Goal: Task Accomplishment & Management: Use online tool/utility

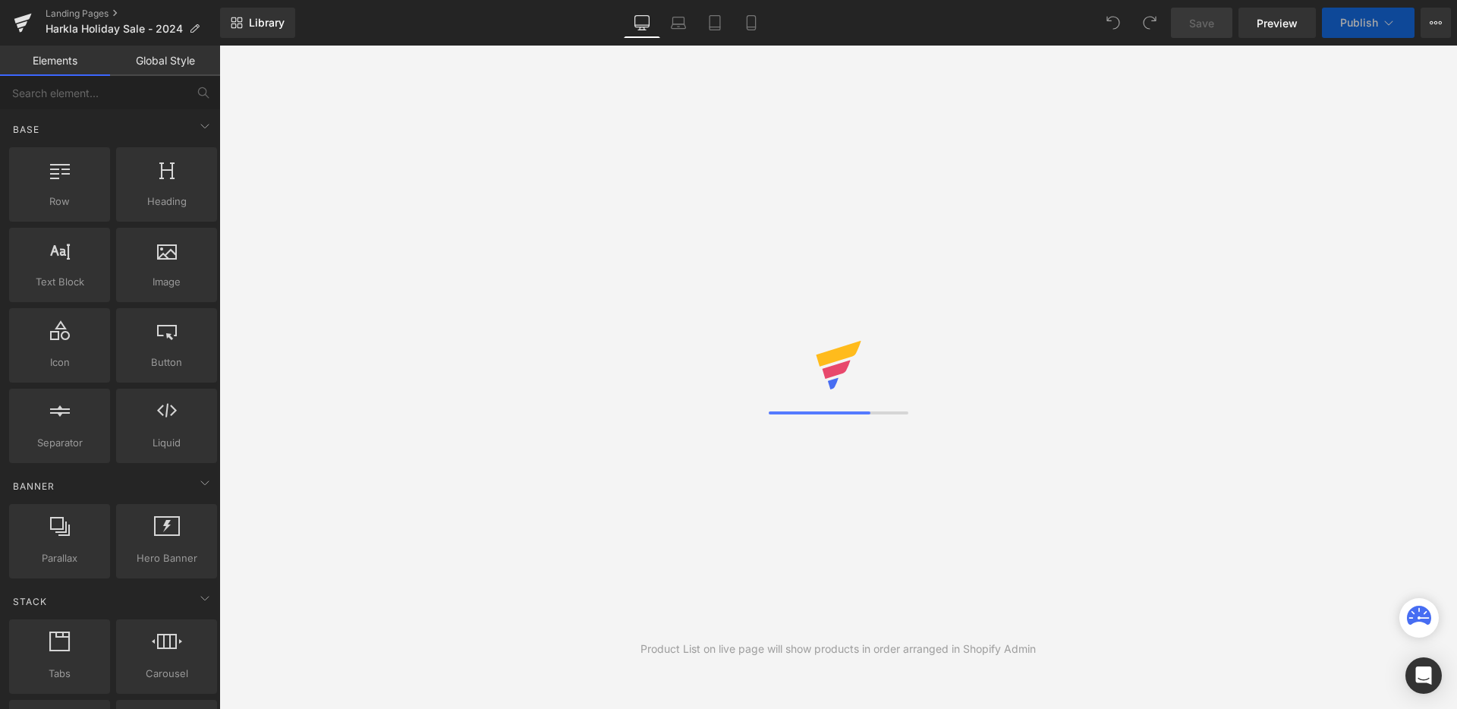
click at [18, 21] on icon at bounding box center [22, 19] width 17 height 10
click at [27, 26] on icon at bounding box center [23, 23] width 18 height 38
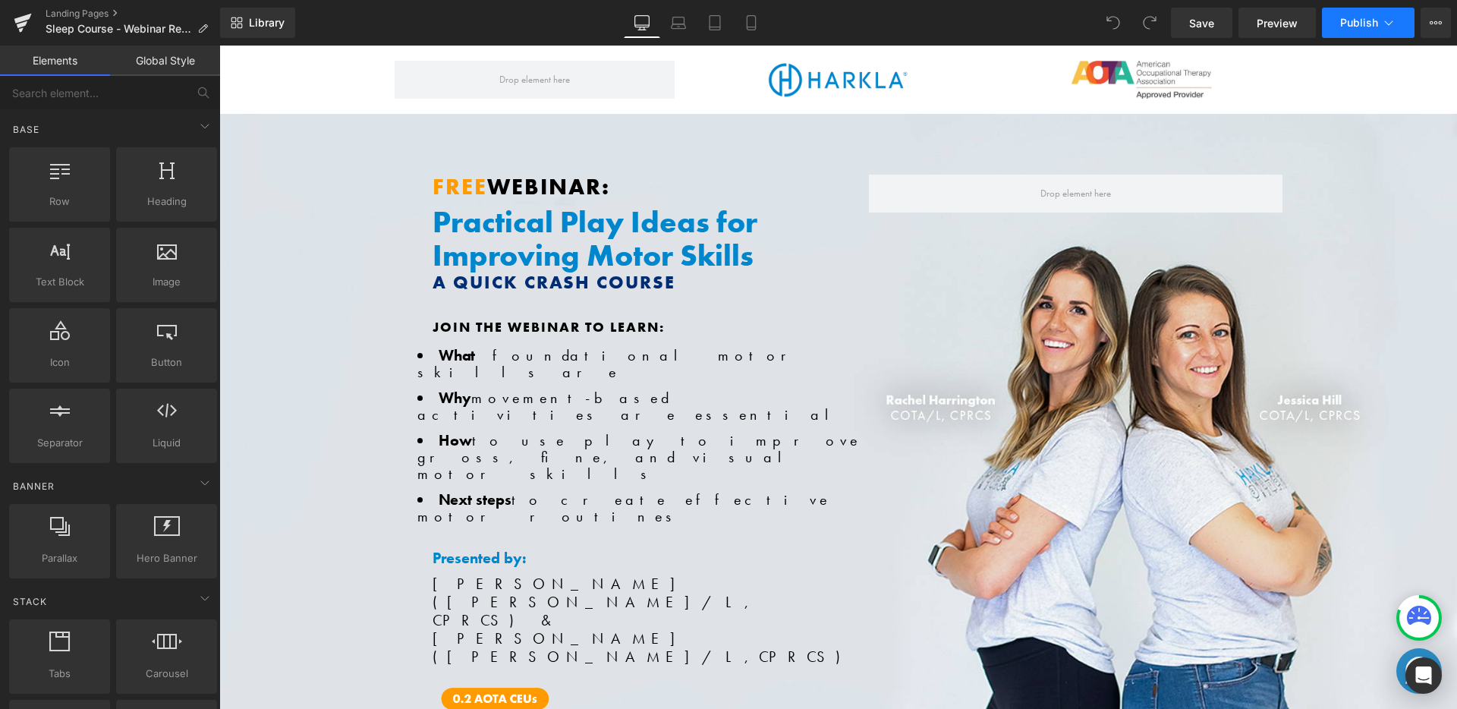
click at [1385, 20] on icon at bounding box center [1388, 22] width 15 height 15
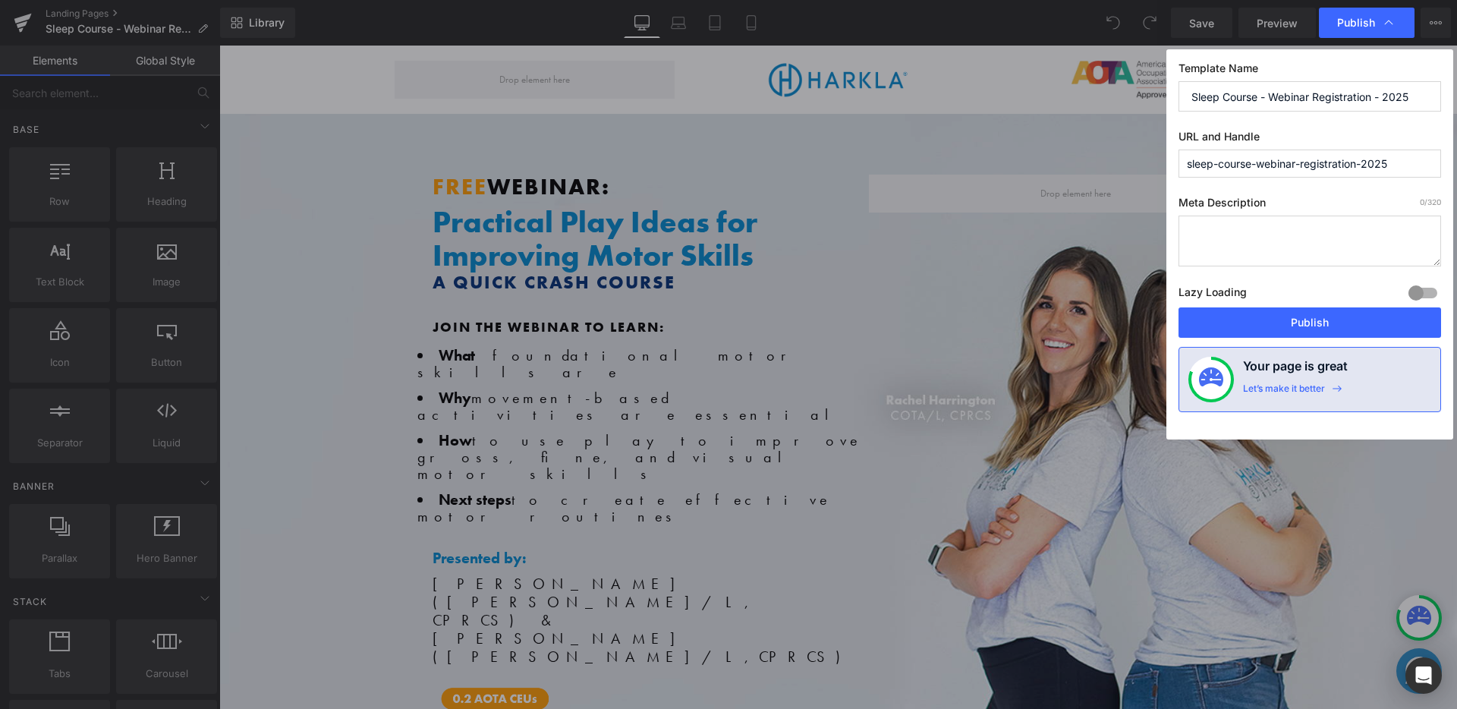
click at [1276, 230] on textarea at bounding box center [1309, 240] width 262 height 51
paste textarea "https://harkla.co/pages/sleep-course-webinar-2025"
type textarea "https://harkla.co/pages/sleep-course-webinar-2025"
drag, startPoint x: 1366, startPoint y: 165, endPoint x: 1300, endPoint y: 168, distance: 66.1
click at [1300, 168] on input "sleep-course-webinar-registration-2025" at bounding box center [1309, 163] width 262 height 28
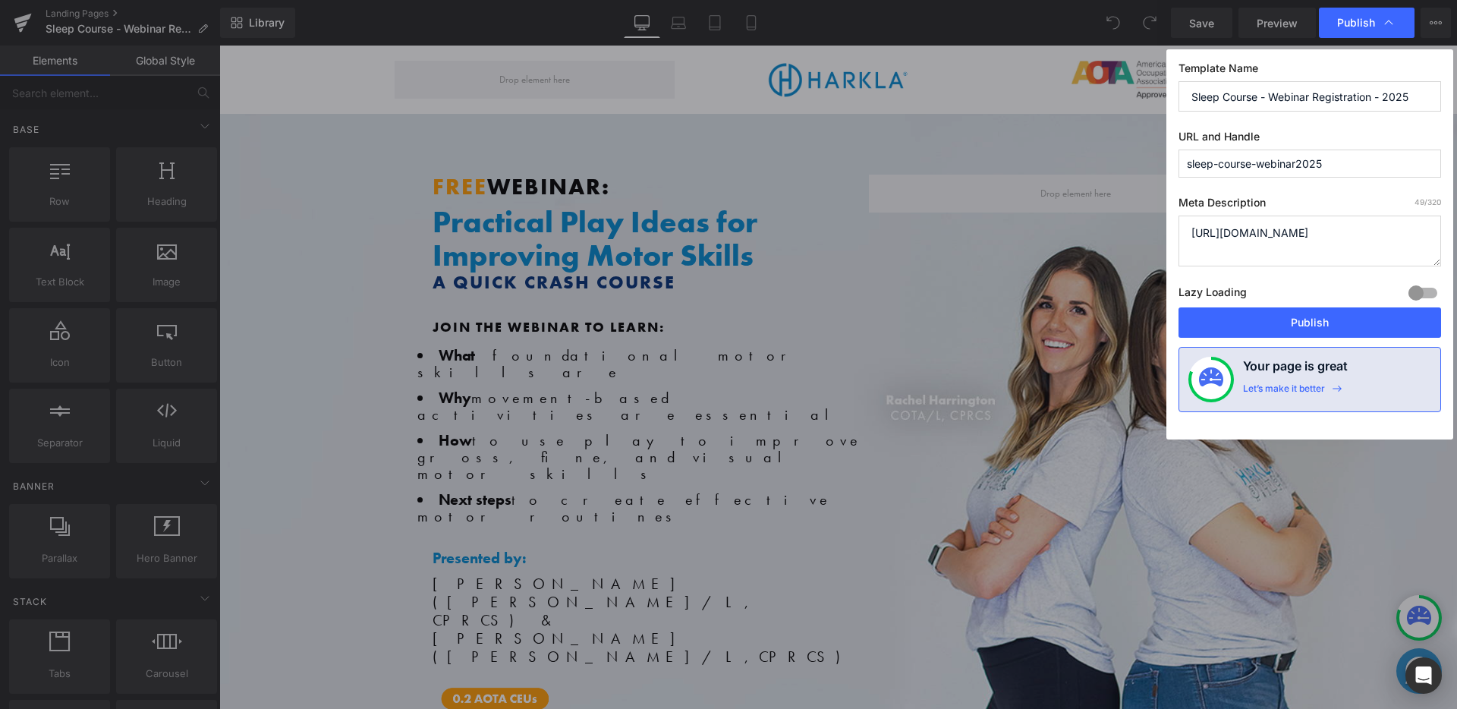
type input "sleep-course-webinar-registration-2025"
click at [1334, 163] on input "sleep-course-webinar-registration-2025" at bounding box center [1309, 163] width 262 height 28
drag, startPoint x: 1284, startPoint y: 241, endPoint x: 1180, endPoint y: 231, distance: 104.5
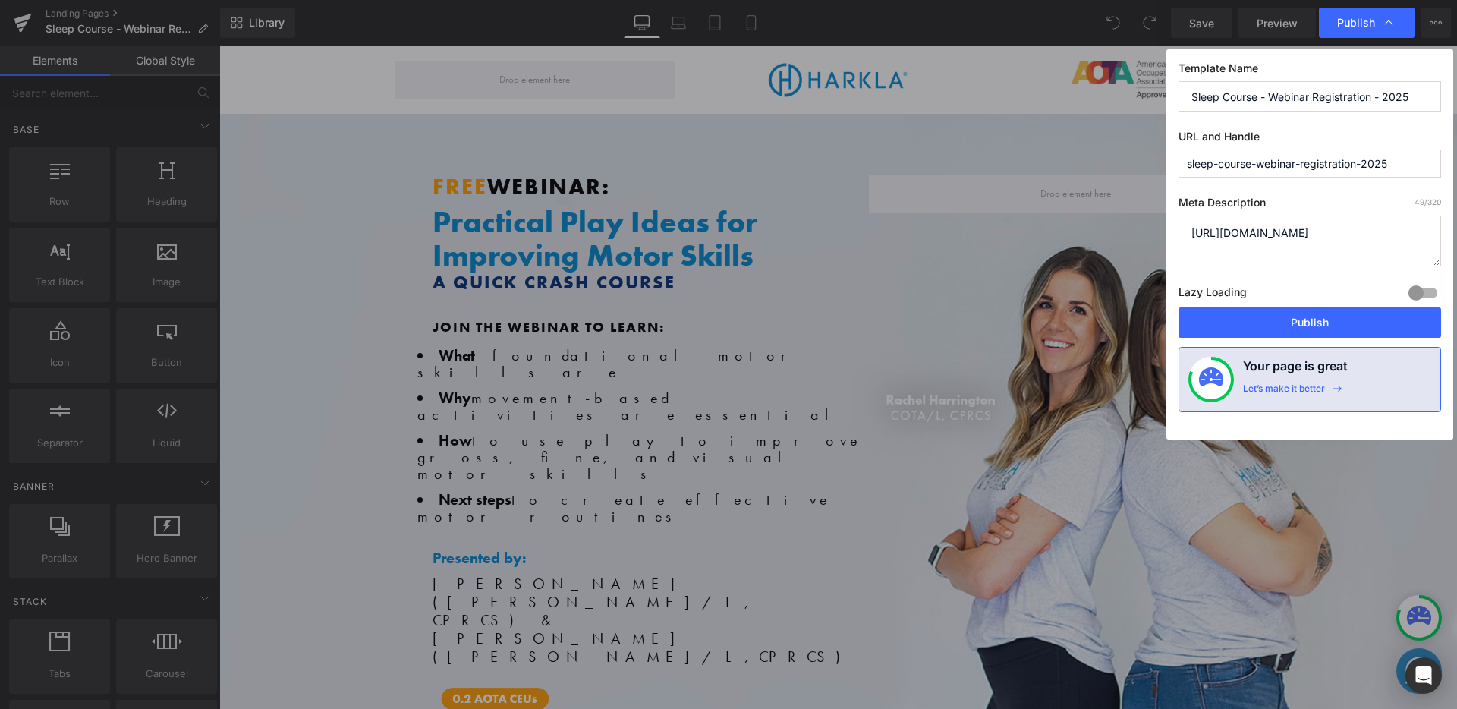
click at [1180, 231] on textarea "https://harkla.co/pages/sleep-course-webinar-2025" at bounding box center [1309, 240] width 262 height 51
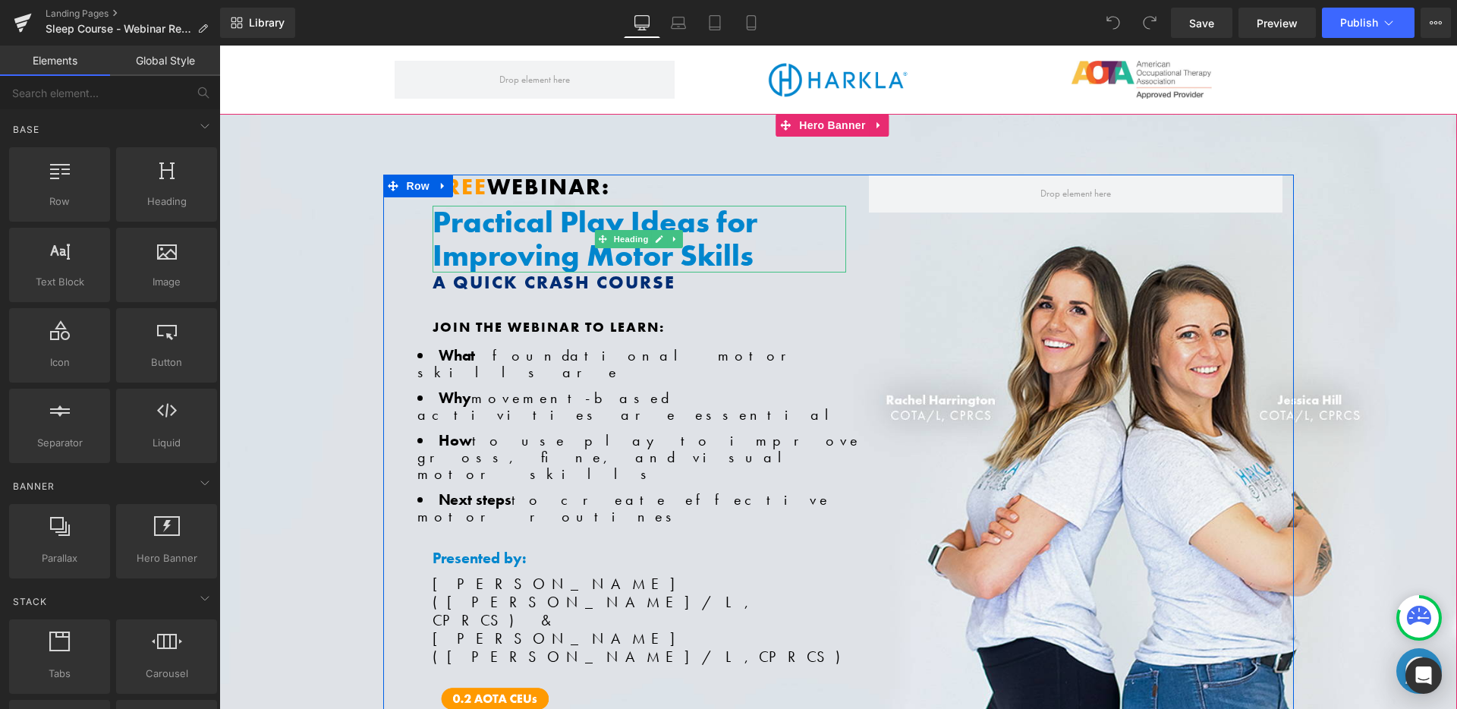
click at [618, 219] on h1 "Practical Play Ideas for Improving Motor Skills" at bounding box center [638, 239] width 413 height 67
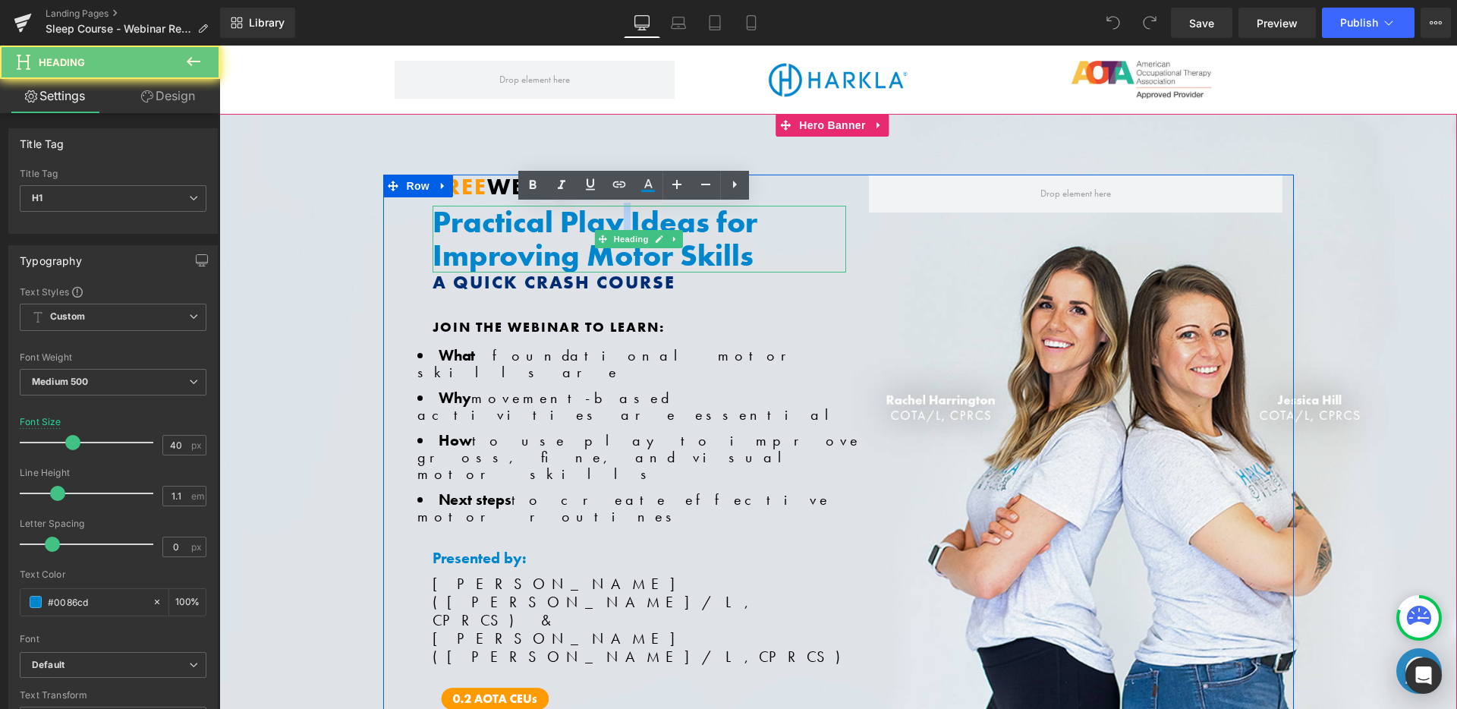
click at [618, 219] on h1 "Practical Play Ideas for Improving Motor Skills" at bounding box center [638, 239] width 413 height 67
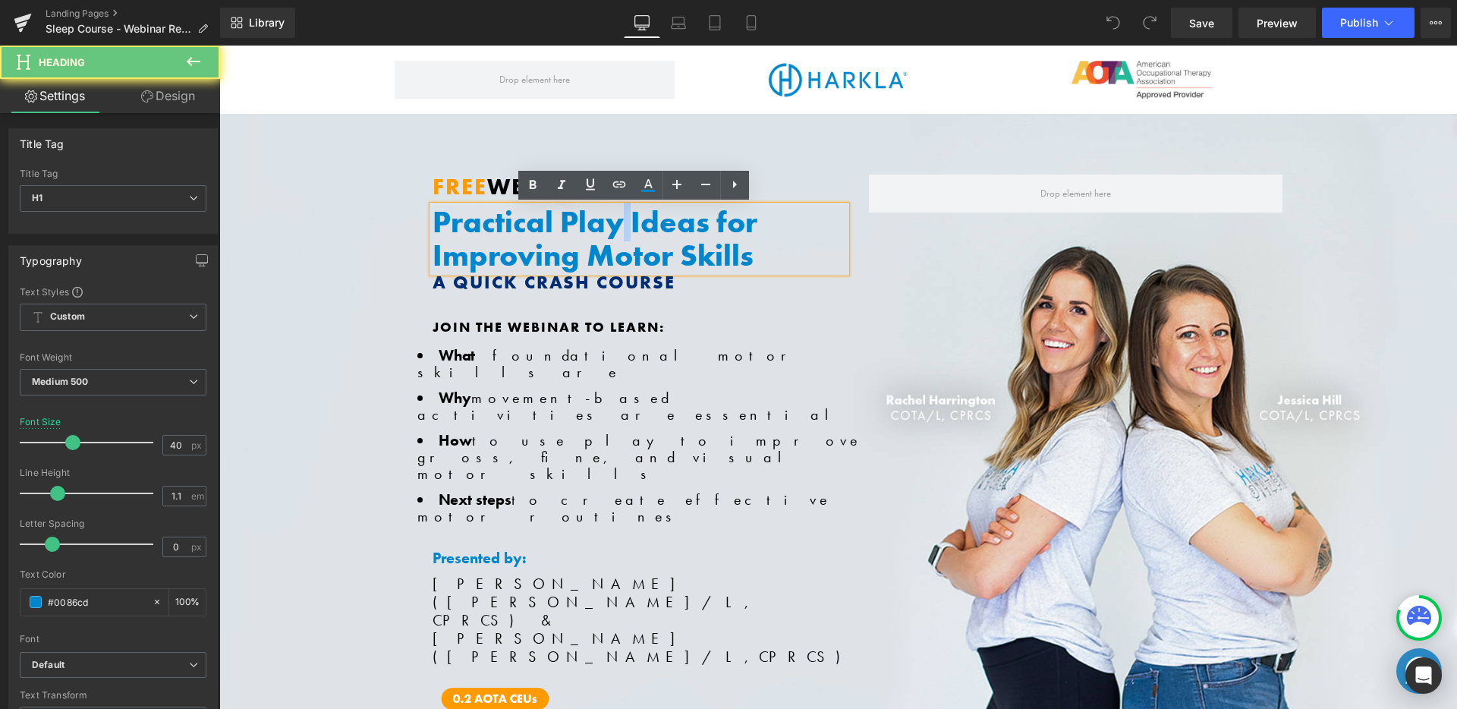
click at [618, 219] on h1 "Practical Play Ideas for Improving Motor Skills" at bounding box center [638, 239] width 413 height 67
paste div
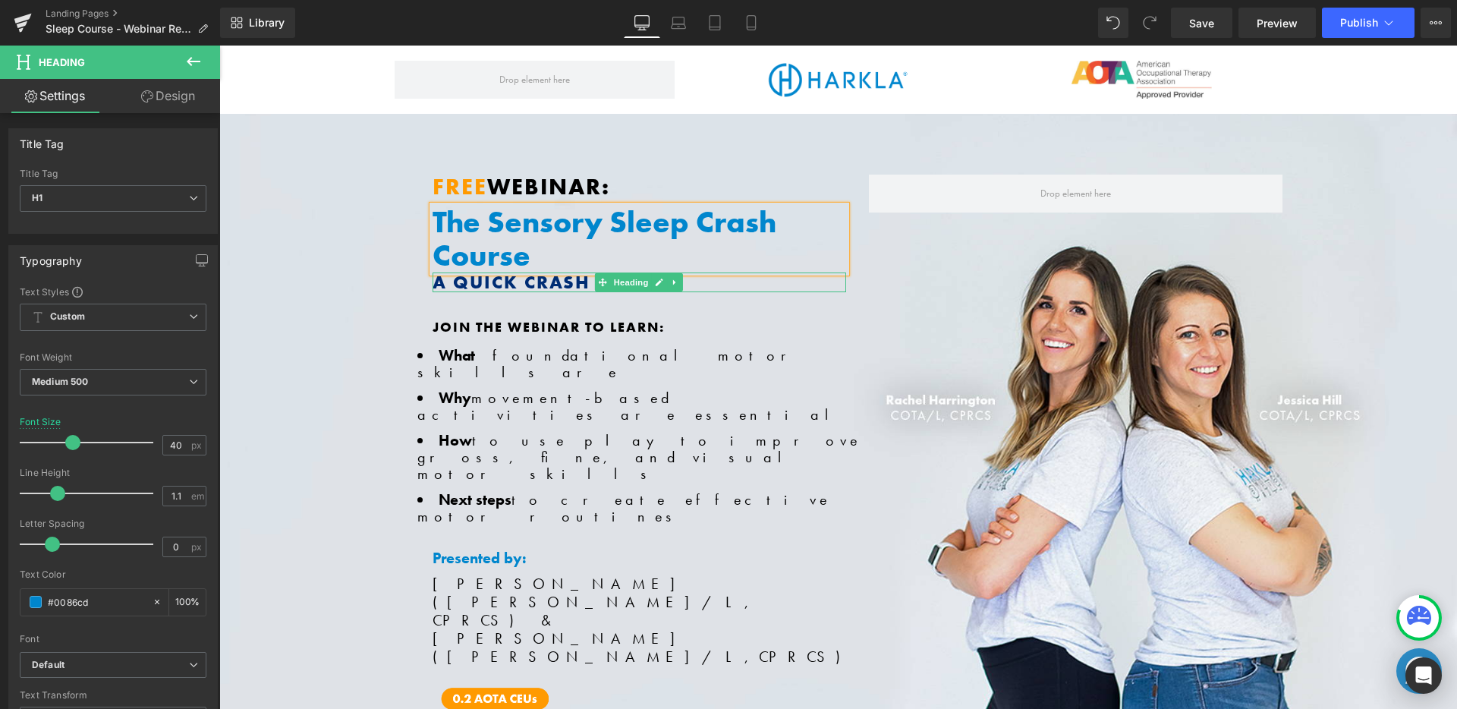
click at [546, 279] on h2 "A Quick Crash Course" at bounding box center [638, 282] width 413 height 20
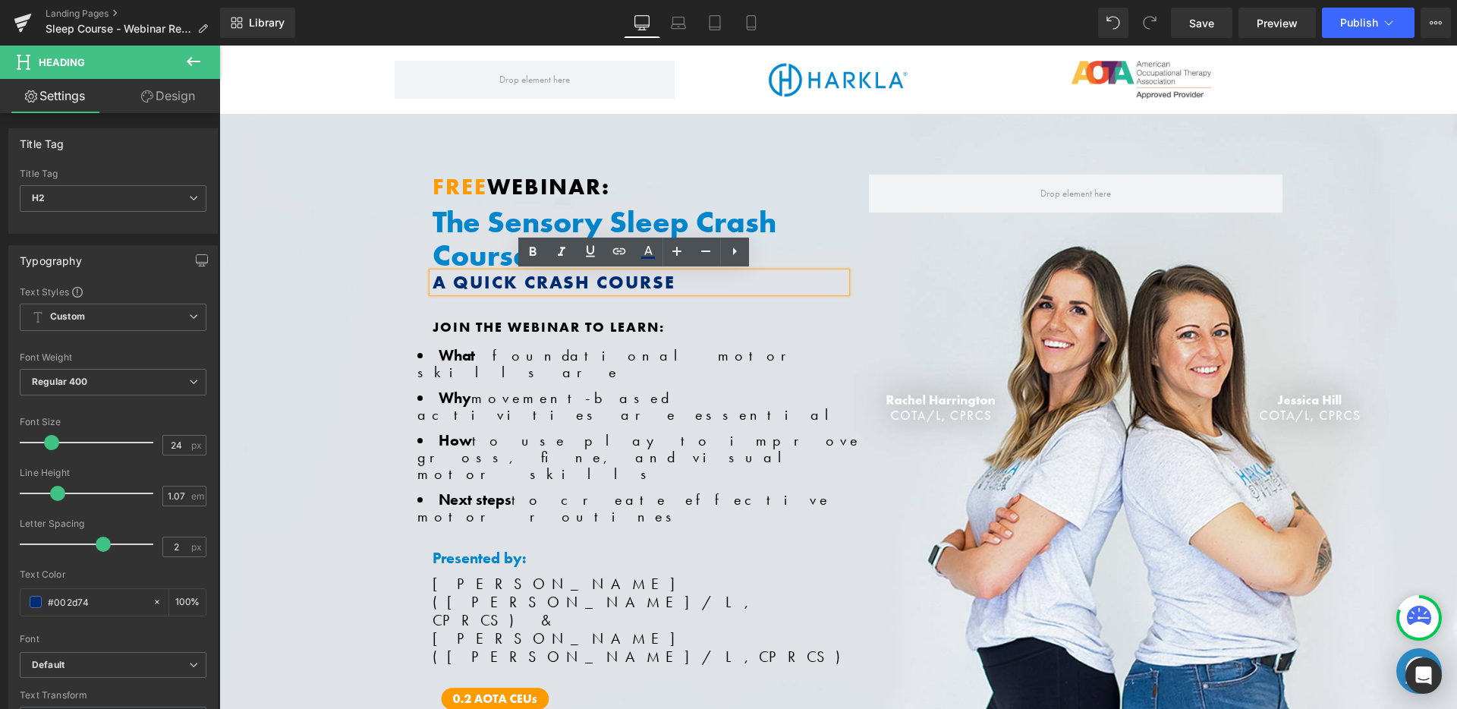
click at [498, 278] on h2 "A Quick Crash Course" at bounding box center [638, 282] width 413 height 20
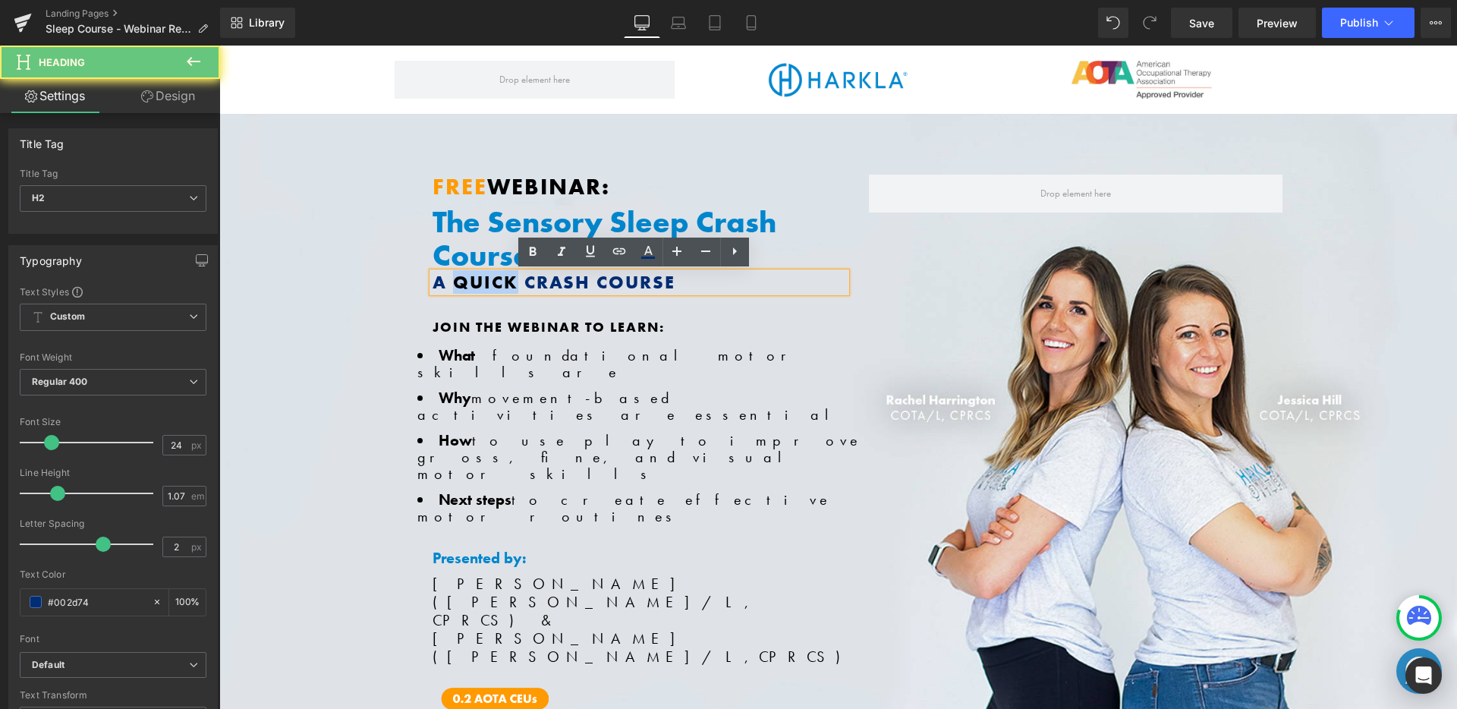
click at [498, 278] on h2 "A Quick Crash Course" at bounding box center [638, 282] width 413 height 20
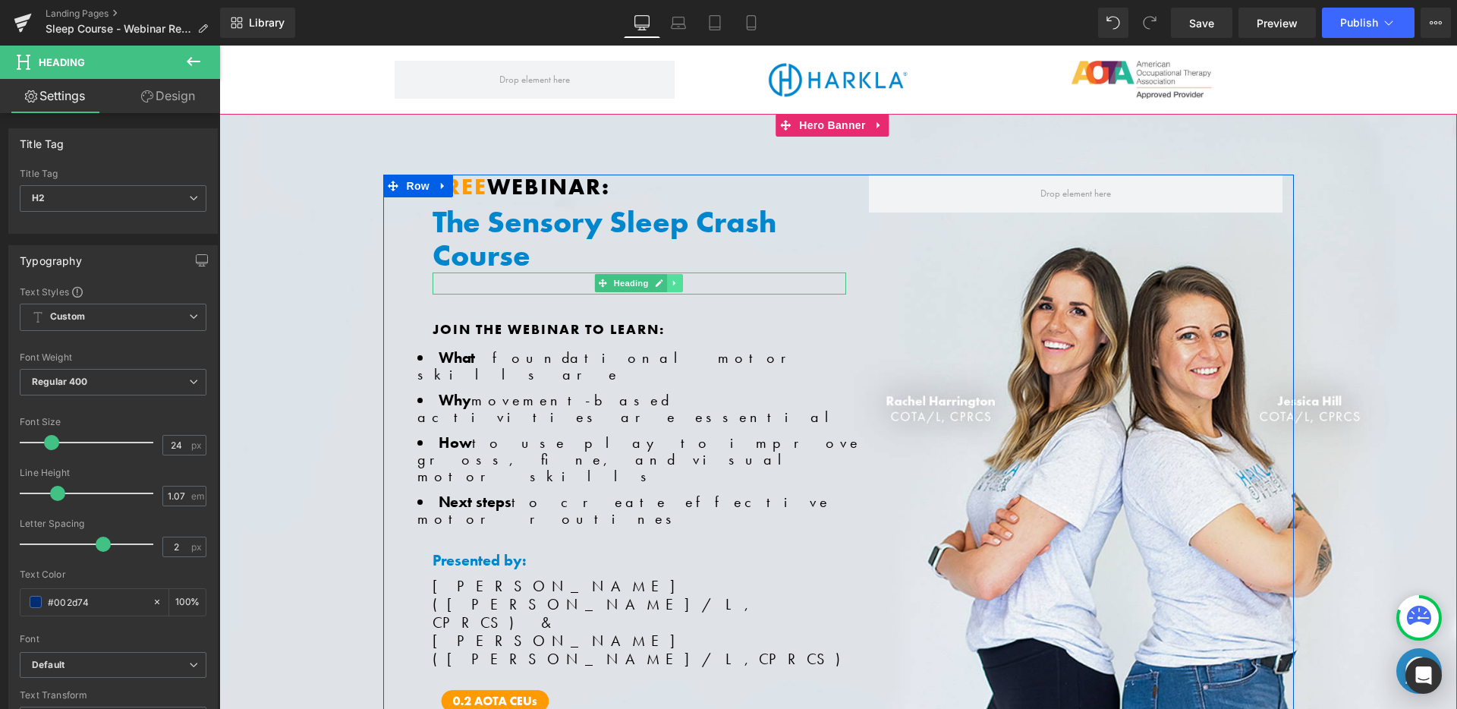
click at [673, 283] on icon at bounding box center [674, 283] width 2 height 5
click at [681, 290] on link at bounding box center [683, 283] width 16 height 18
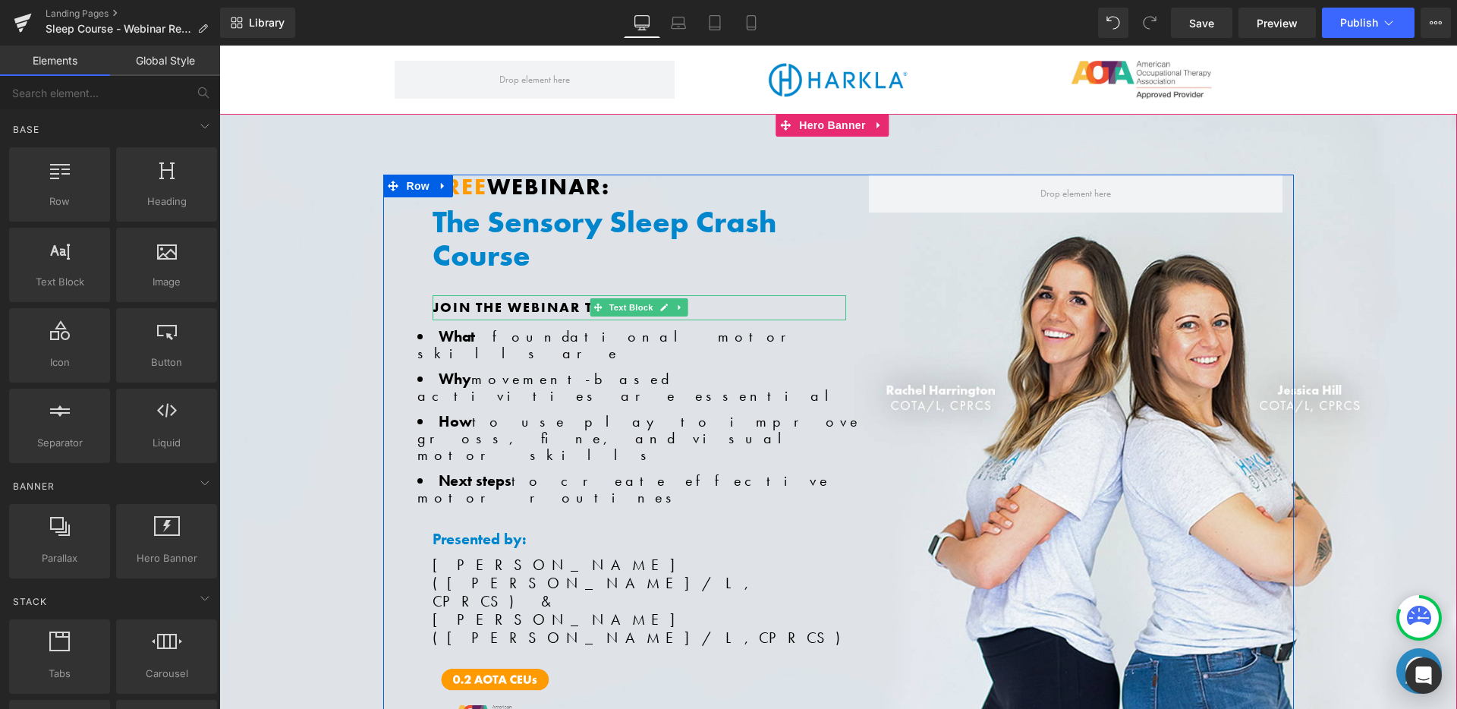
click at [560, 307] on span "Join the webinar to learn:" at bounding box center [548, 306] width 232 height 17
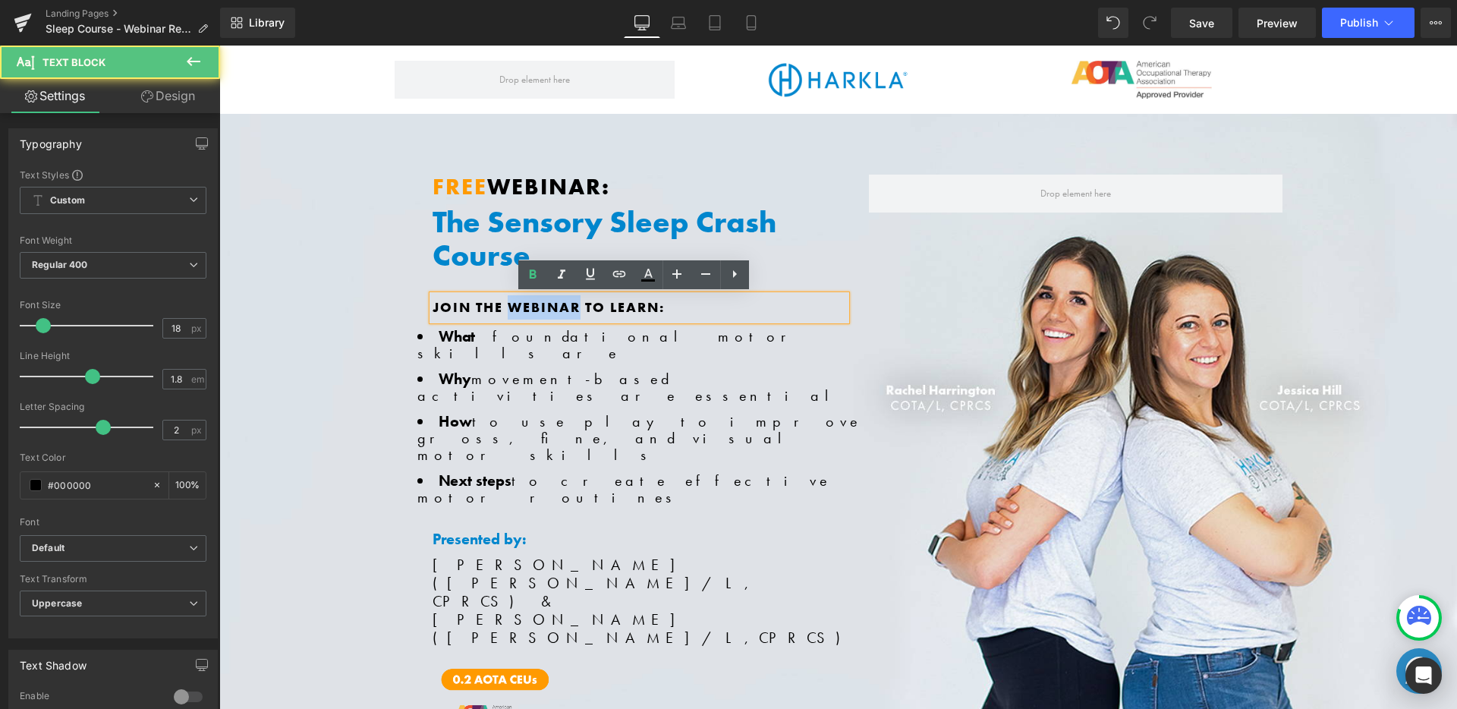
click at [560, 307] on span "Join the webinar to learn:" at bounding box center [548, 306] width 232 height 17
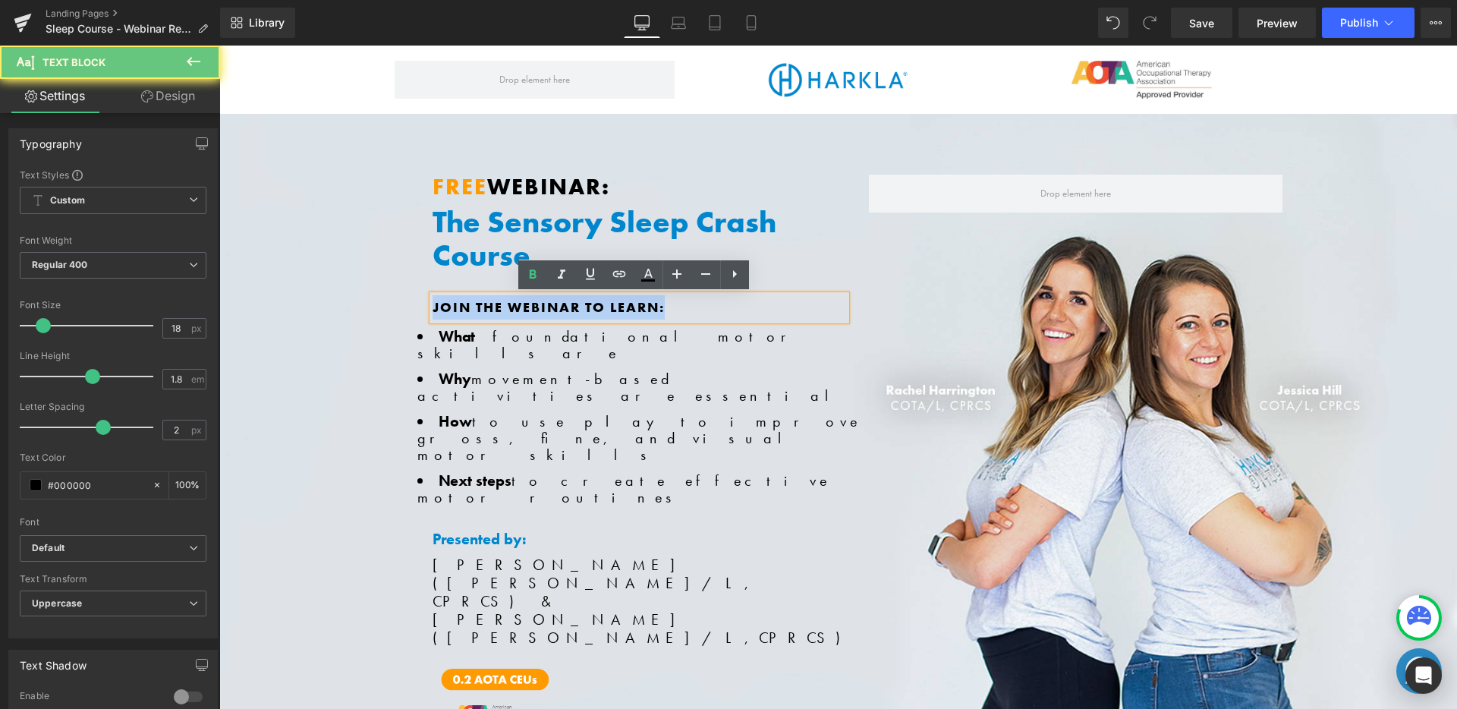
click at [560, 307] on span "Join the webinar to learn:" at bounding box center [548, 306] width 232 height 17
click at [510, 308] on span "Join the webinar to learn:" at bounding box center [548, 306] width 232 height 17
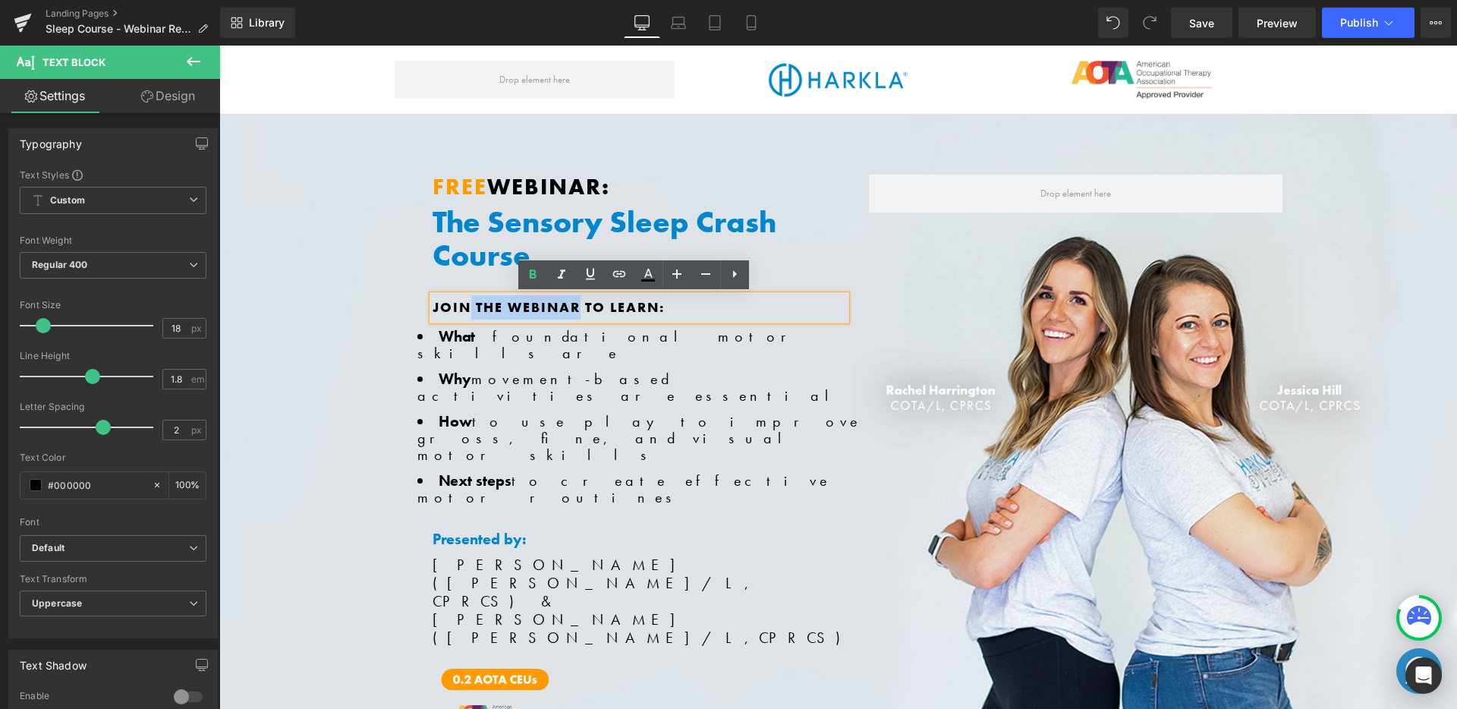
drag, startPoint x: 467, startPoint y: 310, endPoint x: 574, endPoint y: 307, distance: 107.0
click at [574, 307] on span "Join the webinar to learn:" at bounding box center [548, 306] width 232 height 17
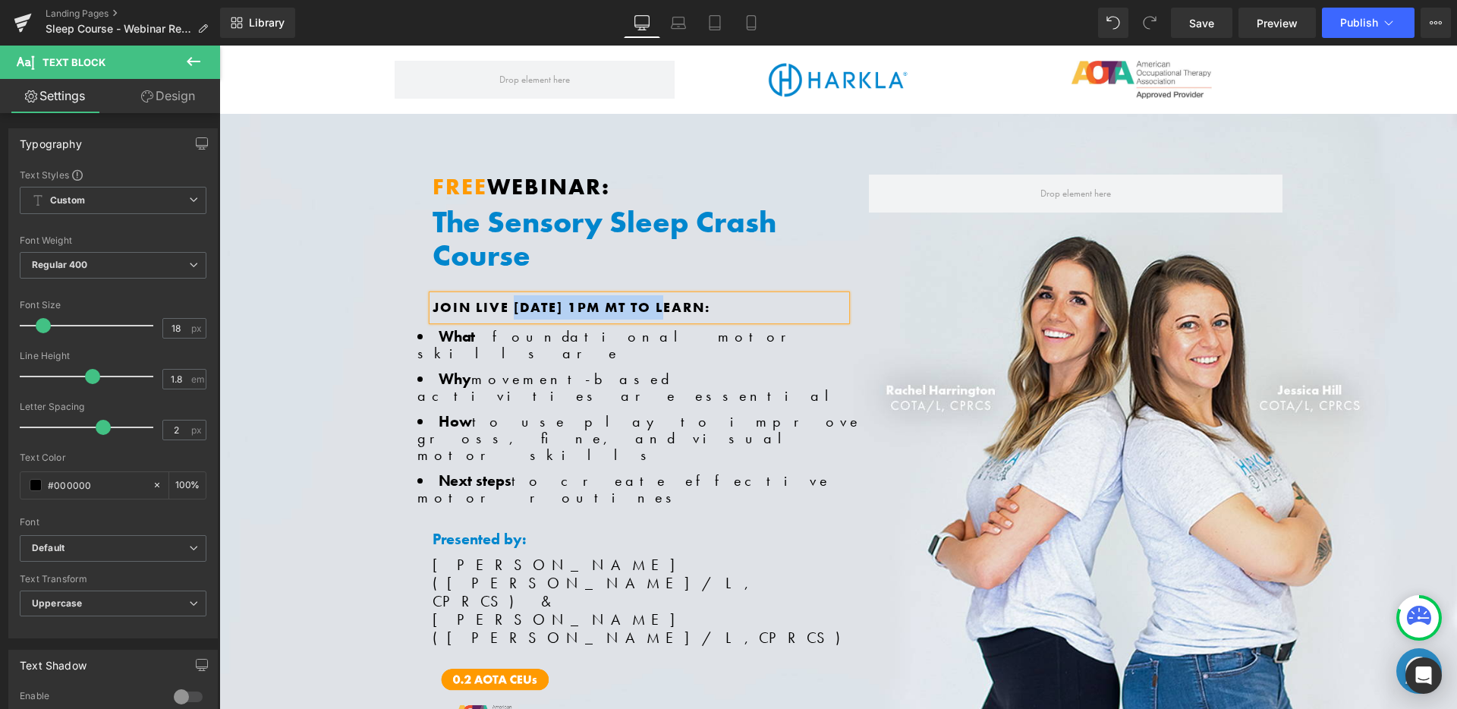
drag, startPoint x: 666, startPoint y: 312, endPoint x: 508, endPoint y: 303, distance: 158.8
click at [508, 303] on span "Join Live Oct. 15th @ 1PM MT to learn:" at bounding box center [571, 306] width 278 height 17
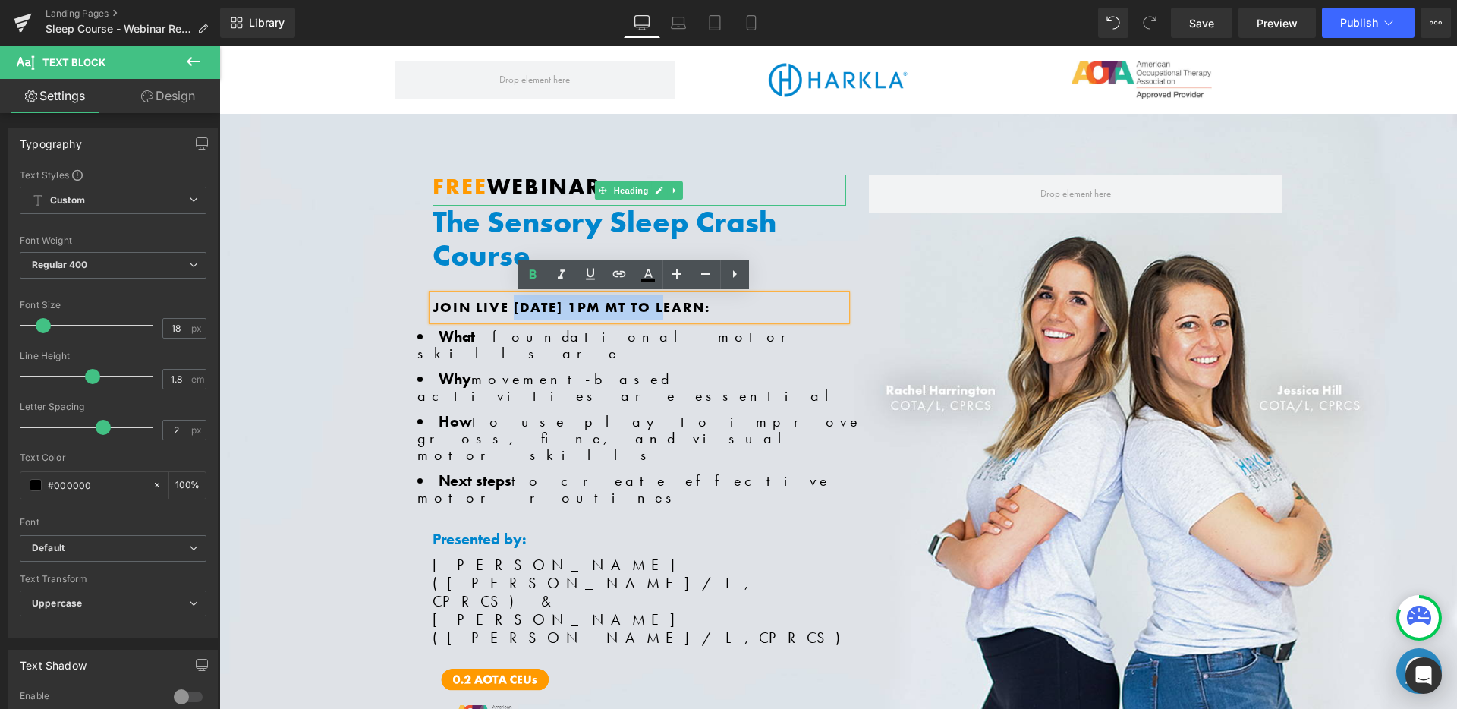
click at [473, 184] on font "Free" at bounding box center [459, 186] width 55 height 29
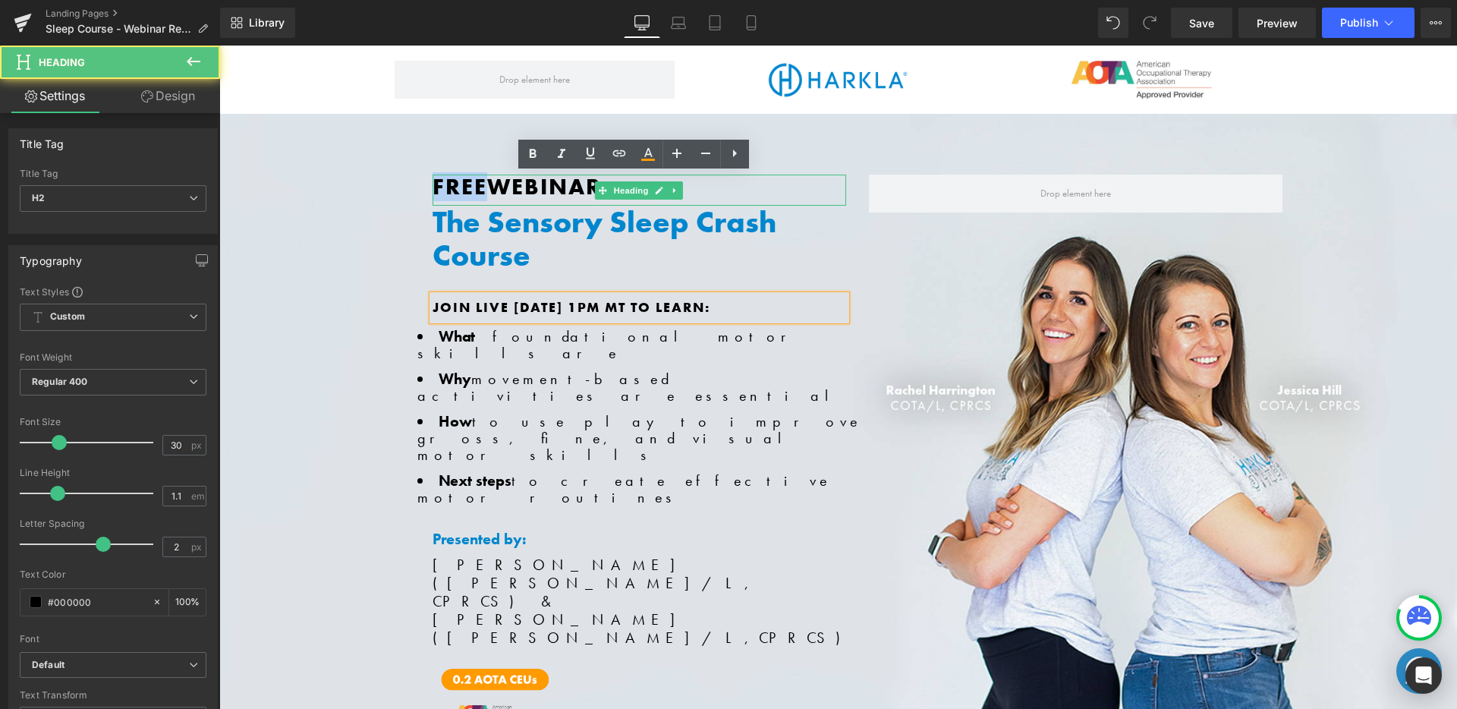
click at [473, 184] on font "Free" at bounding box center [459, 186] width 55 height 29
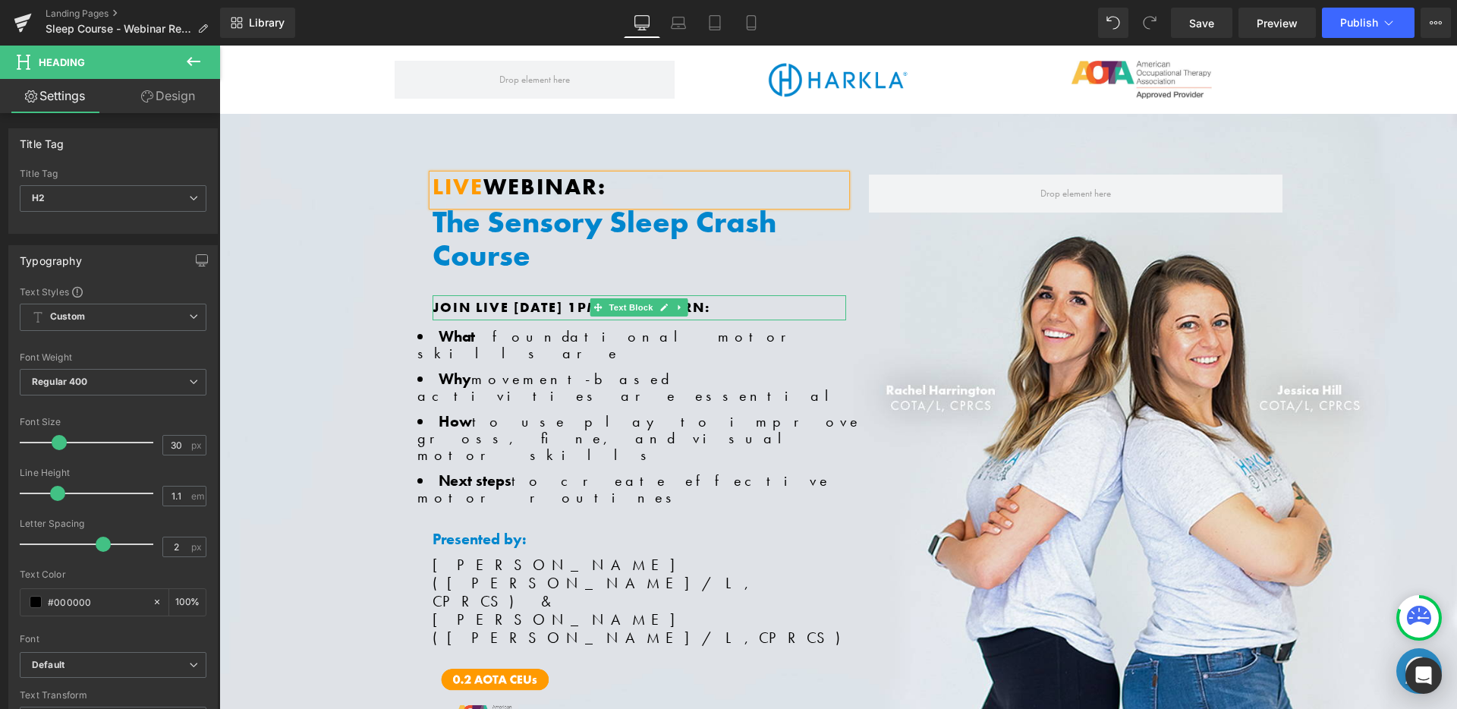
click at [520, 306] on span "Join Live Oct. 15th @ 1PM MT to learn:" at bounding box center [571, 306] width 278 height 17
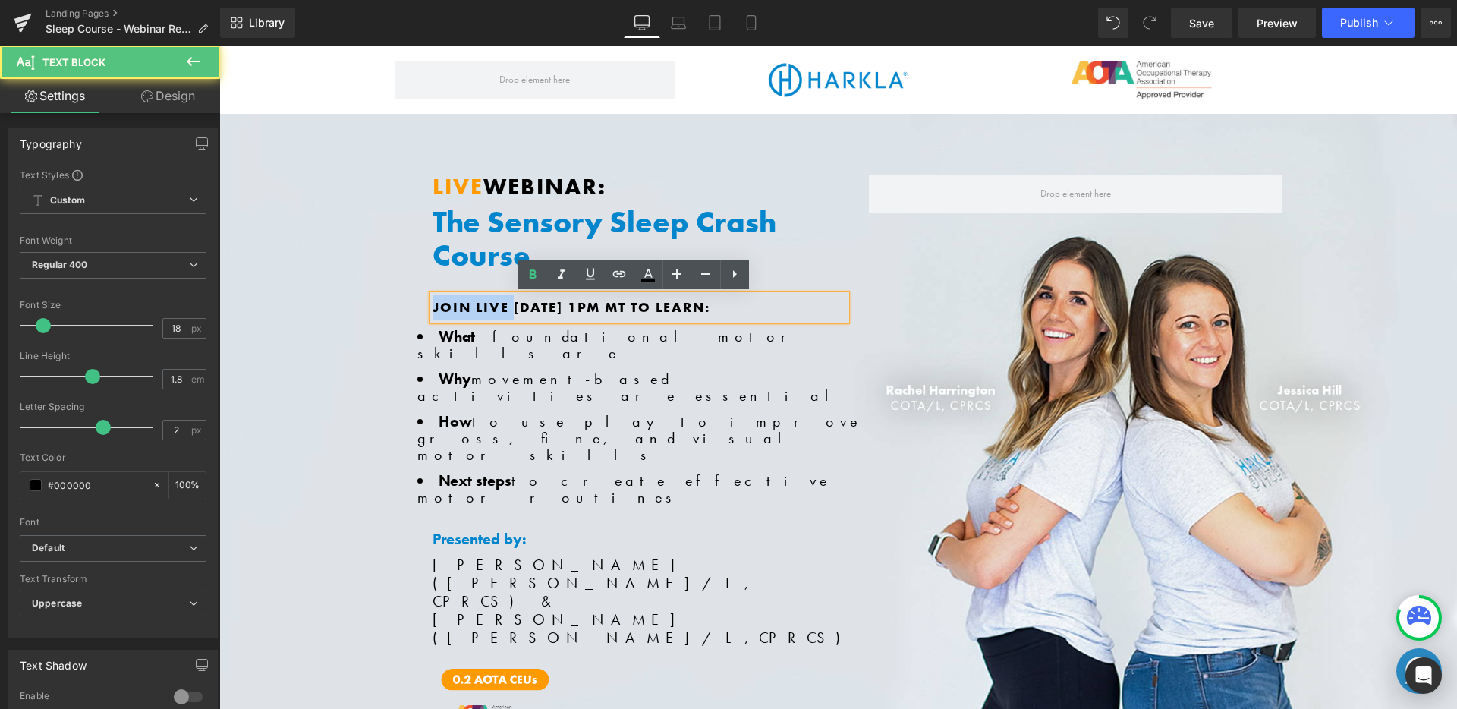
drag, startPoint x: 507, startPoint y: 306, endPoint x: 417, endPoint y: 305, distance: 89.5
click at [421, 305] on div "LIVE WEBINAR: Heading The Sensory Sleep Crash Course Heading Join Live Oct. 15t…" at bounding box center [639, 452] width 436 height 557
click at [649, 316] on p "Join Live Oct. 15th @ 1PM MT to learn:" at bounding box center [638, 307] width 413 height 24
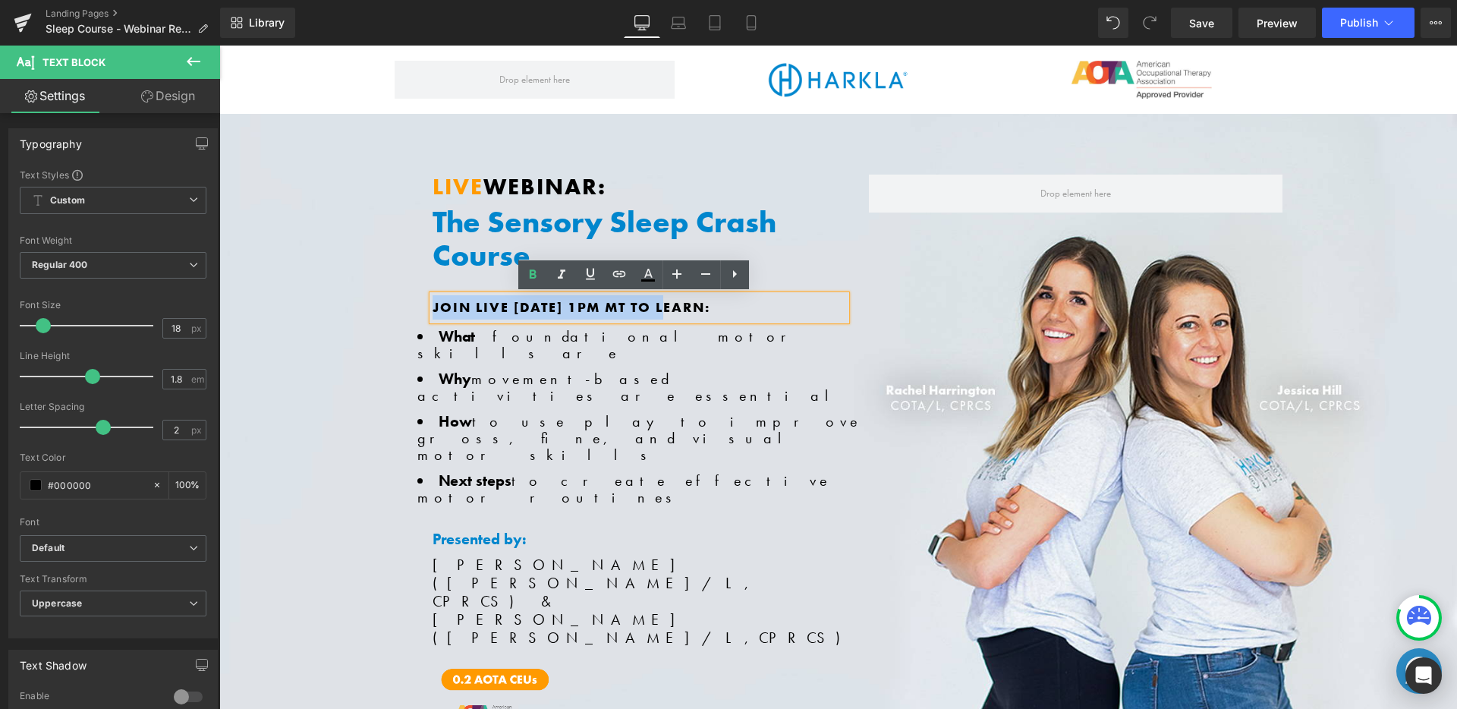
drag, startPoint x: 666, startPoint y: 310, endPoint x: 427, endPoint y: 301, distance: 239.1
click at [432, 301] on span "Join Live Oct. 15th @ 1PM MT to learn:" at bounding box center [571, 306] width 278 height 17
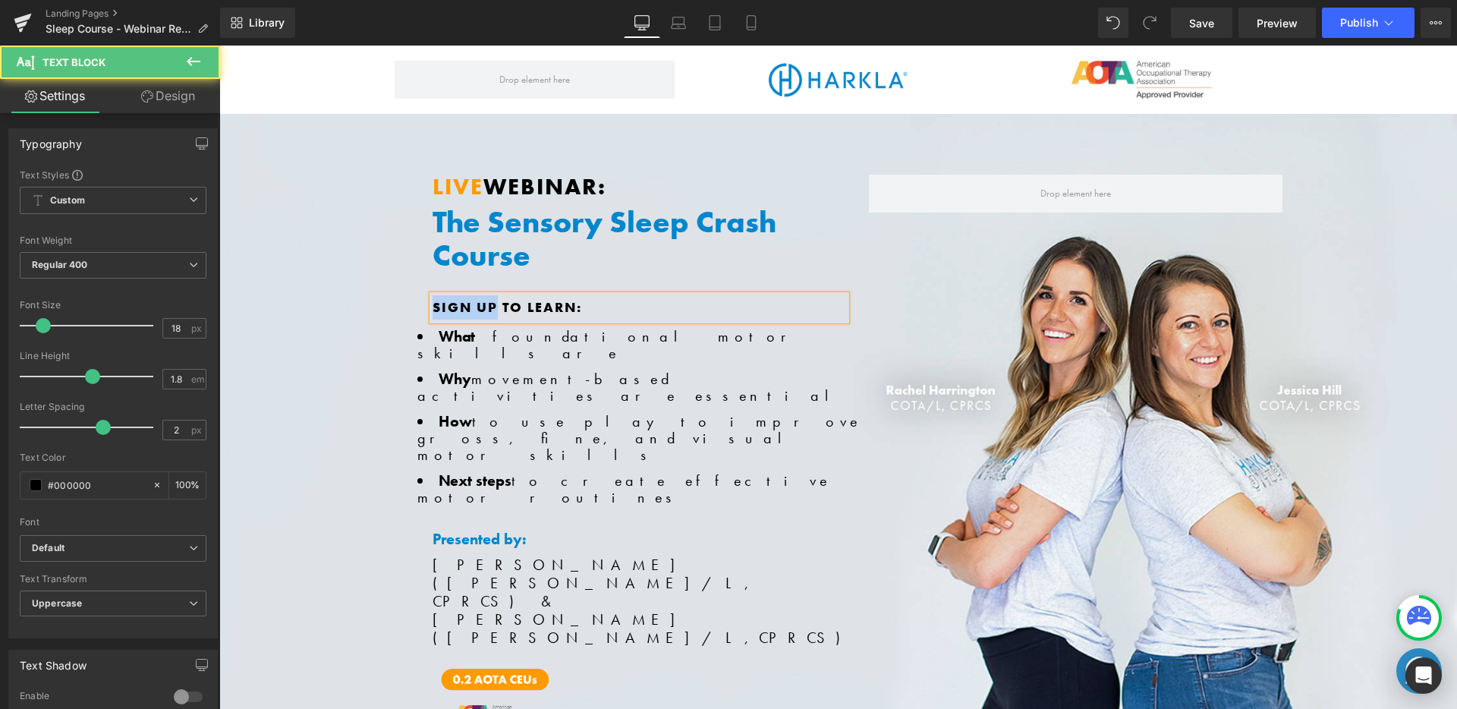
drag, startPoint x: 494, startPoint y: 302, endPoint x: 422, endPoint y: 300, distance: 72.1
click at [422, 300] on div "LIVE WEBINAR: Heading The Sensory Sleep Crash Course Heading Sign up to learn: …" at bounding box center [639, 452] width 436 height 557
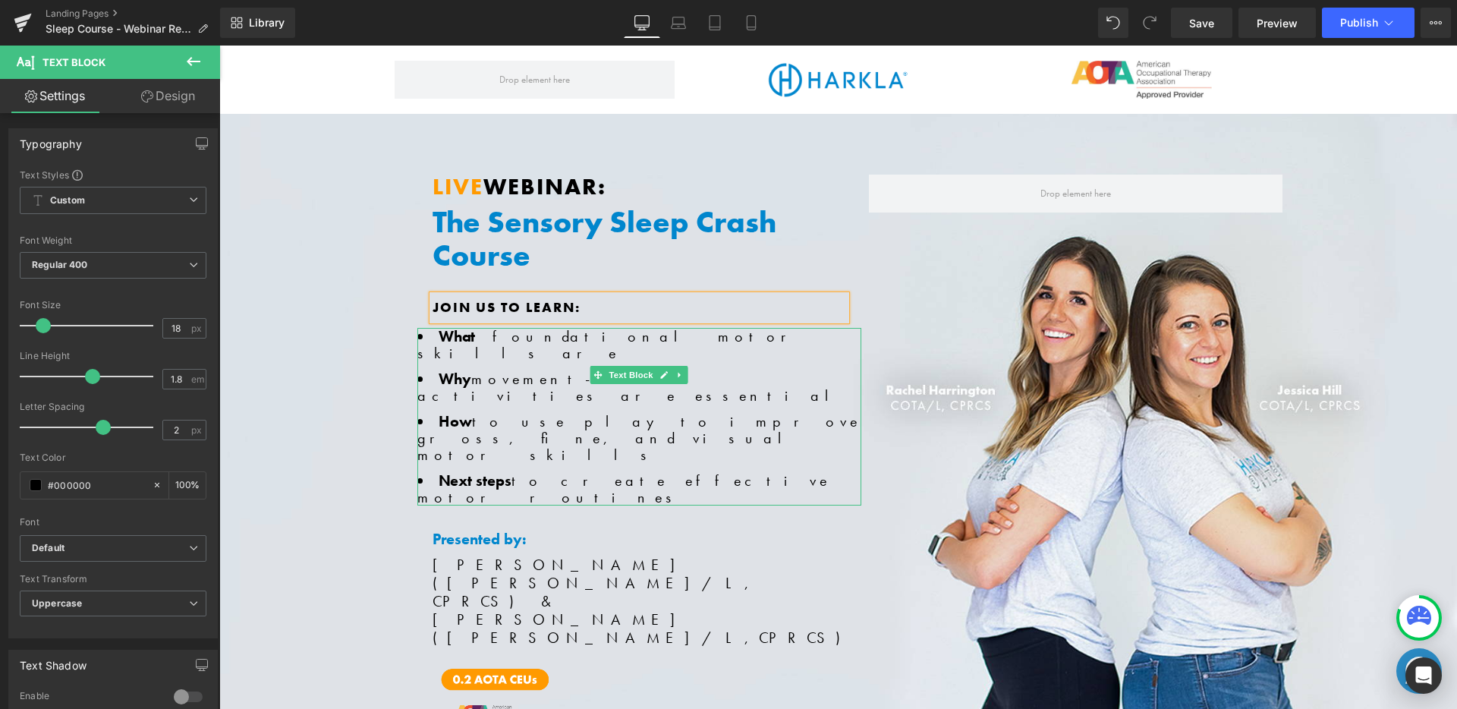
click at [777, 370] on li "Why movement-based activities are essential" at bounding box center [639, 386] width 444 height 33
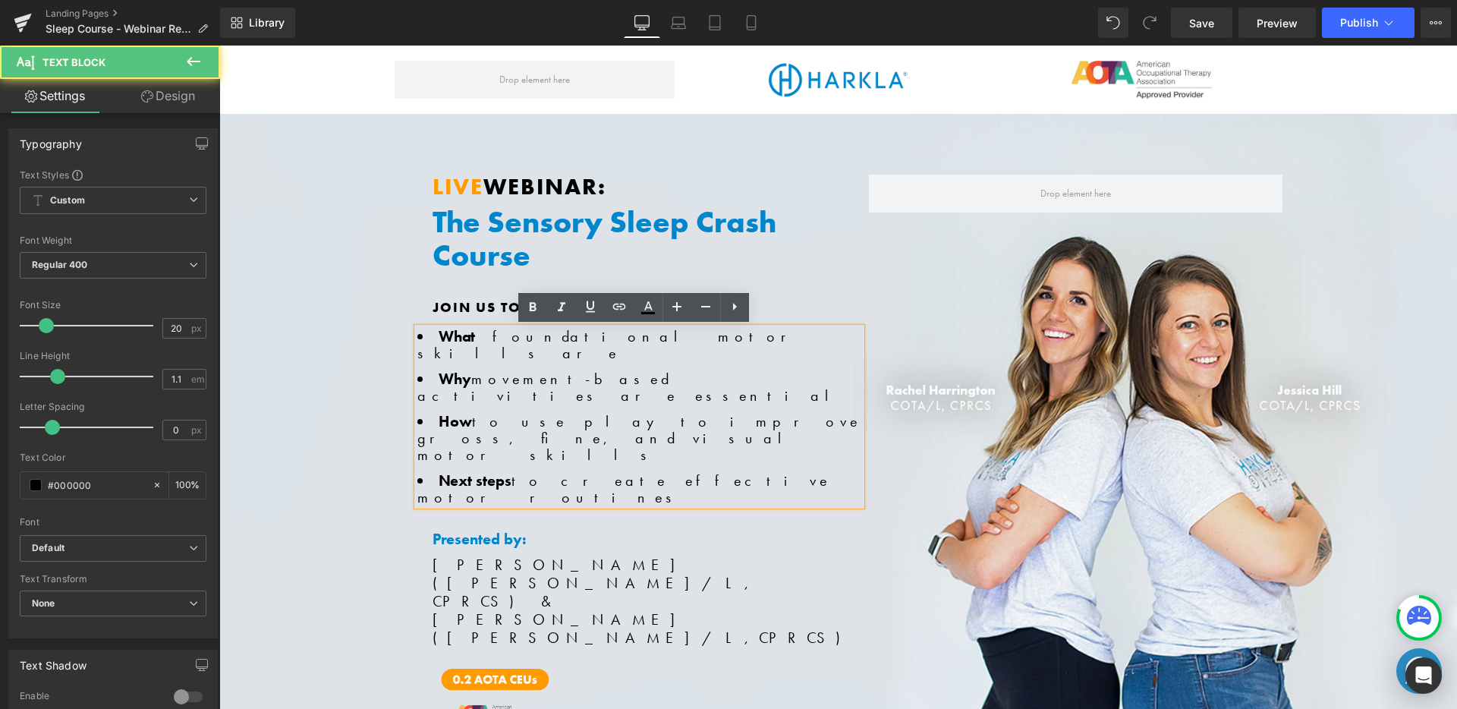
click at [530, 346] on ul "What foundational motor skills are Why movement-based activities are essential …" at bounding box center [639, 417] width 444 height 178
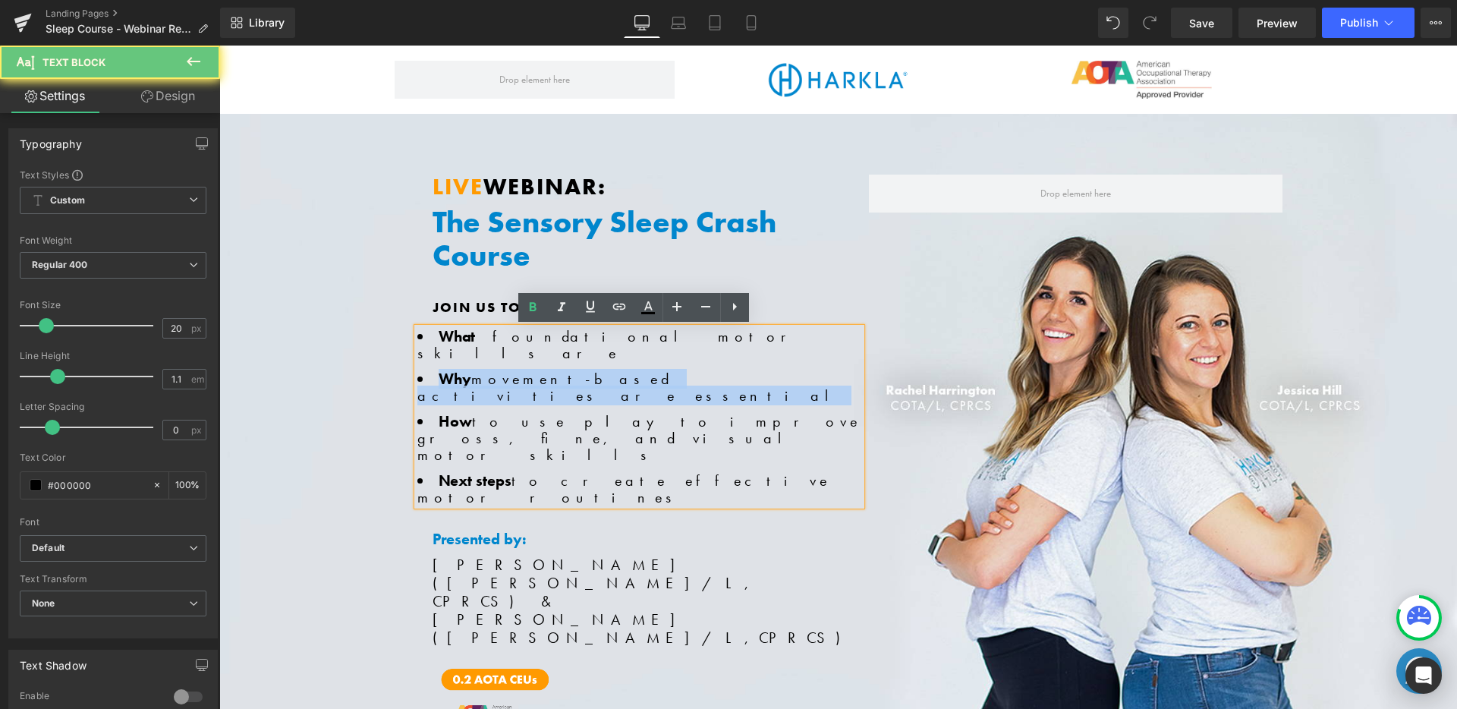
click at [530, 346] on ul "What foundational motor skills are Why movement-based activities are essential …" at bounding box center [639, 417] width 444 height 178
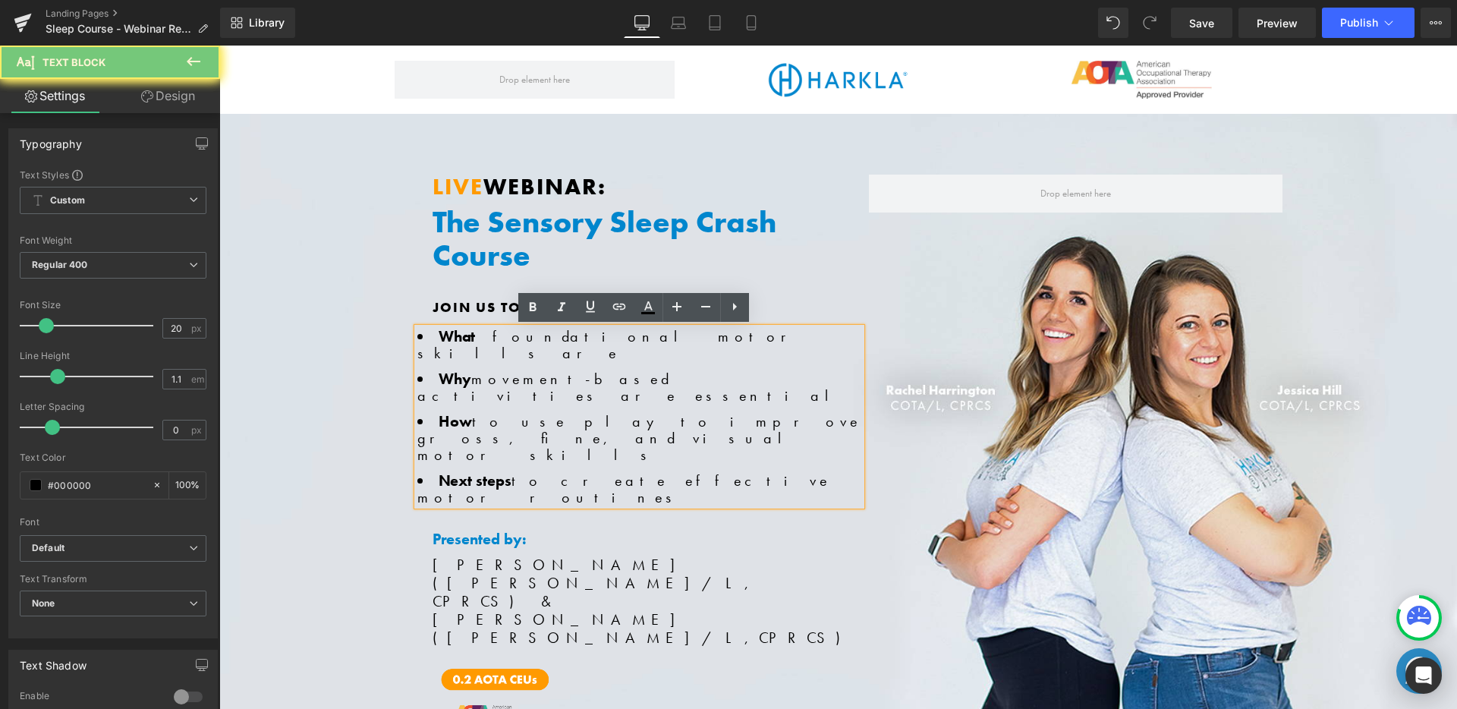
click at [486, 336] on li "What foundational motor skills are" at bounding box center [639, 344] width 444 height 33
drag, startPoint x: 426, startPoint y: 334, endPoint x: 764, endPoint y: 413, distance: 347.4
click at [764, 413] on ul "What foundational motor skills are Why movement-based activities are essential …" at bounding box center [639, 417] width 444 height 178
copy ul "What foundational motor skills are Why movement-based activities are essential …"
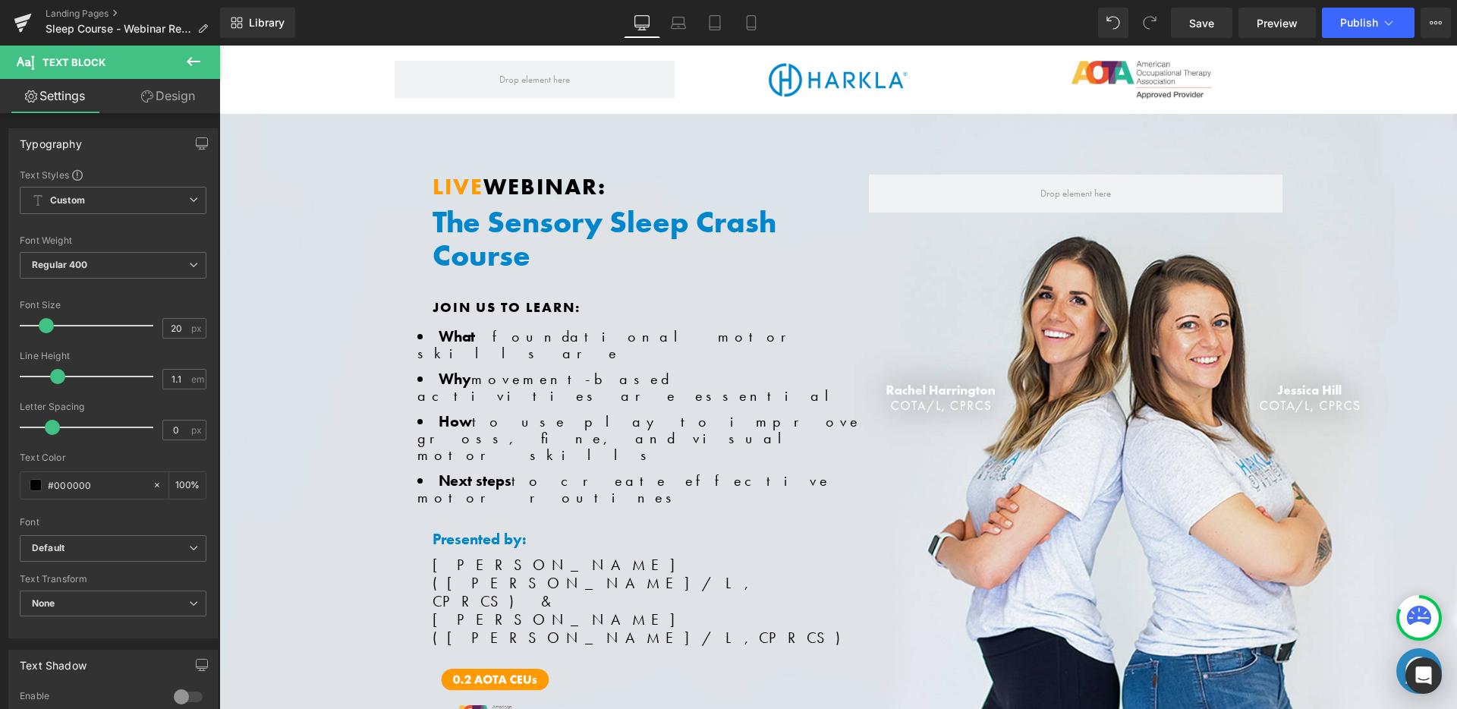
click at [550, 350] on ul "What foundational motor skills are Why movement-based activities are essential …" at bounding box center [639, 417] width 444 height 178
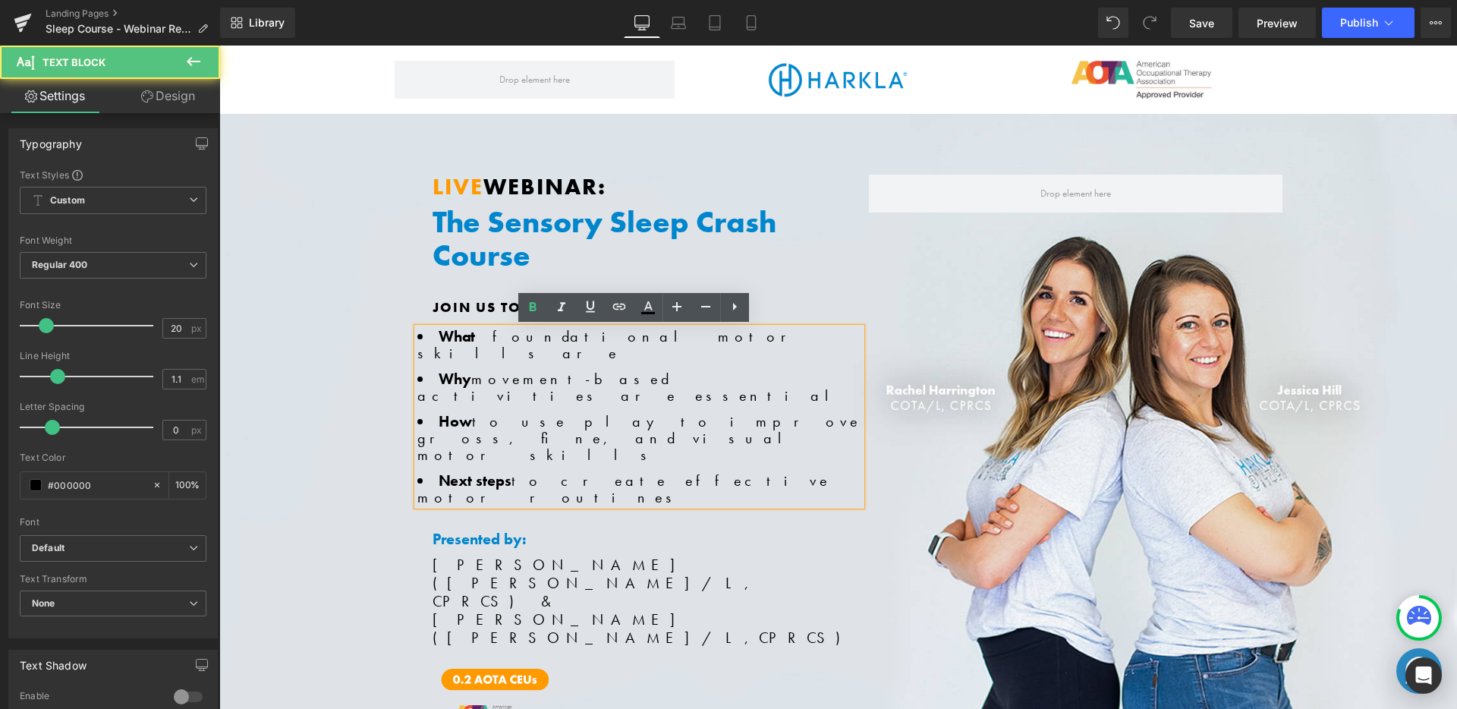
drag, startPoint x: 431, startPoint y: 332, endPoint x: 728, endPoint y: 416, distance: 309.1
click at [728, 416] on ul "What foundational motor skills are Why movement-based activities are essential …" at bounding box center [639, 417] width 444 height 178
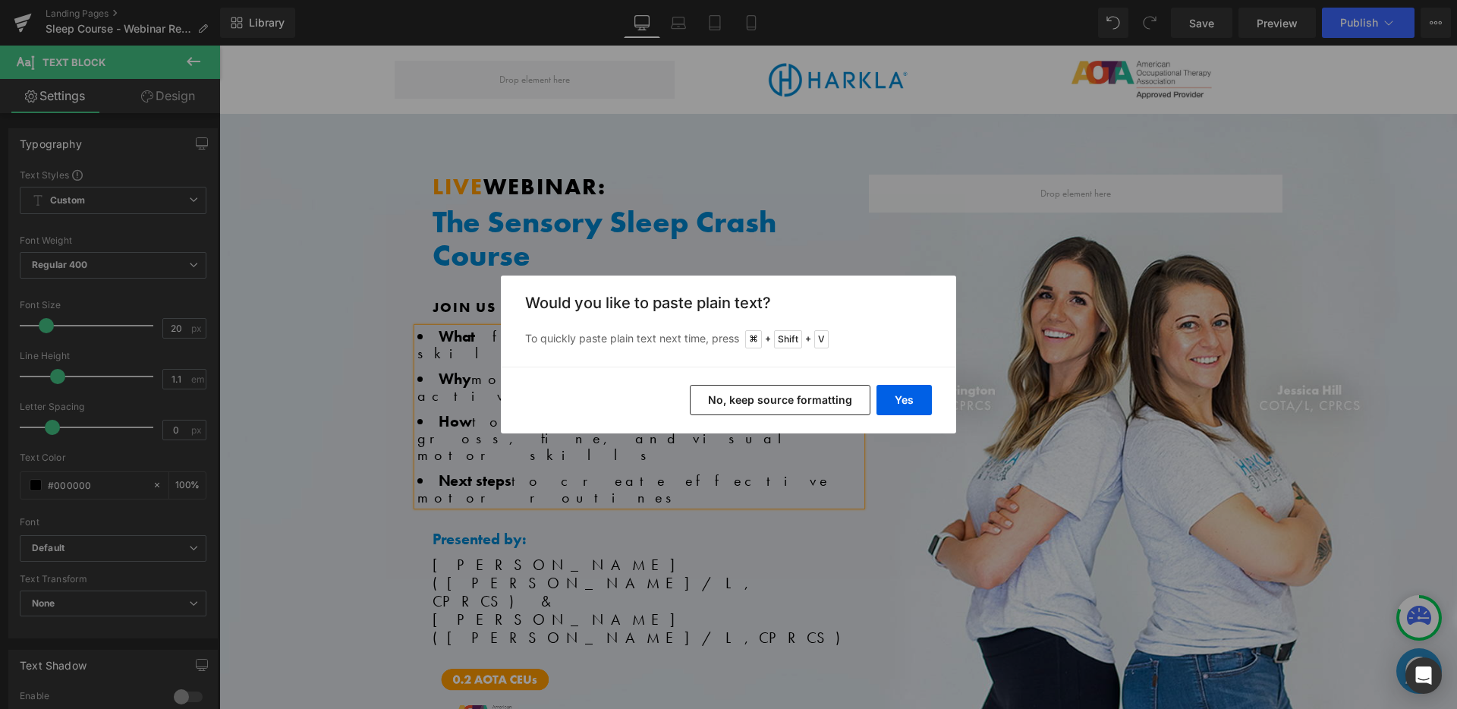
click at [815, 403] on button "No, keep source formatting" at bounding box center [780, 400] width 181 height 30
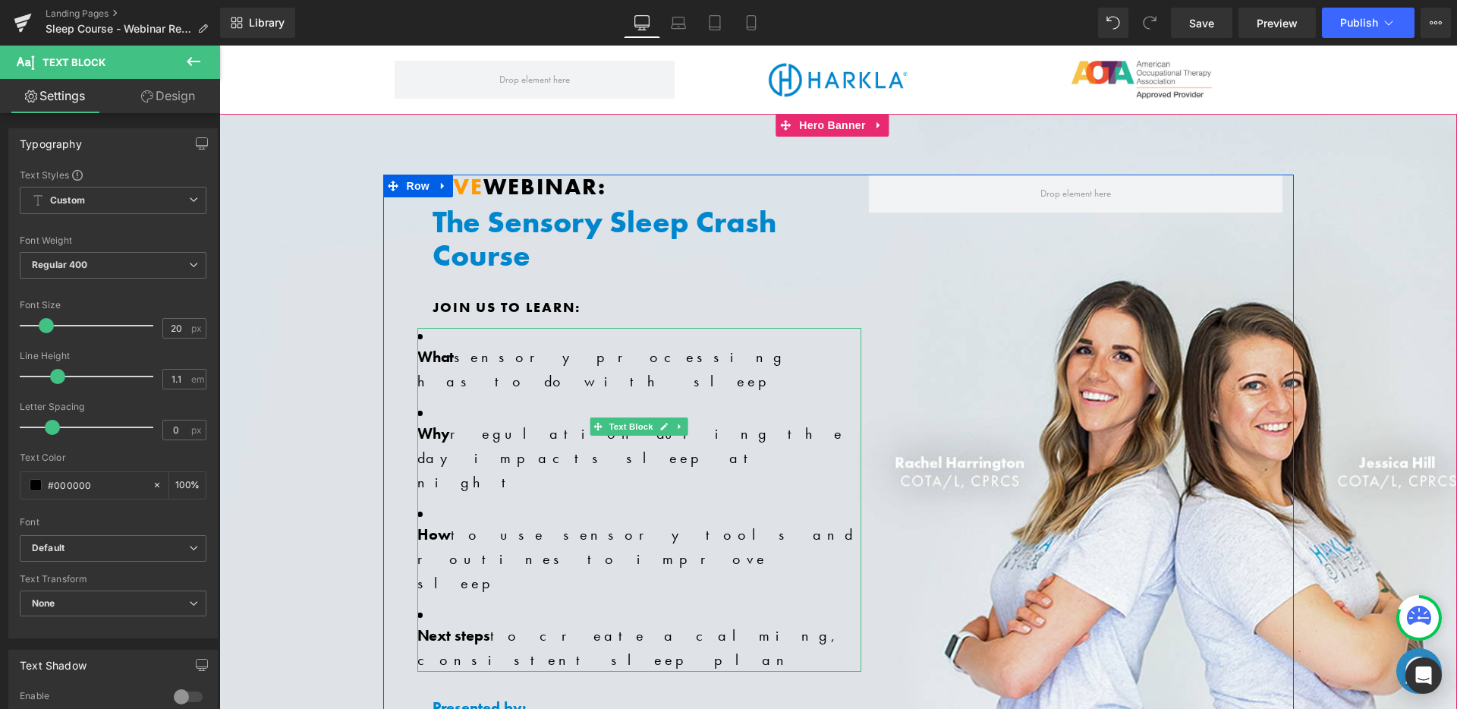
click at [496, 376] on ul "What sensory processing has to do with sleep Why regulation during the day impa…" at bounding box center [639, 500] width 444 height 344
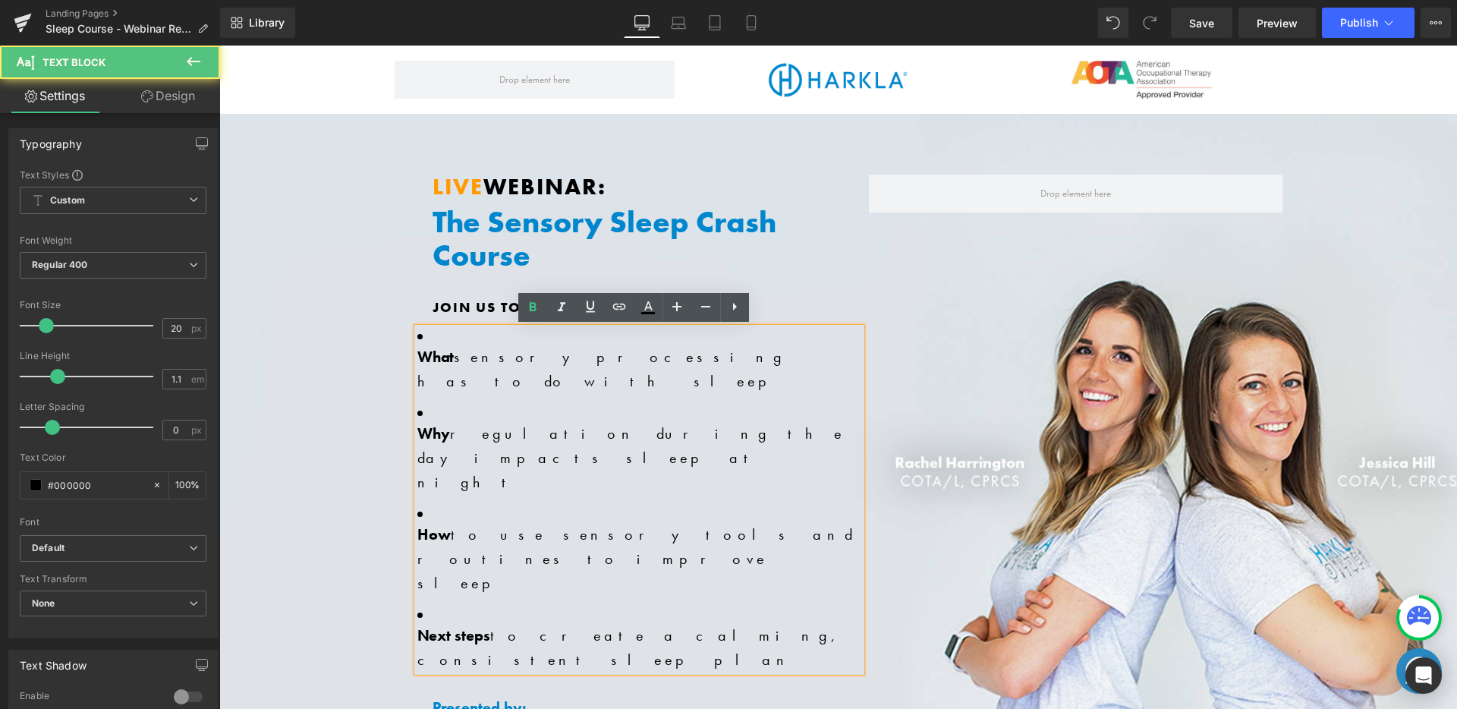
click at [491, 404] on li "Why regulation during the day impacts sleep at night" at bounding box center [639, 449] width 444 height 90
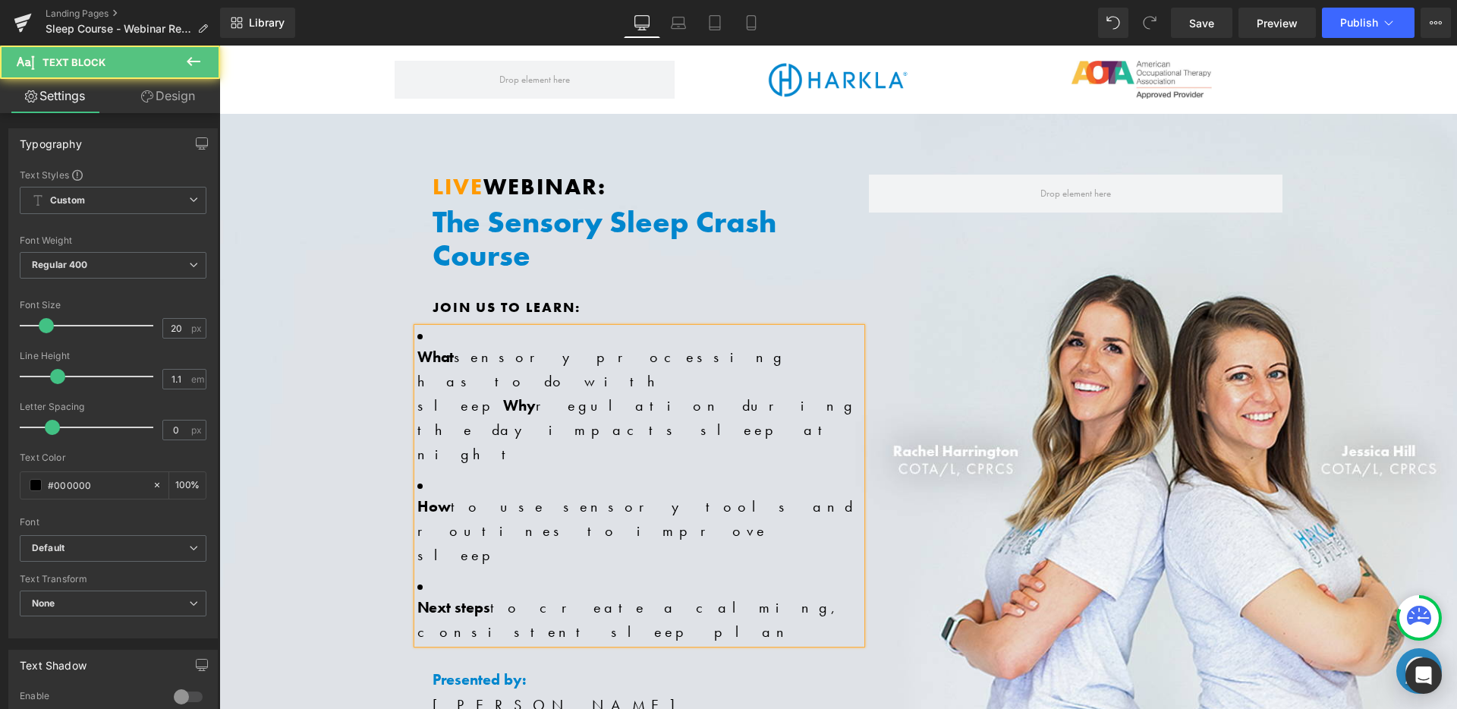
click at [417, 358] on strong "What" at bounding box center [435, 357] width 36 height 20
click at [536, 395] on strong "Why" at bounding box center [519, 405] width 33 height 20
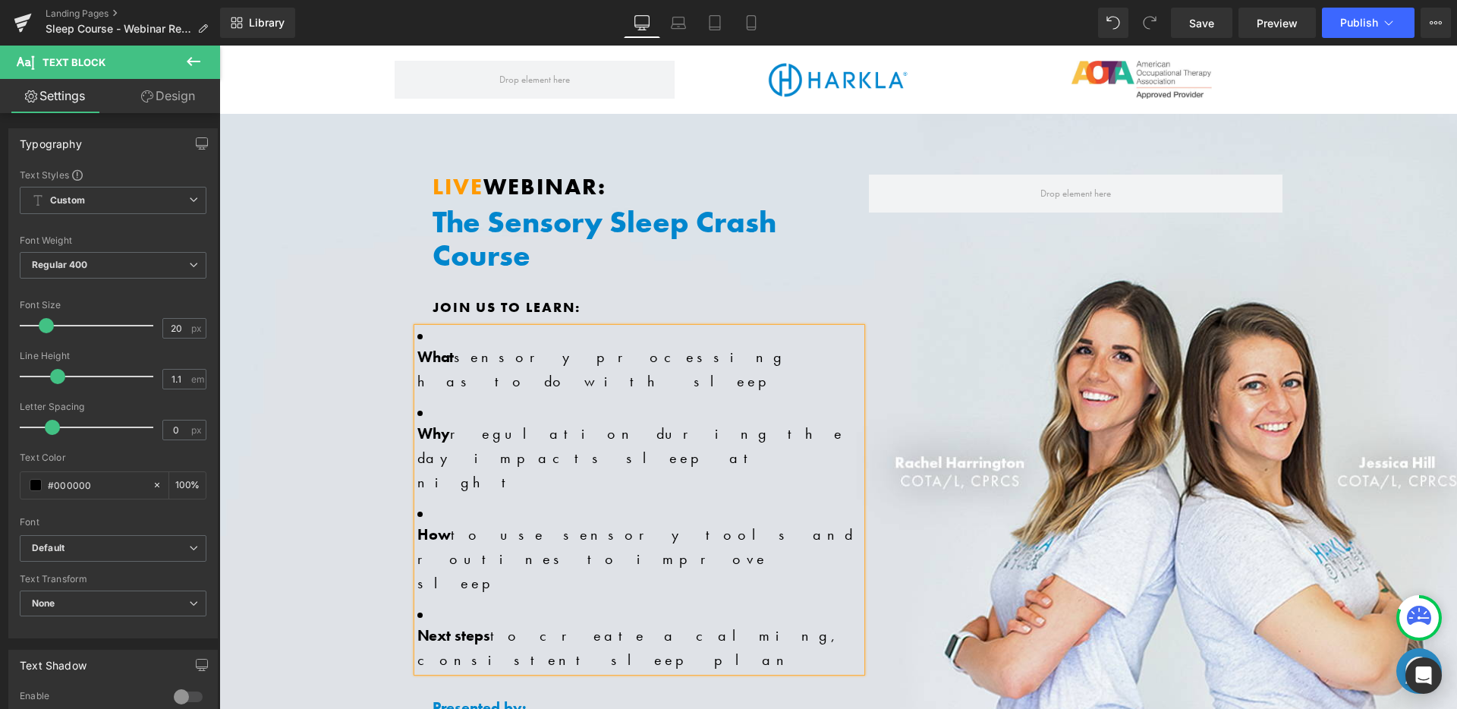
click at [489, 379] on ul "What sensory processing has to do with sleep Why regulation during the day impa…" at bounding box center [639, 500] width 444 height 344
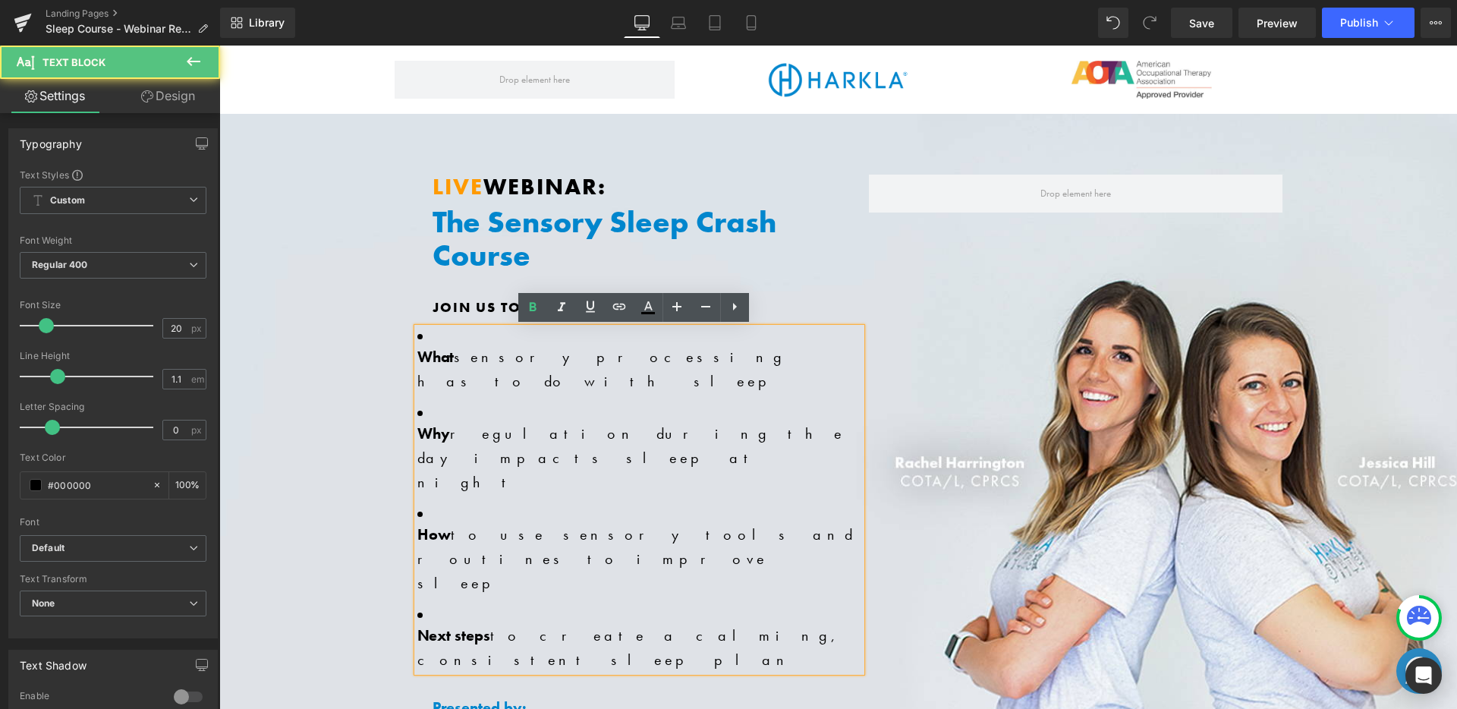
click at [431, 505] on li "How to use sensory tools and routines to improve sleep" at bounding box center [639, 550] width 444 height 90
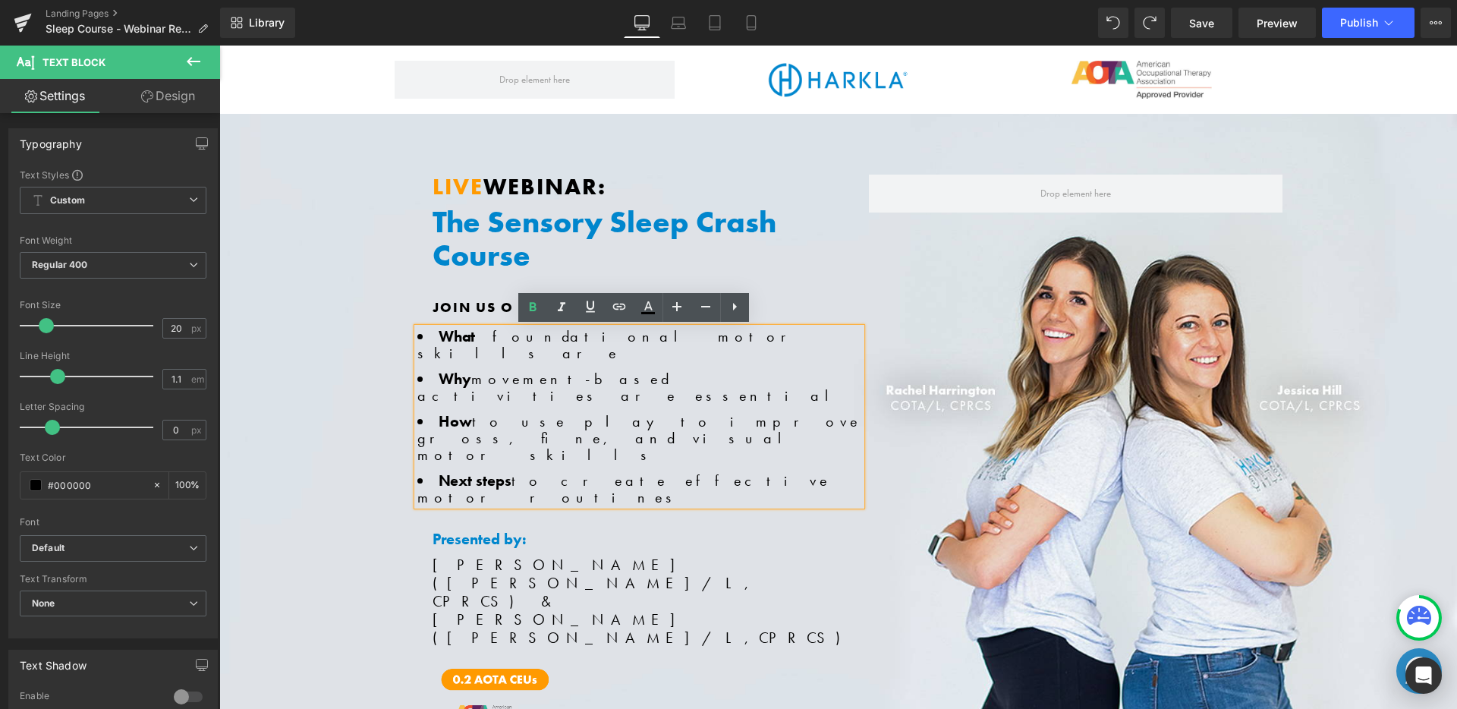
click at [438, 332] on b "What" at bounding box center [456, 336] width 36 height 20
drag, startPoint x: 434, startPoint y: 332, endPoint x: 718, endPoint y: 420, distance: 296.8
click at [718, 420] on ul "What foundational motor skills are Why movement-based activities are essential …" at bounding box center [639, 417] width 444 height 178
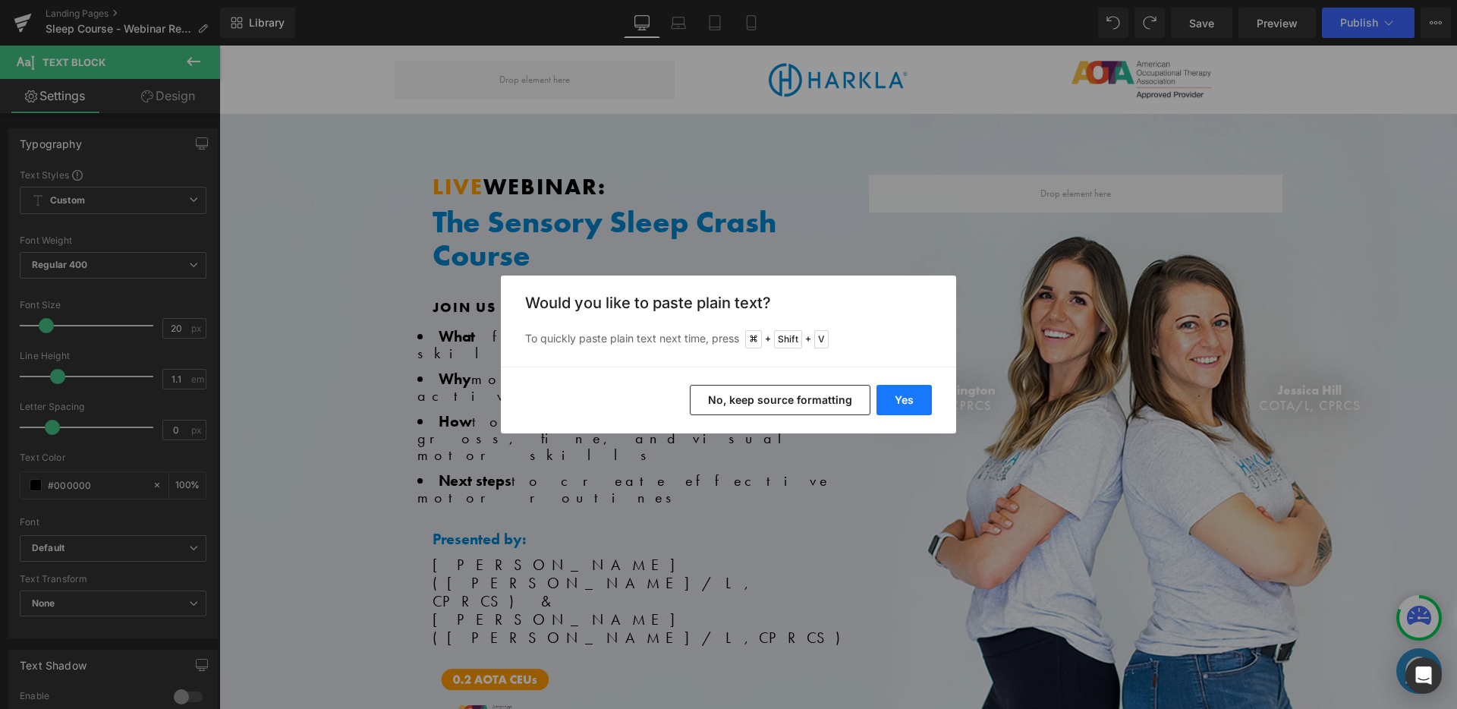
click at [885, 396] on button "Yes" at bounding box center [903, 400] width 55 height 30
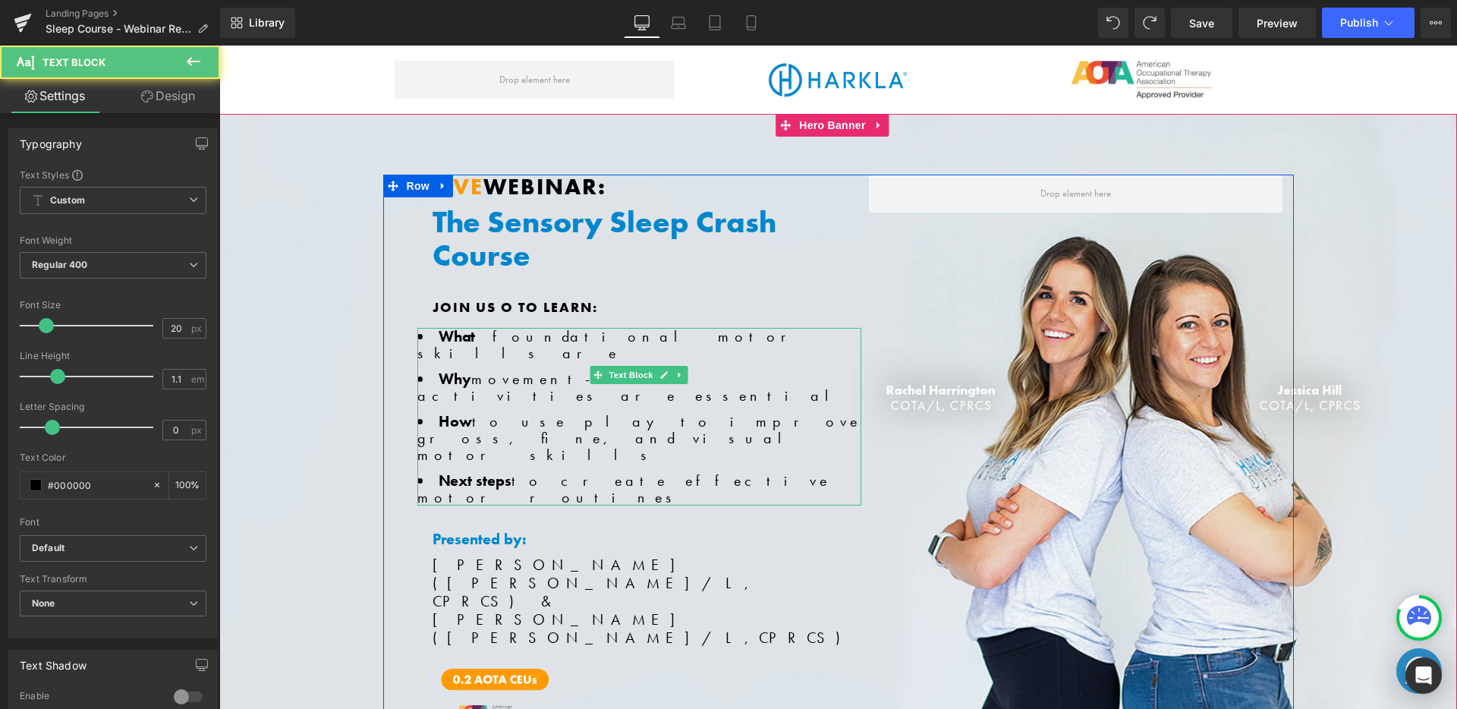
click at [476, 335] on li "What foundational motor skills are" at bounding box center [639, 344] width 444 height 33
drag, startPoint x: 473, startPoint y: 335, endPoint x: 674, endPoint y: 344, distance: 201.2
click at [674, 344] on ul "What foundational motor skills are Why movement-based activities are essential …" at bounding box center [639, 417] width 444 height 178
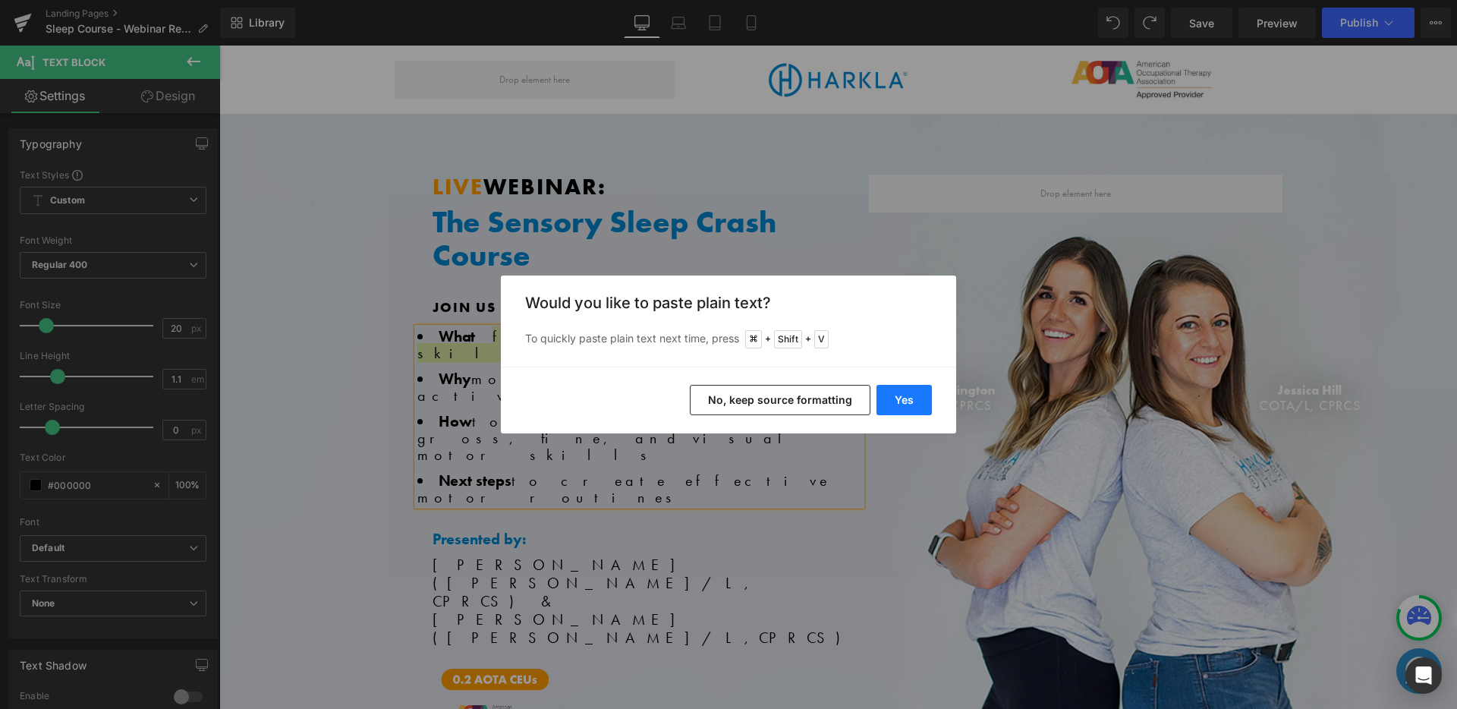
click at [892, 393] on button "Yes" at bounding box center [903, 400] width 55 height 30
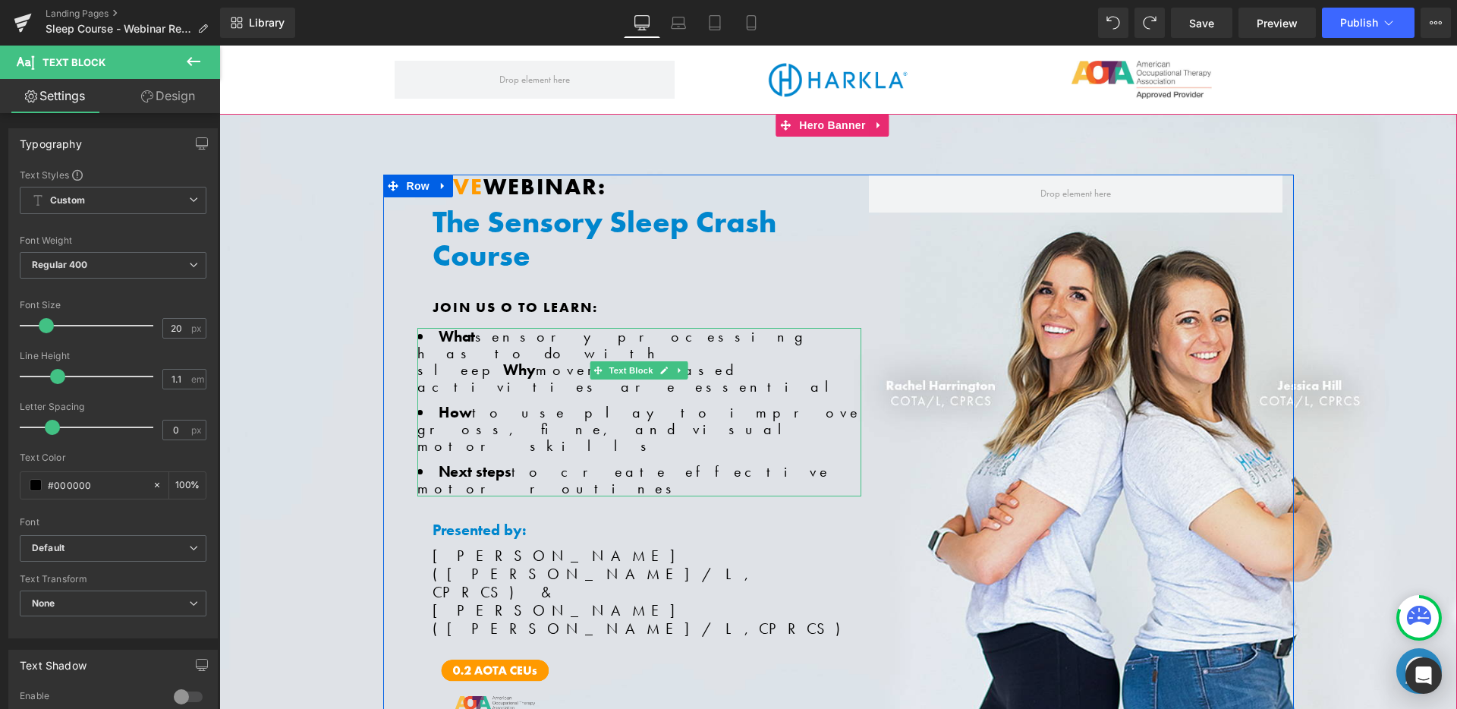
drag, startPoint x: 708, startPoint y: 337, endPoint x: 722, endPoint y: 342, distance: 15.4
click at [536, 360] on b "Why" at bounding box center [519, 370] width 33 height 20
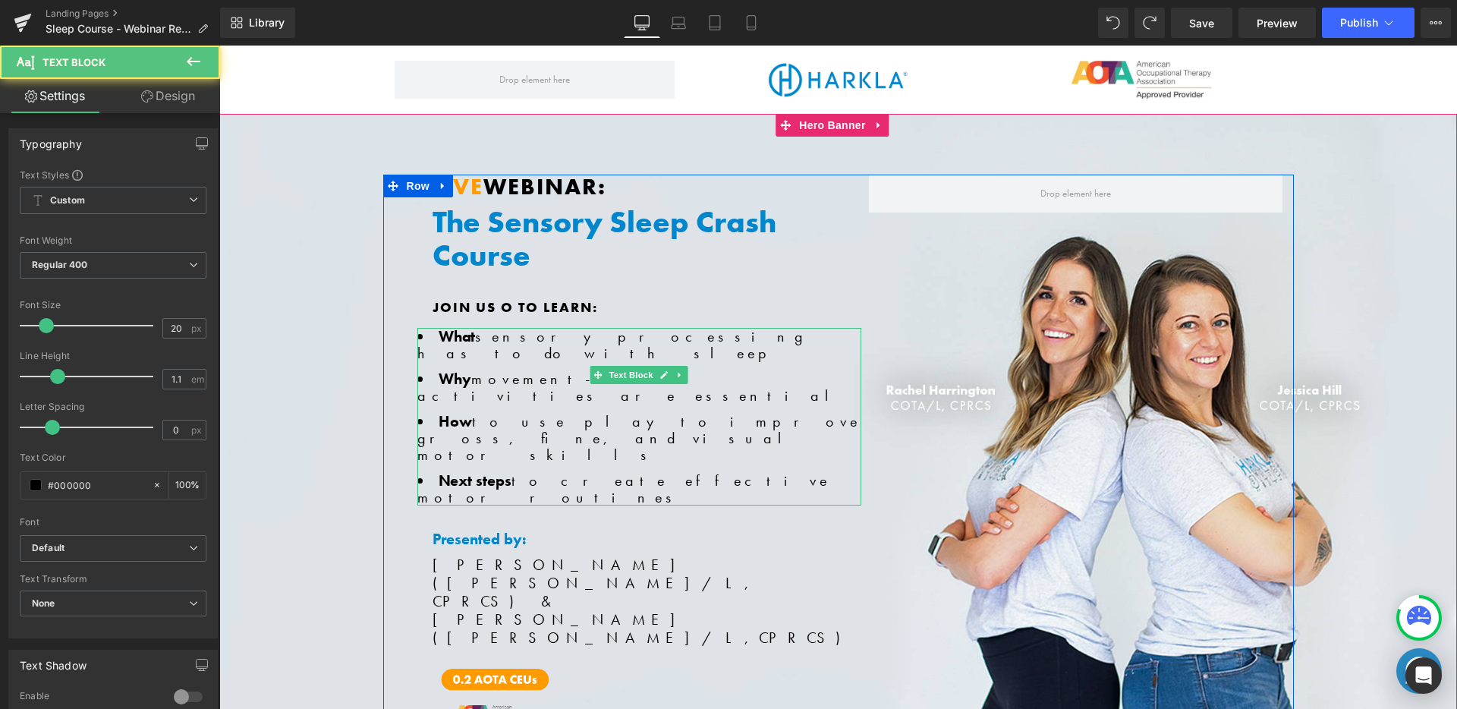
drag, startPoint x: 706, startPoint y: 359, endPoint x: 470, endPoint y: 360, distance: 235.2
click at [470, 370] on li "Why movement-based activities are essential" at bounding box center [639, 386] width 444 height 33
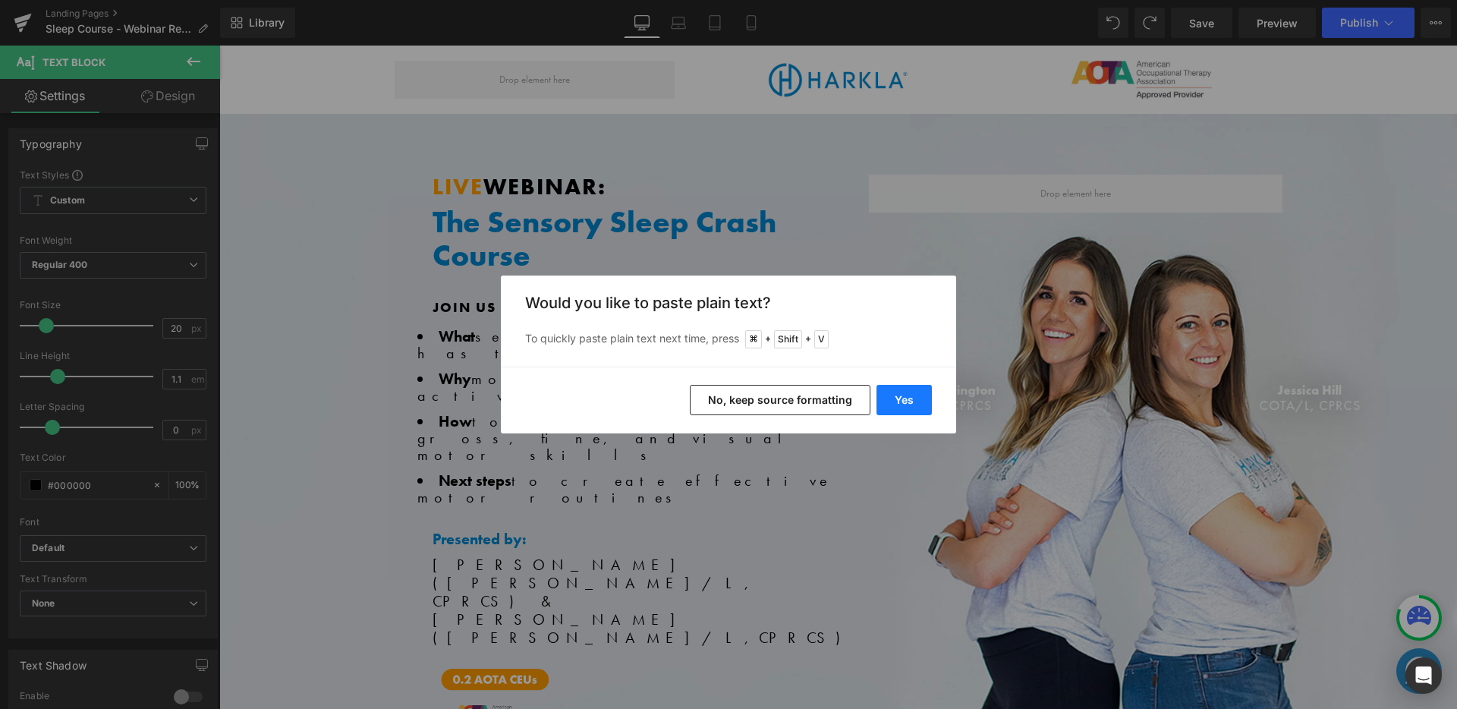
click at [929, 401] on button "Yes" at bounding box center [903, 400] width 55 height 30
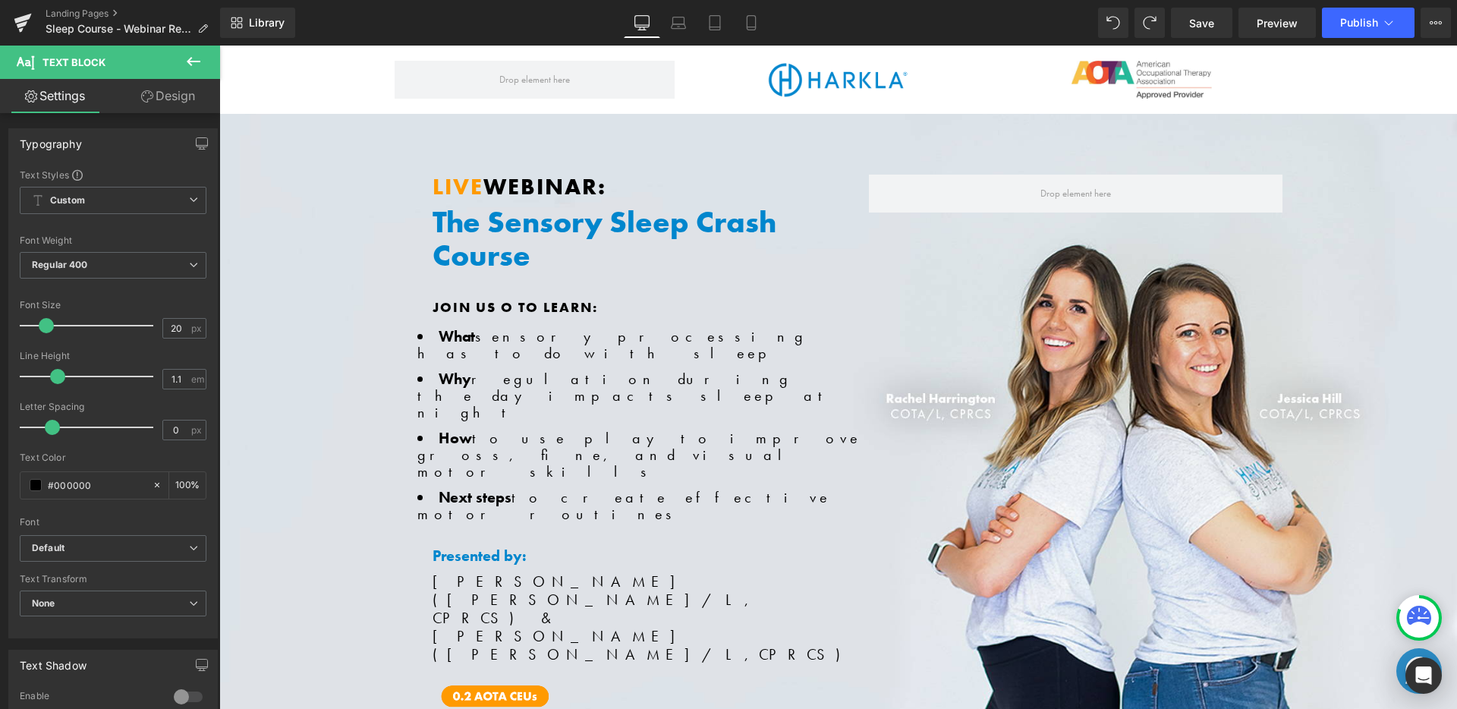
click at [800, 429] on li "How to use play to improve gross, fine, and visual motor skills" at bounding box center [639, 454] width 444 height 50
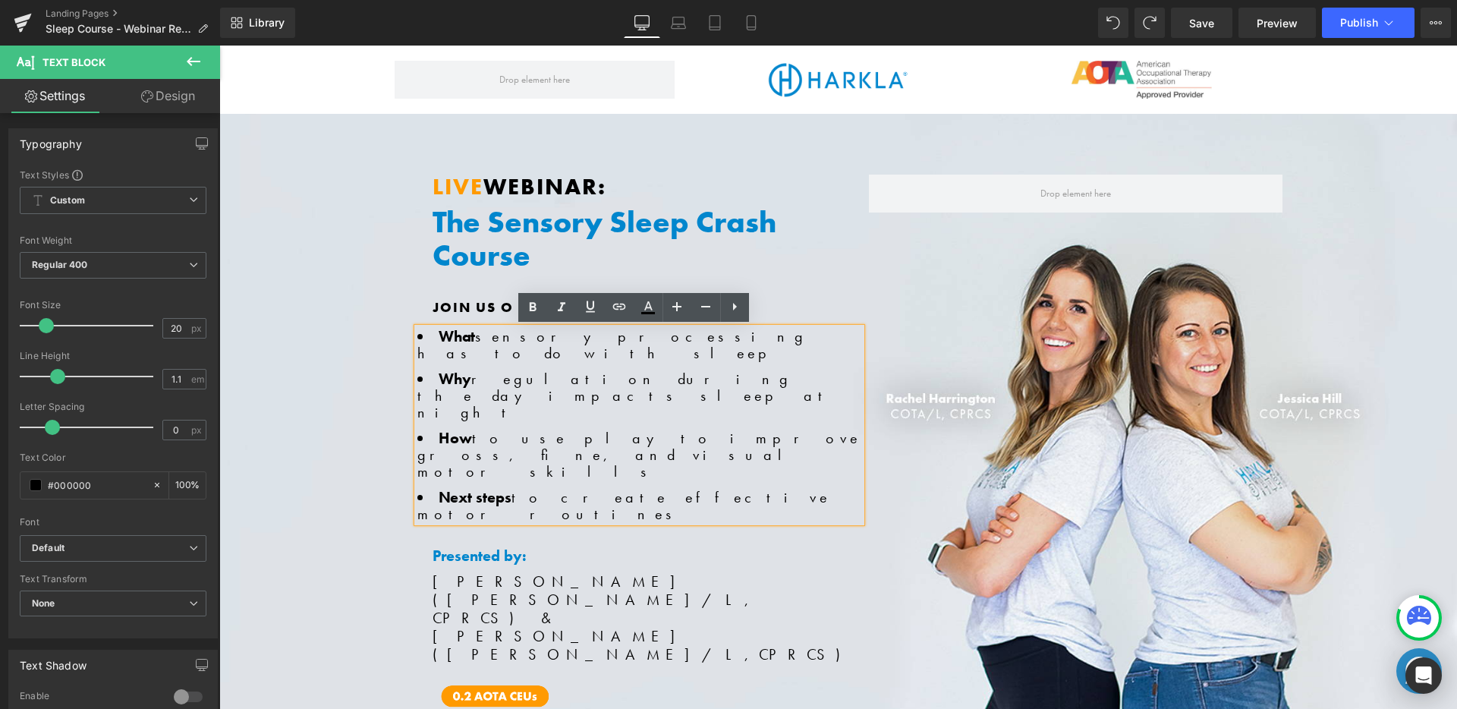
drag, startPoint x: 796, startPoint y: 388, endPoint x: 469, endPoint y: 385, distance: 327.0
click at [469, 429] on li "How to use play to improve gross, fine, and visual motor skills" at bounding box center [639, 454] width 444 height 50
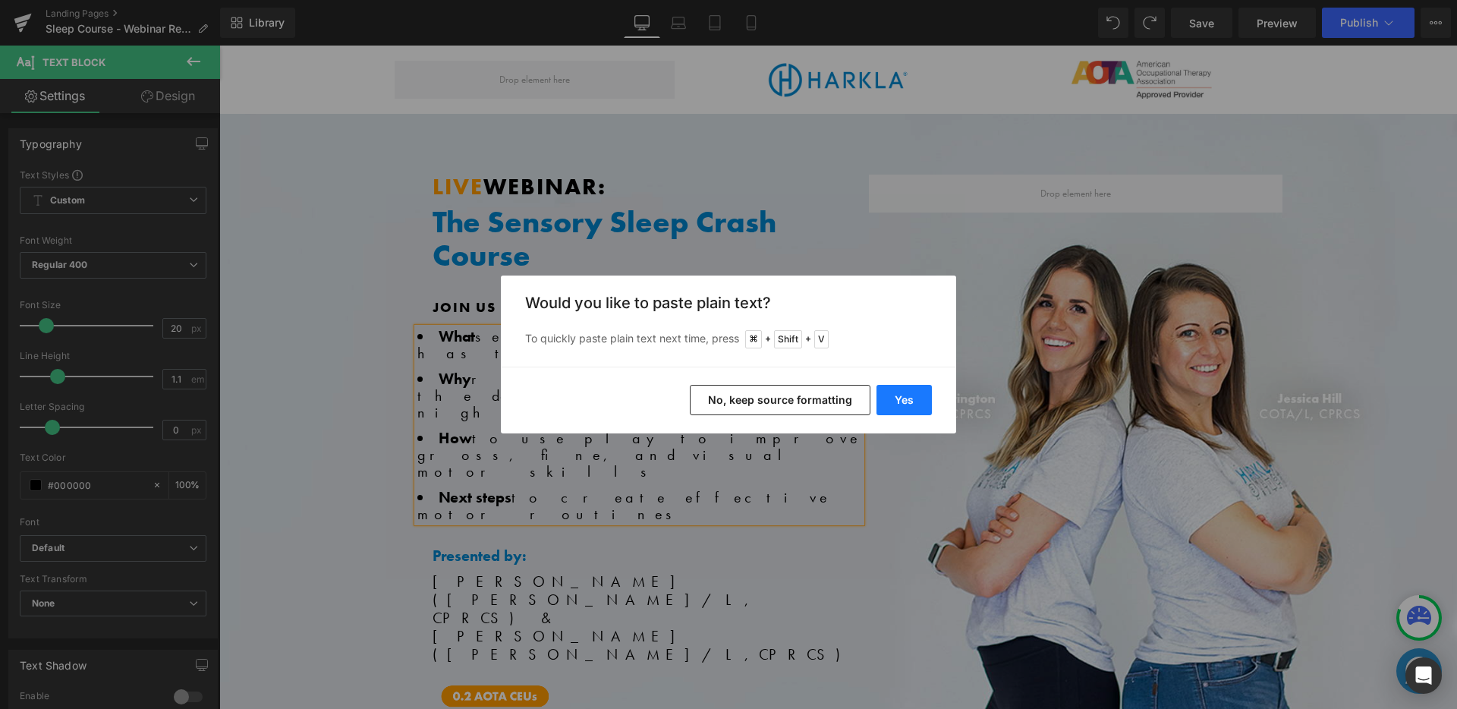
click at [907, 391] on button "Yes" at bounding box center [903, 400] width 55 height 30
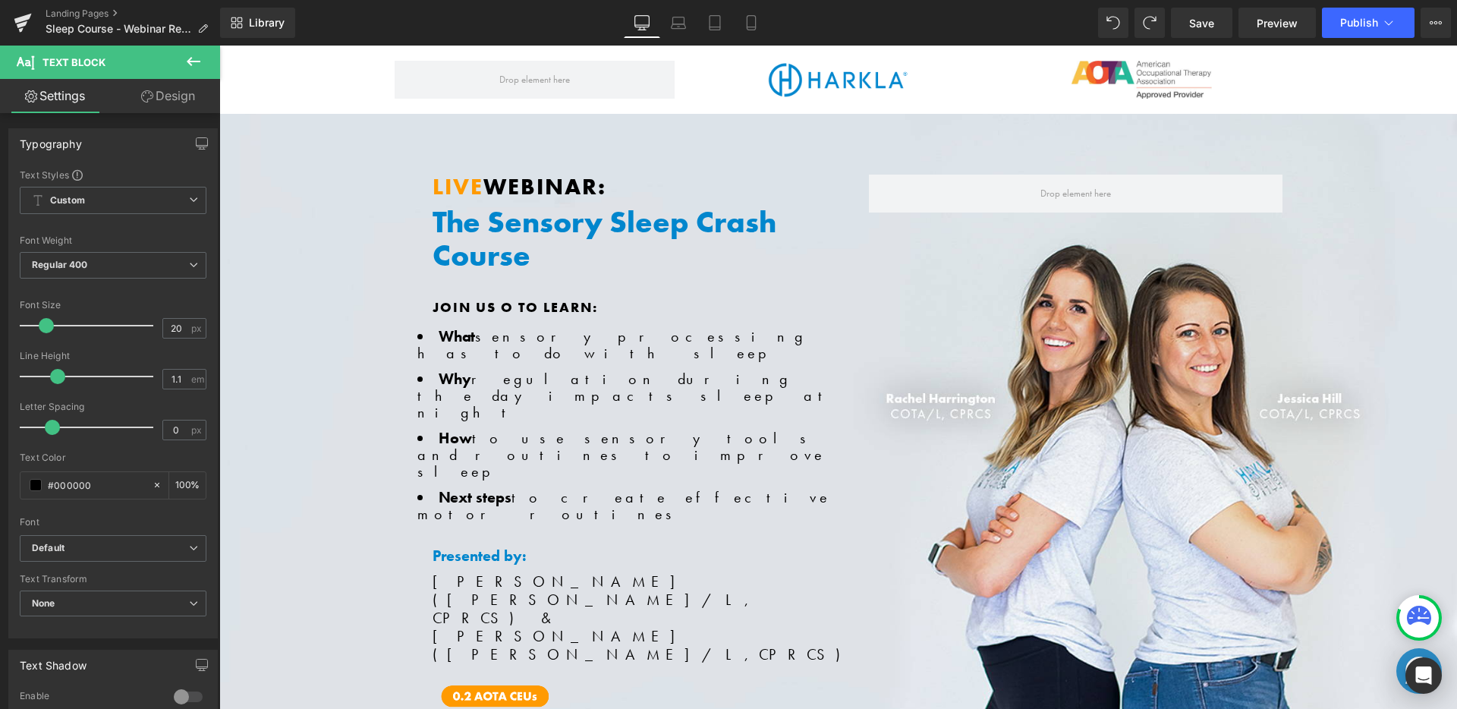
click at [678, 487] on span "to create effective motor routines" at bounding box center [623, 505] width 413 height 36
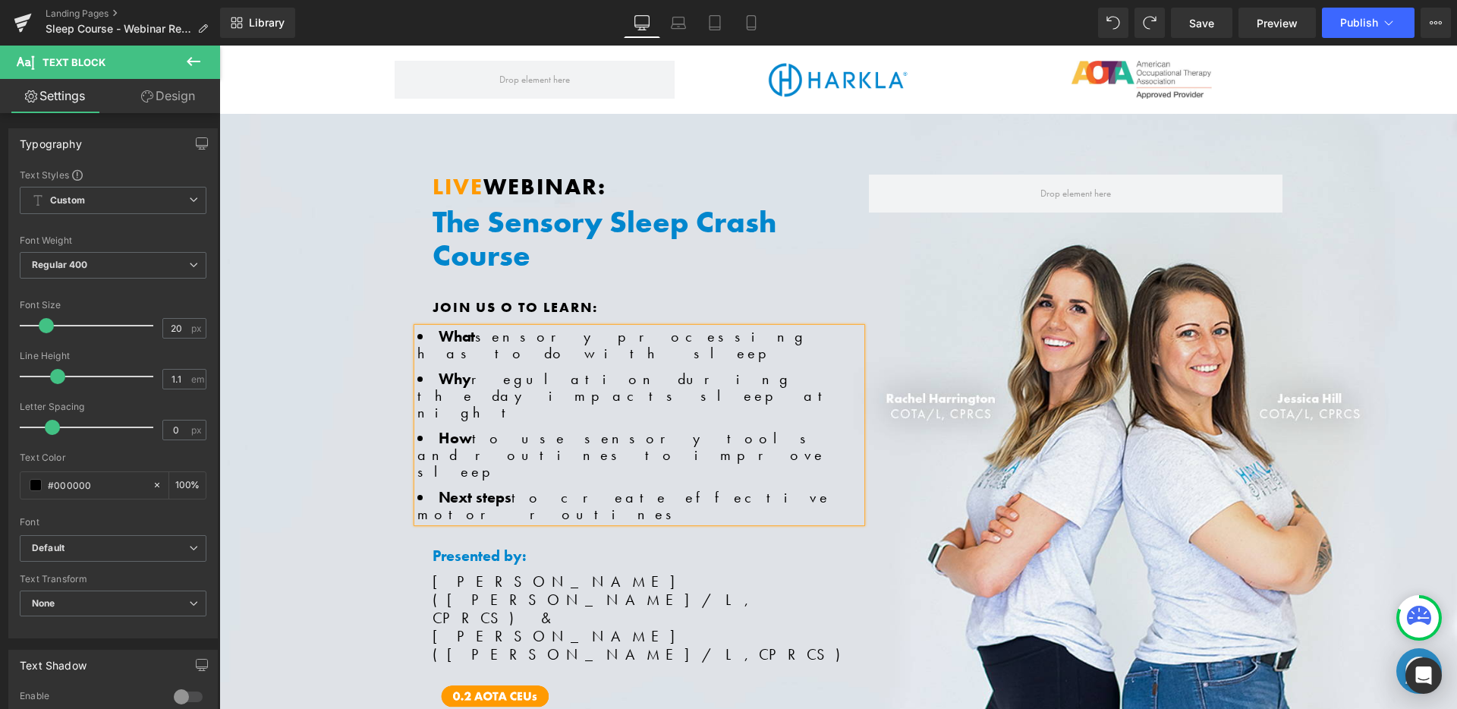
click at [678, 487] on span "to create effective motor routines" at bounding box center [623, 505] width 413 height 36
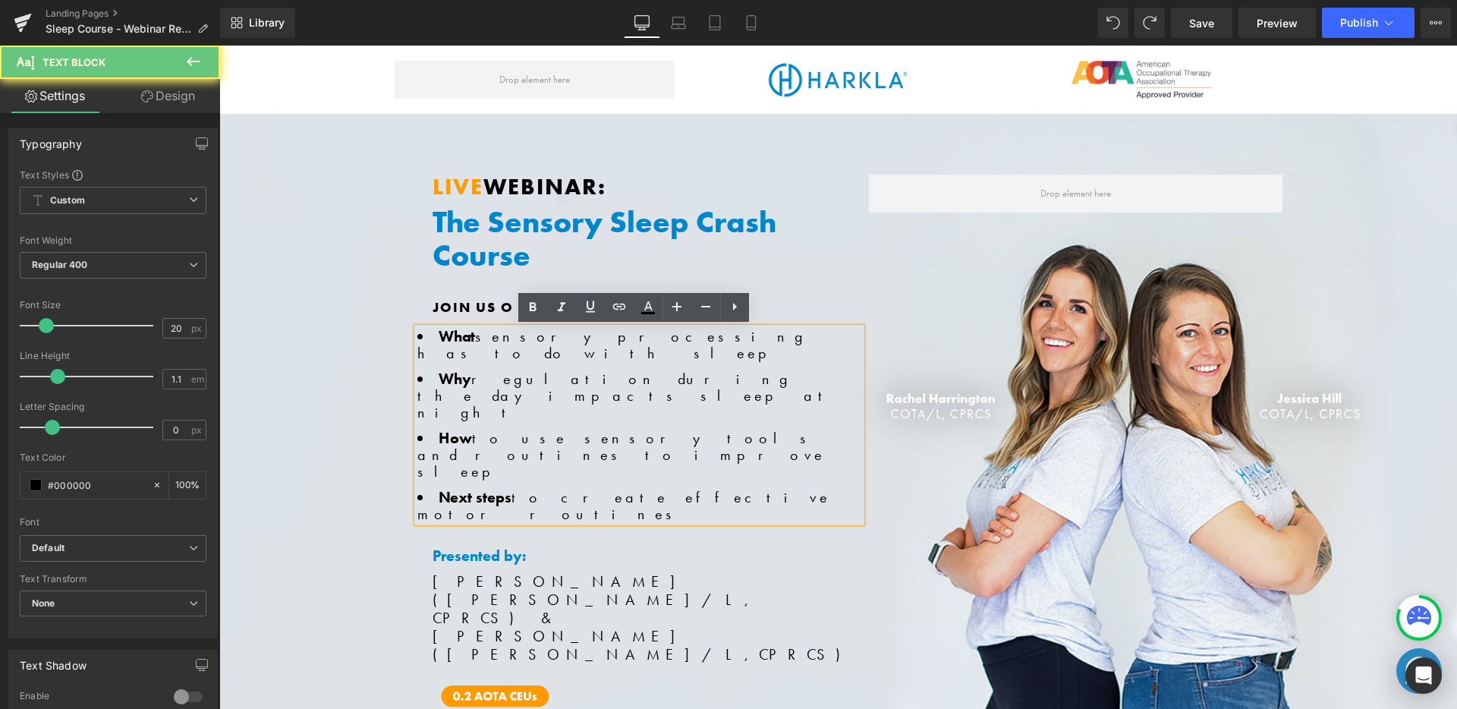
click at [715, 489] on li "Next steps to create effective motor routines" at bounding box center [639, 505] width 444 height 33
drag, startPoint x: 715, startPoint y: 412, endPoint x: 507, endPoint y: 410, distance: 207.9
click at [507, 489] on li "Next steps to create effective motor routines" at bounding box center [639, 505] width 444 height 33
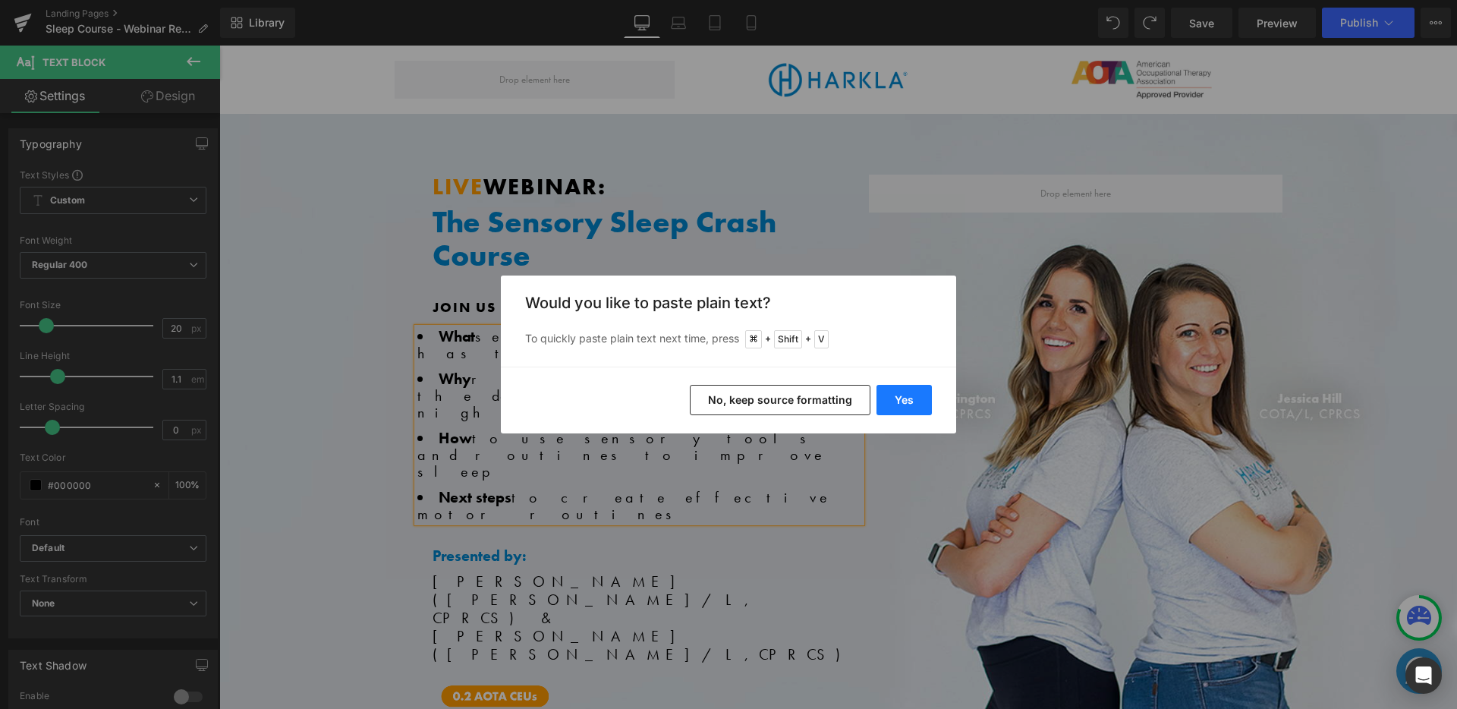
click at [884, 403] on button "Yes" at bounding box center [903, 400] width 55 height 30
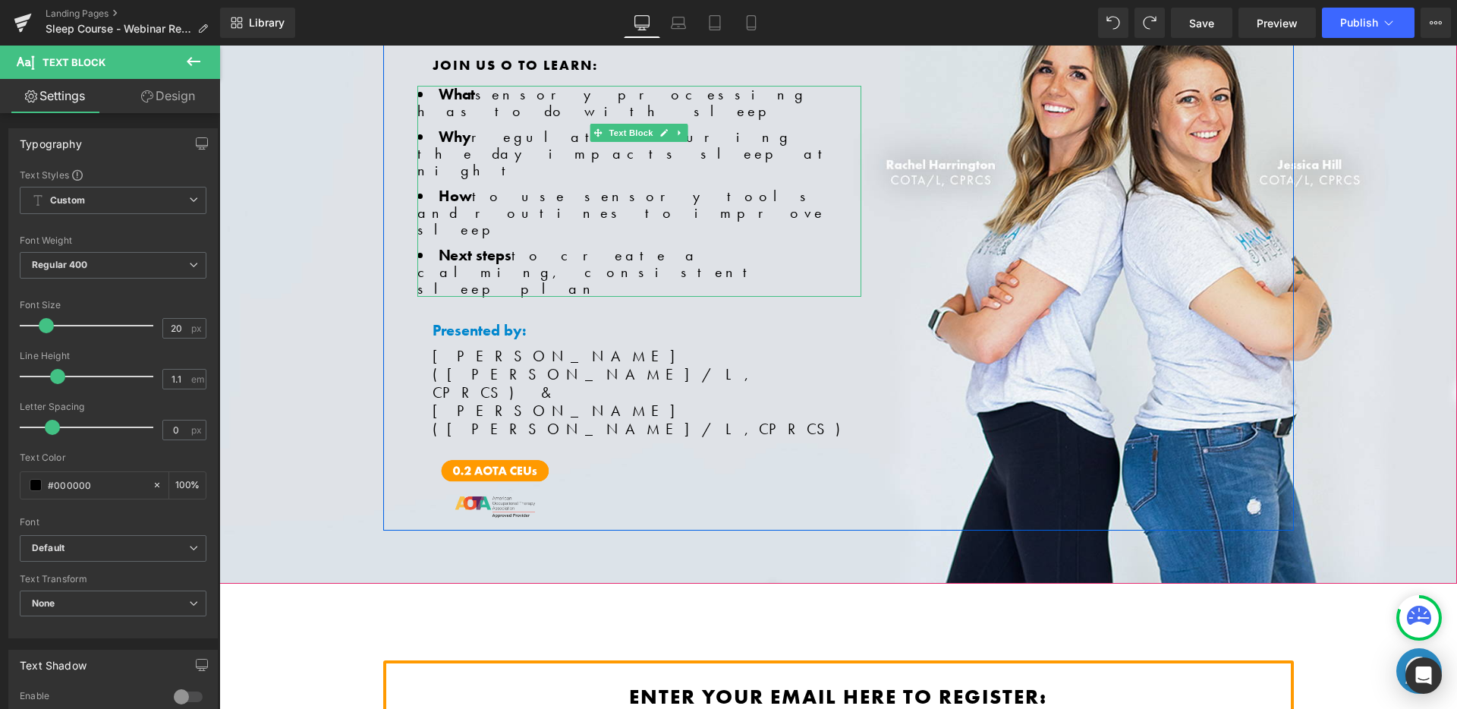
scroll to position [254, 0]
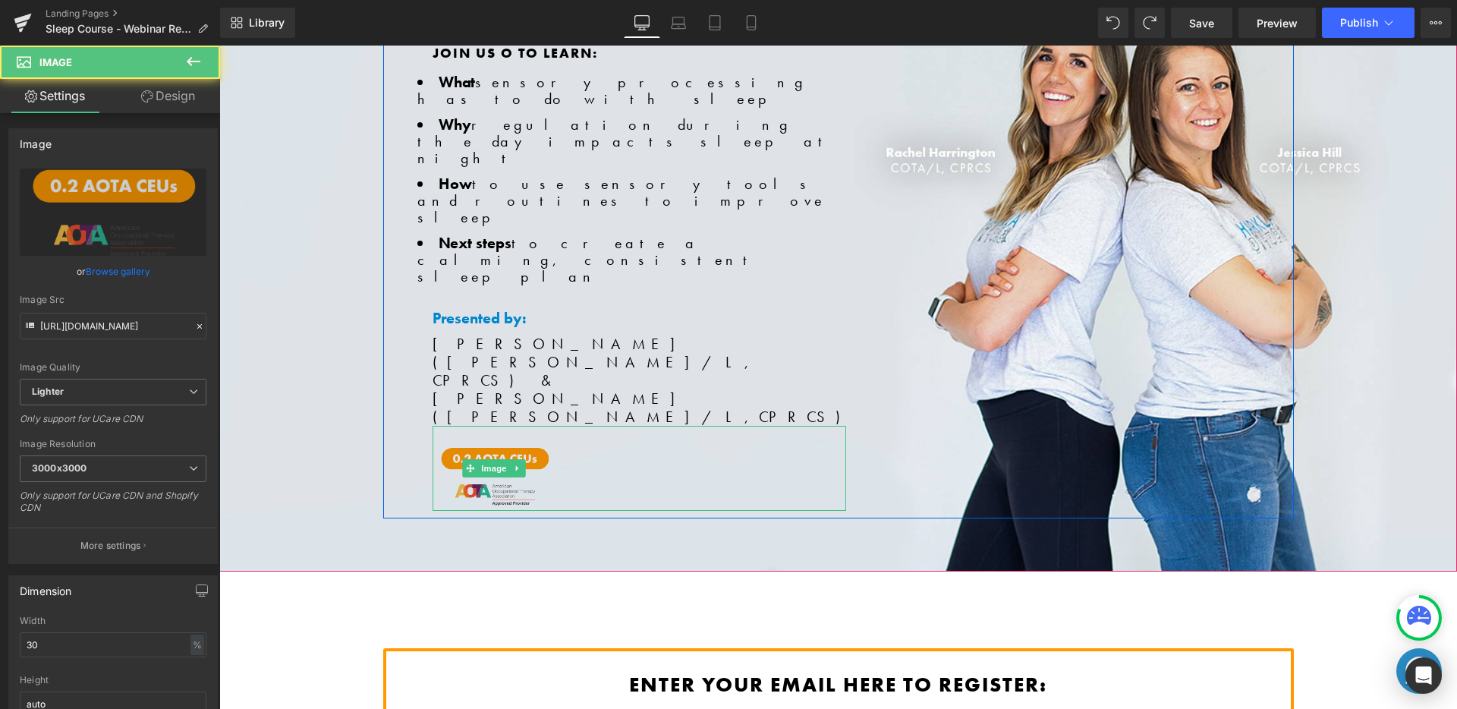
click at [455, 426] on img at bounding box center [494, 469] width 124 height 86
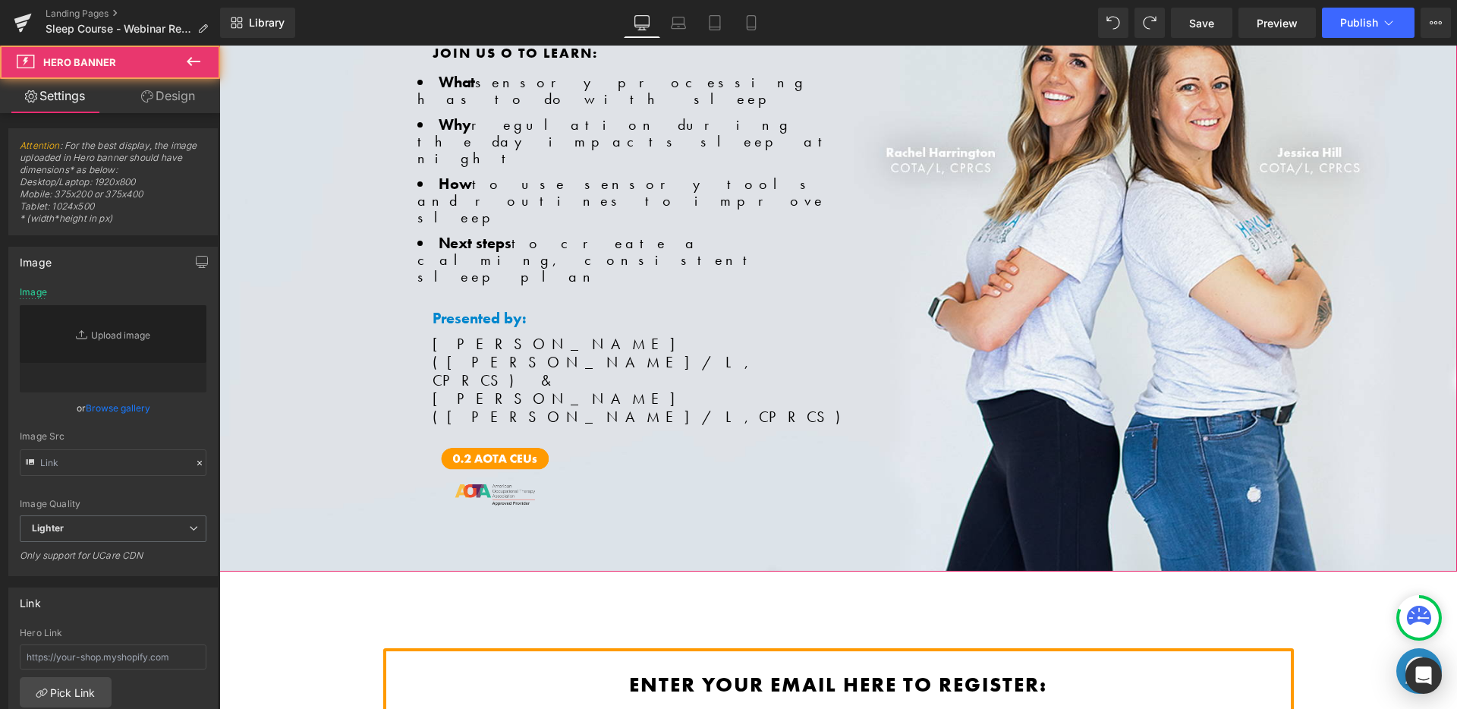
click at [328, 316] on span "LIVE WEBINAR: Heading The Sensory Sleep Crash Course Heading Join us o to learn…" at bounding box center [837, 219] width 1237 height 598
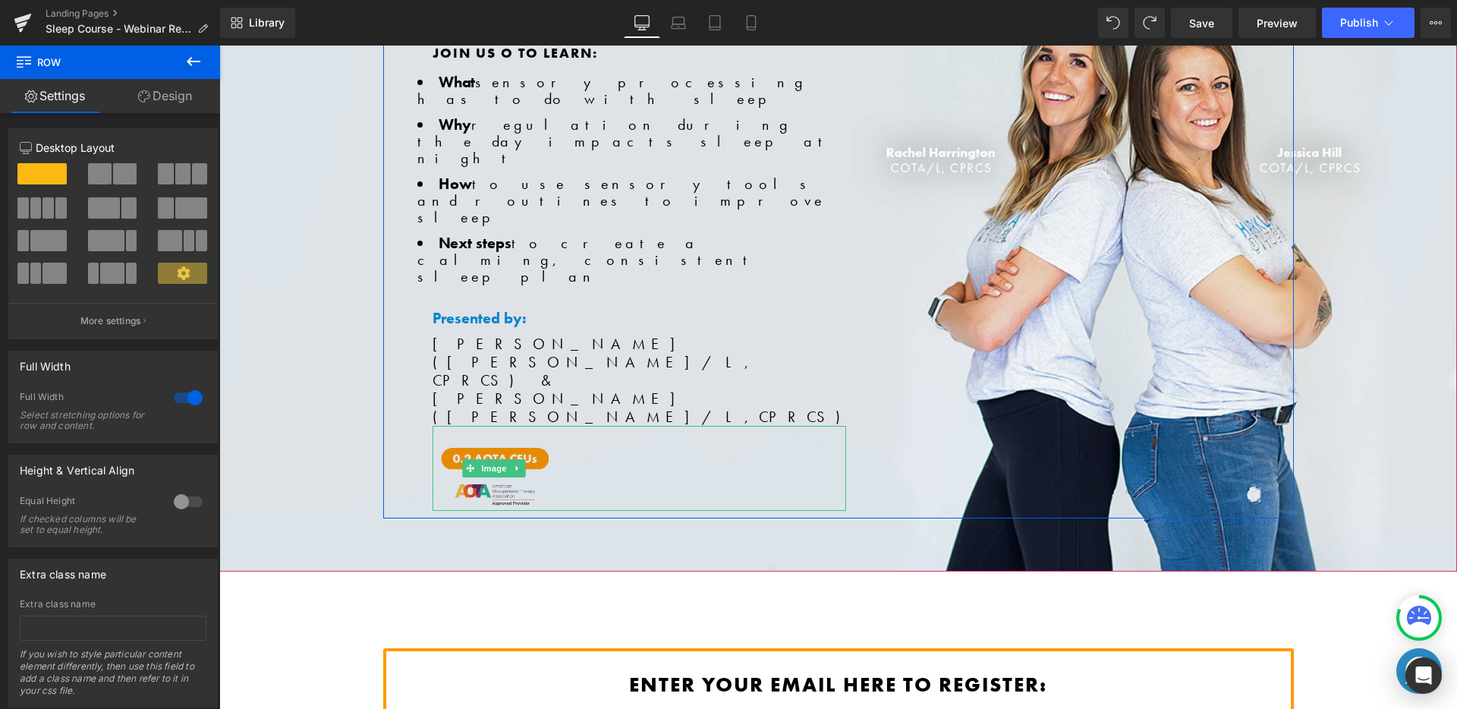
click at [508, 426] on img at bounding box center [494, 469] width 124 height 86
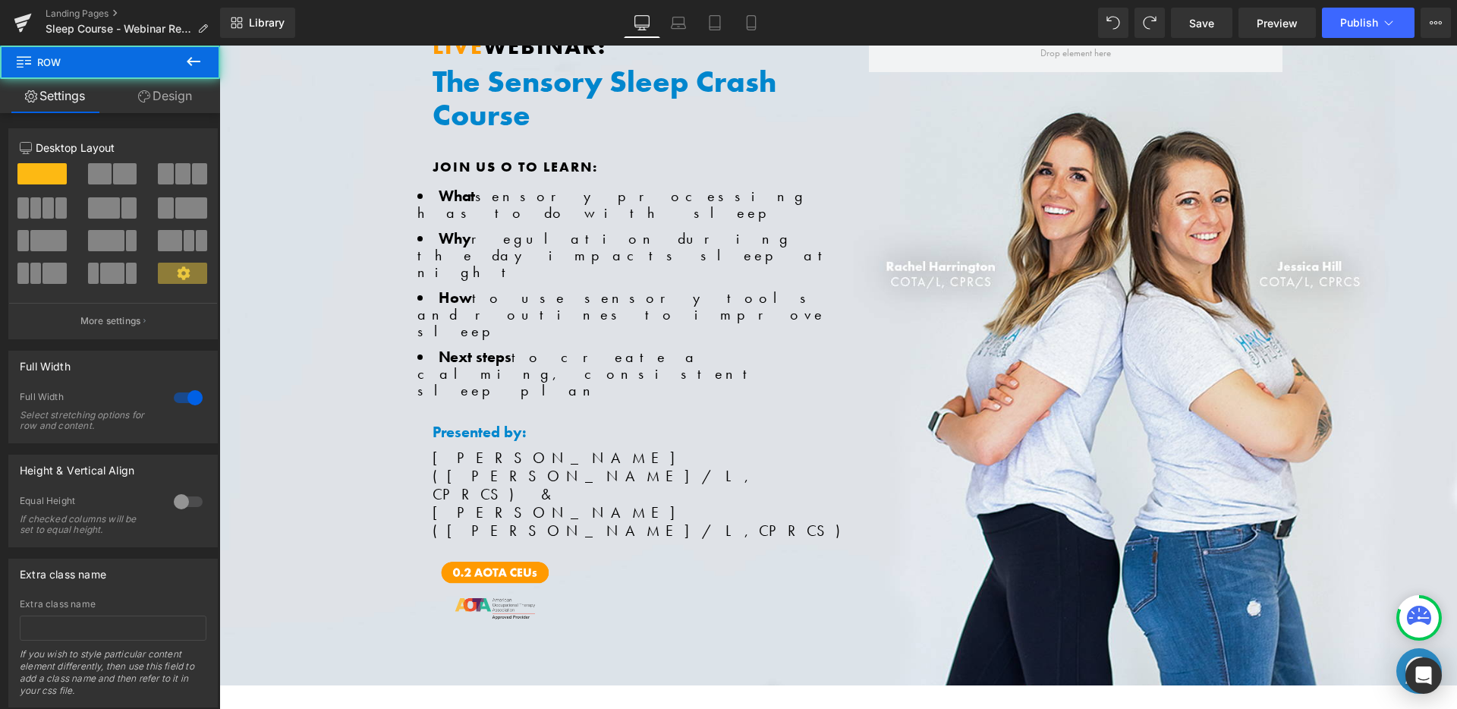
scroll to position [64, 0]
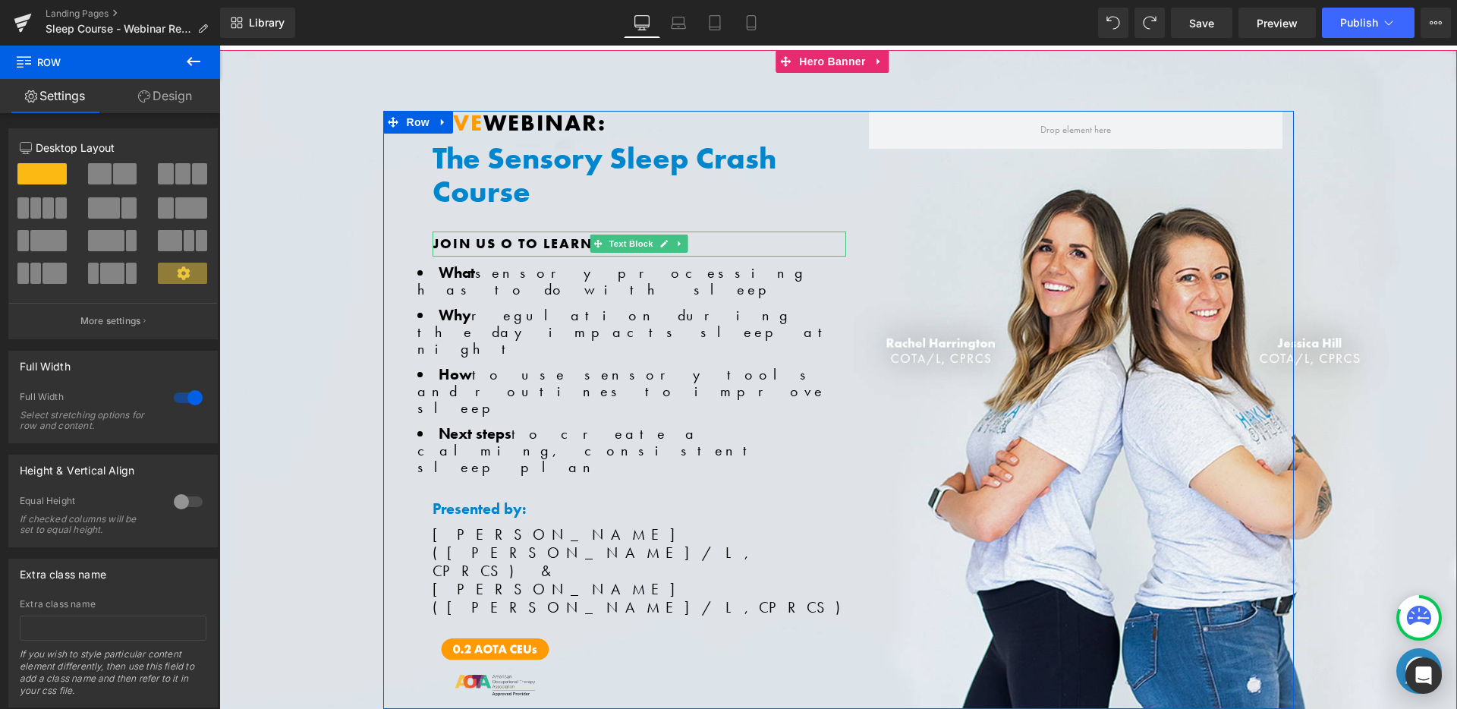
click at [507, 241] on span "Join us o to learn:" at bounding box center [514, 242] width 165 height 17
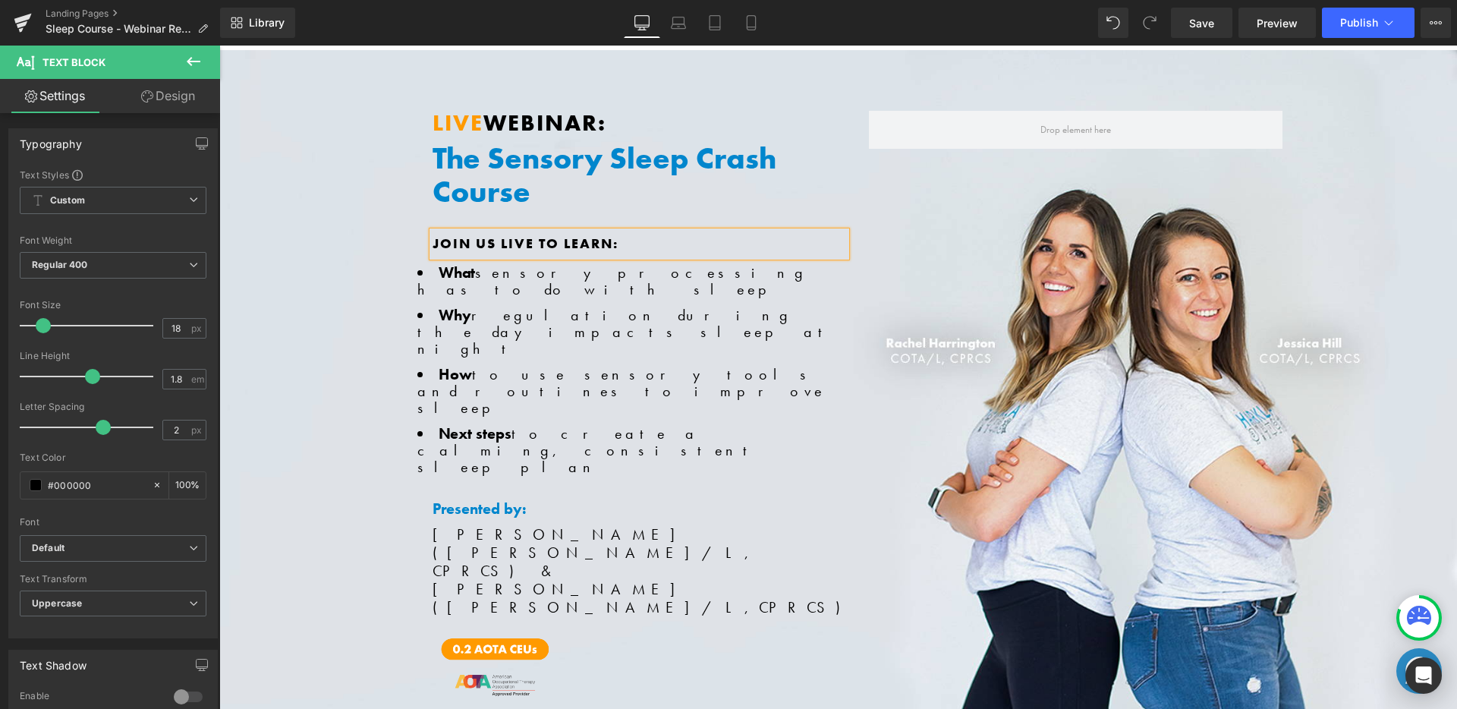
click at [334, 321] on span "LIVE WEBINAR: Heading The Sensory Sleep Crash Course Heading Join us live to le…" at bounding box center [837, 410] width 1237 height 598
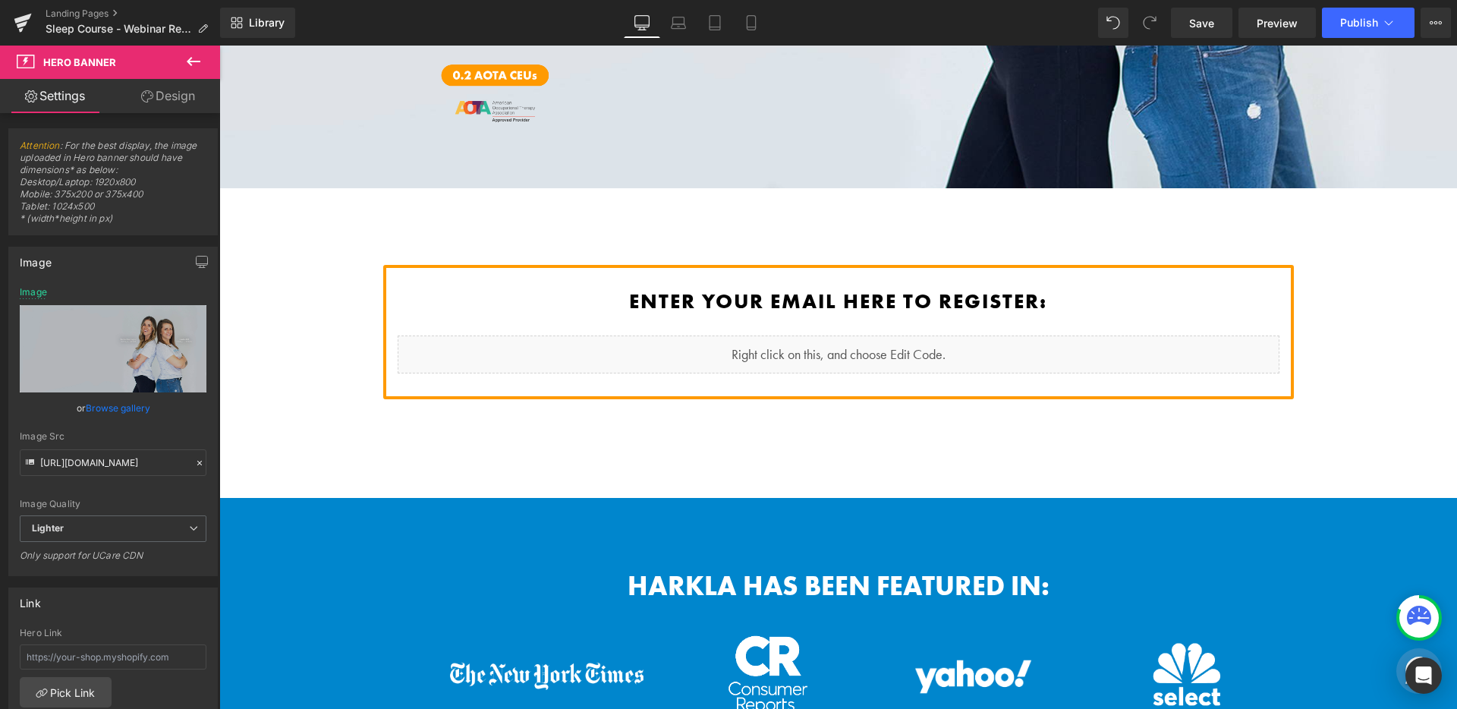
scroll to position [629, 0]
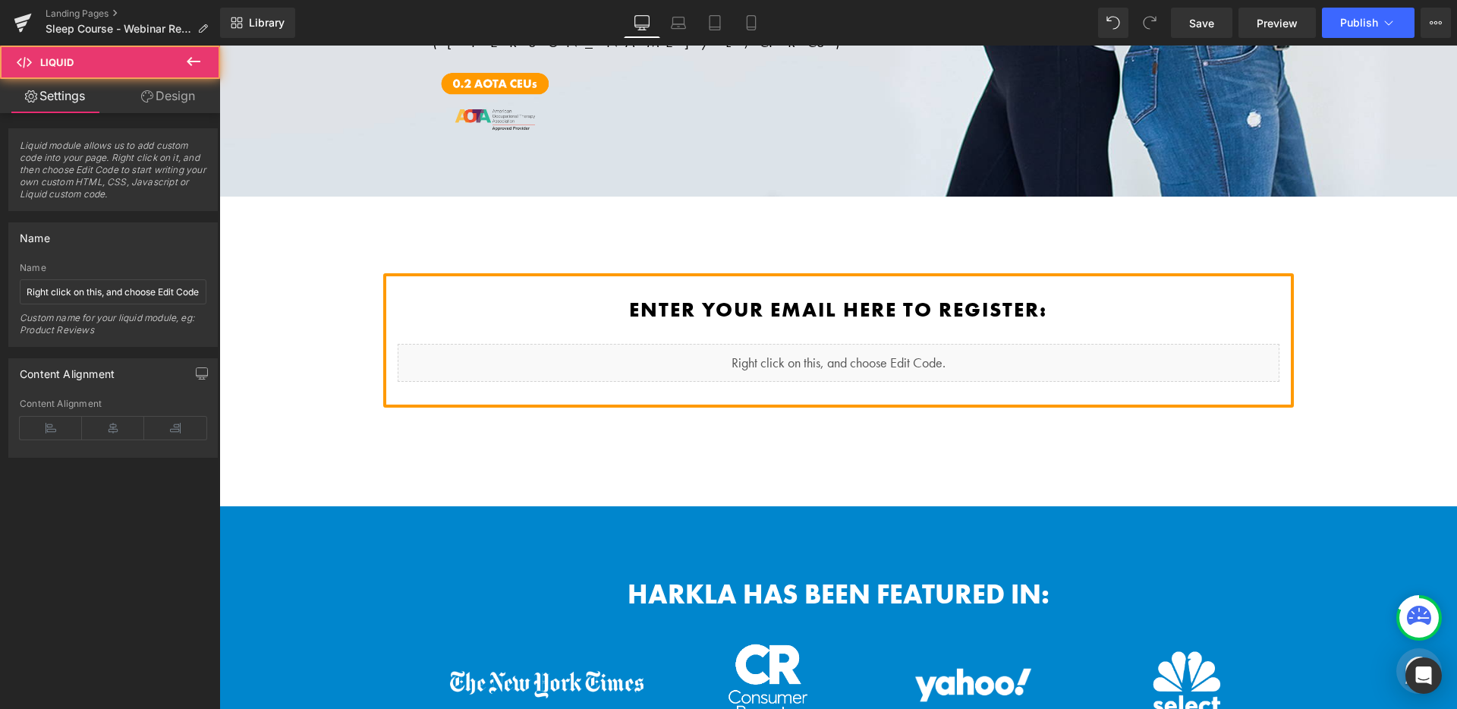
click at [747, 344] on div "Liquid" at bounding box center [839, 363] width 882 height 38
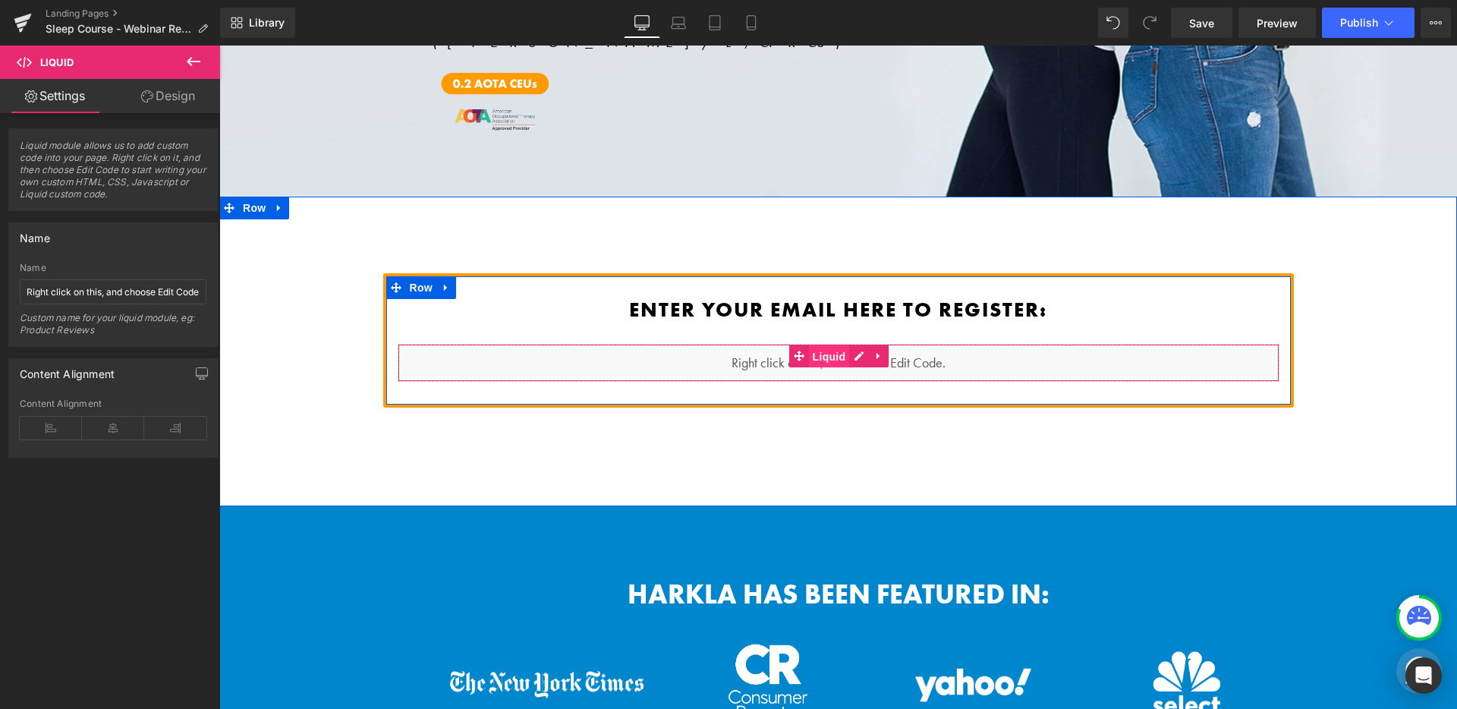
click at [827, 345] on span "Liquid" at bounding box center [829, 356] width 41 height 23
click at [851, 344] on div "Liquid" at bounding box center [839, 363] width 882 height 38
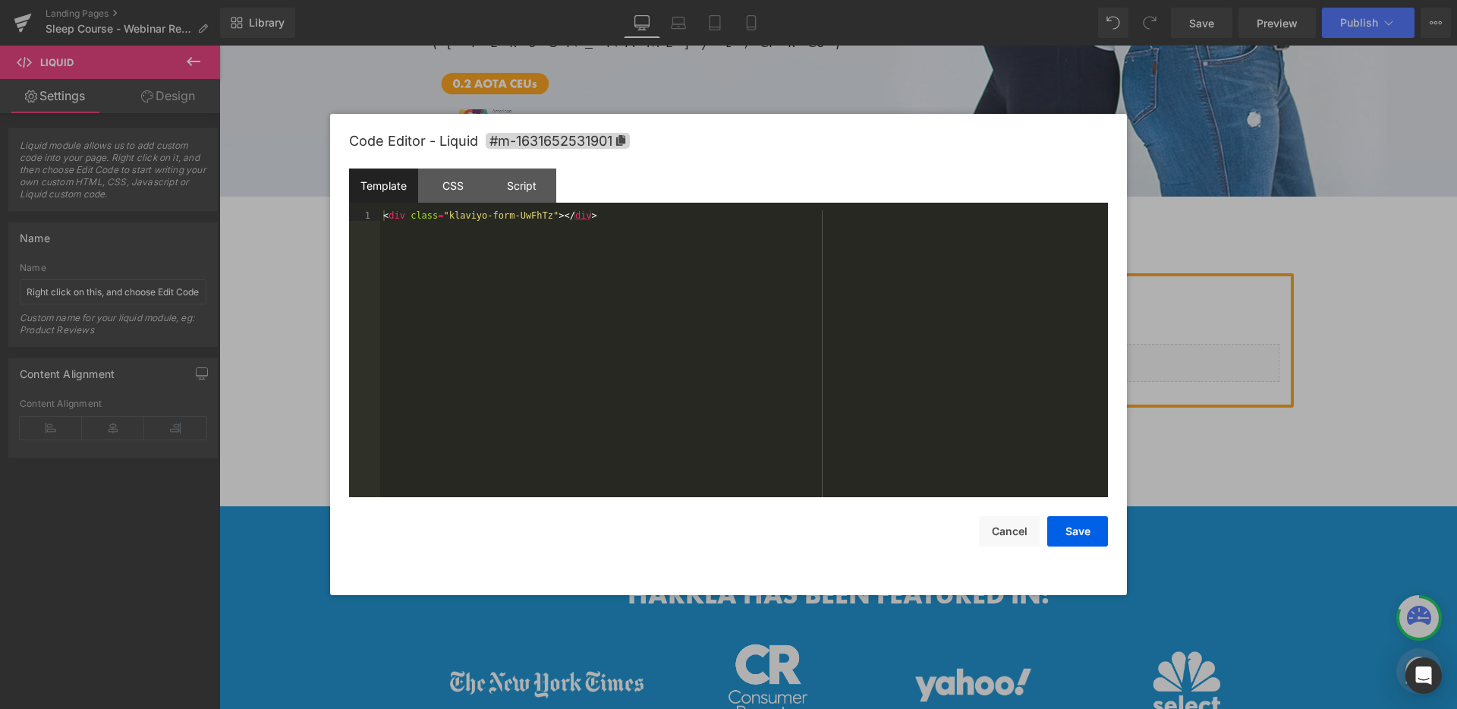
click at [576, 215] on div "< div class = "klaviyo-form-UwFhTz" > </ div >" at bounding box center [744, 364] width 728 height 308
click at [1078, 523] on button "Save" at bounding box center [1077, 531] width 61 height 30
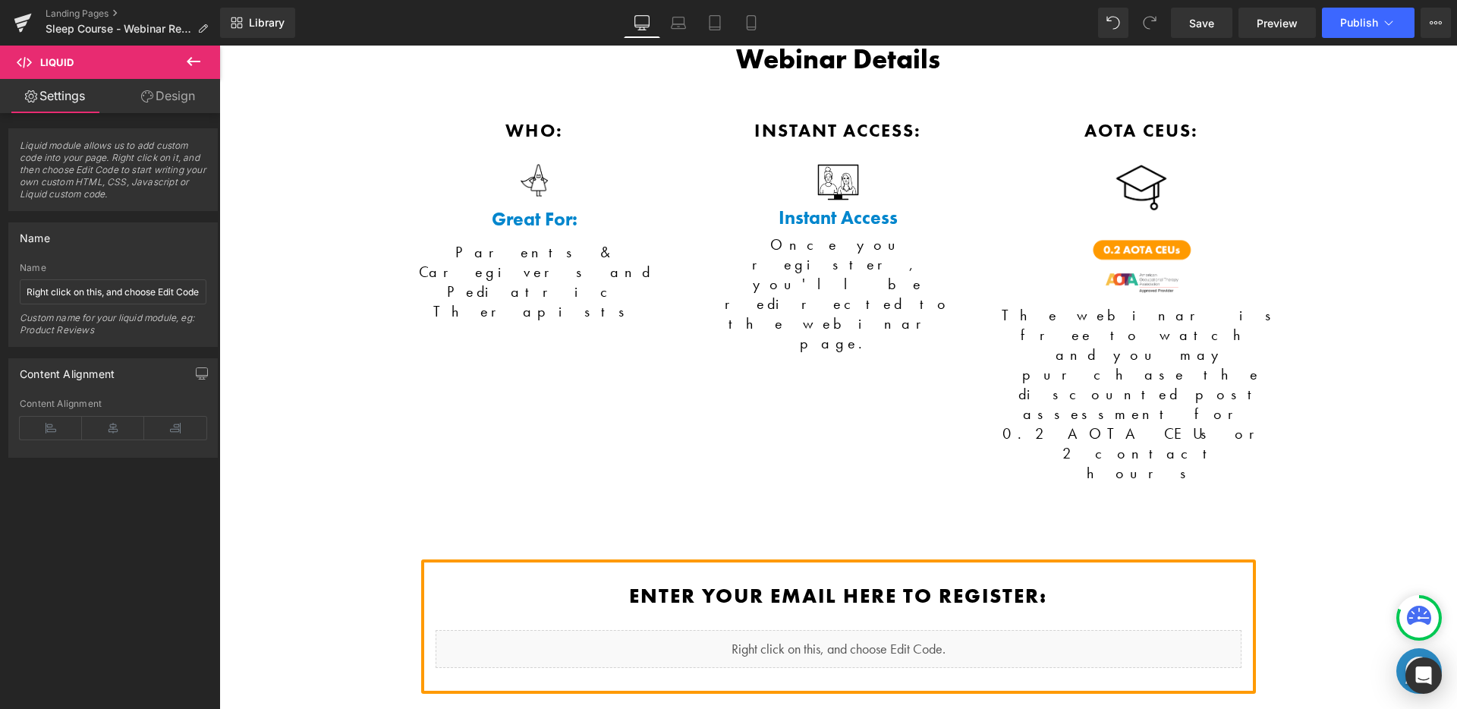
scroll to position [2045, 0]
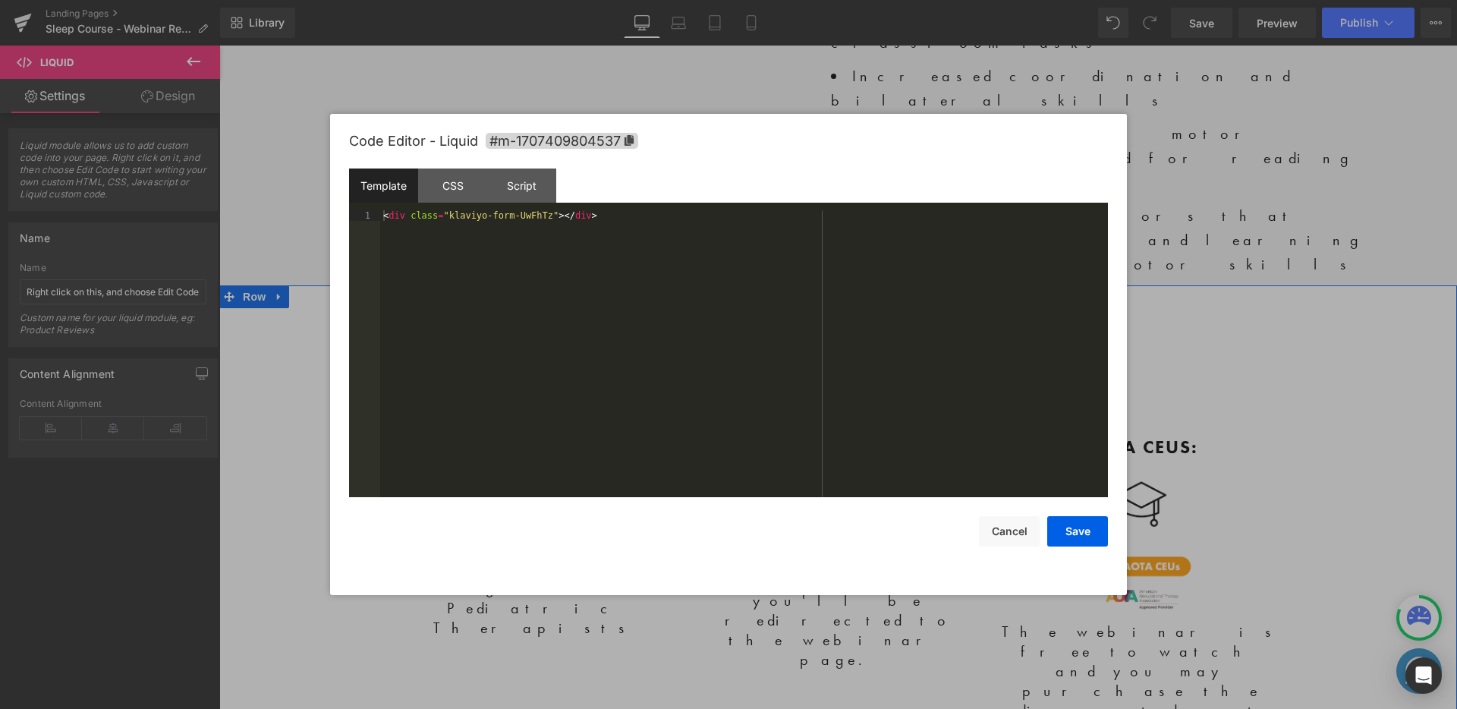
click at [577, 218] on div "< div class = "klaviyo-form-UwFhTz" > </ div >" at bounding box center [744, 364] width 728 height 308
click at [578, 216] on div "< div class = "klaviyo-form-UwFhTz" > </ div >" at bounding box center [744, 364] width 728 height 308
click at [590, 215] on div "< div class = "klaviyo-form-UwFhTz" > </ div >" at bounding box center [744, 364] width 728 height 308
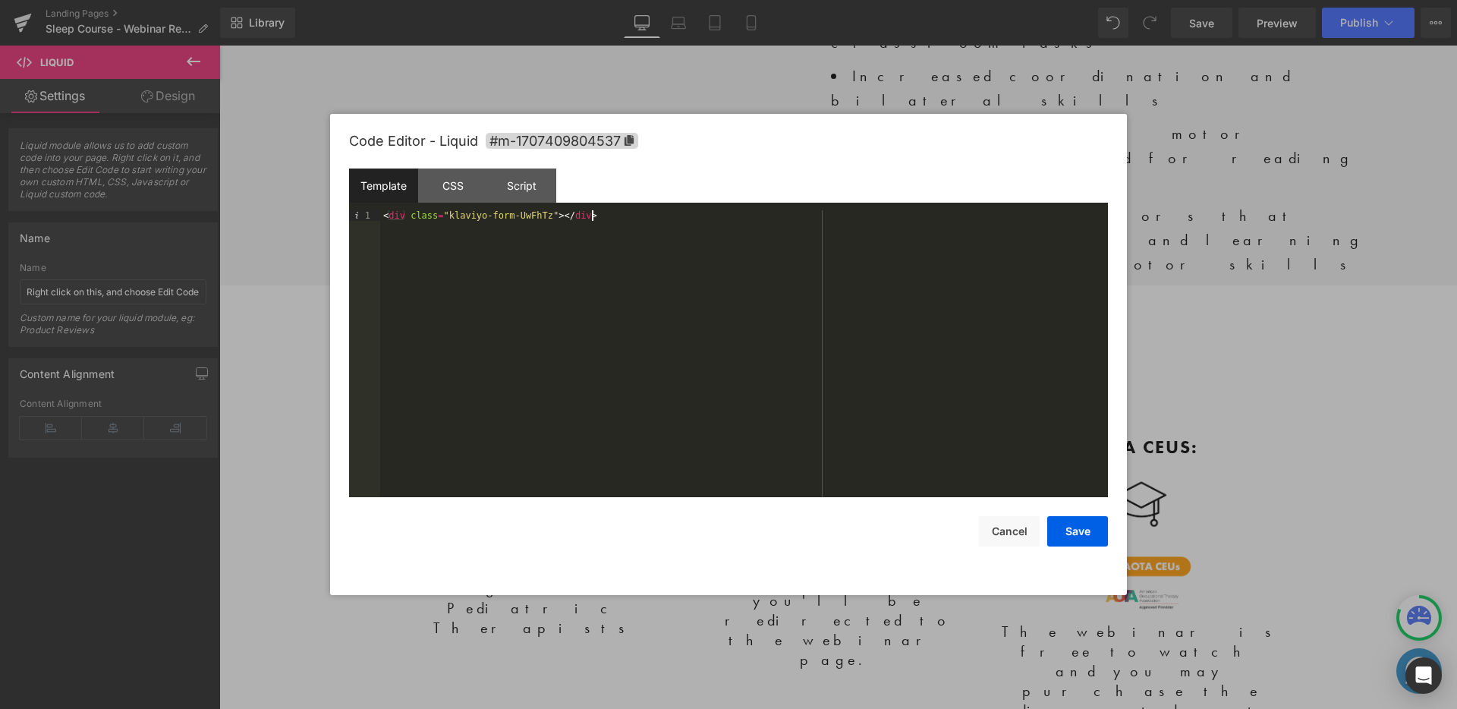
click at [590, 215] on div "< div class = "klaviyo-form-UwFhTz" > </ div >" at bounding box center [744, 364] width 728 height 308
click at [591, 216] on div "< div class = "klaviyo-form-UwFhTz" > </ div >" at bounding box center [744, 364] width 728 height 308
click at [591, 219] on div "< div class = "klaviyo-form-UwFhTz" > </ div >" at bounding box center [744, 364] width 728 height 308
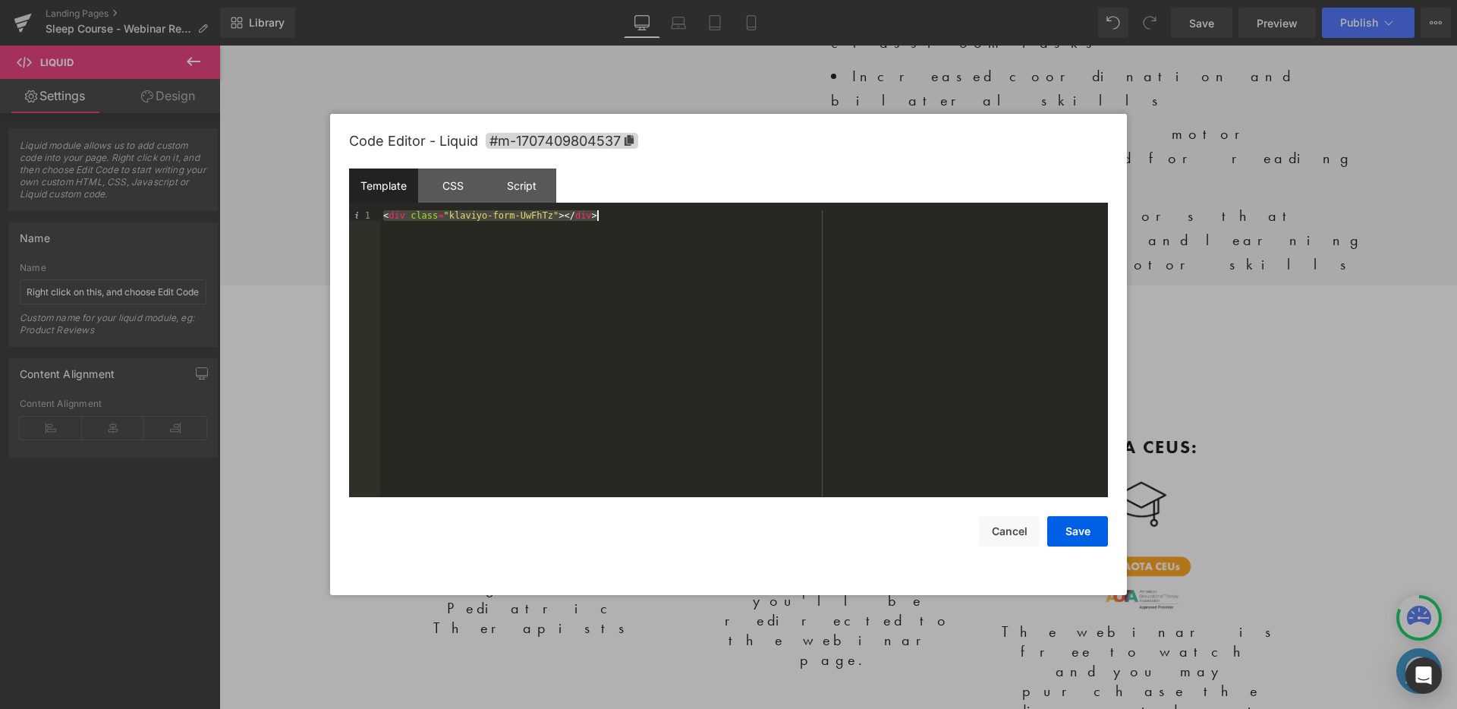
click at [591, 219] on div "< div class = "klaviyo-form-UwFhTz" > </ div >" at bounding box center [744, 364] width 728 height 308
click at [666, 175] on div "Template CSS Script Data" at bounding box center [728, 189] width 759 height 42
click at [1078, 523] on button "Save" at bounding box center [1077, 531] width 61 height 30
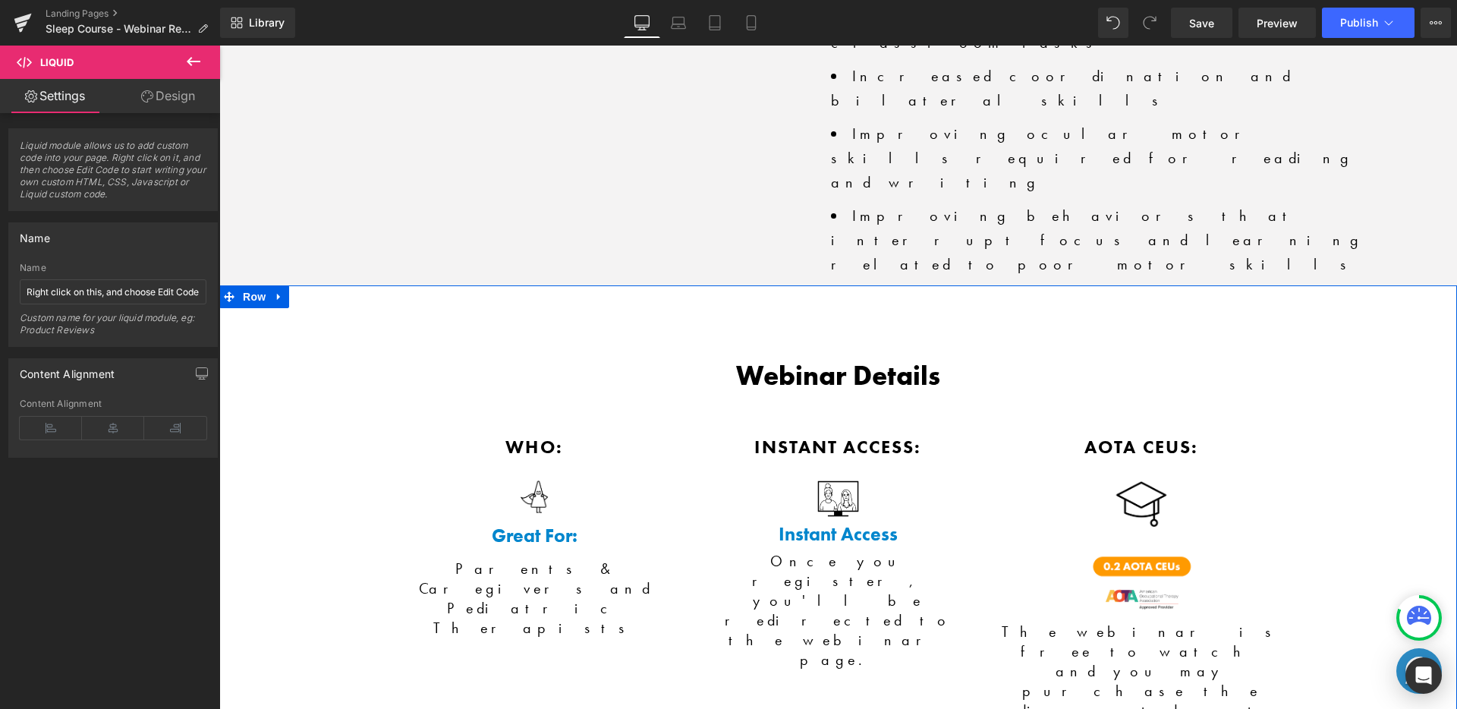
scroll to position [1749, 0]
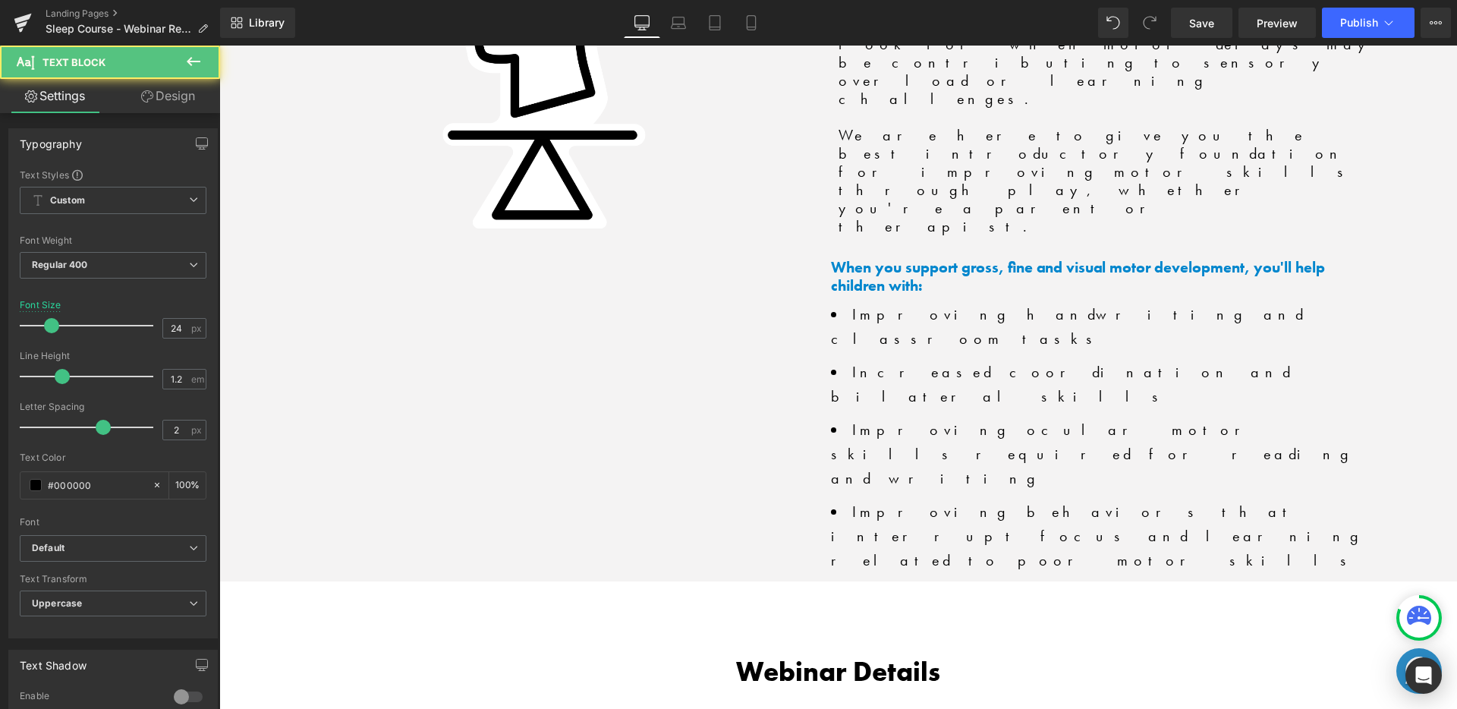
drag, startPoint x: 819, startPoint y: 311, endPoint x: 887, endPoint y: 308, distance: 67.6
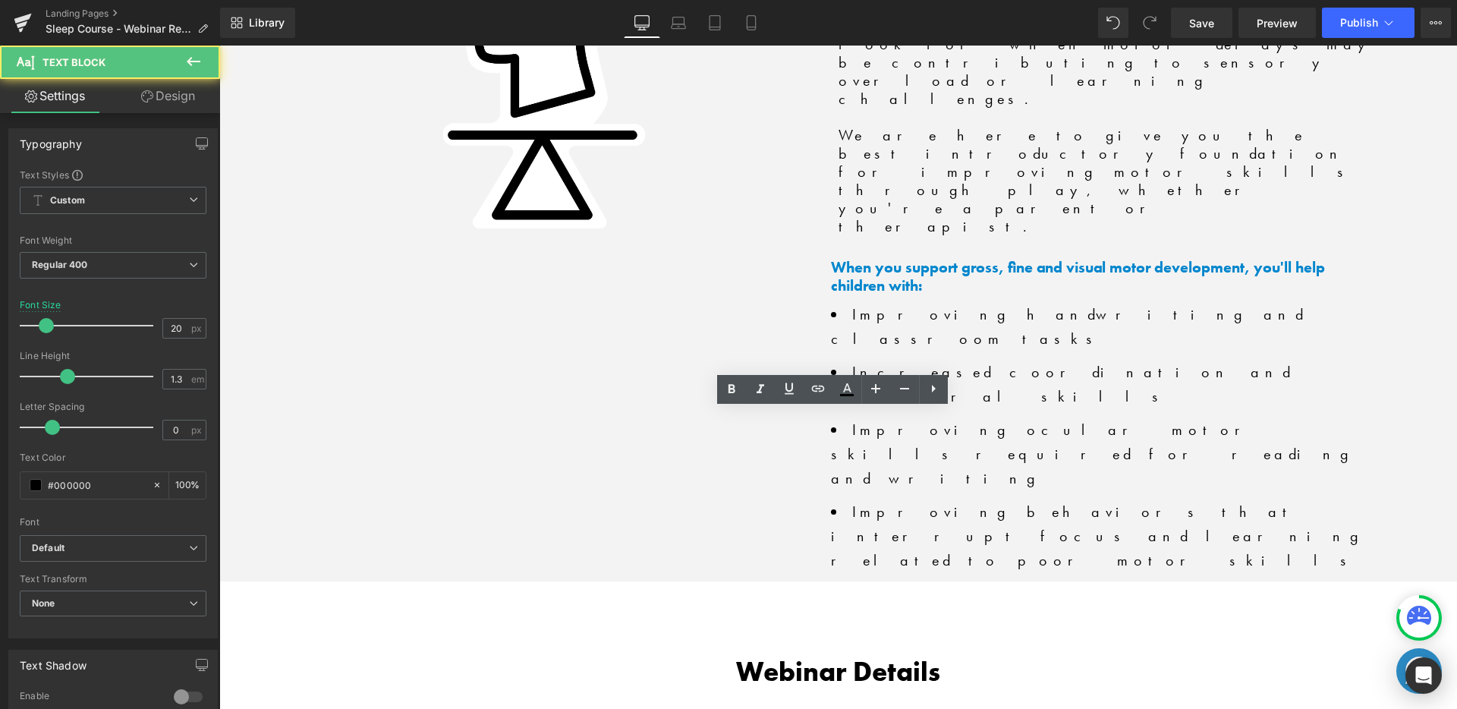
drag, startPoint x: 867, startPoint y: 451, endPoint x: 813, endPoint y: 429, distance: 58.2
drag, startPoint x: 850, startPoint y: 424, endPoint x: 869, endPoint y: 442, distance: 25.8
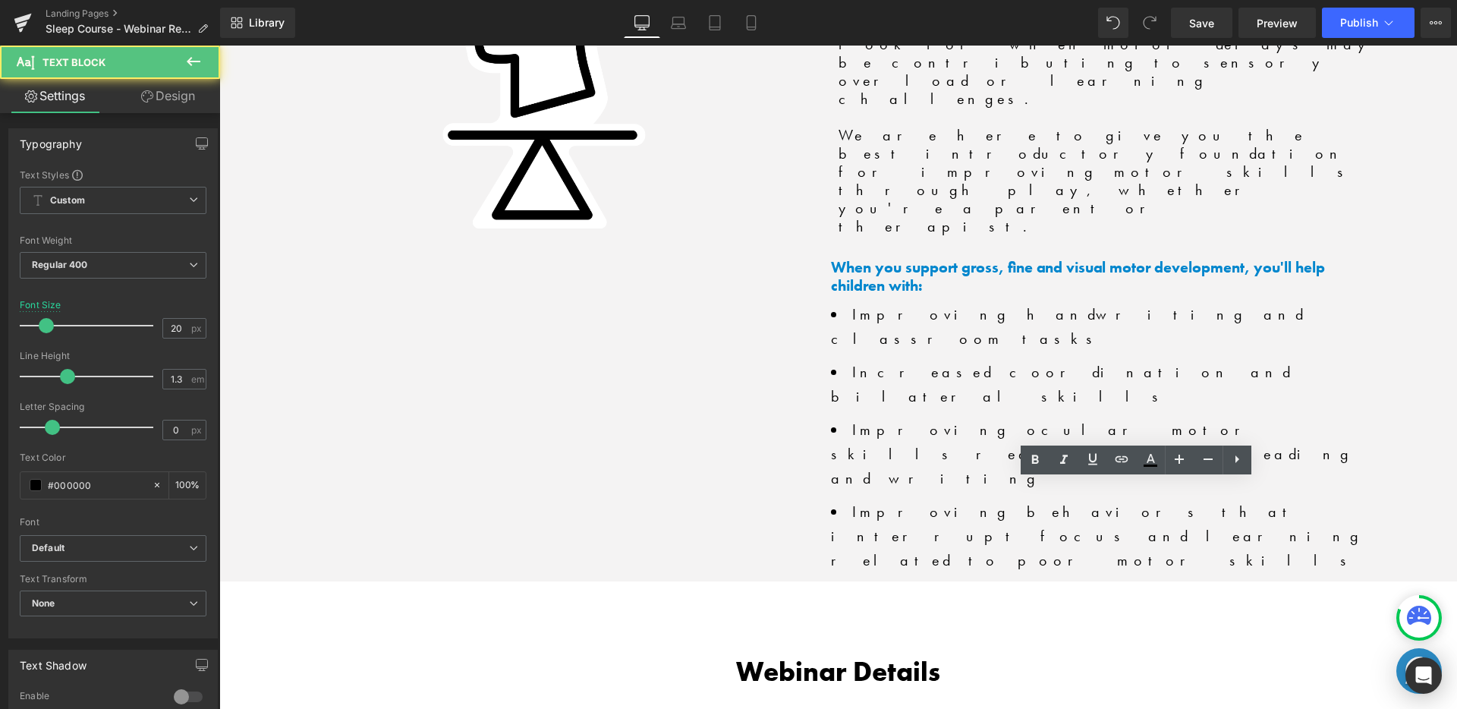
drag, startPoint x: 1178, startPoint y: 498, endPoint x: 1147, endPoint y: 517, distance: 36.8
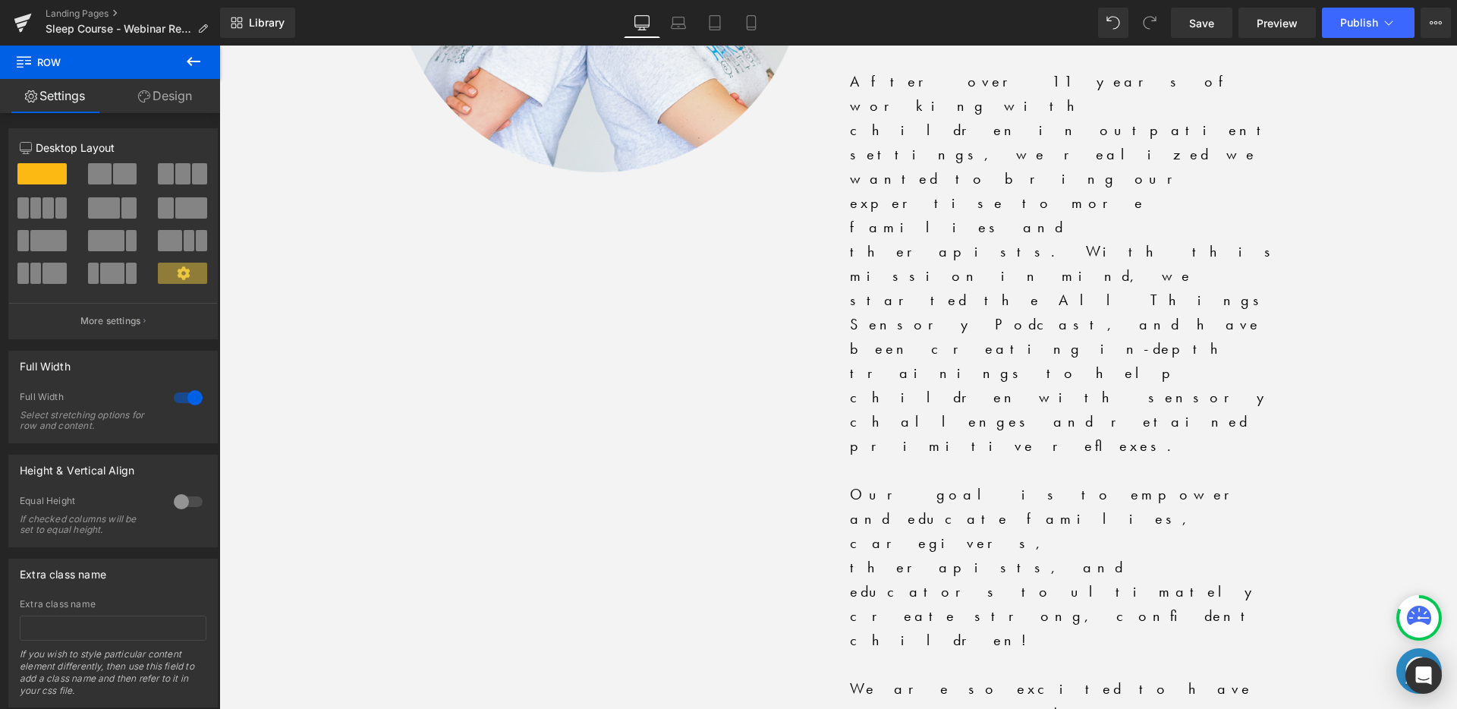
scroll to position [3151, 0]
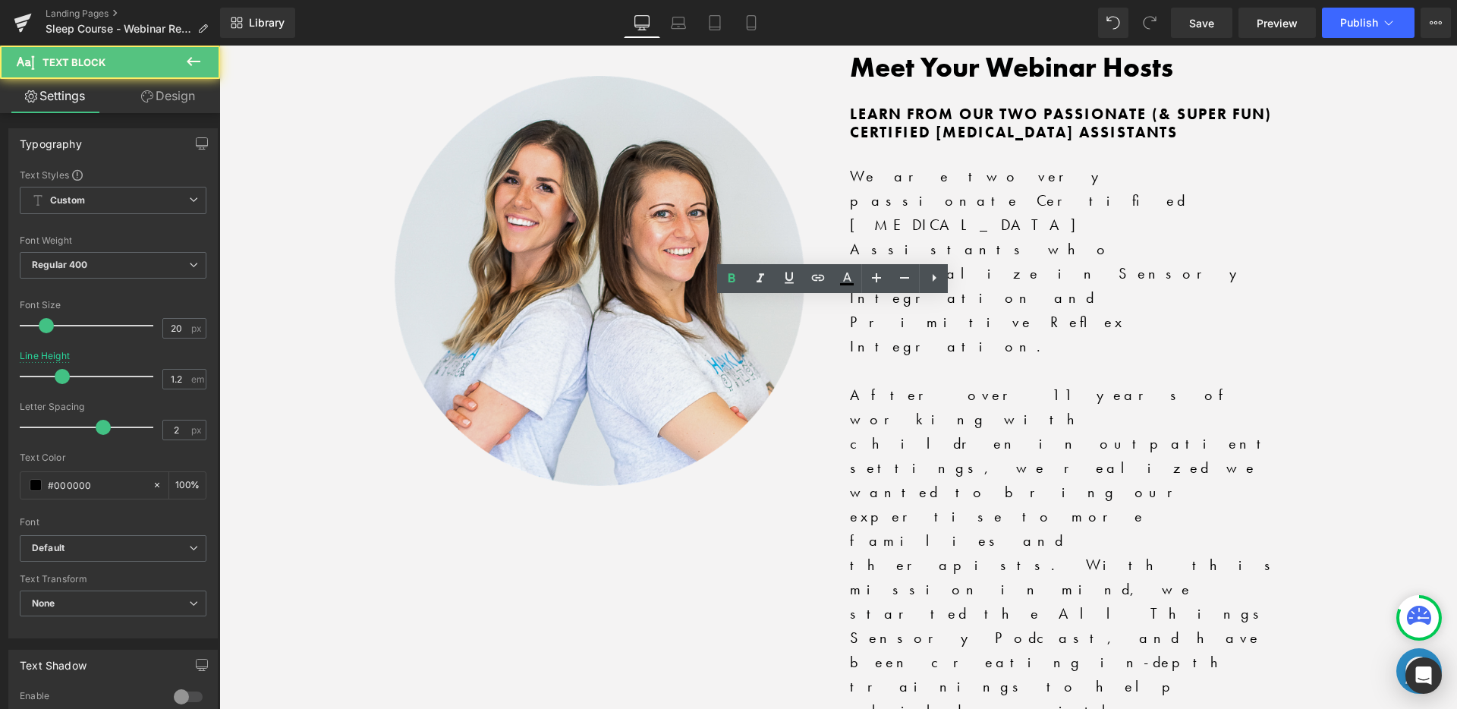
copy span "UPON COMPLETION OF THIS COURSE, PARTICIPANTS SHOULD BE ABLE TO:"
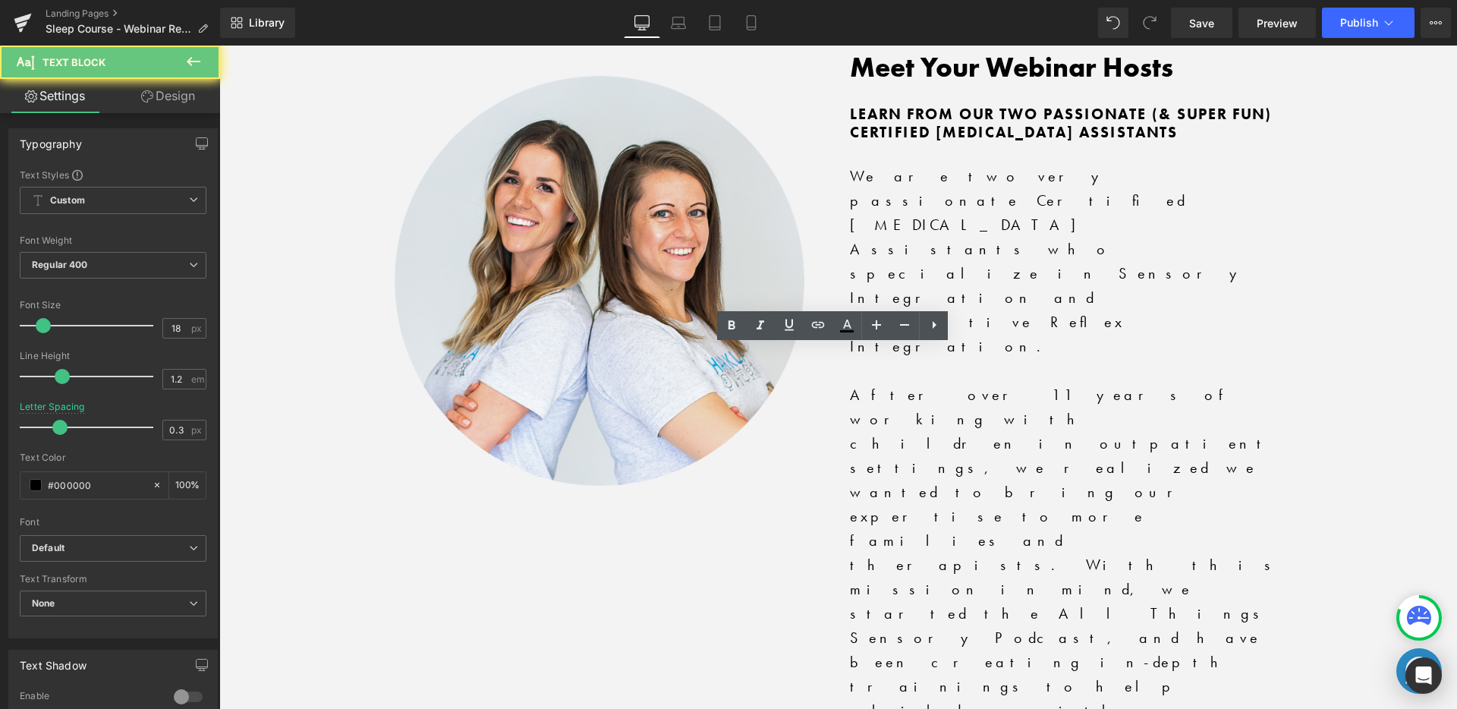
drag, startPoint x: 1115, startPoint y: 448, endPoint x: 473, endPoint y: 338, distance: 651.9
copy div "1. State one play-based intervention strategy that supports the development of …"
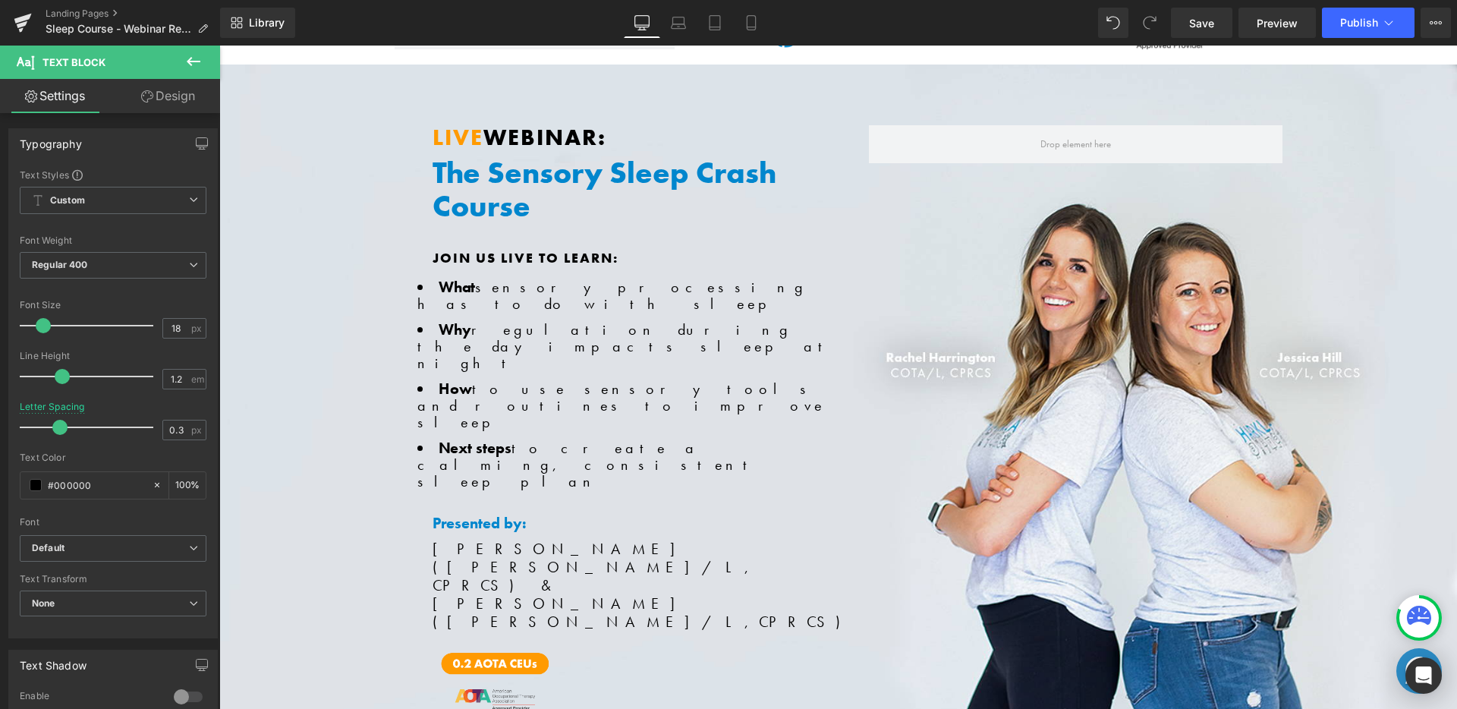
scroll to position [0, 0]
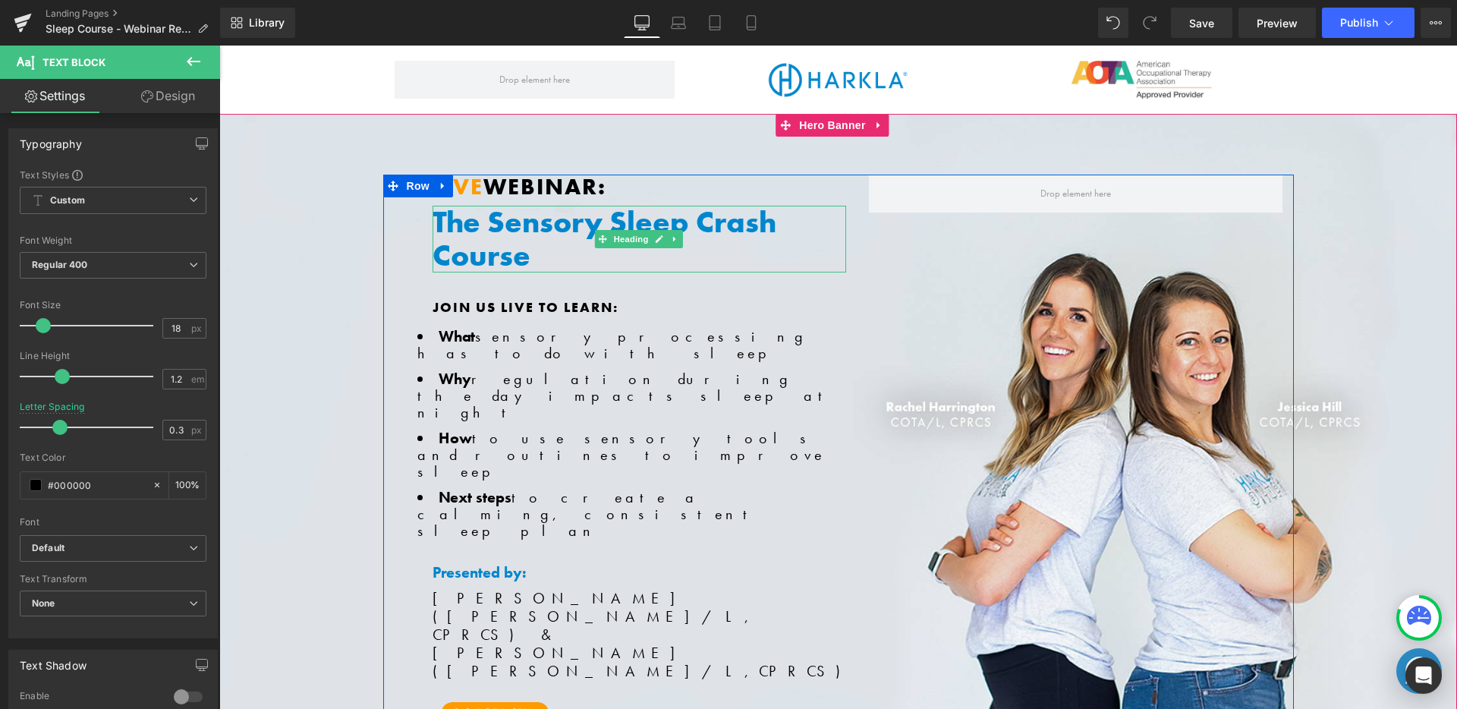
click at [614, 215] on h1 "The Sensory Sleep Crash Course" at bounding box center [638, 239] width 413 height 67
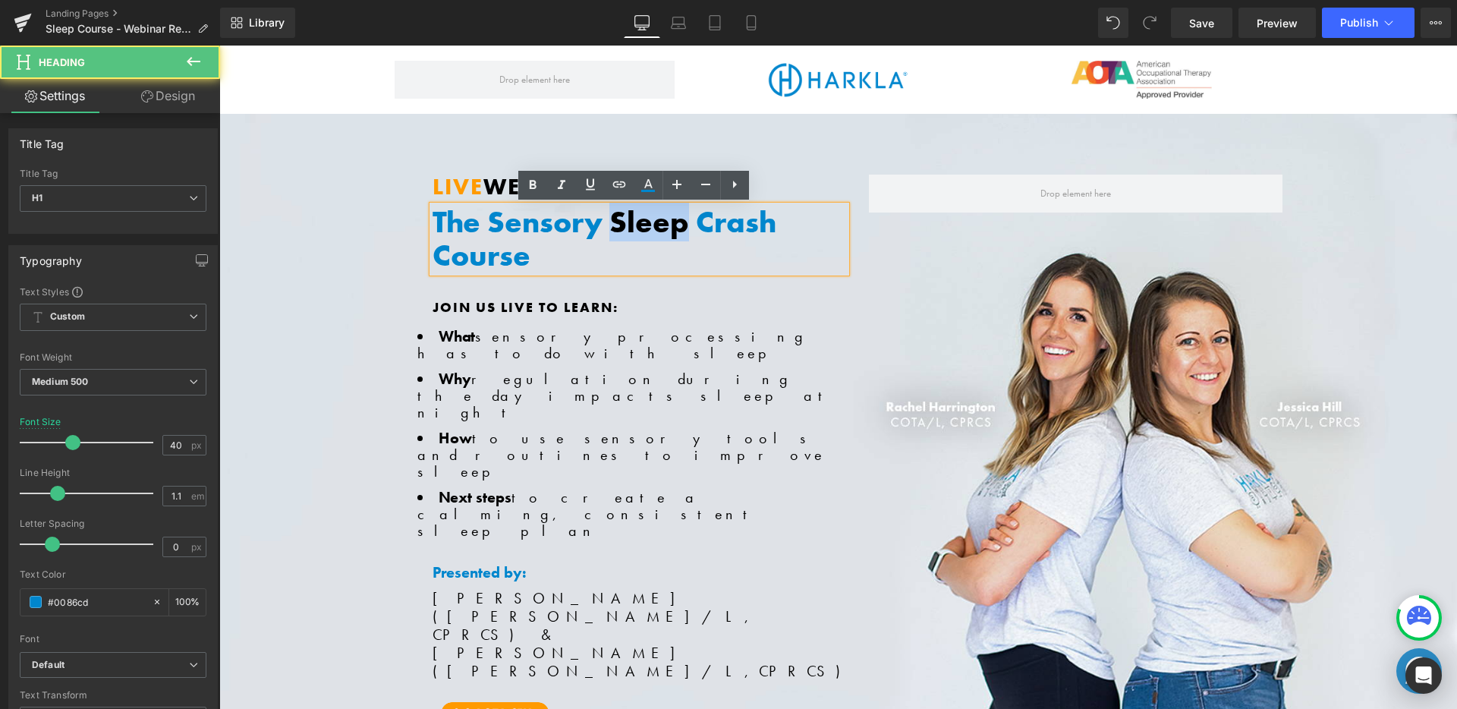
click at [614, 215] on h1 "The Sensory Sleep Crash Course" at bounding box center [638, 239] width 413 height 67
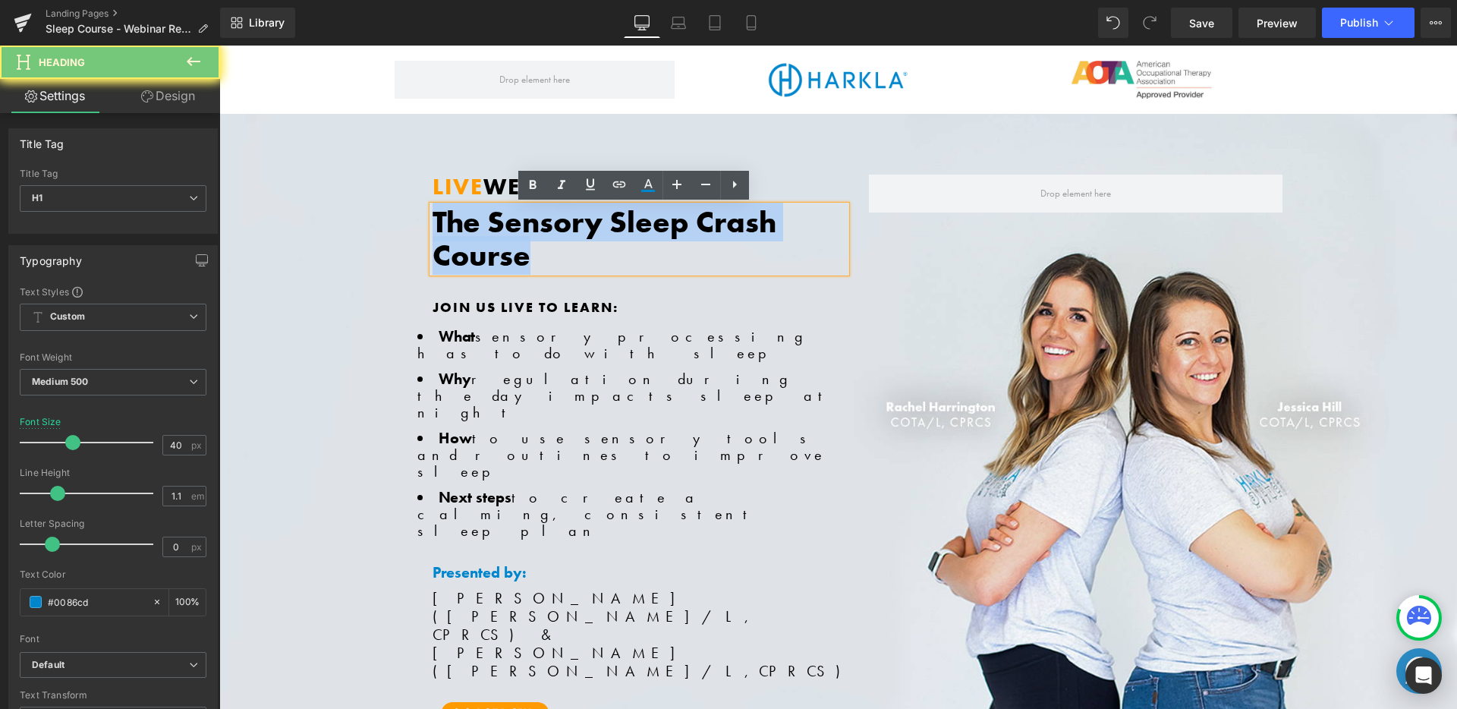
click at [614, 215] on h1 "The Sensory Sleep Crash Course" at bounding box center [638, 239] width 413 height 67
copy h1 "The Sensory Sleep Crash Course"
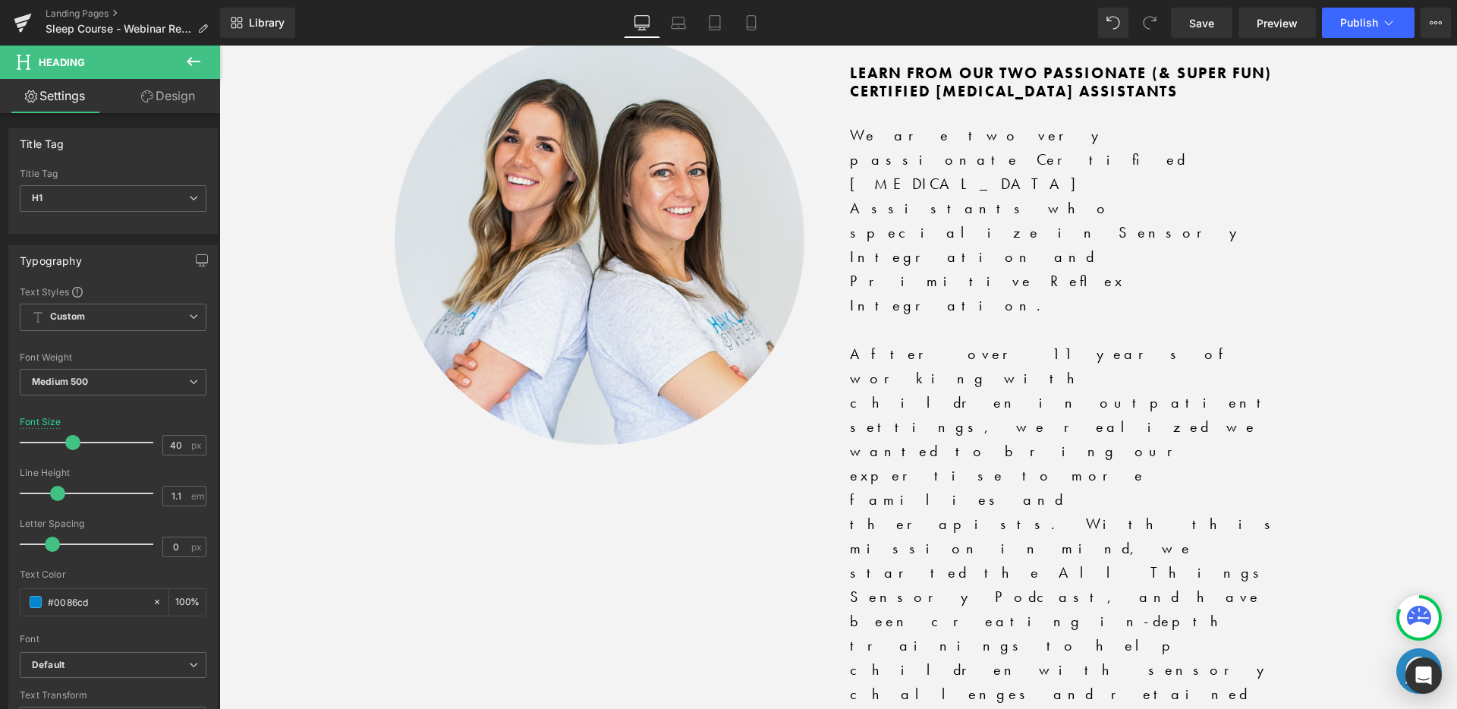
scroll to position [3290, 0]
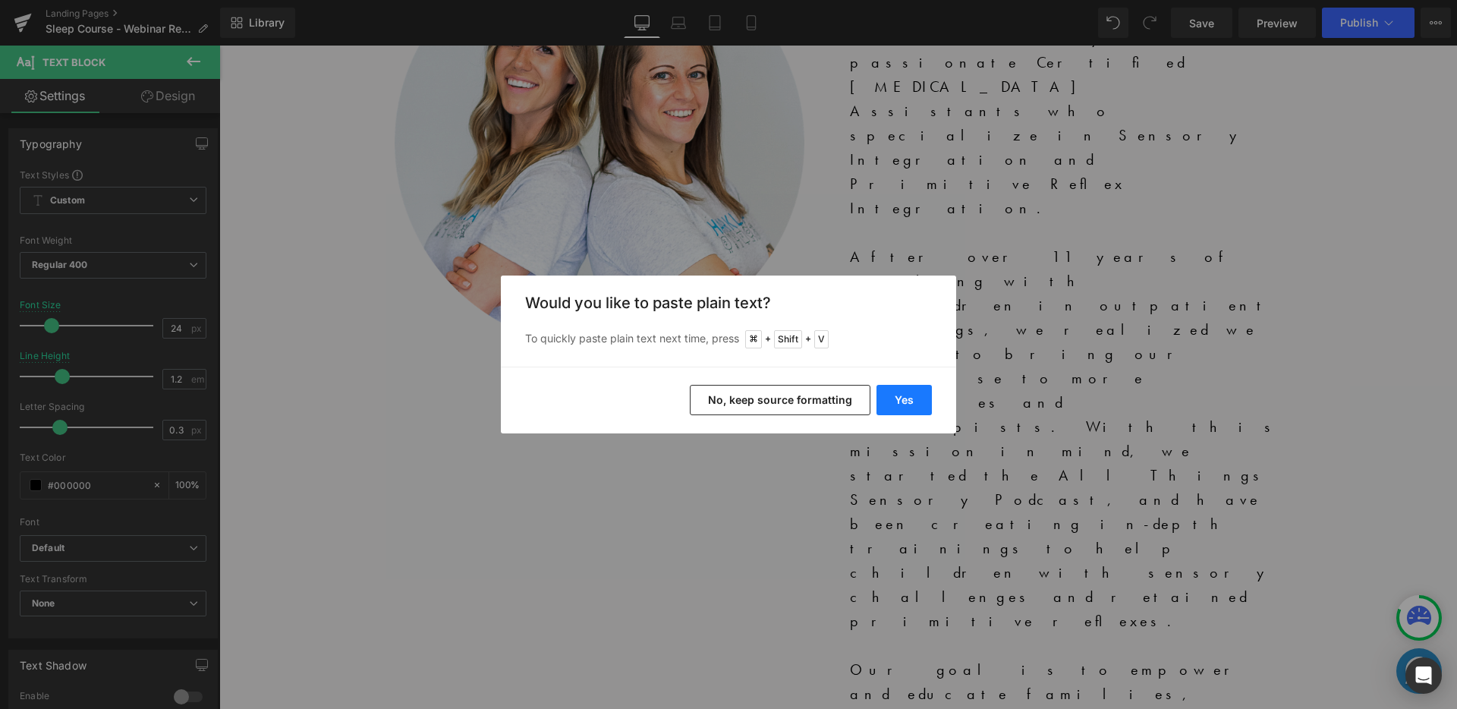
click at [897, 398] on button "Yes" at bounding box center [903, 400] width 55 height 30
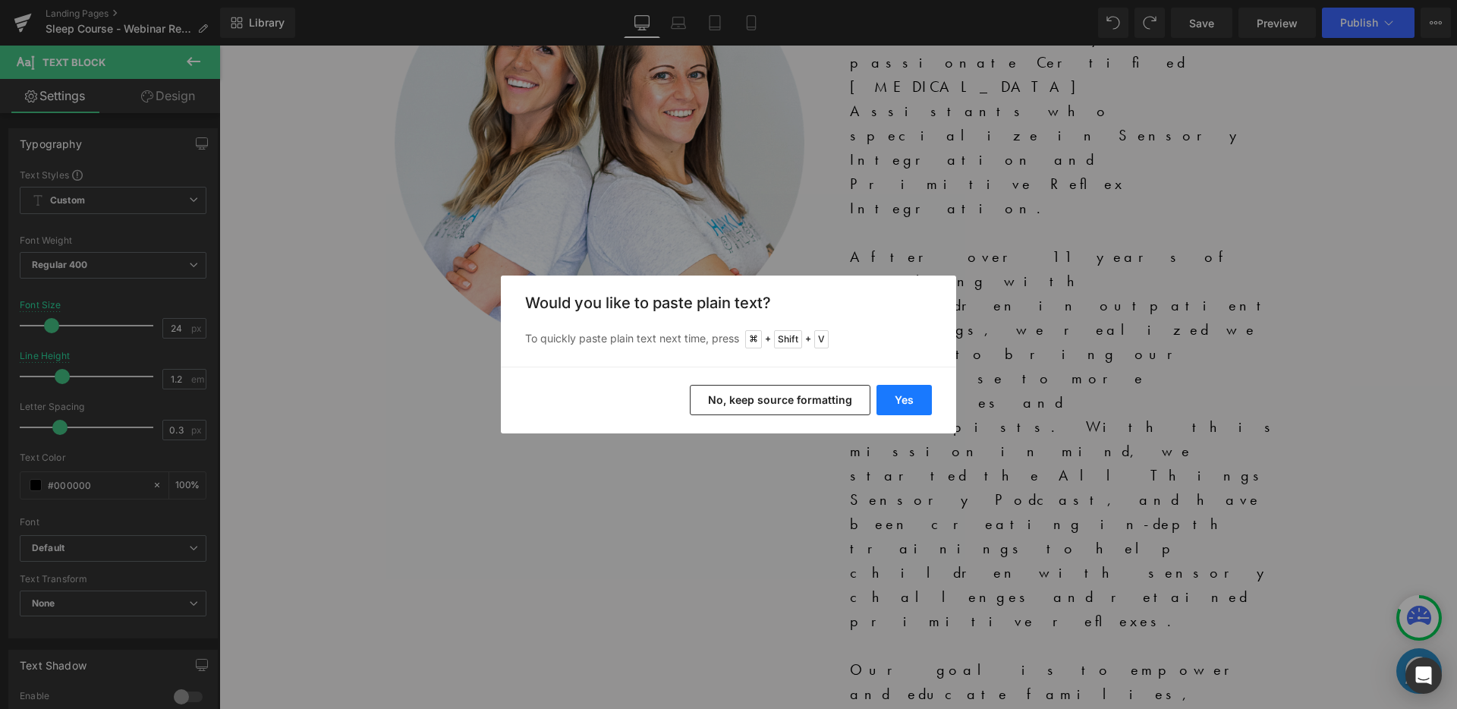
click at [921, 411] on button "Yes" at bounding box center [903, 400] width 55 height 30
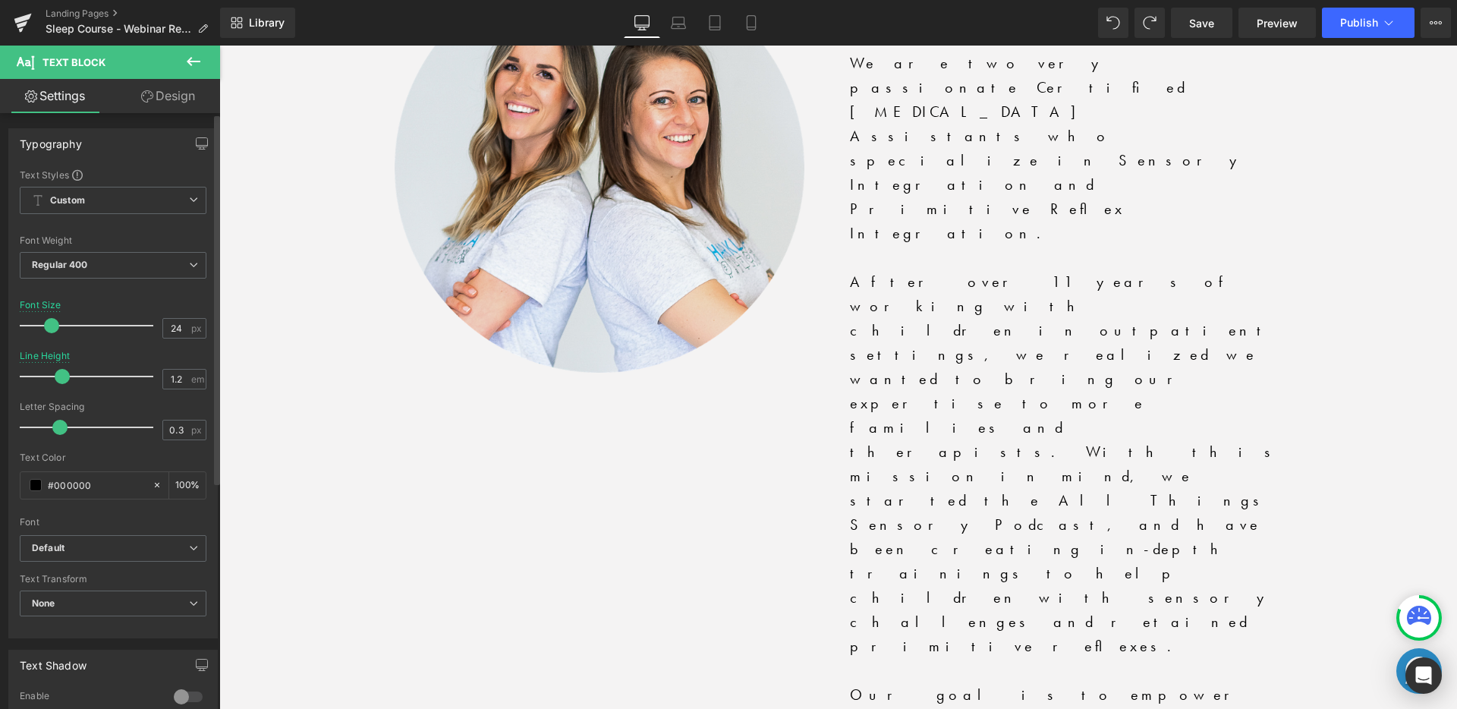
scroll to position [3264, 0]
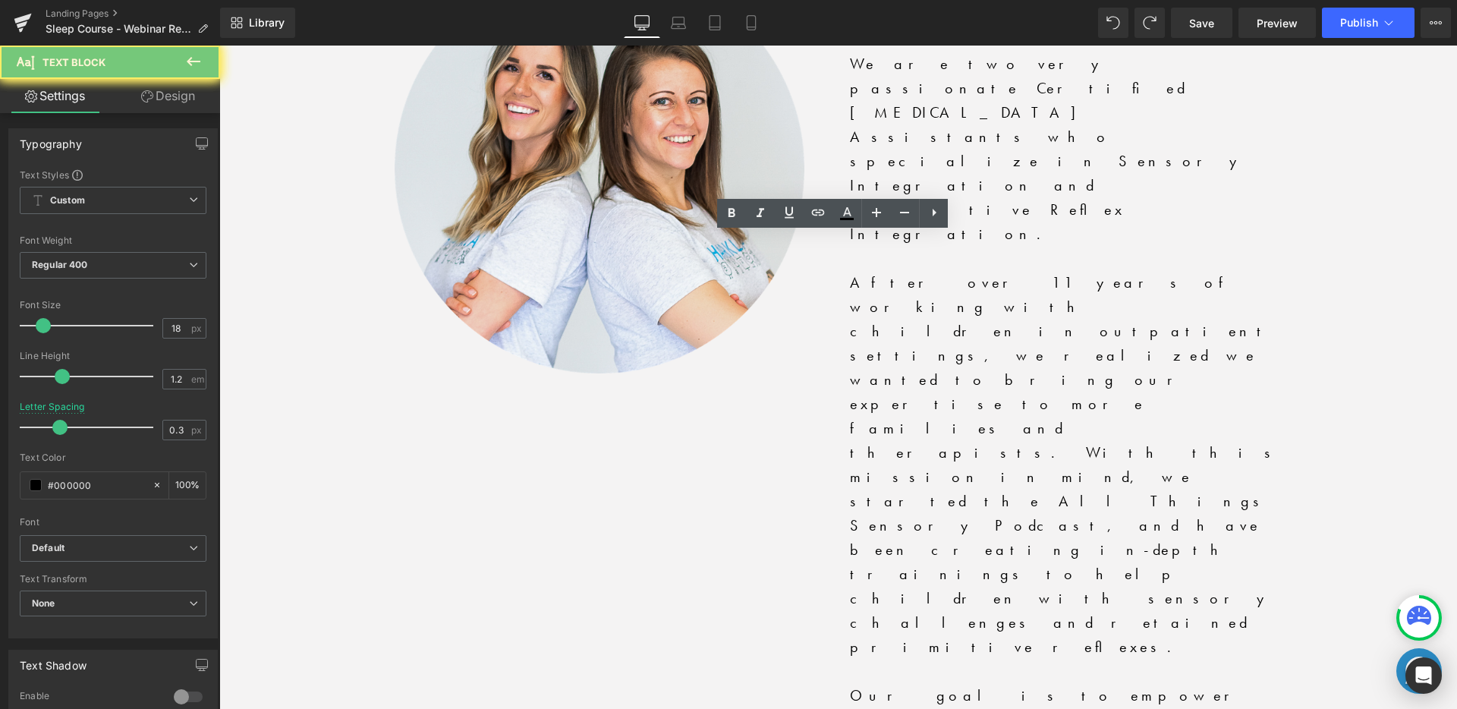
drag, startPoint x: 1108, startPoint y: 336, endPoint x: 477, endPoint y: 236, distance: 639.1
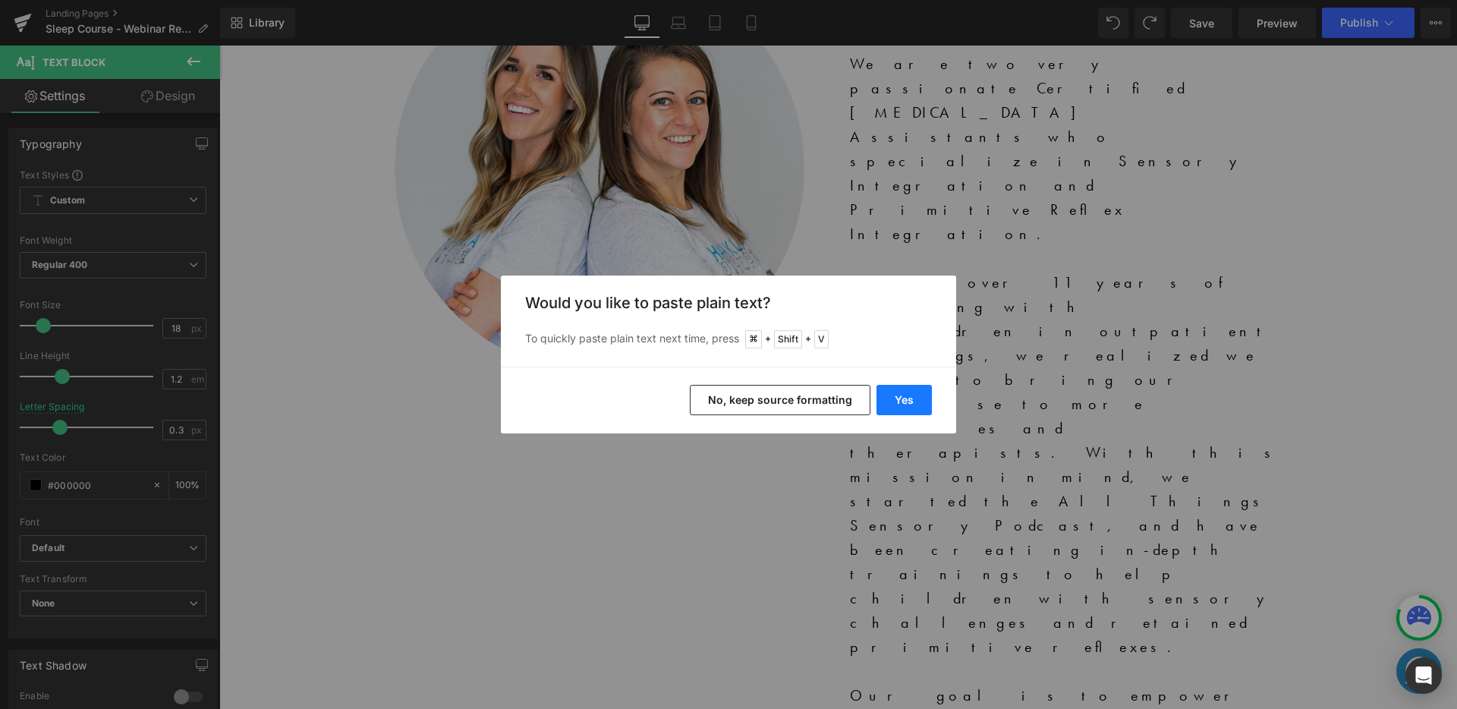
click at [895, 394] on button "Yes" at bounding box center [903, 400] width 55 height 30
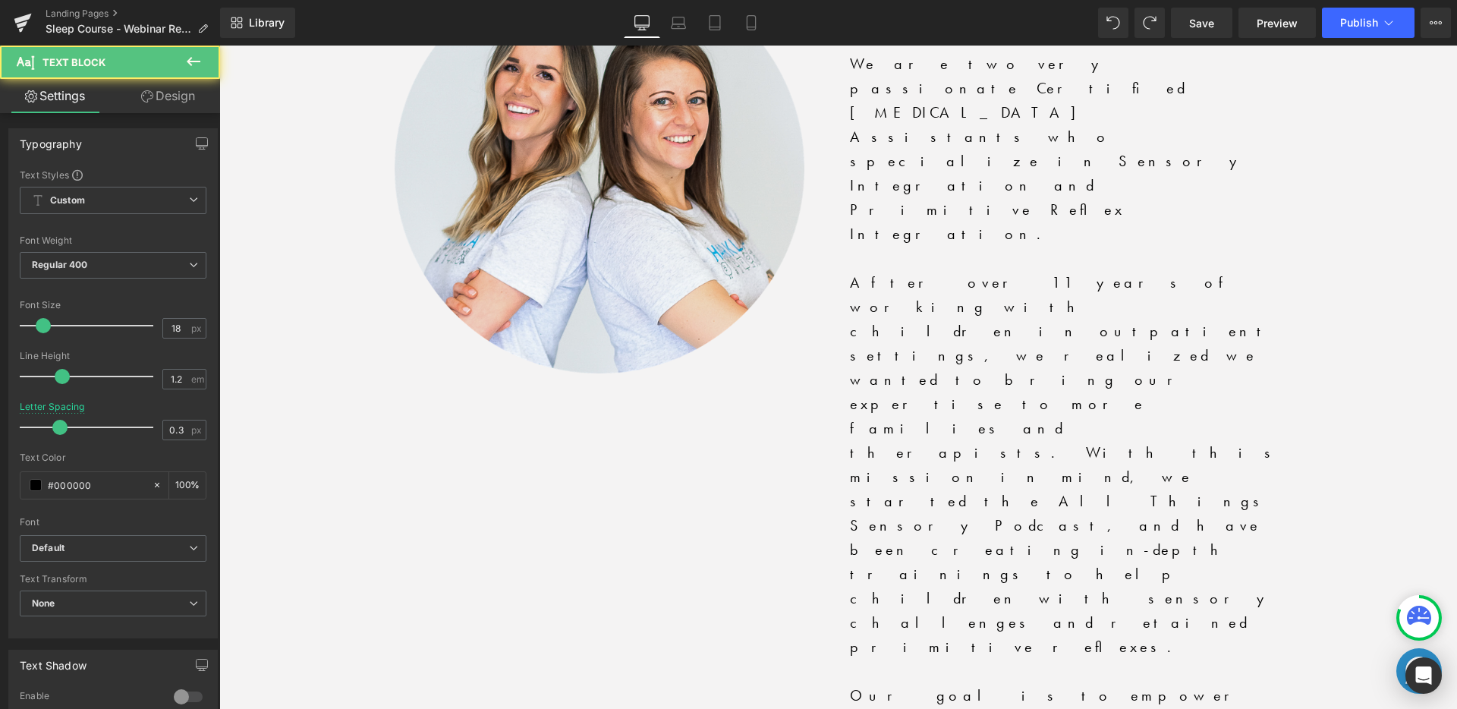
drag, startPoint x: 1095, startPoint y: 338, endPoint x: 491, endPoint y: 237, distance: 612.3
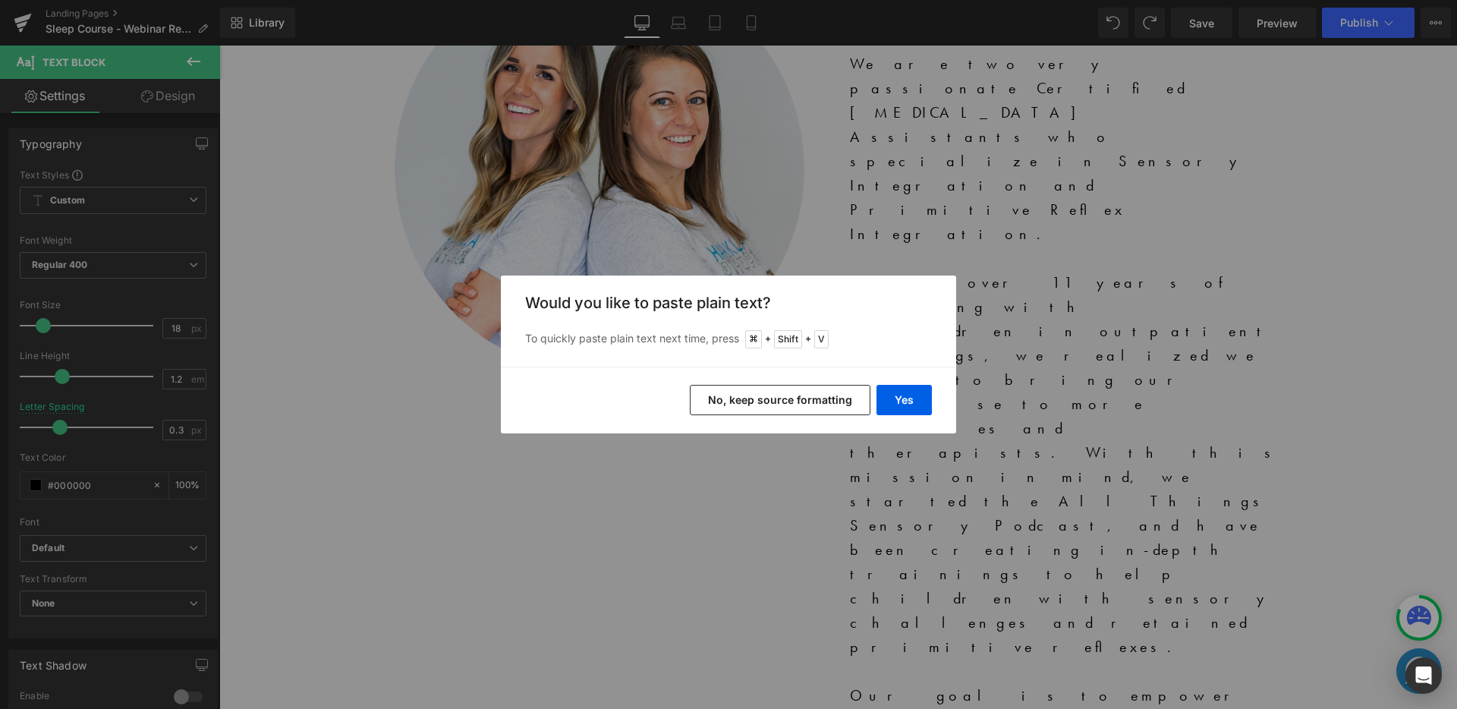
click at [812, 398] on button "No, keep source formatting" at bounding box center [780, 400] width 181 height 30
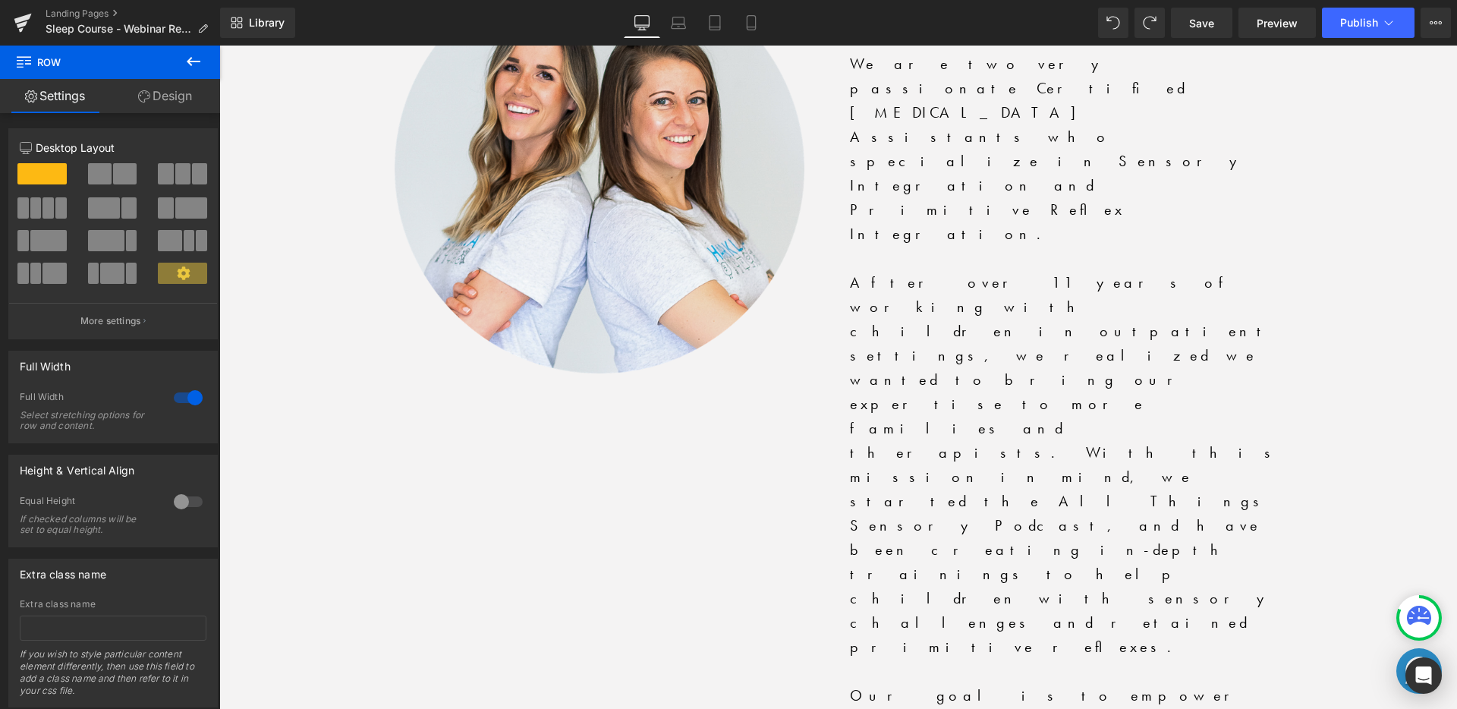
scroll to position [3180, 0]
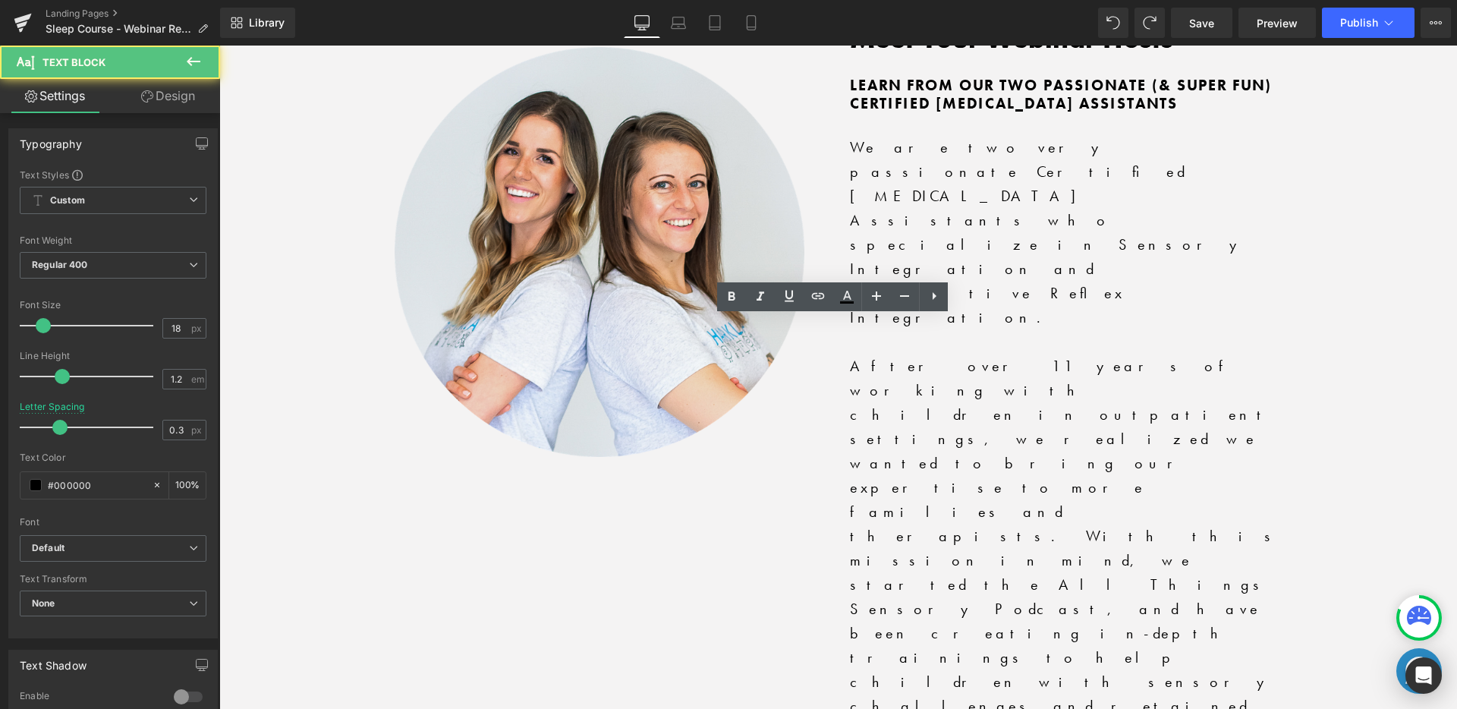
drag, startPoint x: 500, startPoint y: 319, endPoint x: 1020, endPoint y: 332, distance: 520.6
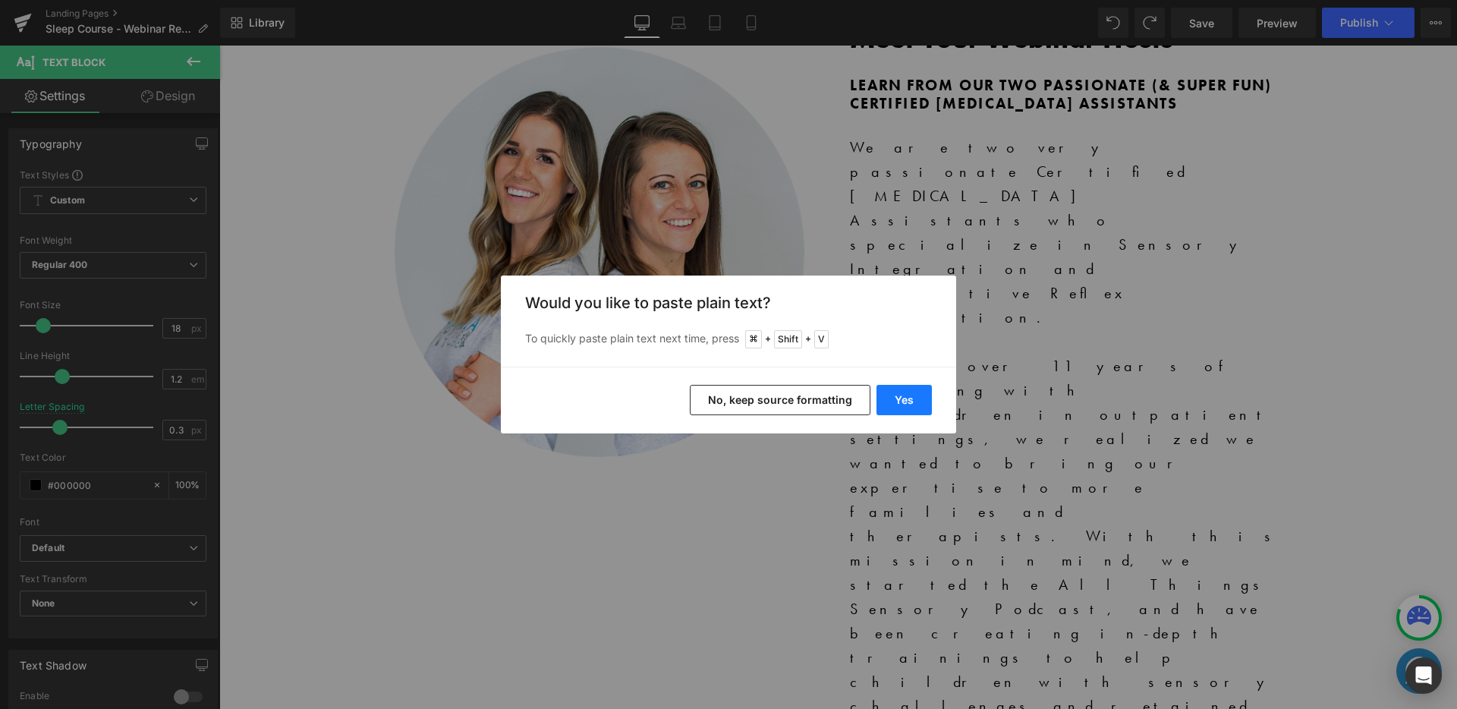
click at [894, 396] on button "Yes" at bounding box center [903, 400] width 55 height 30
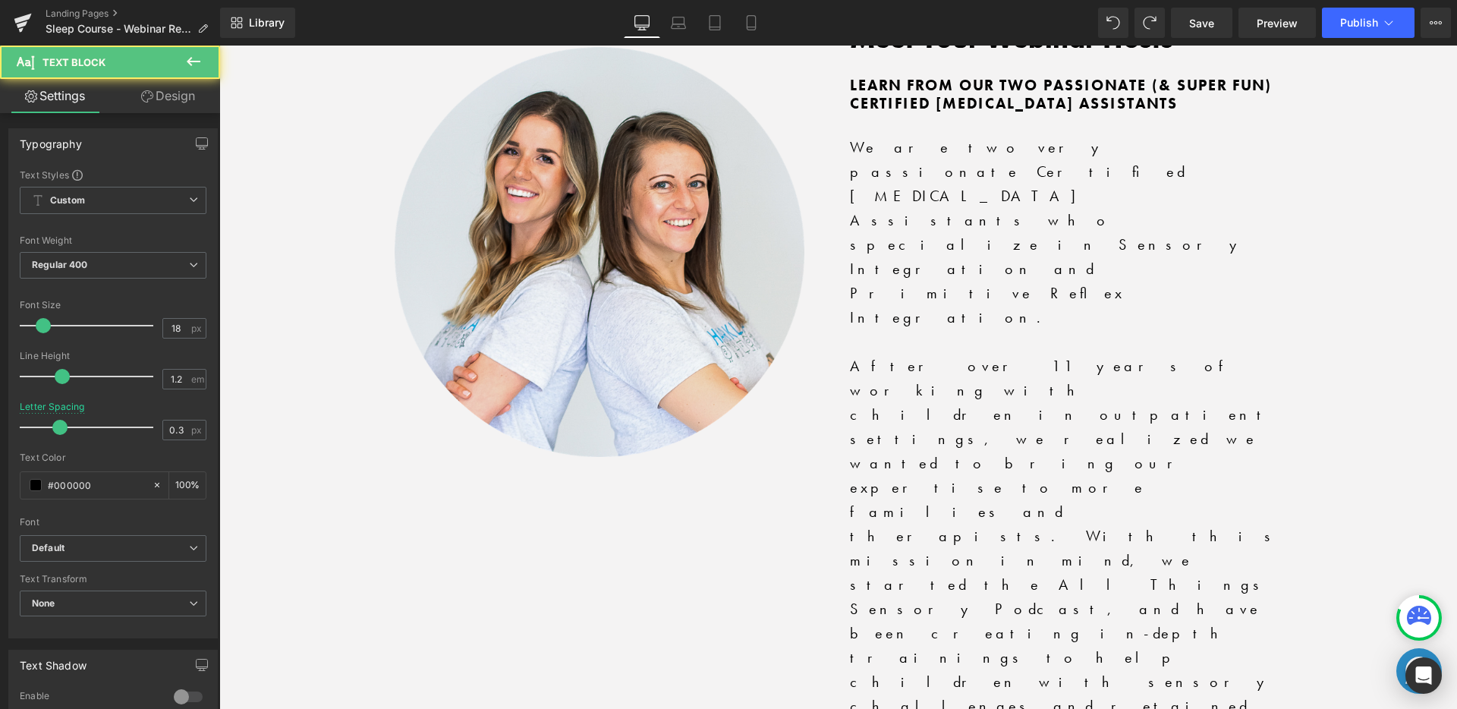
drag, startPoint x: 554, startPoint y: 327, endPoint x: 1076, endPoint y: 337, distance: 522.0
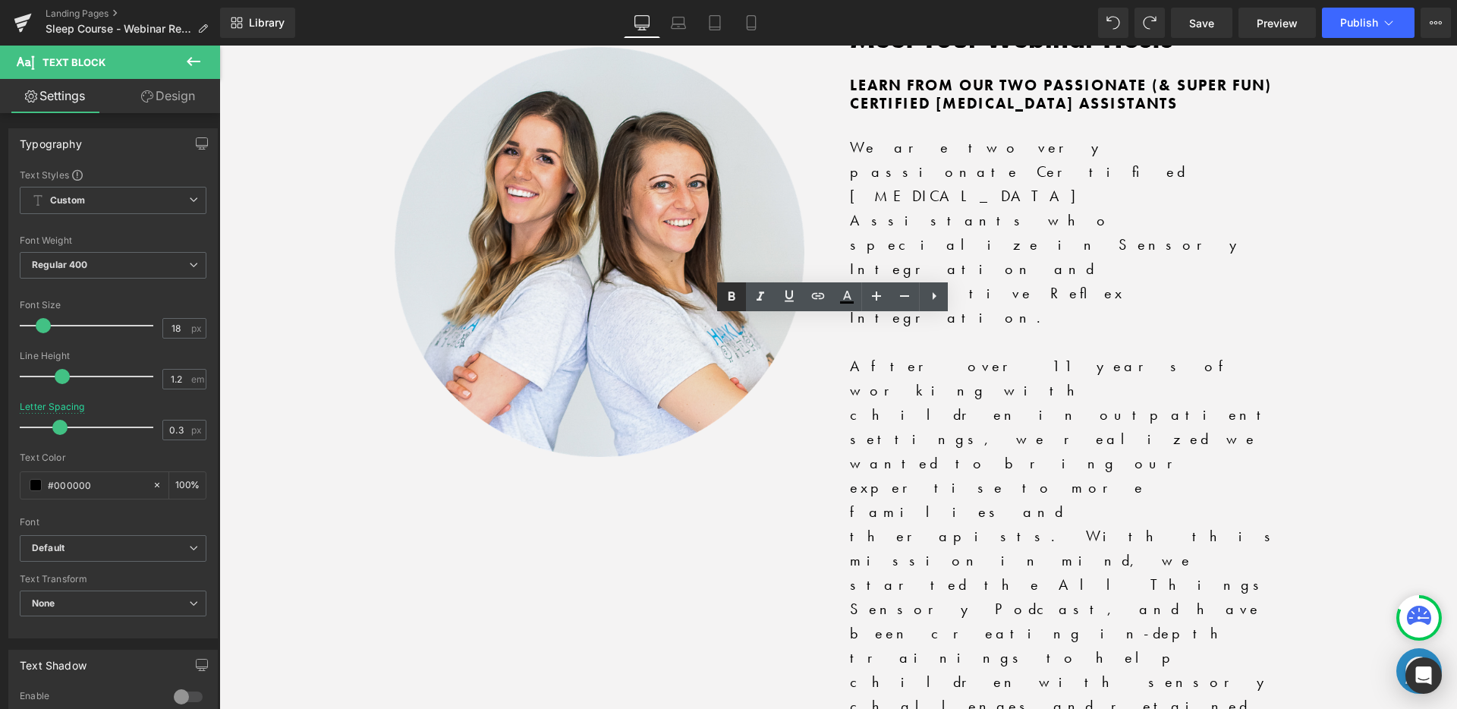
click at [726, 295] on icon at bounding box center [731, 297] width 18 height 18
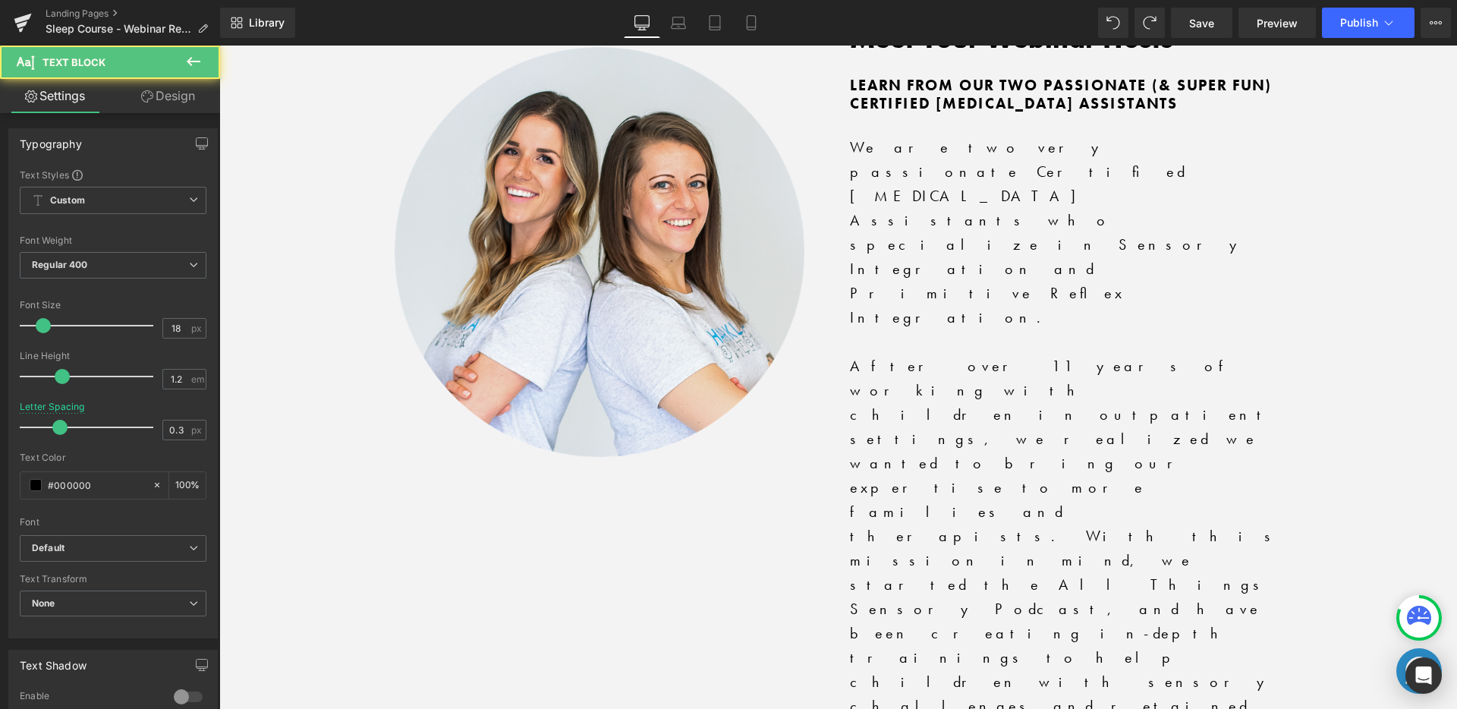
drag, startPoint x: 503, startPoint y: 369, endPoint x: 1053, endPoint y: 394, distance: 550.6
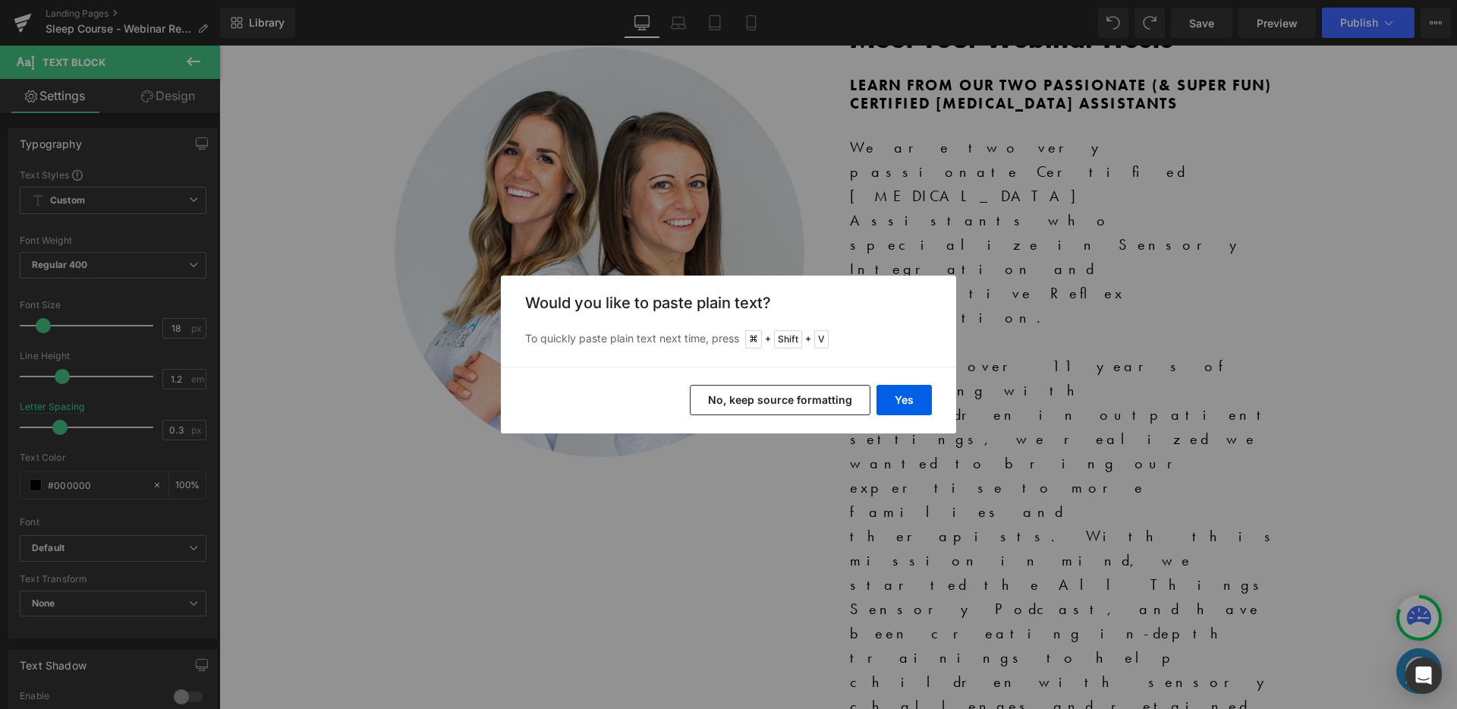
click at [789, 400] on button "No, keep source formatting" at bounding box center [780, 400] width 181 height 30
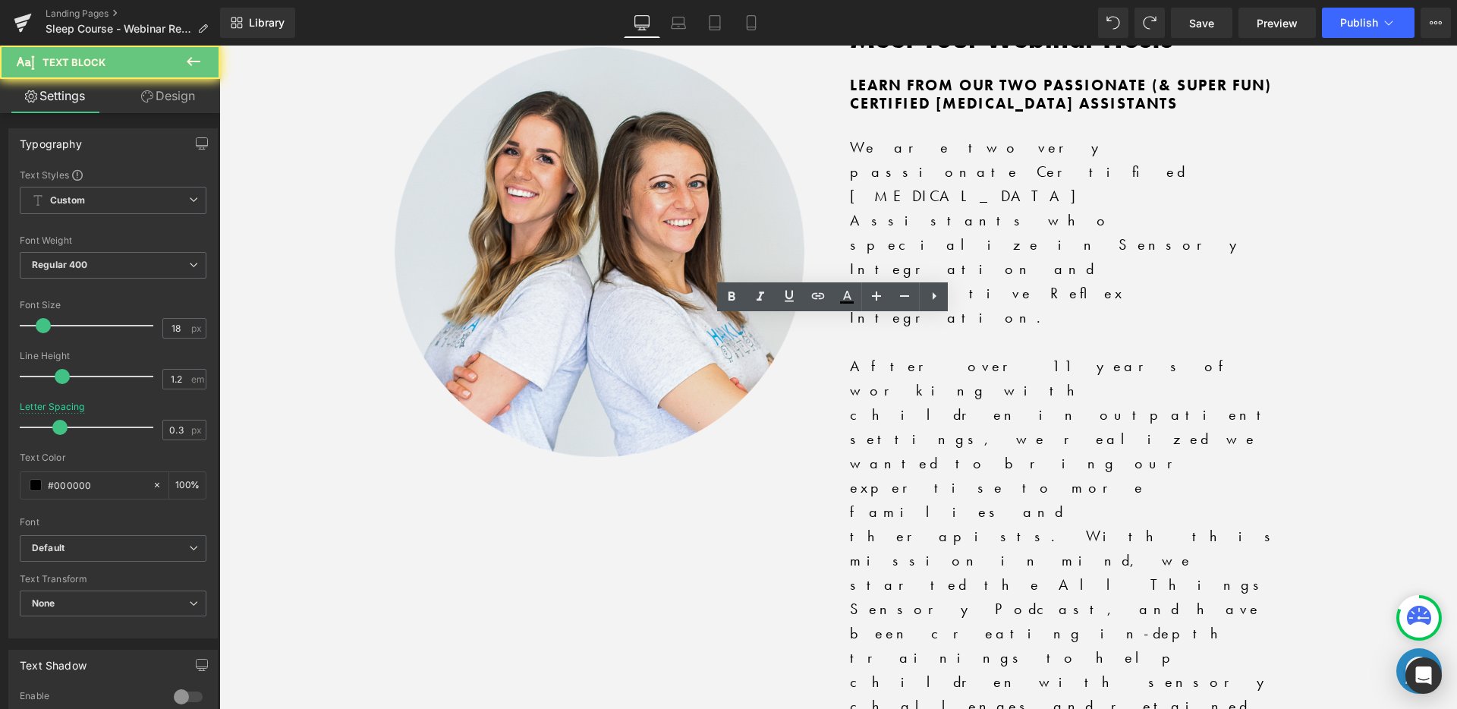
drag, startPoint x: 503, startPoint y: 426, endPoint x: 1109, endPoint y: 425, distance: 606.2
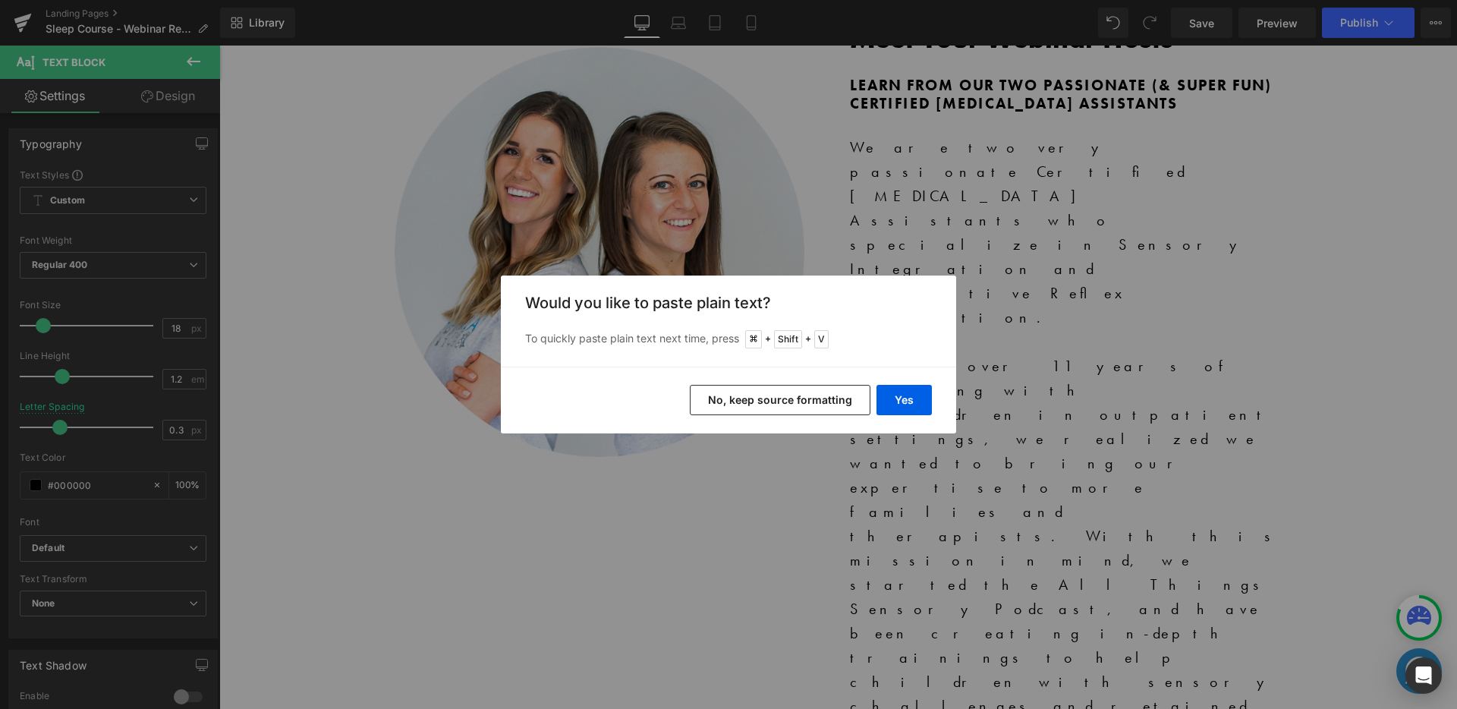
click at [842, 400] on button "No, keep source formatting" at bounding box center [780, 400] width 181 height 30
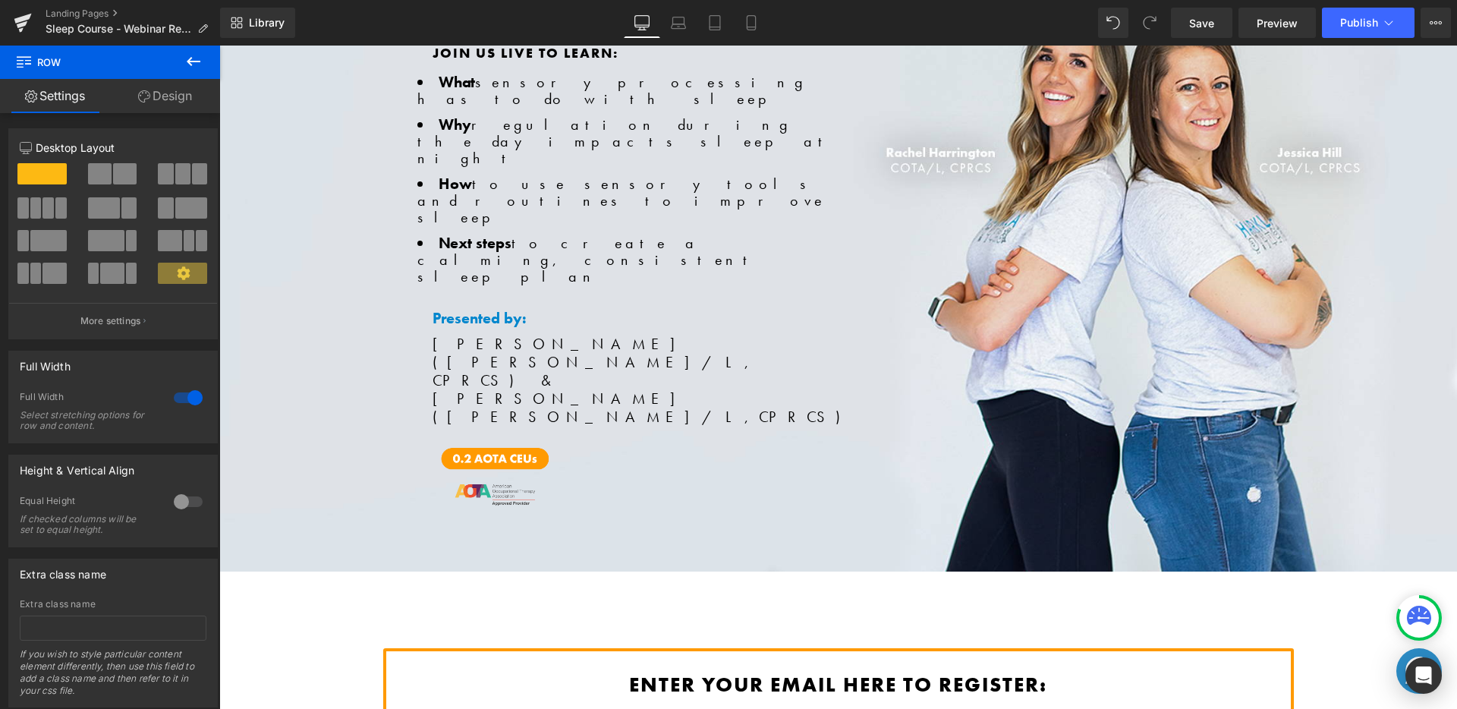
scroll to position [0, 0]
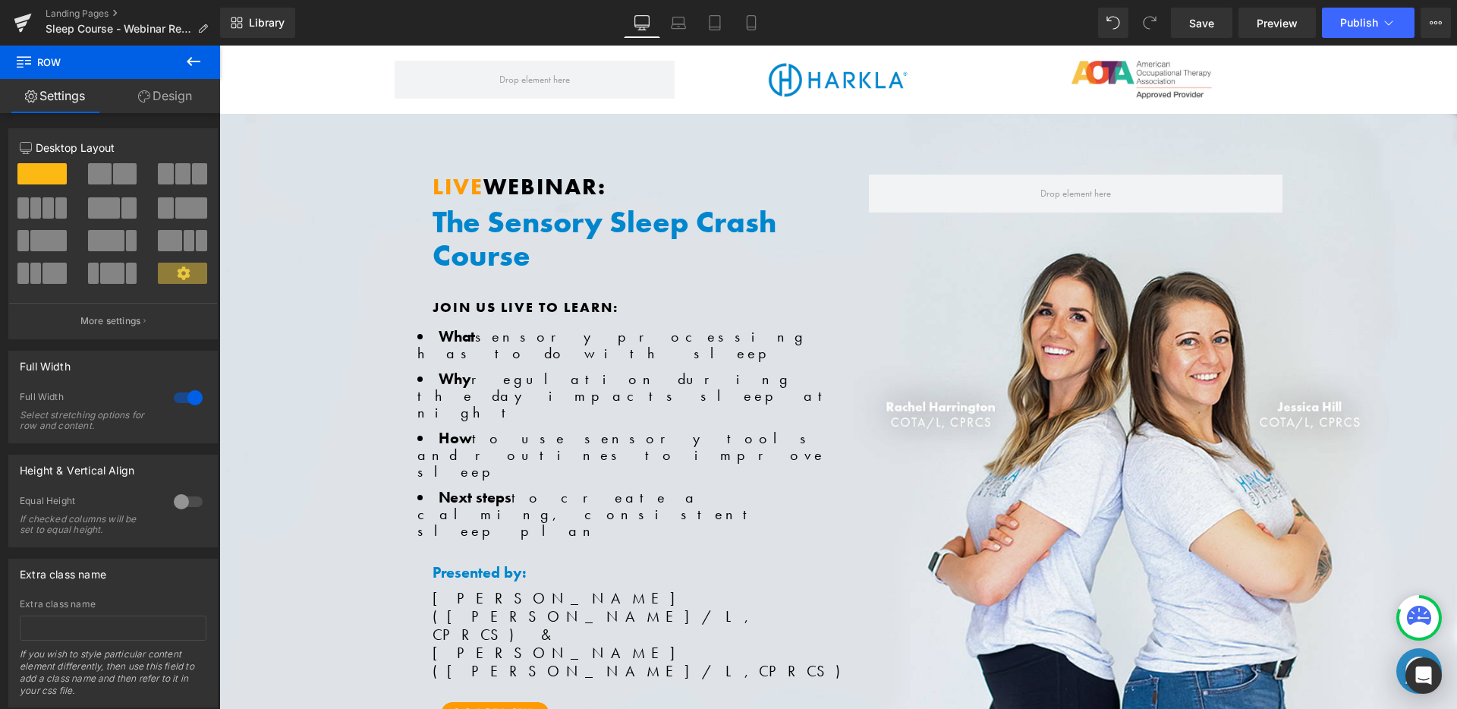
click at [535, 230] on h1 "The Sensory Sleep Crash Course" at bounding box center [638, 239] width 413 height 67
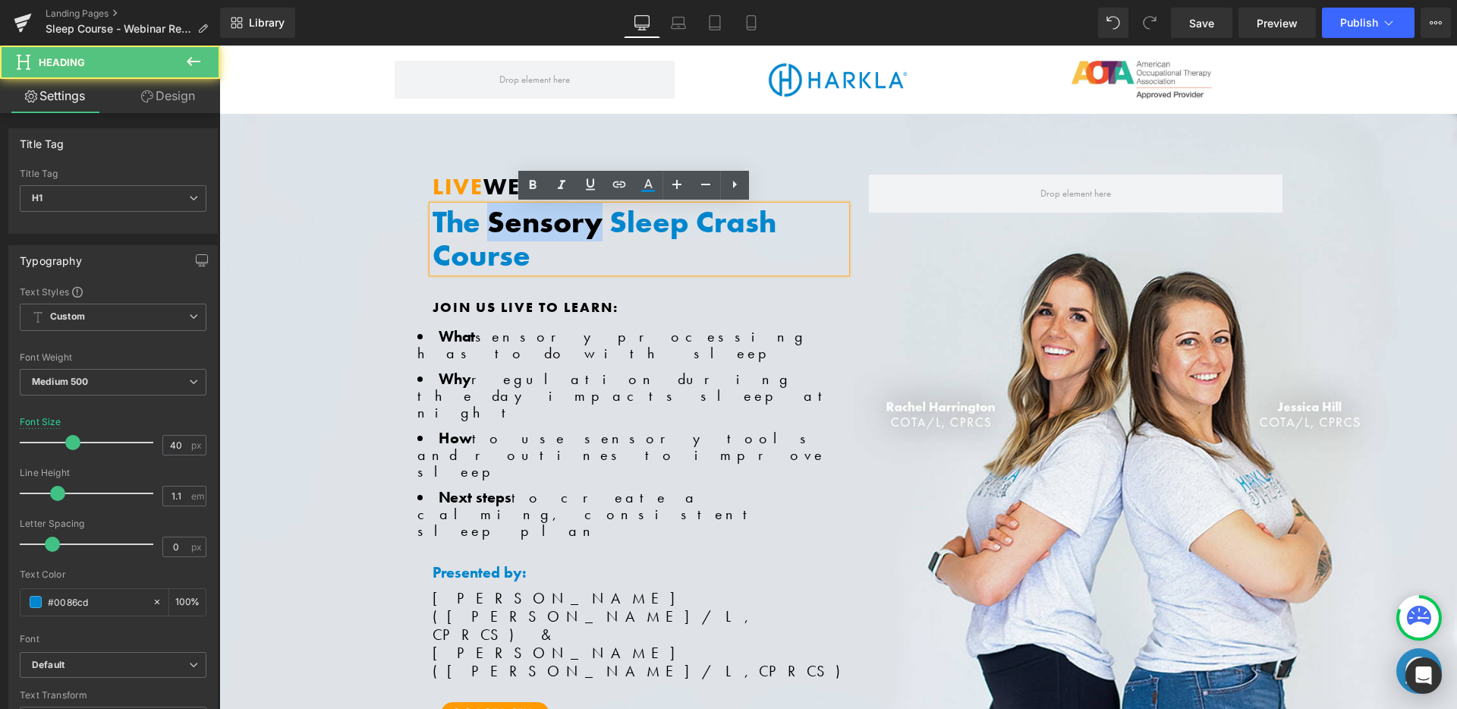
click at [535, 230] on h1 "The Sensory Sleep Crash Course" at bounding box center [638, 239] width 413 height 67
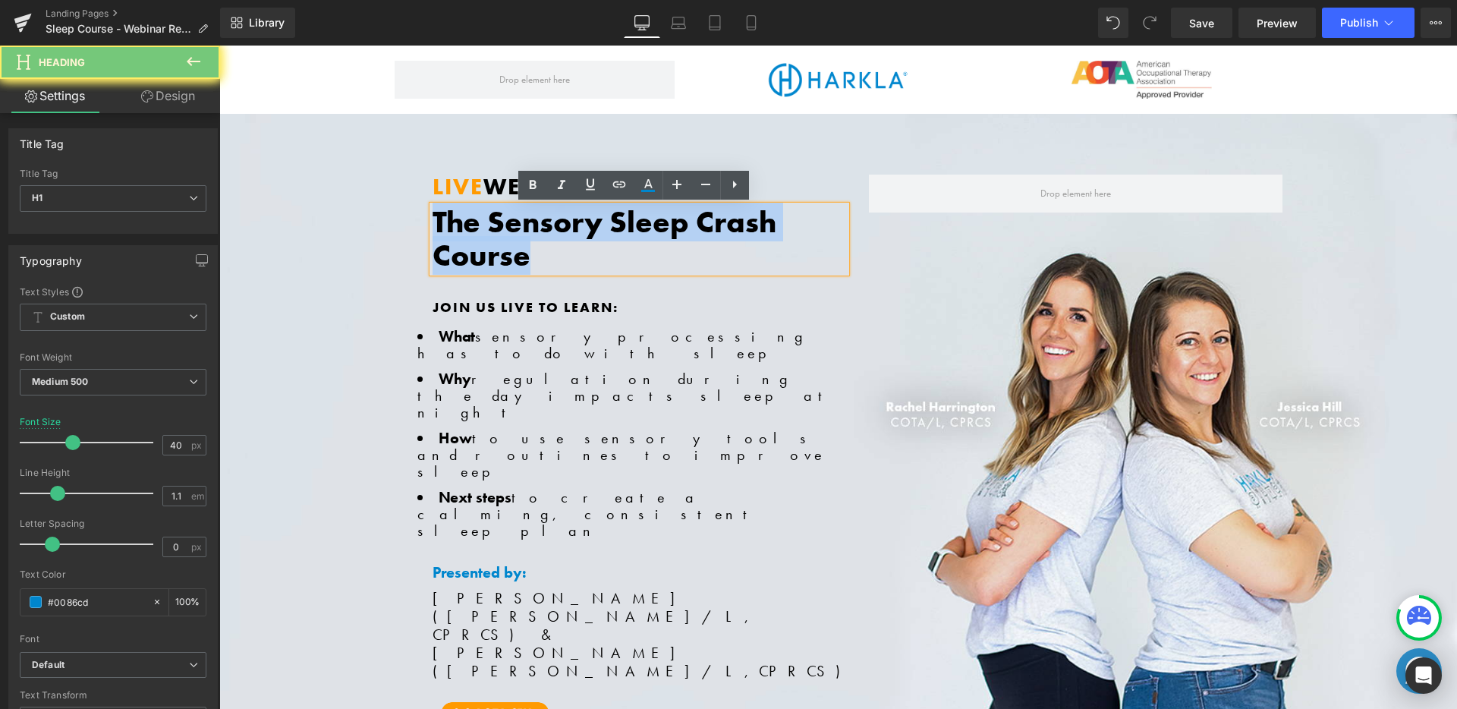
click at [535, 230] on h1 "The Sensory Sleep Crash Course" at bounding box center [638, 239] width 413 height 67
copy h1 "The Sensory Sleep Crash Course"
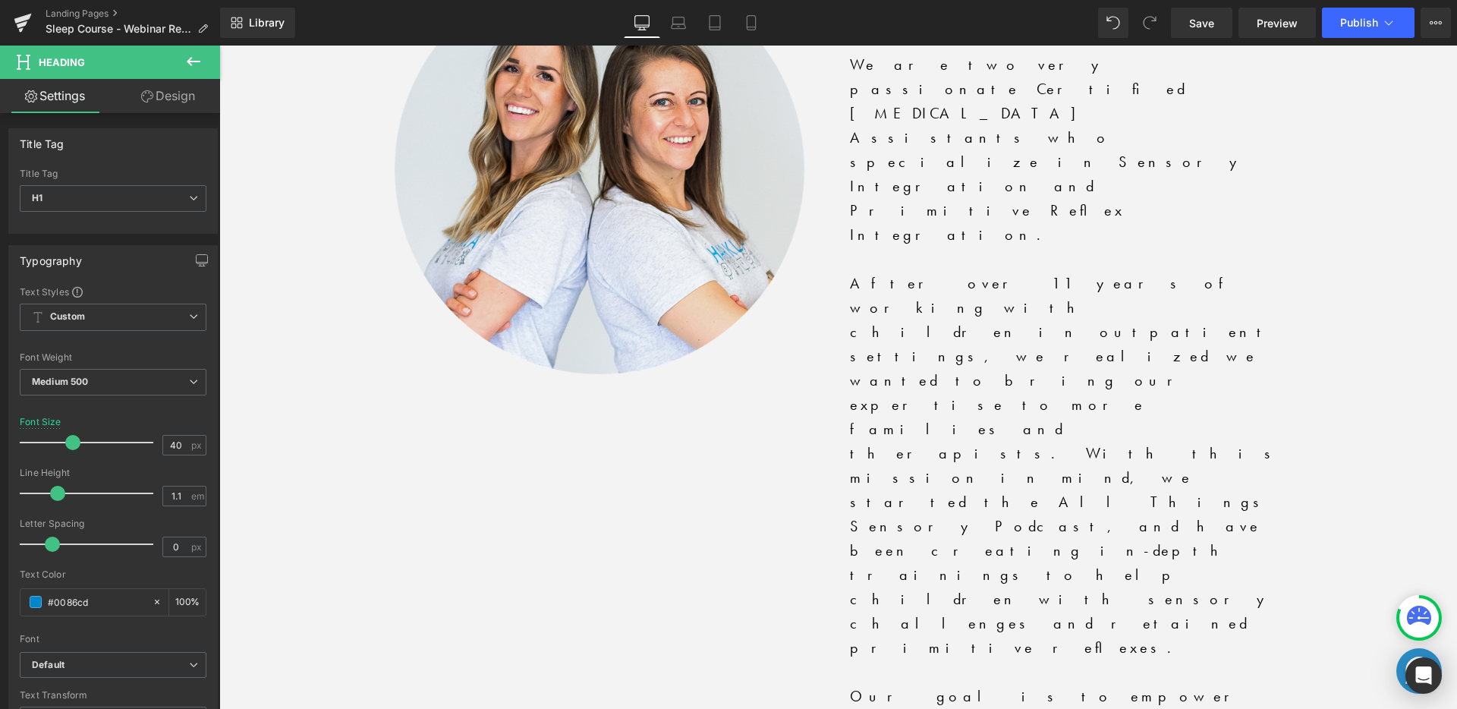
scroll to position [3382, 0]
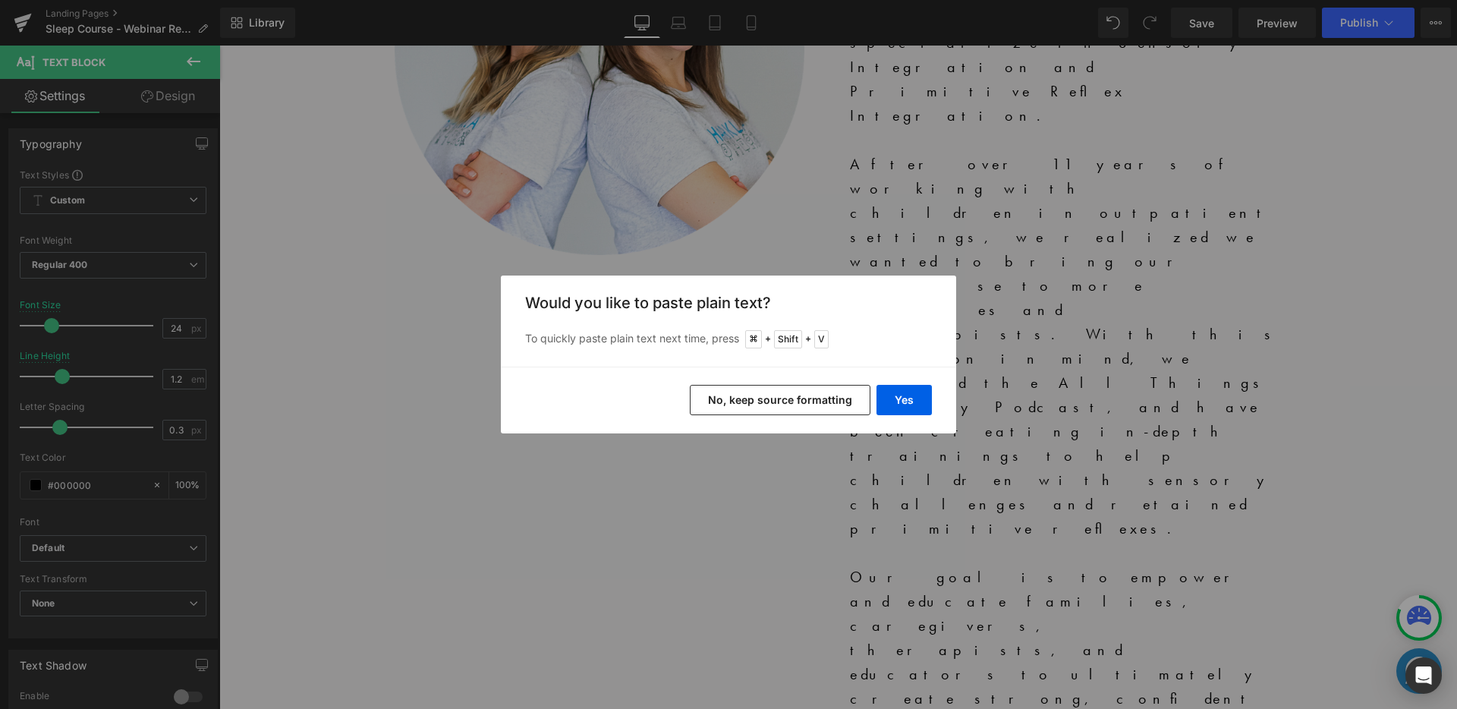
click at [751, 407] on button "No, keep source formatting" at bounding box center [780, 400] width 181 height 30
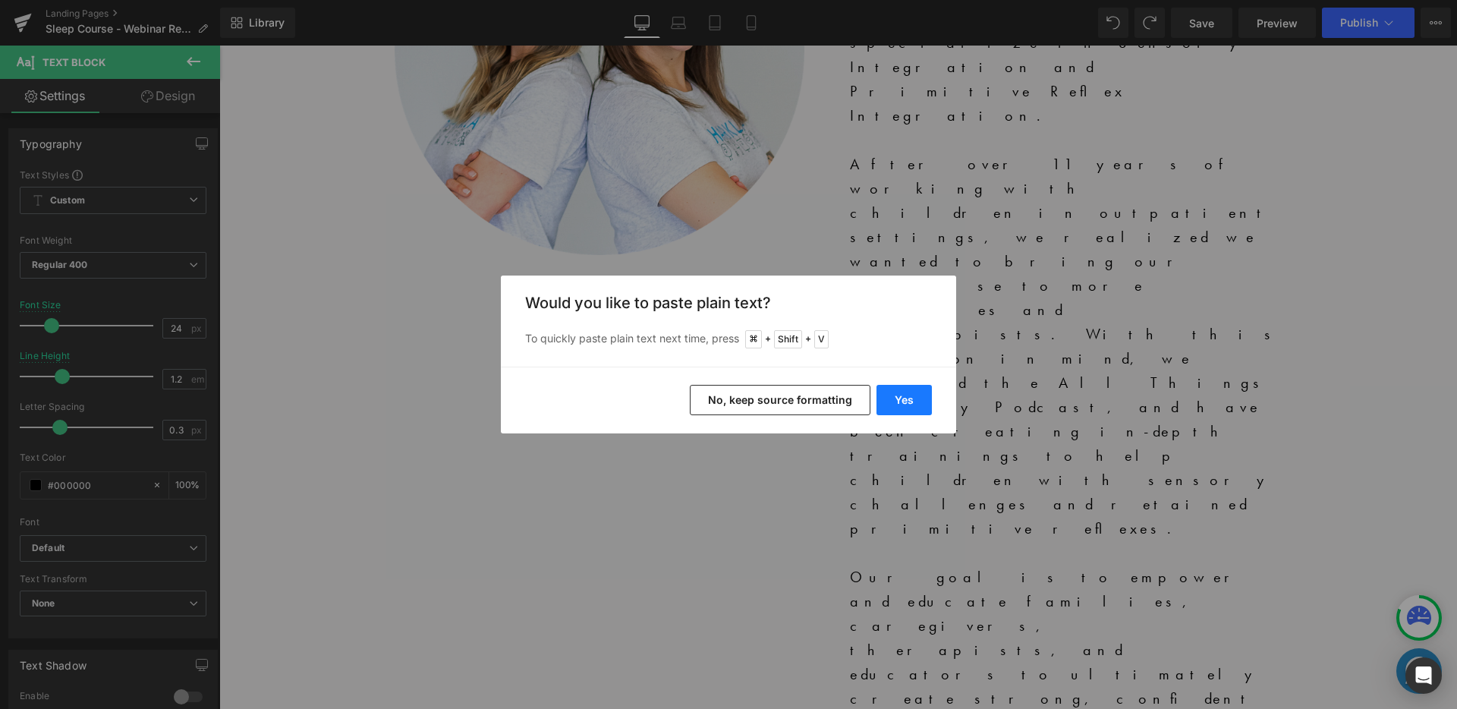
click at [892, 398] on button "Yes" at bounding box center [903, 400] width 55 height 30
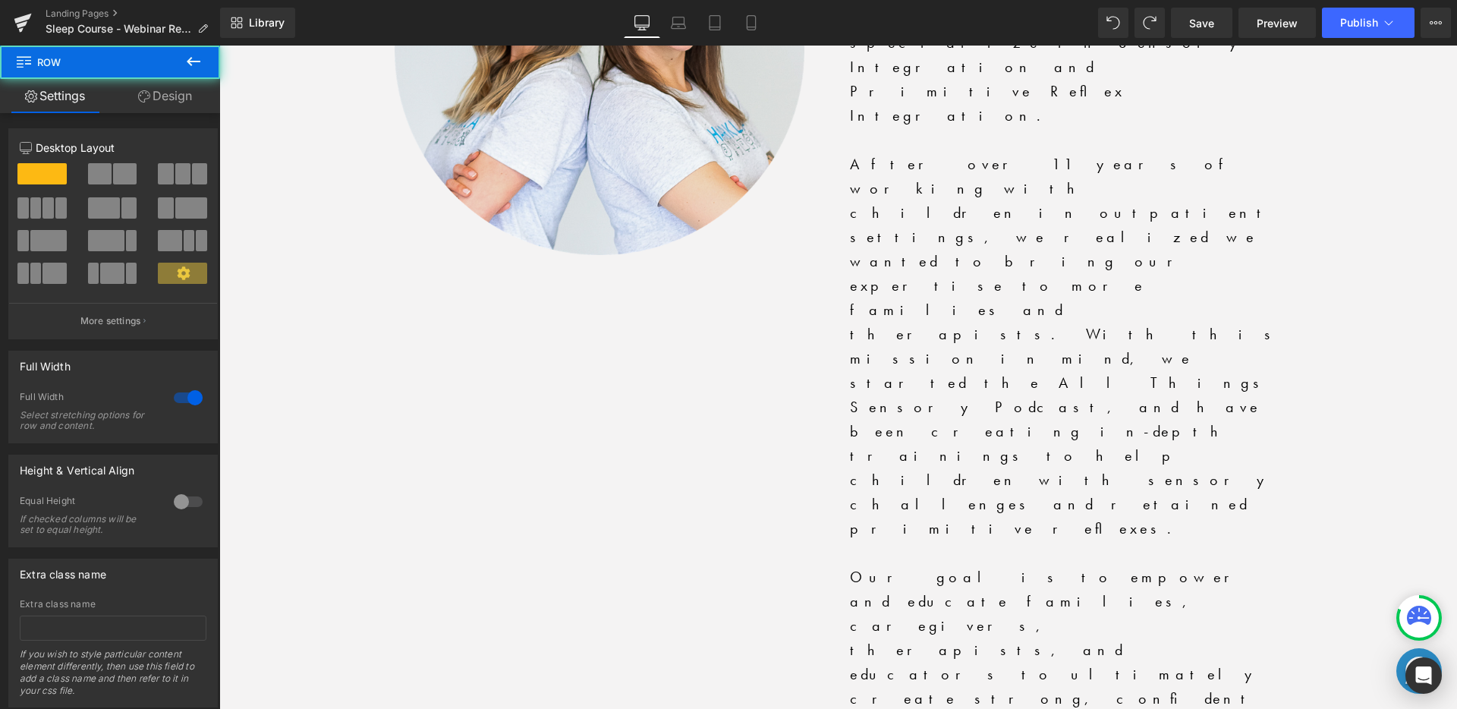
scroll to position [3517, 0]
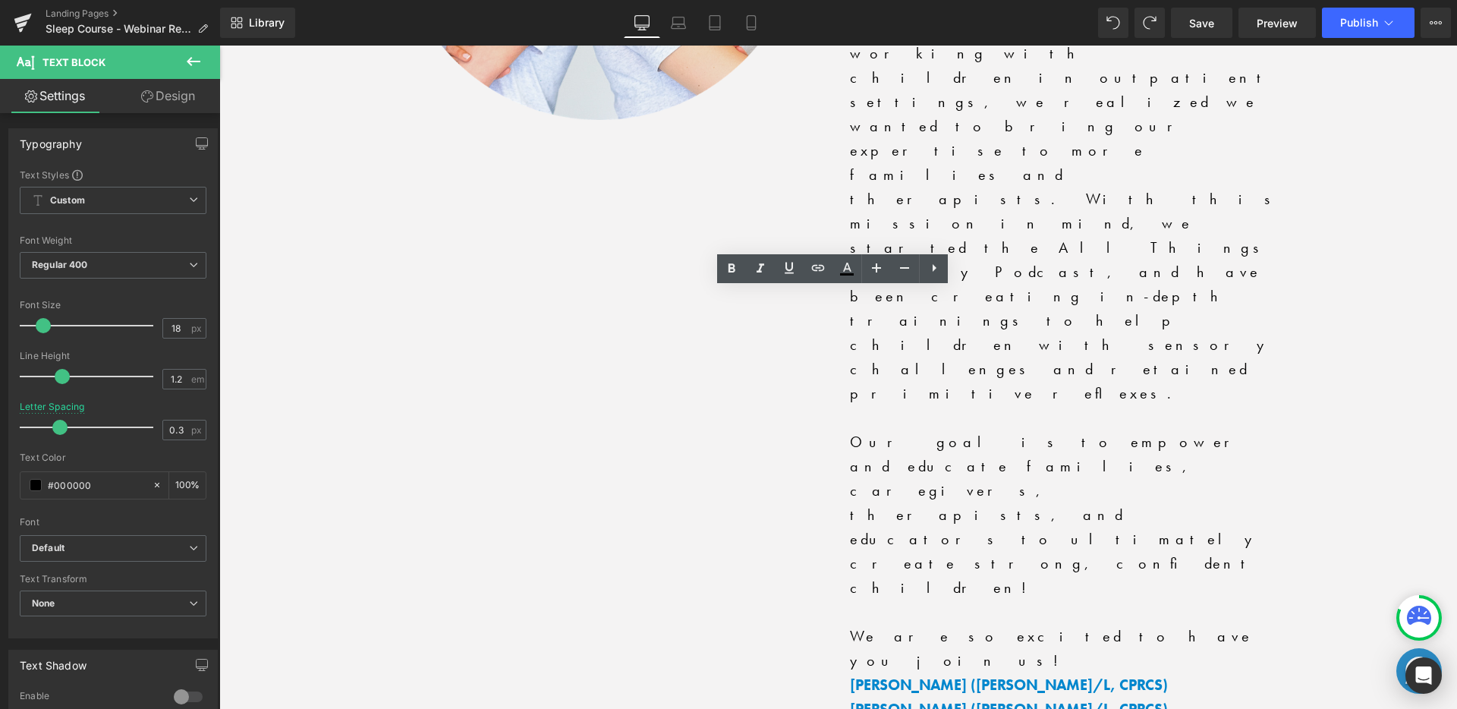
drag, startPoint x: 919, startPoint y: 432, endPoint x: 466, endPoint y: 283, distance: 477.4
copy div "Practical Play Ideas for Improving Motor Skills is a two-hour, AOTA-approved we…"
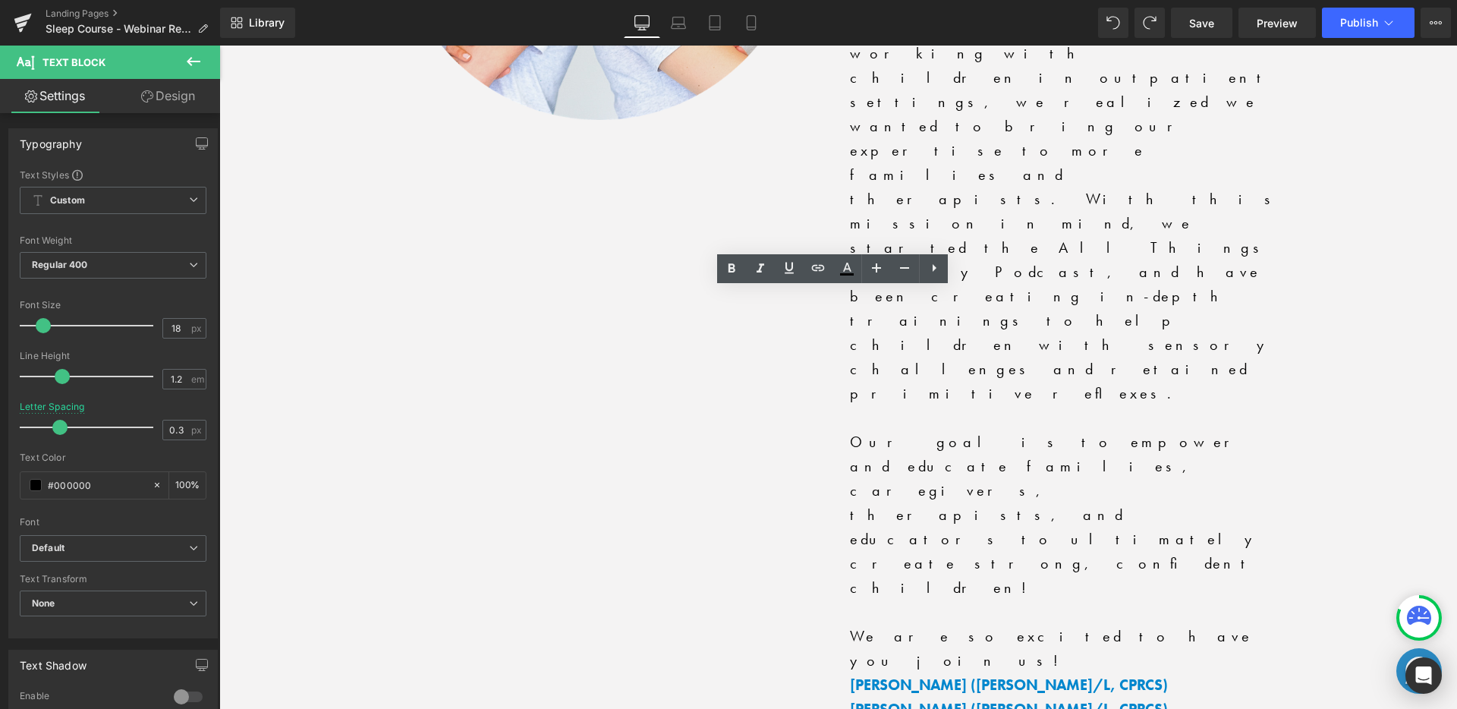
drag, startPoint x: 489, startPoint y: 291, endPoint x: 969, endPoint y: 427, distance: 499.1
copy div "Practical Play Ideas for Improving Motor Skills is a two-hour, AOTA-approved we…"
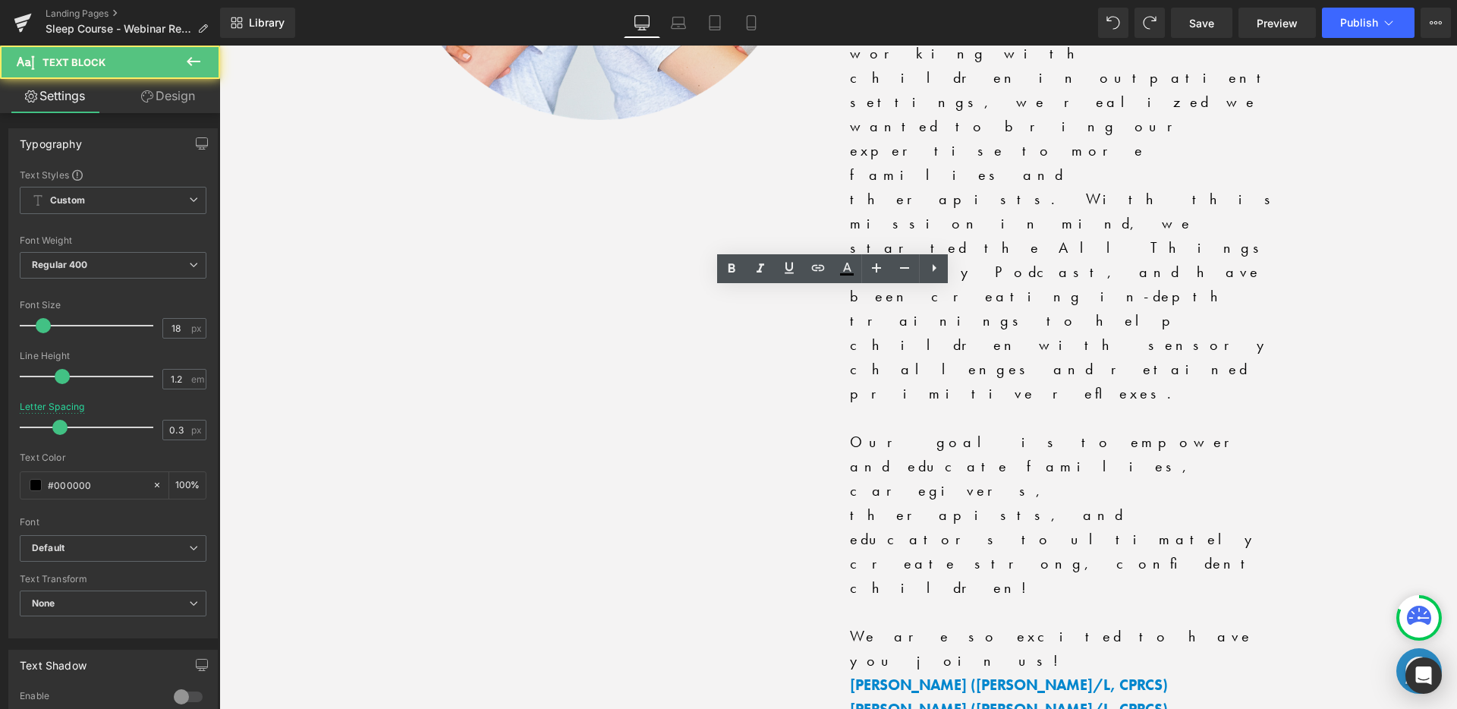
drag, startPoint x: 492, startPoint y: 293, endPoint x: 1126, endPoint y: 426, distance: 647.2
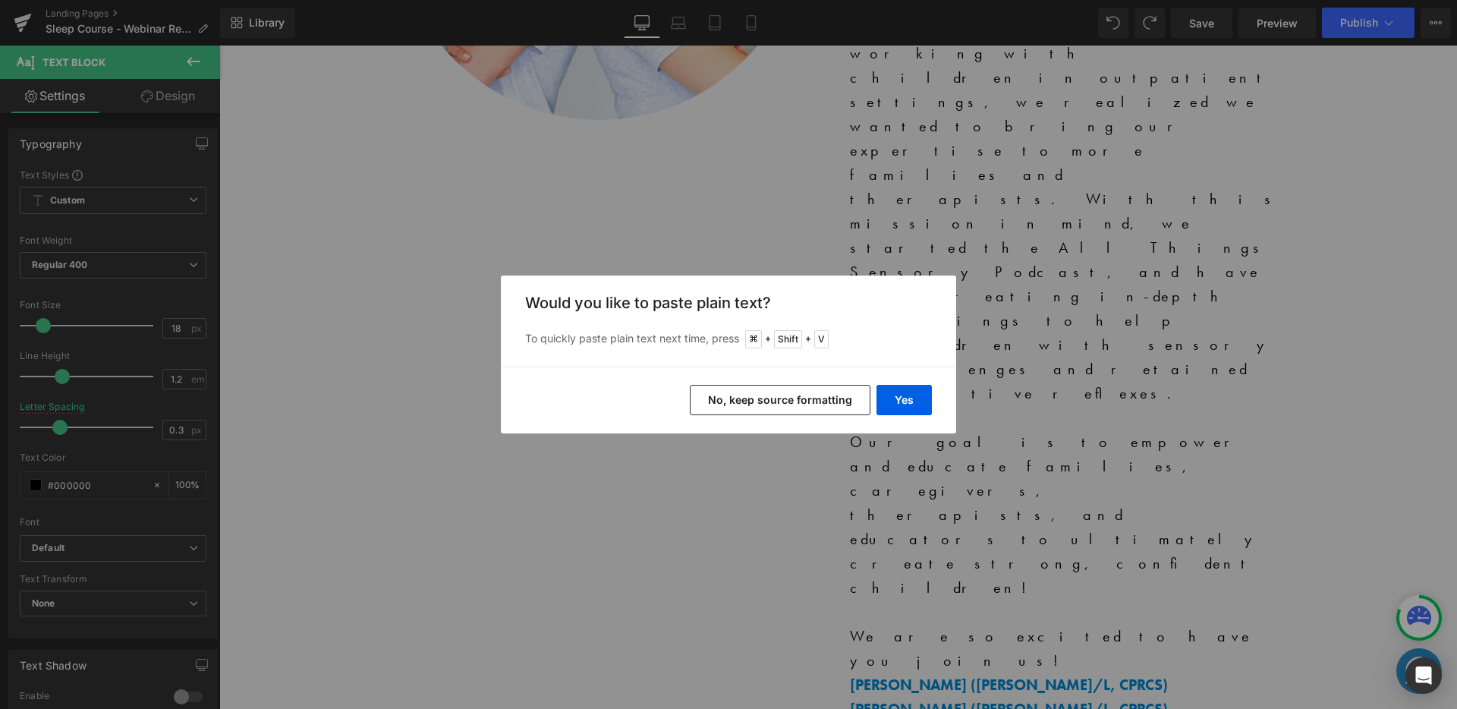
click at [820, 394] on button "No, keep source formatting" at bounding box center [780, 400] width 181 height 30
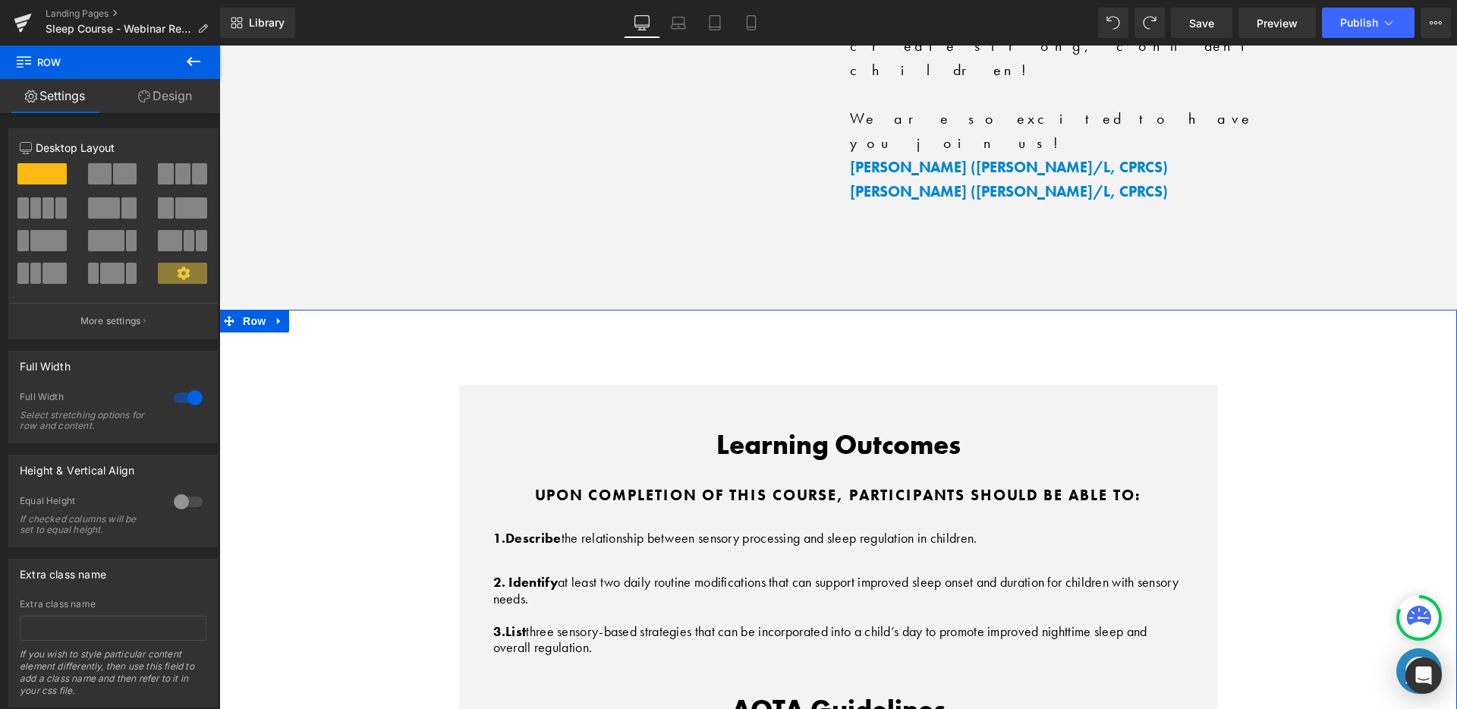
scroll to position [4067, 0]
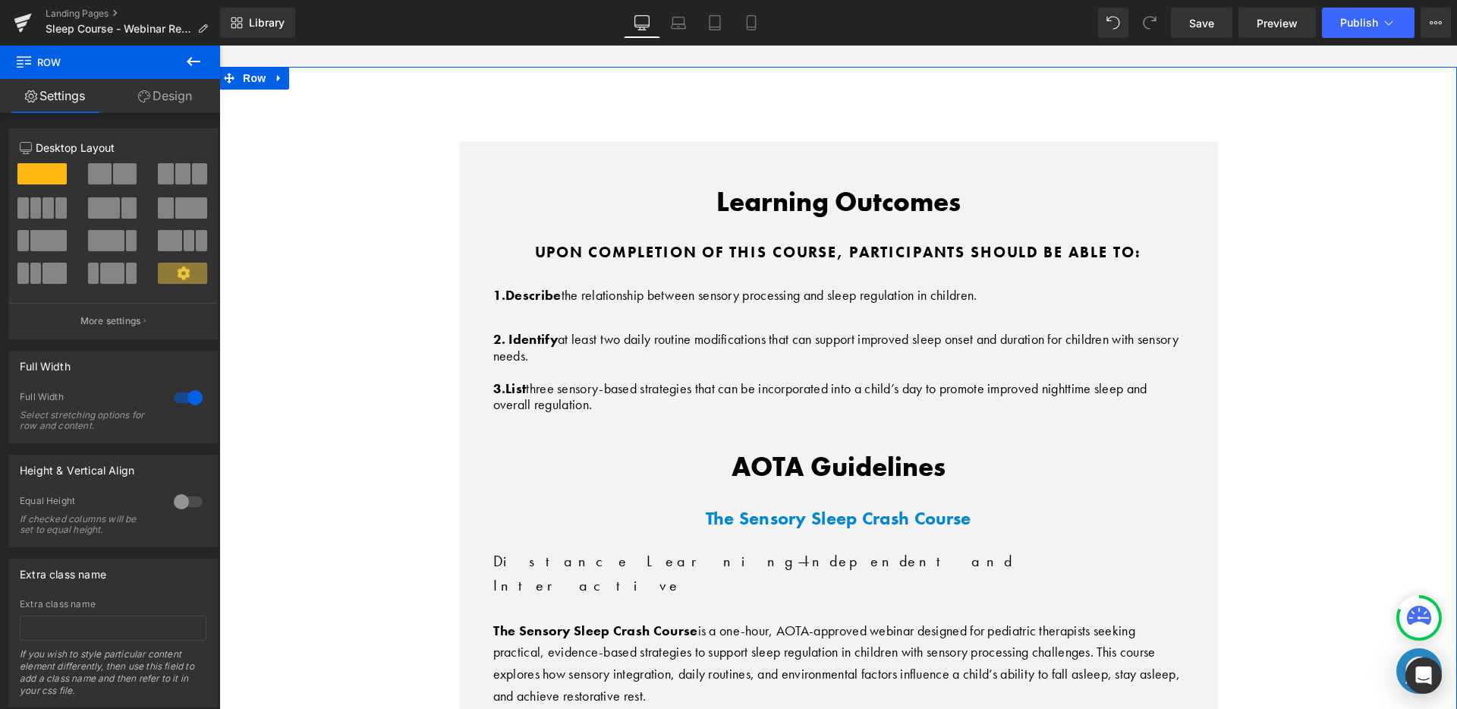
scroll to position [4296, 0]
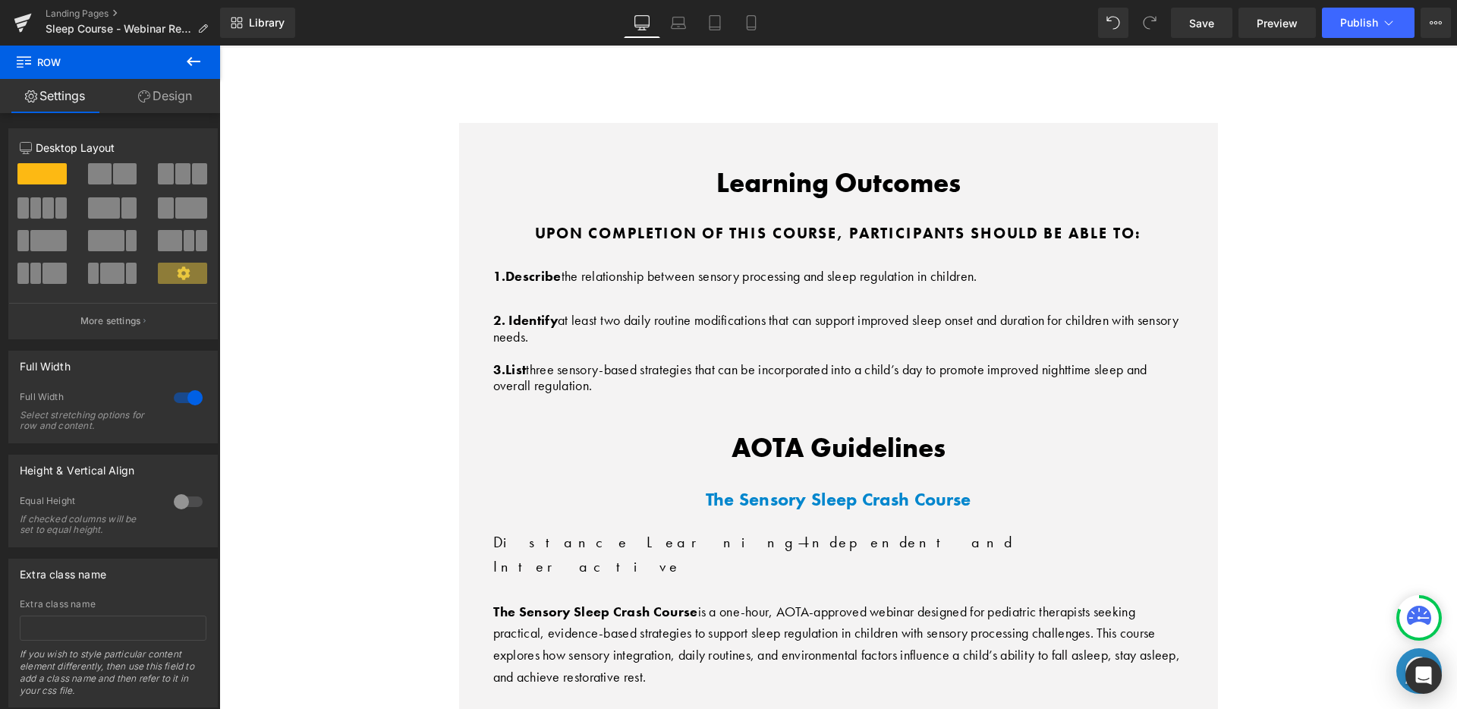
click at [718, 647] on div "Rendering Content" at bounding box center [728, 648] width 93 height 17
click at [728, 653] on div "Rendering Content" at bounding box center [728, 648] width 93 height 17
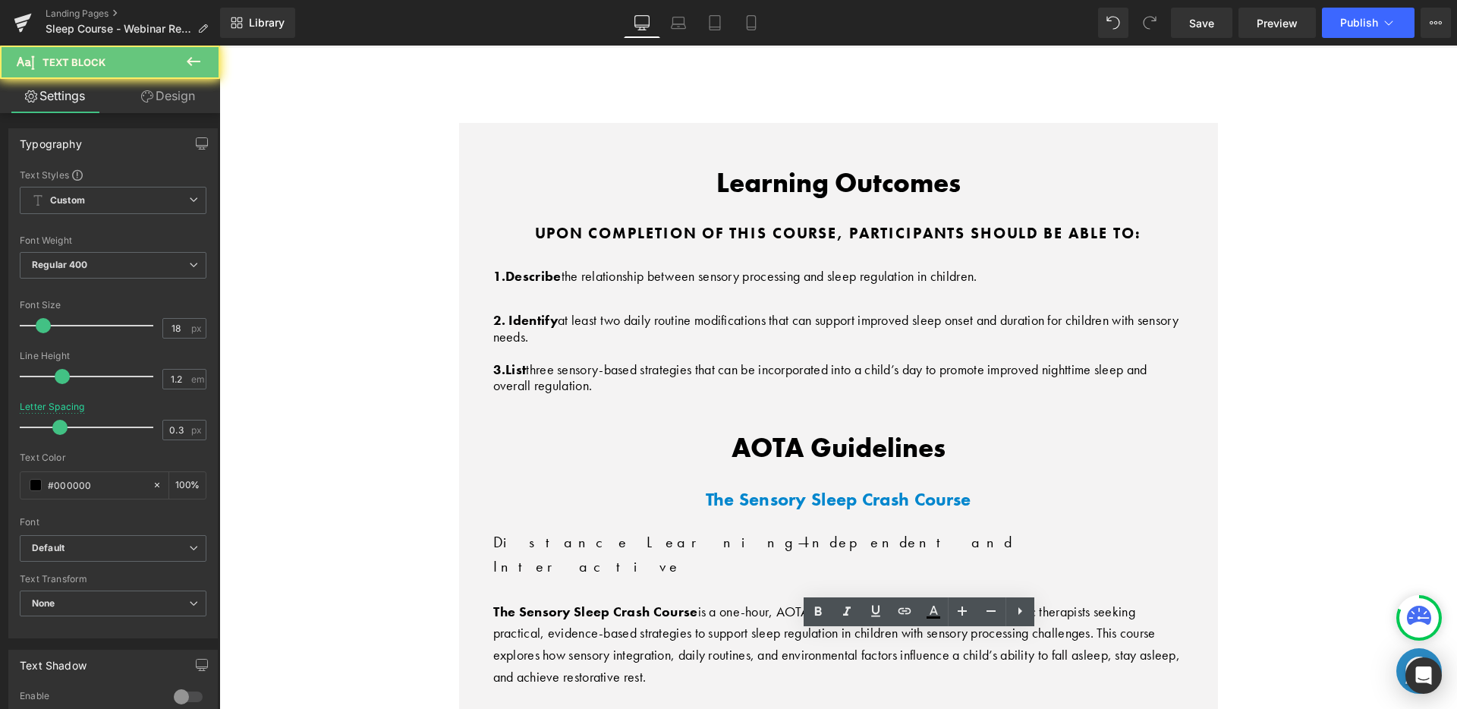
click at [725, 652] on div "Rendering Content" at bounding box center [728, 648] width 93 height 17
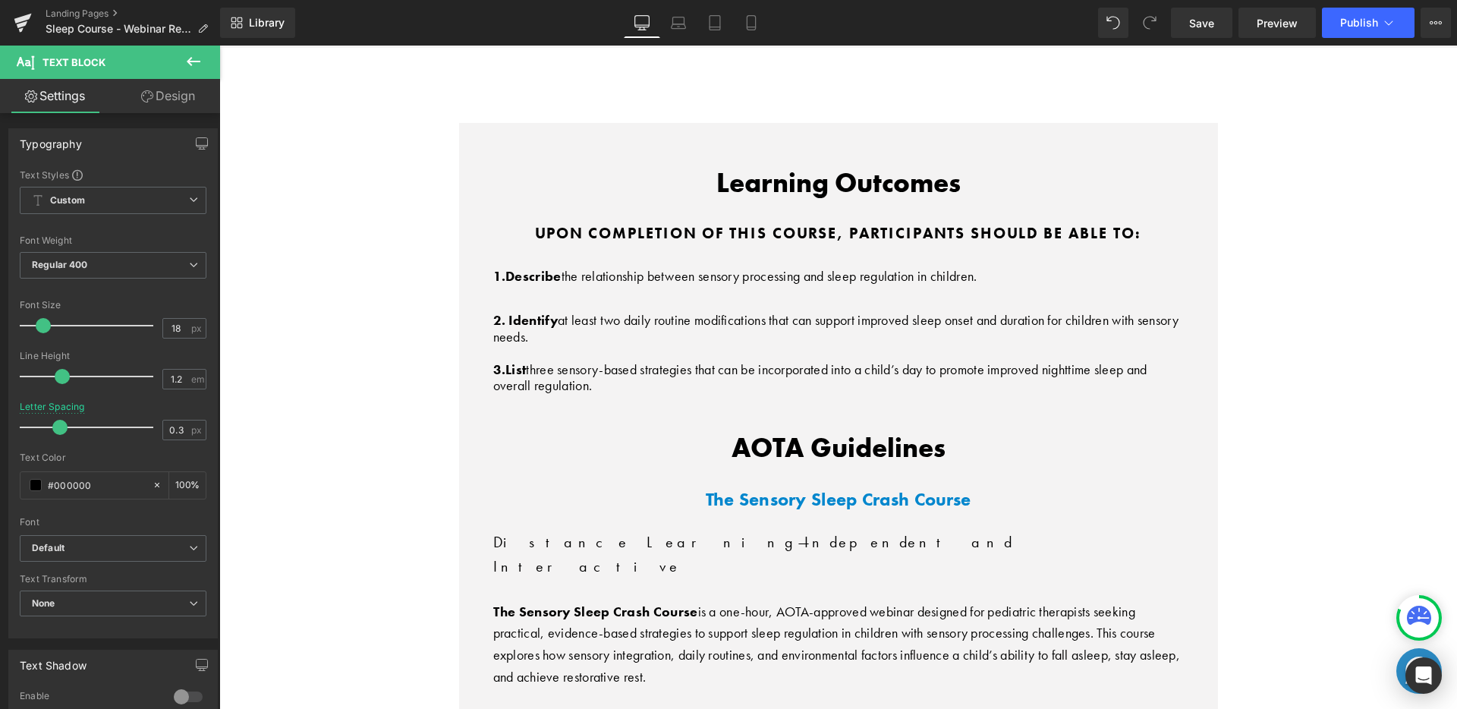
click at [728, 655] on div "Rendering Content" at bounding box center [728, 648] width 93 height 17
click at [725, 655] on div "Rendering Content" at bounding box center [728, 648] width 93 height 17
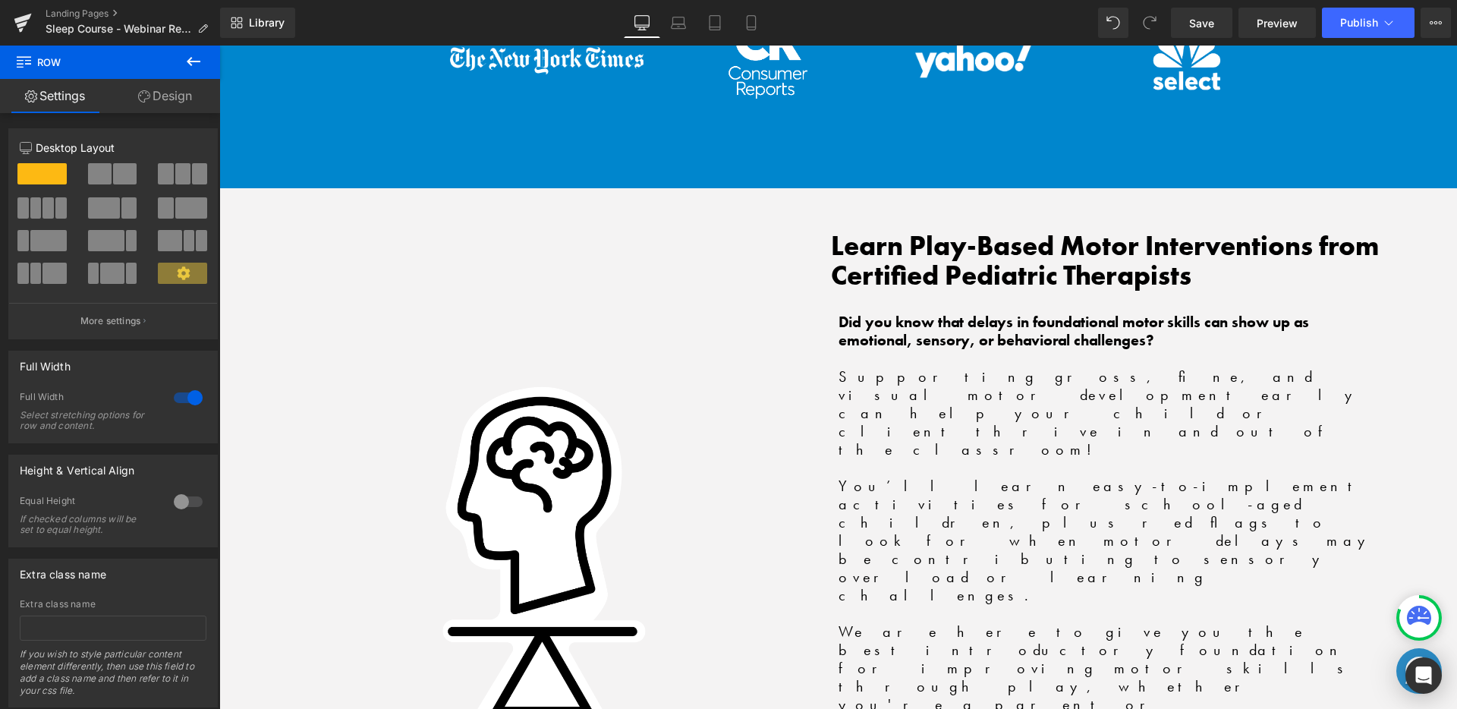
scroll to position [1164, 0]
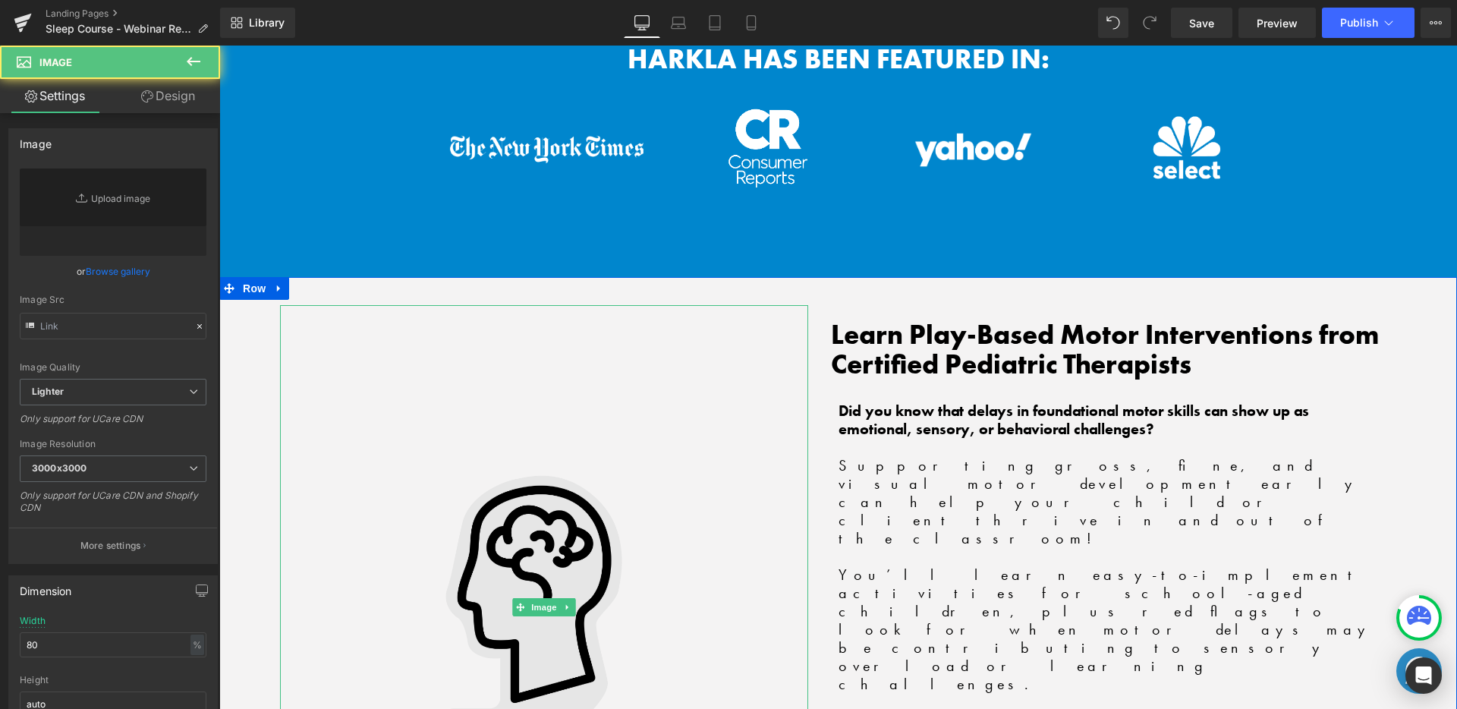
click at [500, 392] on img at bounding box center [544, 606] width 422 height 603
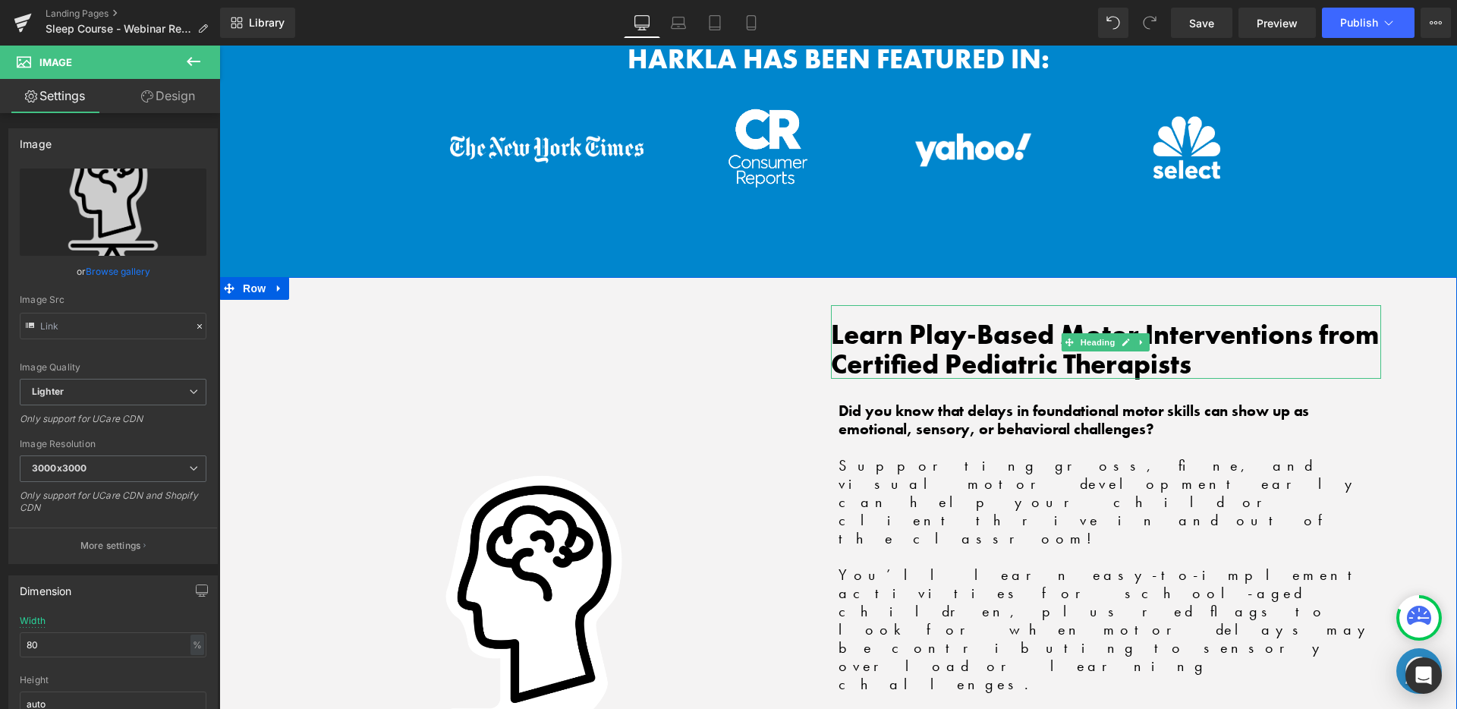
click at [973, 320] on h2 "Learn Play-Based Motor Interventions from Certified Pediatric Therapists" at bounding box center [1106, 349] width 551 height 58
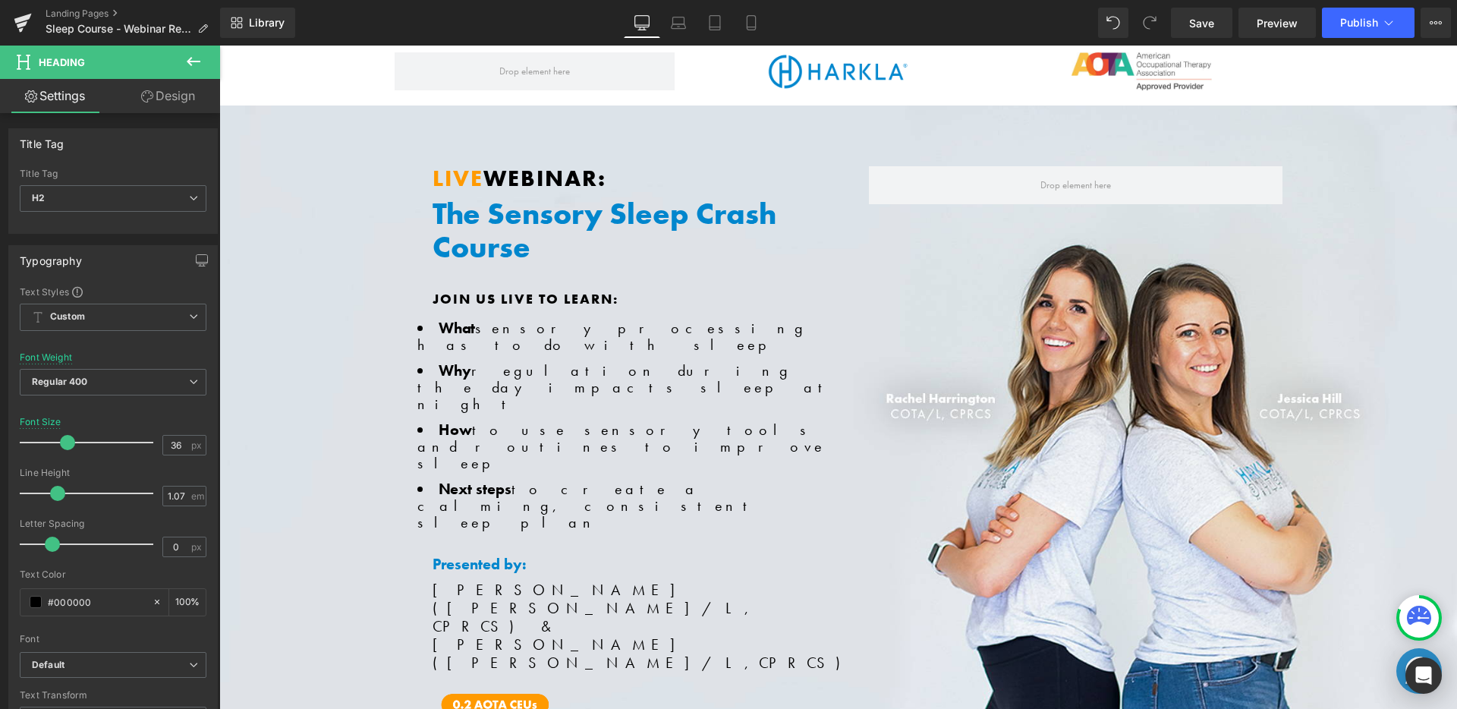
scroll to position [0, 0]
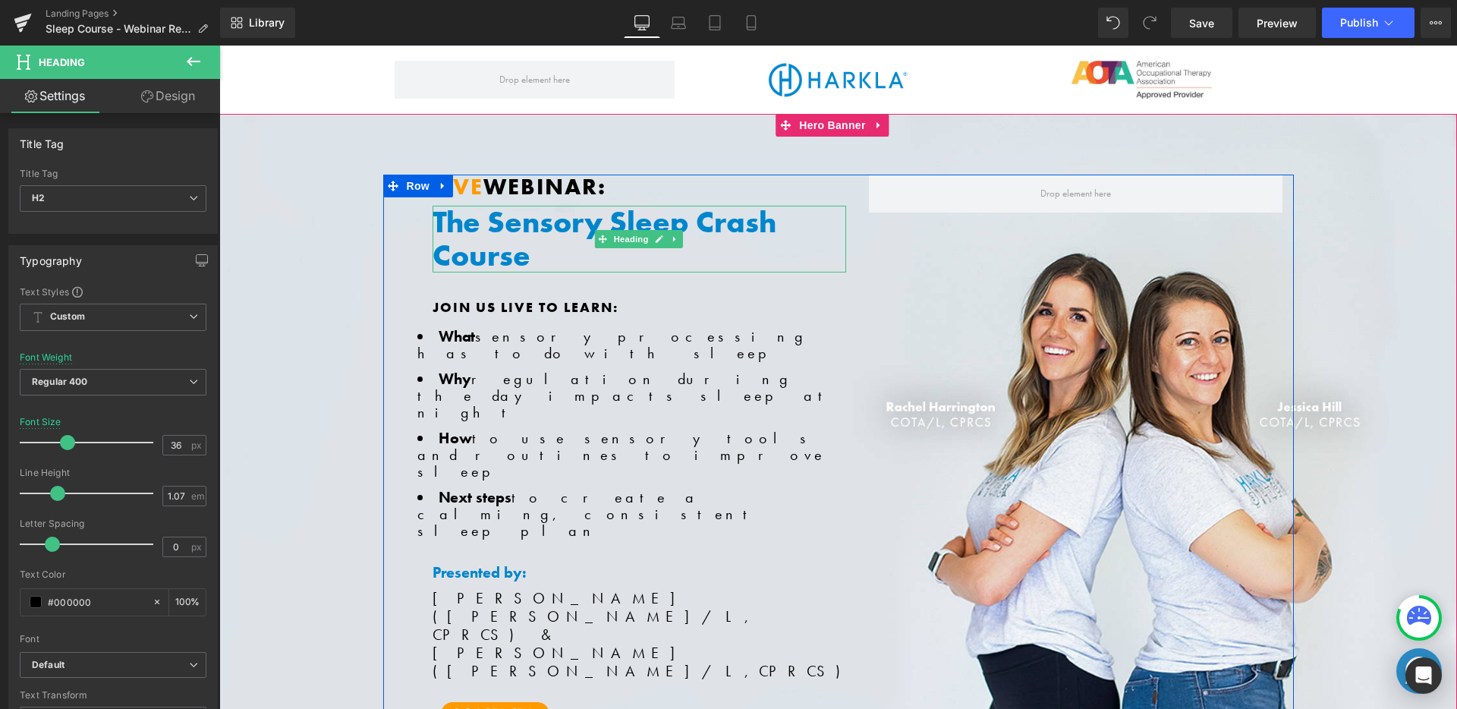
click at [512, 223] on h1 "The Sensory Sleep Crash Course" at bounding box center [638, 239] width 413 height 67
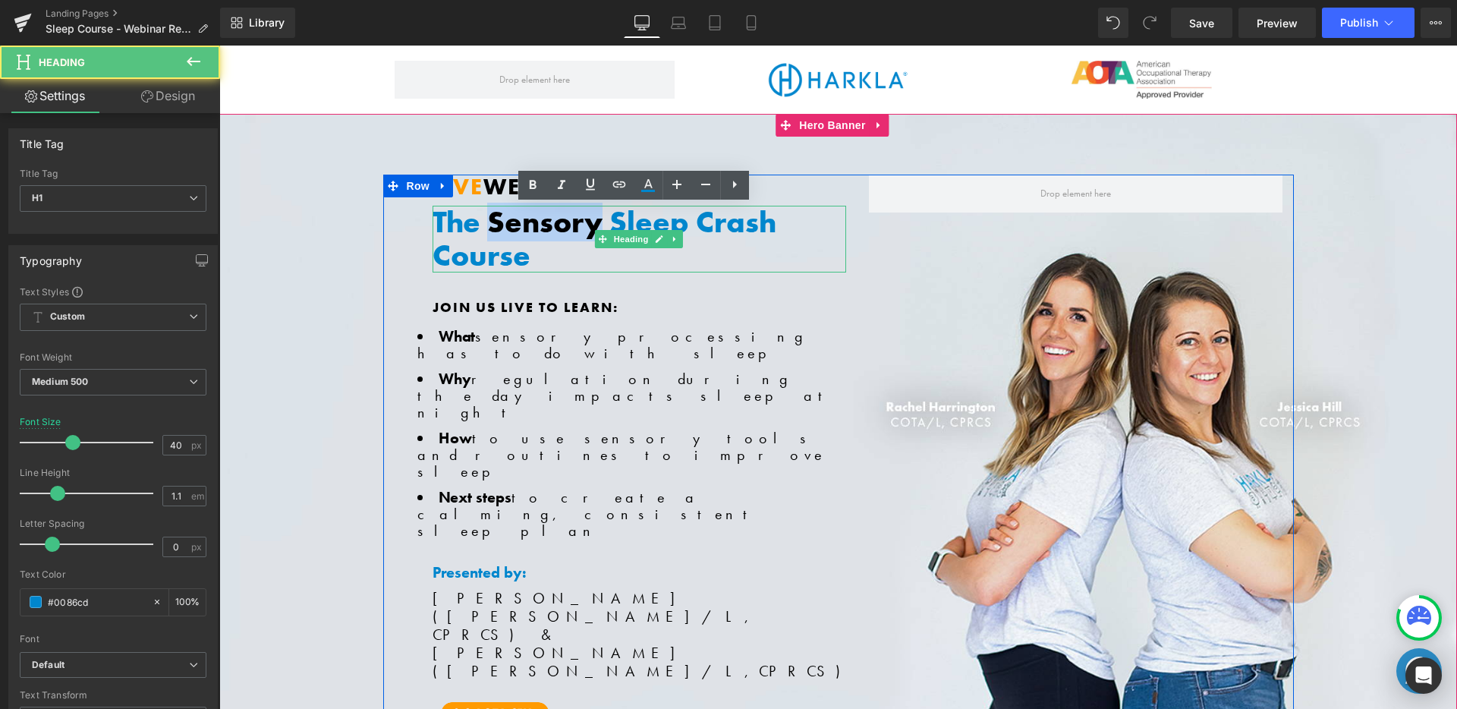
click at [512, 223] on h1 "The Sensory Sleep Crash Course" at bounding box center [638, 239] width 413 height 67
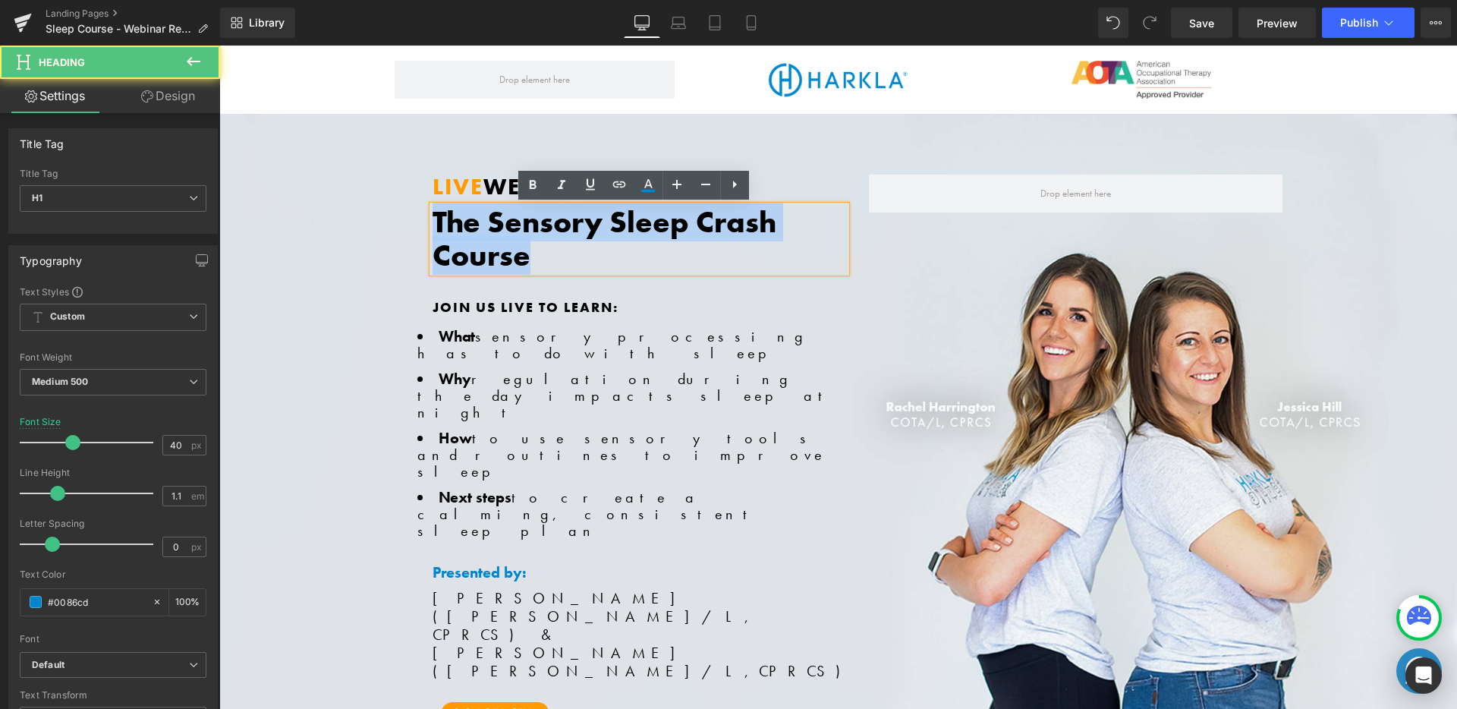
click at [512, 223] on h1 "The Sensory Sleep Crash Course" at bounding box center [638, 239] width 413 height 67
copy h1 "The Sensory Sleep Crash Course"
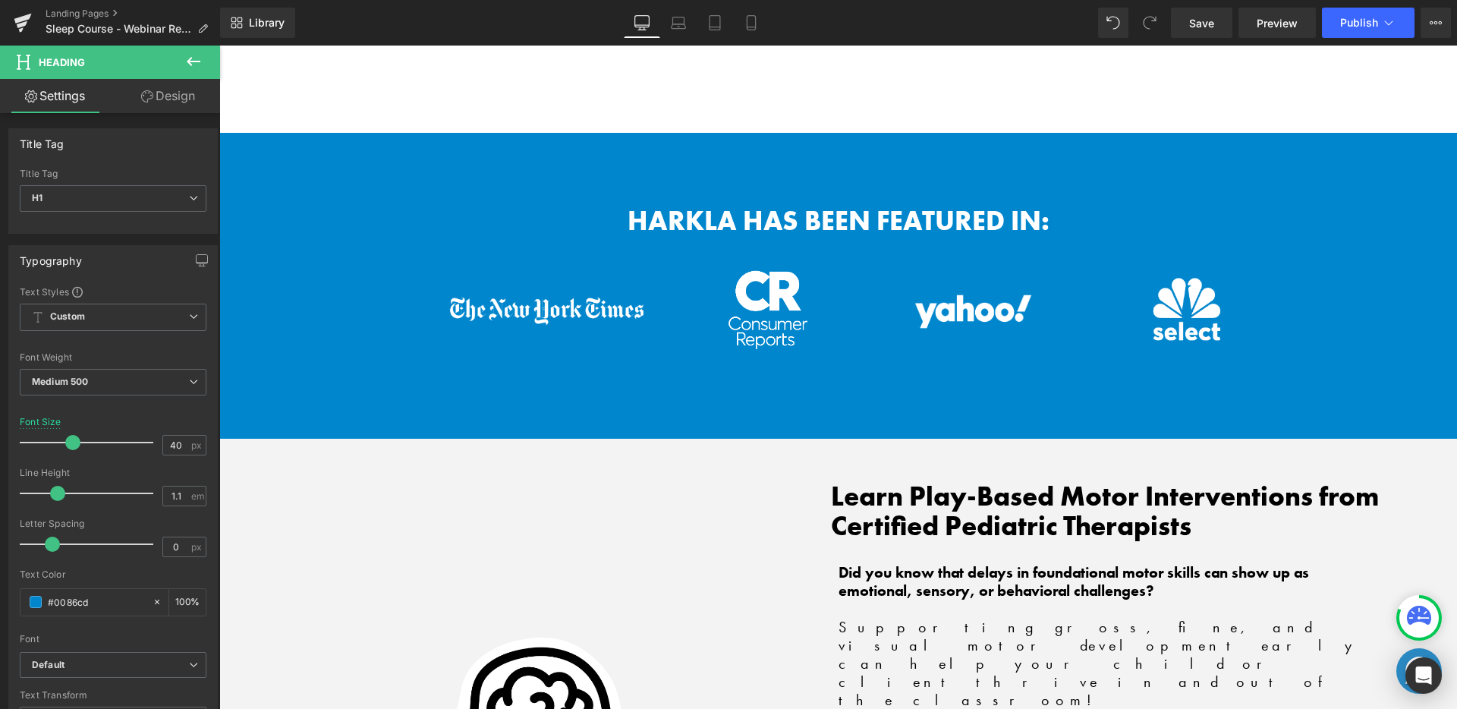
scroll to position [1089, 0]
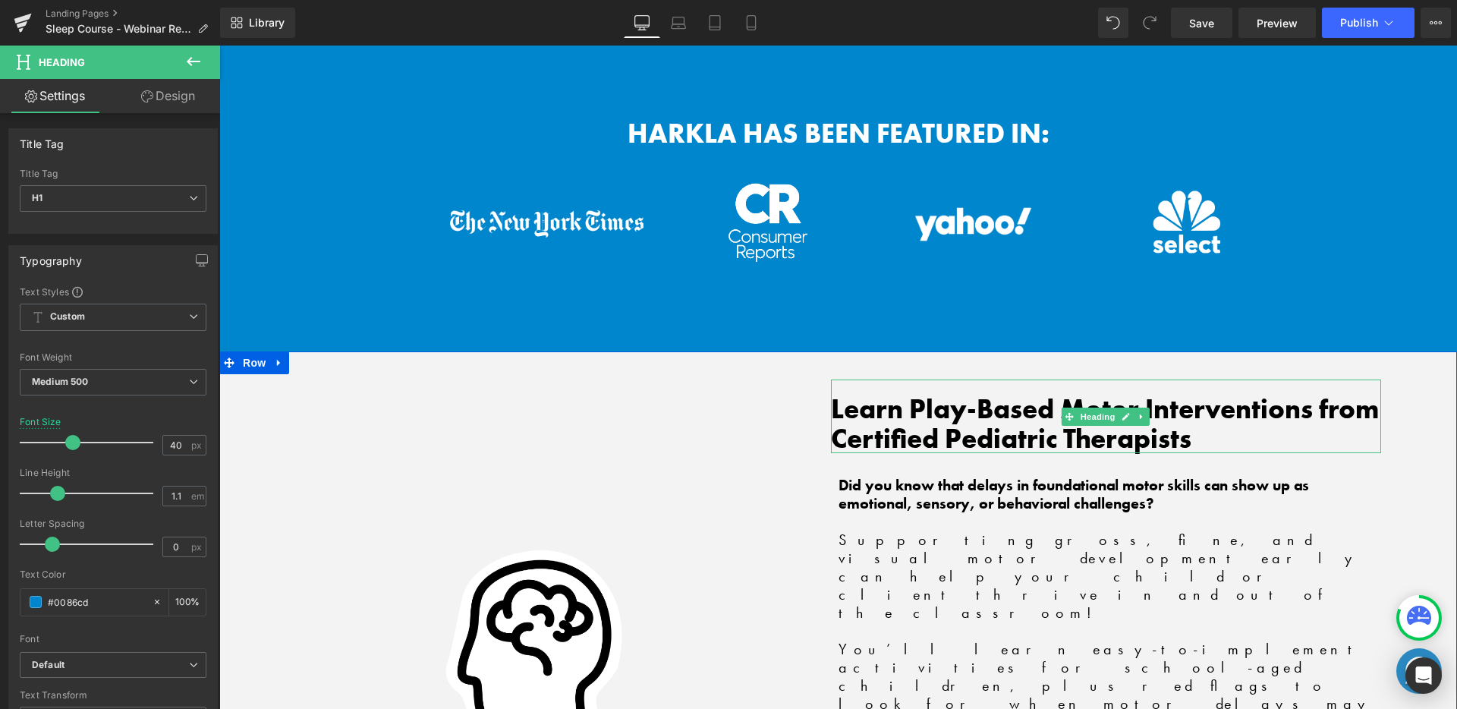
click at [916, 394] on h2 "Learn Play-Based Motor Interventions from Certified Pediatric Therapists" at bounding box center [1106, 423] width 551 height 58
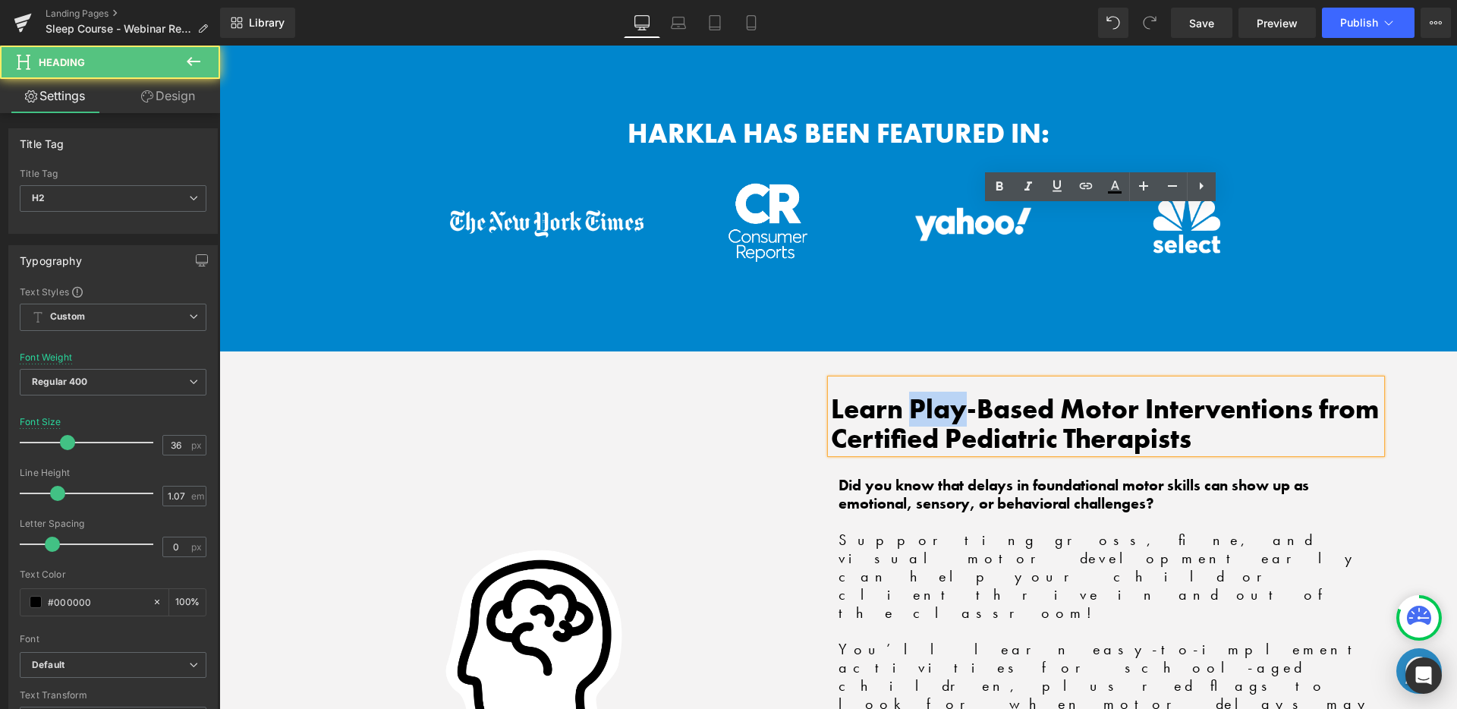
click at [916, 394] on h2 "Learn Play-Based Motor Interventions from Certified Pediatric Therapists" at bounding box center [1106, 423] width 551 height 58
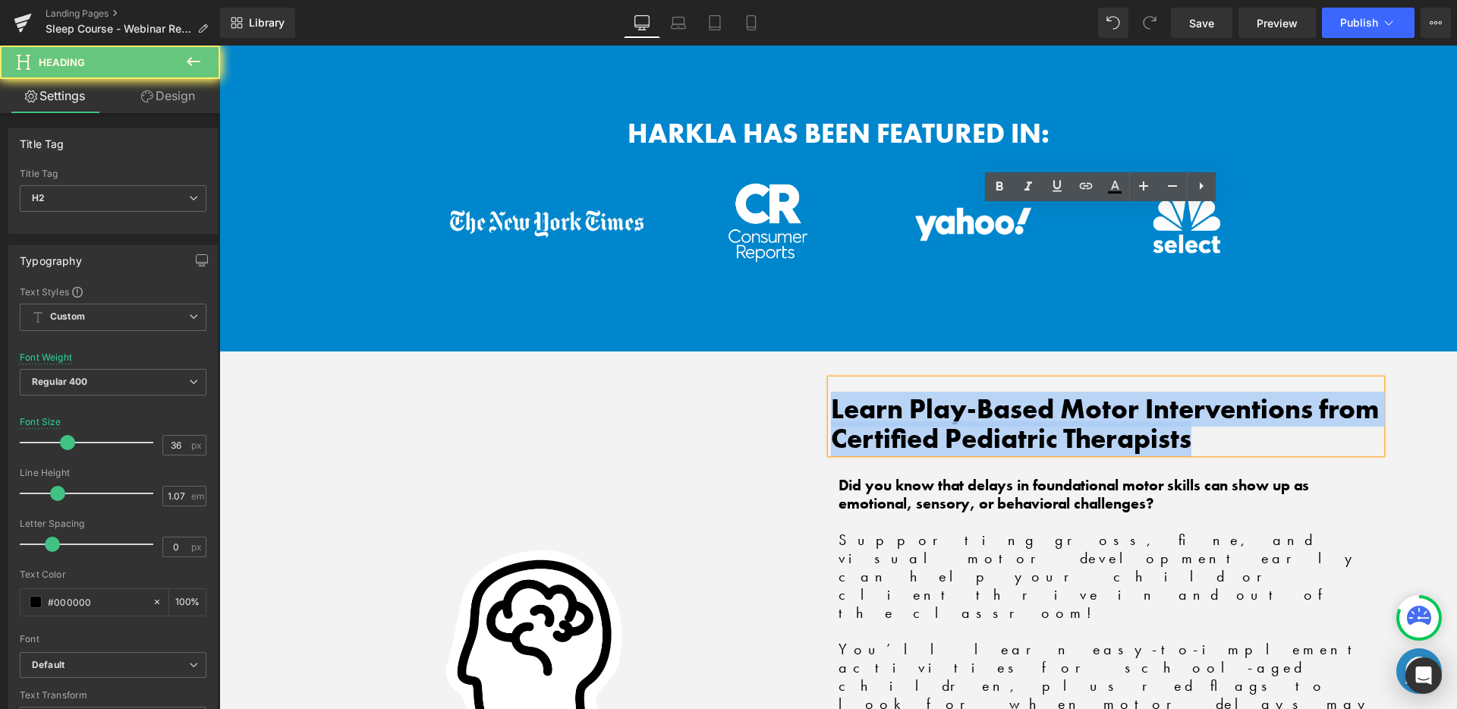
click at [916, 394] on h2 "Learn Play-Based Motor Interventions from Certified Pediatric Therapists" at bounding box center [1106, 423] width 551 height 58
click at [901, 394] on h2 "Learn Play-Based Motor Interventions from Certified Pediatric Therapists" at bounding box center [1106, 423] width 551 height 58
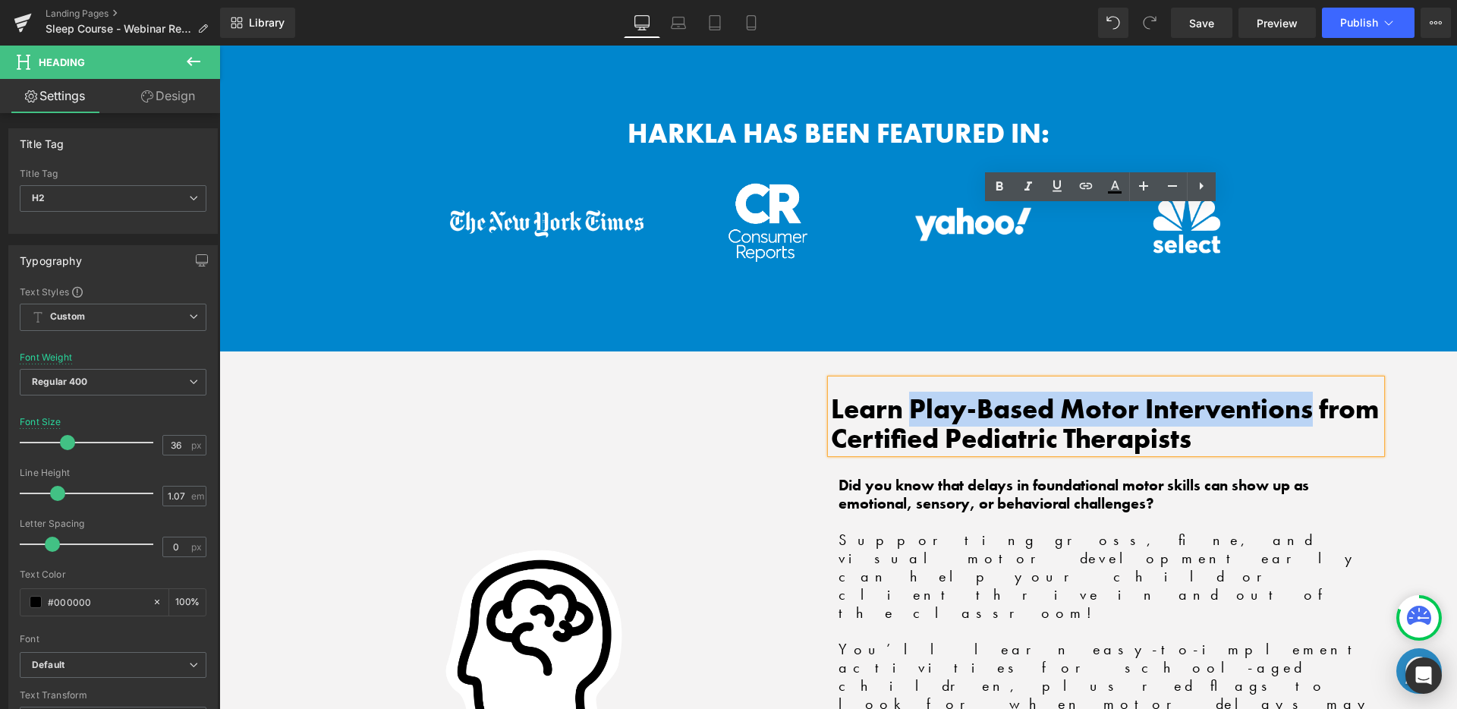
drag, startPoint x: 904, startPoint y: 233, endPoint x: 1304, endPoint y: 247, distance: 400.0
click at [1304, 394] on h2 "Learn Play-Based Motor Interventions from Certified Pediatric Therapists" at bounding box center [1106, 423] width 551 height 58
paste div
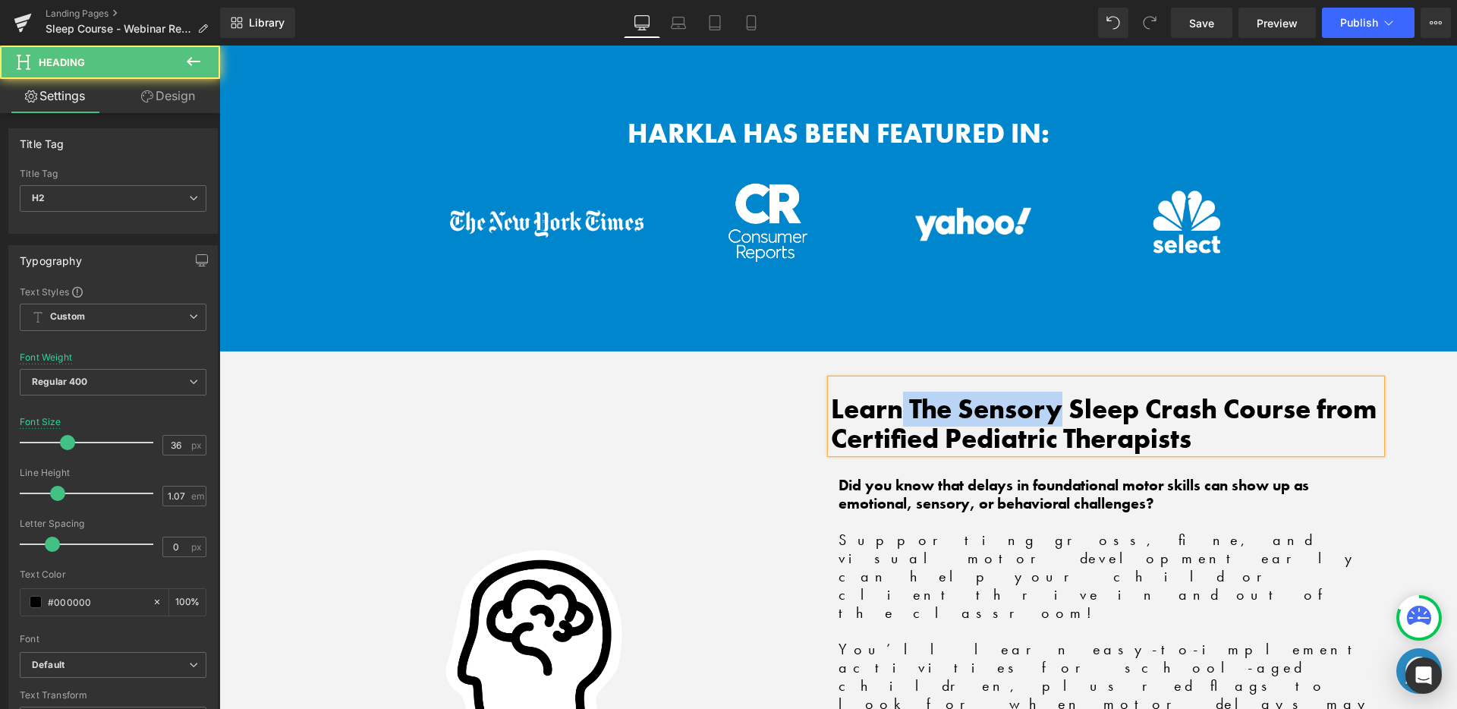
drag, startPoint x: 1060, startPoint y: 235, endPoint x: 899, endPoint y: 234, distance: 160.8
click at [899, 394] on h2 "Learn The Sensory Sleep Crash Course from Certified Pediatric Therapists" at bounding box center [1106, 423] width 551 height 58
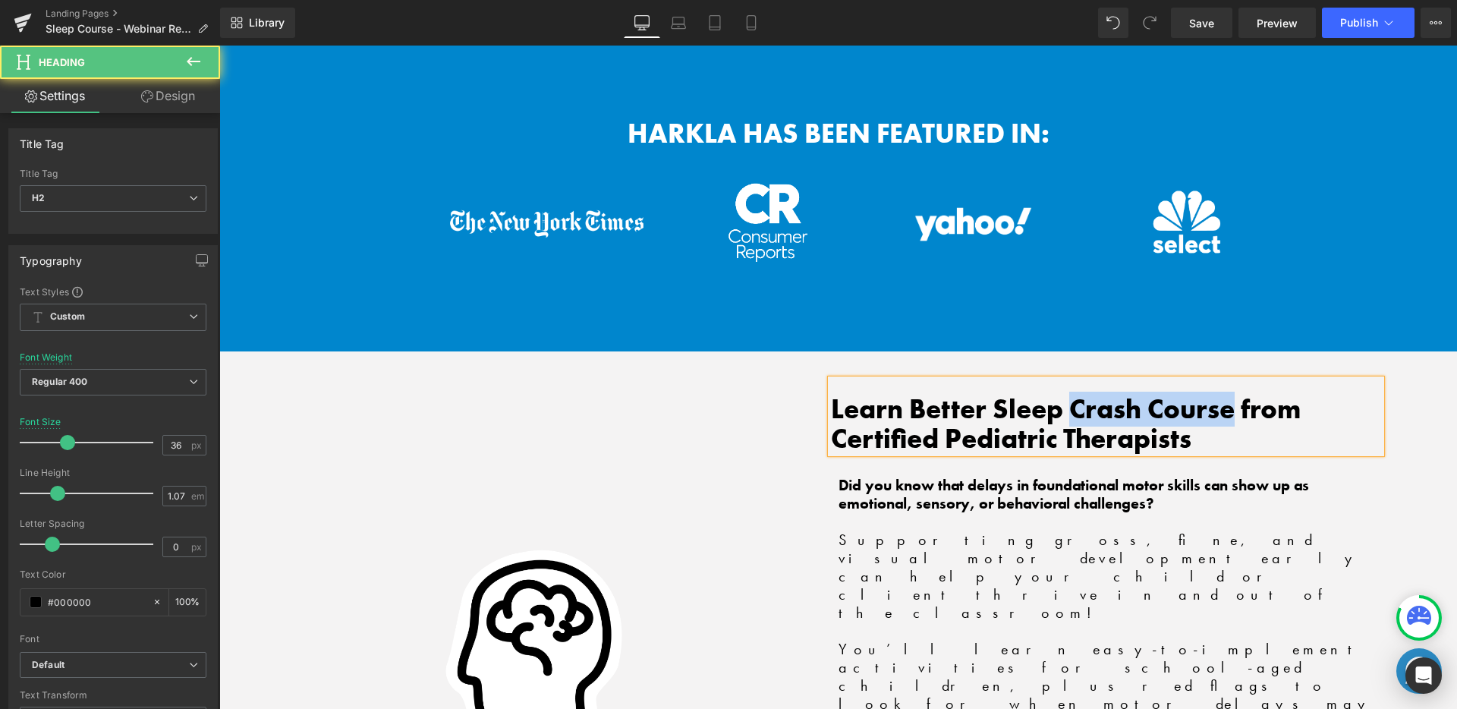
drag, startPoint x: 1070, startPoint y: 232, endPoint x: 1225, endPoint y: 235, distance: 154.8
click at [1225, 394] on h2 "Learn Better Sleep Crash Course from Certified Pediatric Therapists" at bounding box center [1106, 423] width 551 height 58
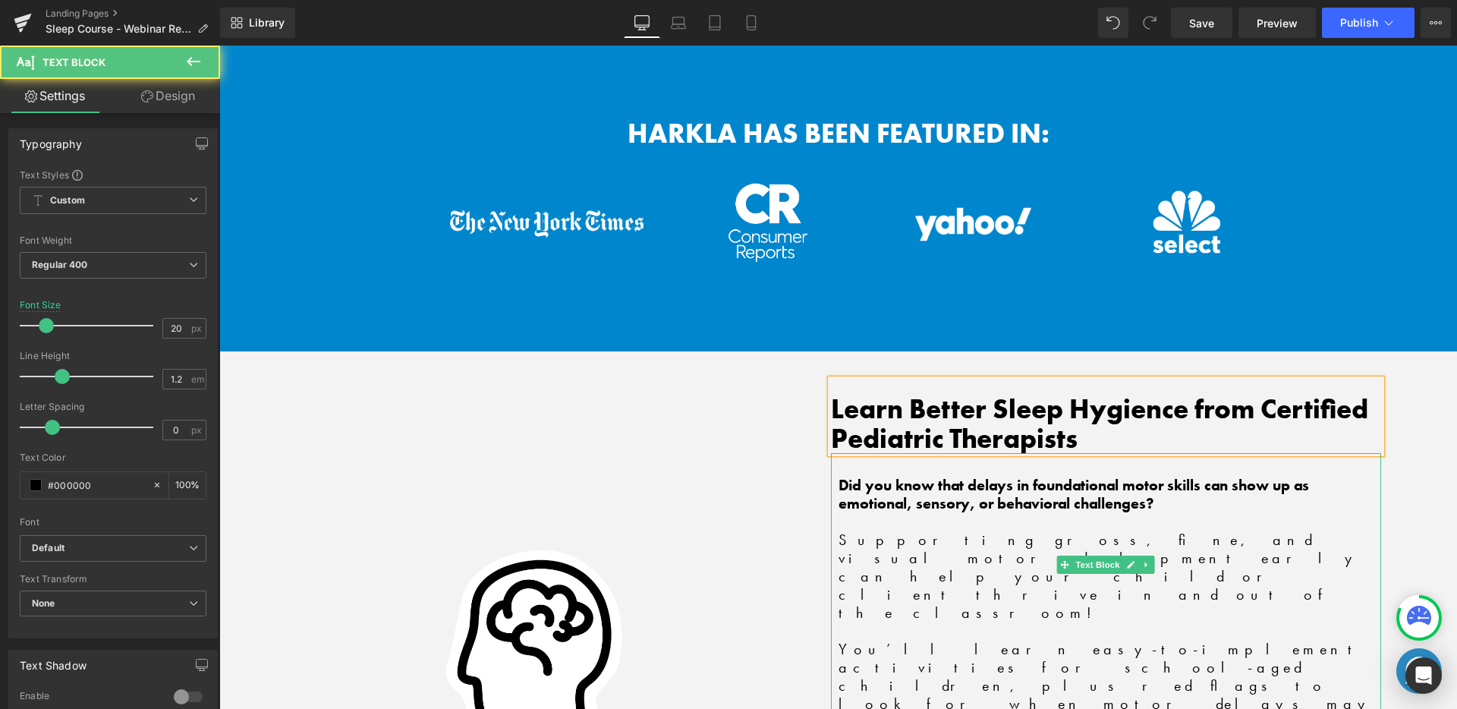
click at [951, 475] on strong "Did you know that delays in foundational motor skills can show up as emotional,…" at bounding box center [1073, 494] width 470 height 38
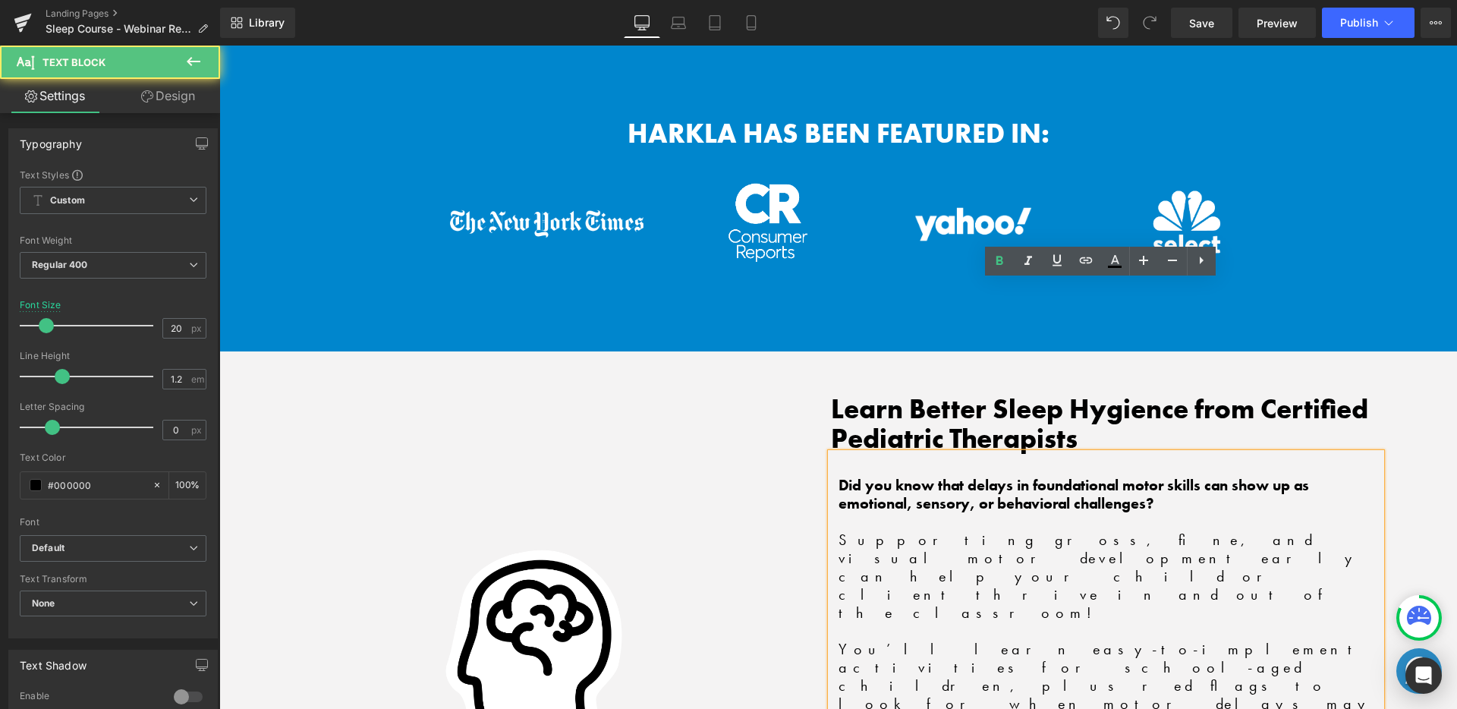
click at [954, 475] on strong "Did you know that delays in foundational motor skills can show up as emotional,…" at bounding box center [1073, 494] width 470 height 38
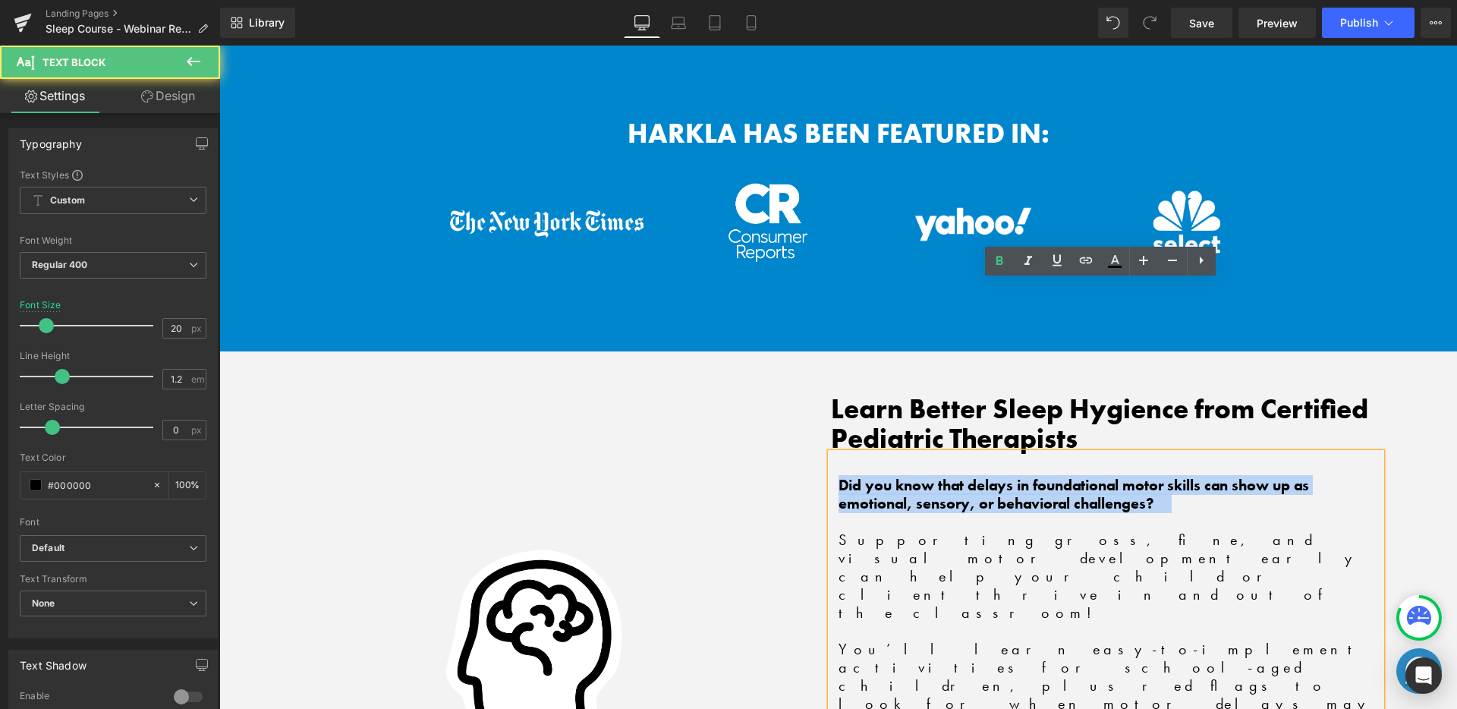
click at [954, 475] on strong "Did you know that delays in foundational motor skills can show up as emotional,…" at bounding box center [1073, 494] width 470 height 38
click at [908, 475] on strong "Did you know that delays in foundational motor skills can show up as emotional,…" at bounding box center [1073, 494] width 470 height 38
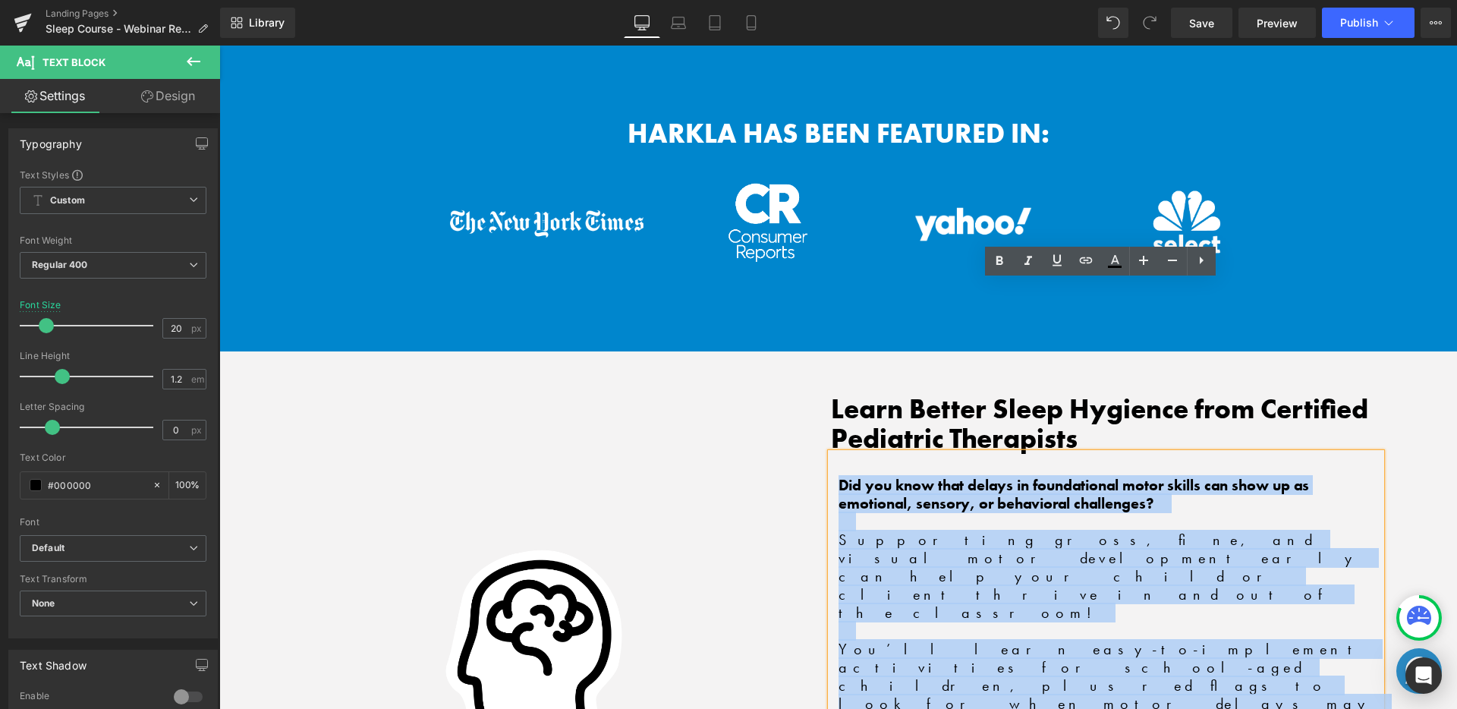
drag, startPoint x: 831, startPoint y: 307, endPoint x: 1217, endPoint y: 507, distance: 434.7
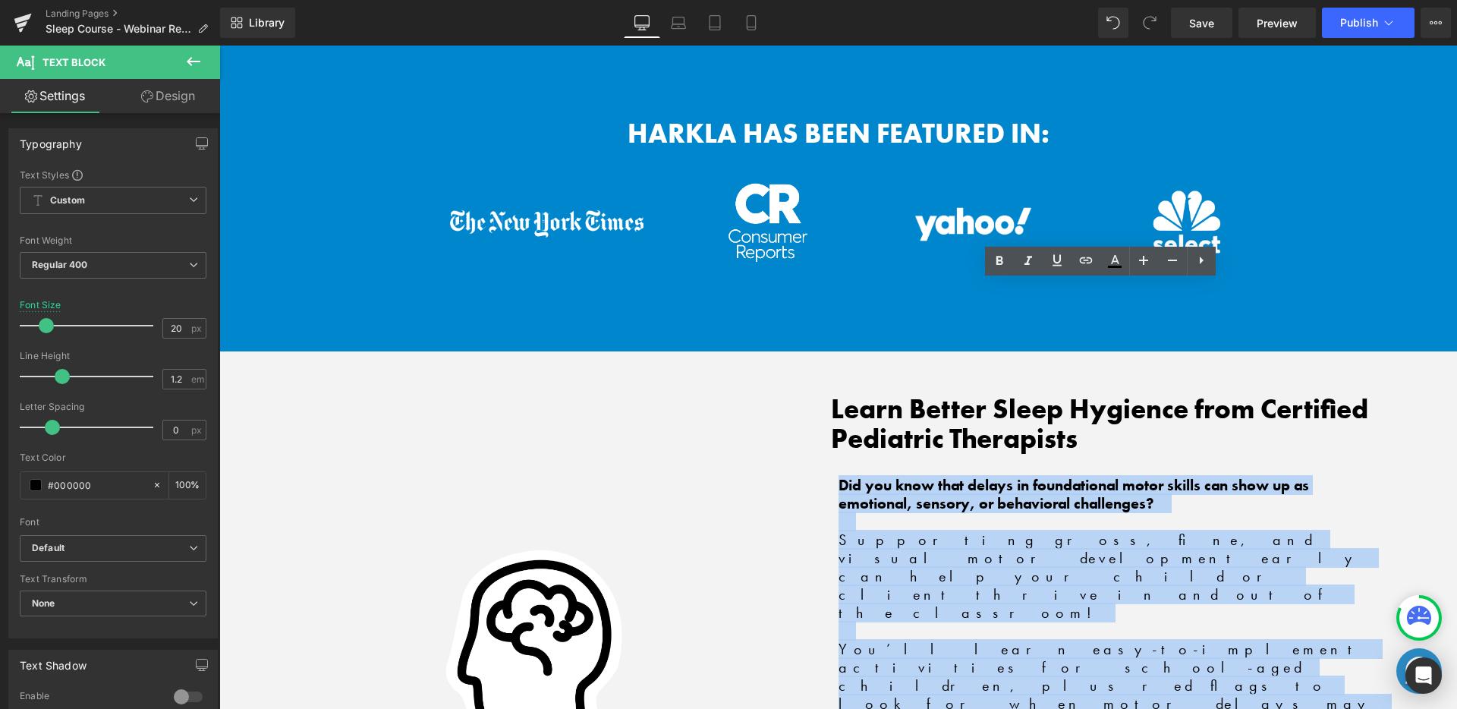
copy div "Did you know that delays in foundational motor skills can show up as emotional,…"
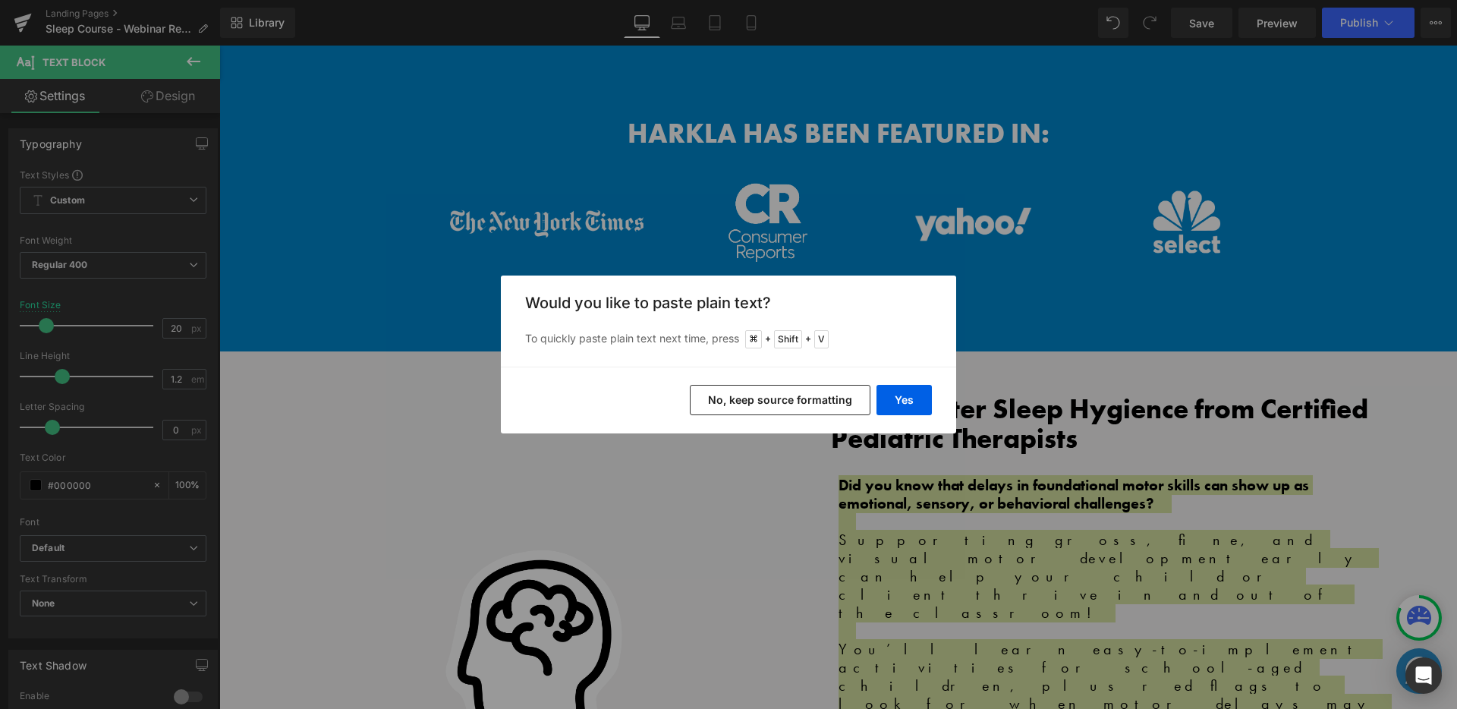
click at [728, 390] on button "No, keep source formatting" at bounding box center [780, 400] width 181 height 30
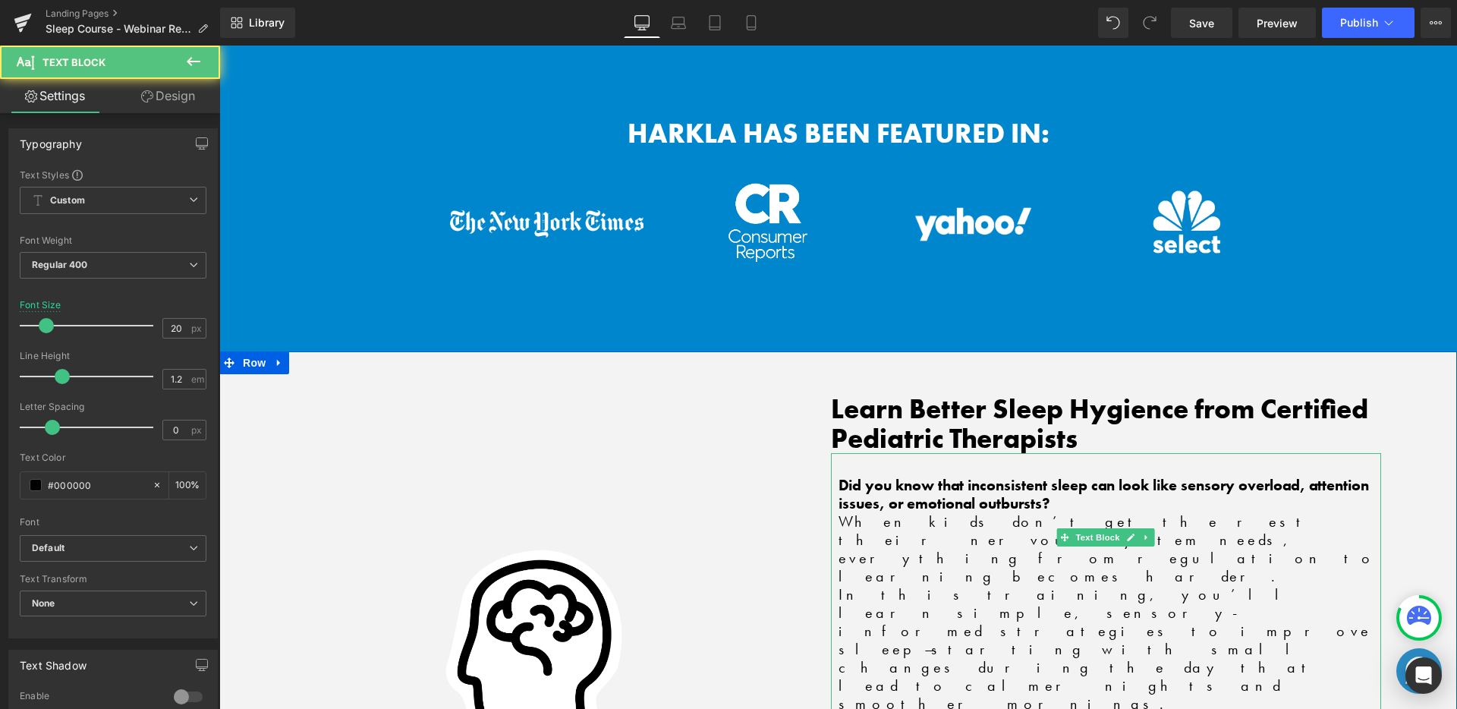
click at [1112, 476] on p "Did you know that inconsistent sleep can look like sensory overload, attention …" at bounding box center [1109, 494] width 543 height 36
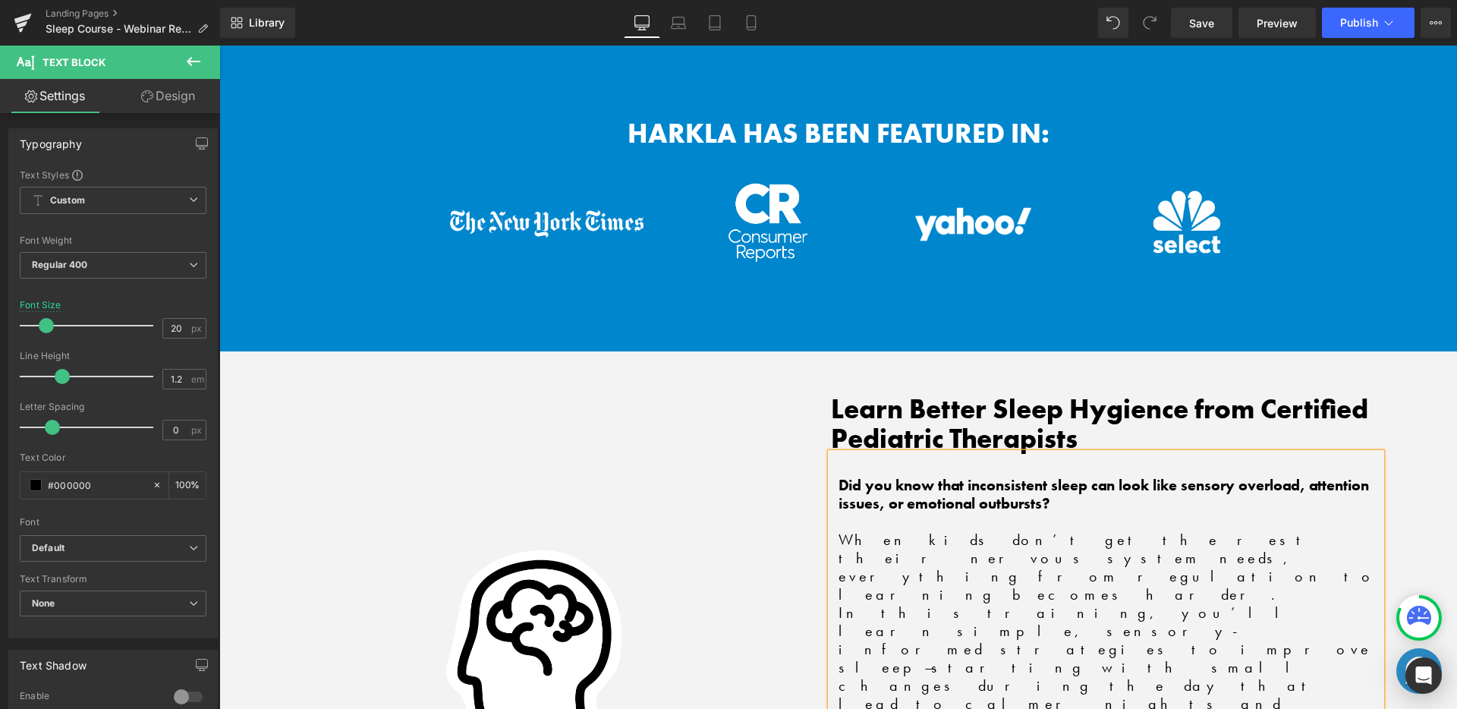
click at [1026, 530] on p "When kids don’t get the rest their nervous system needs, everything from regula…" at bounding box center [1109, 566] width 543 height 73
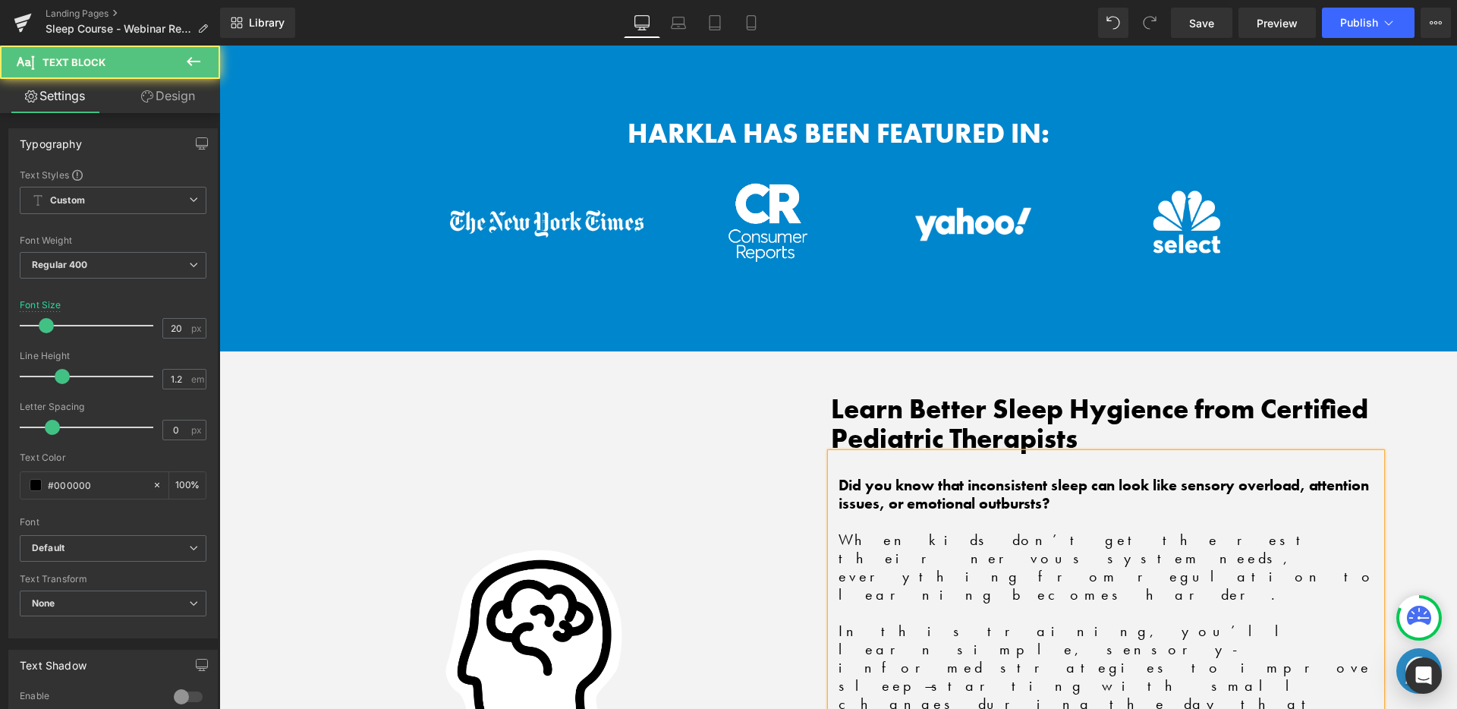
click at [1377, 453] on div "Did you know that inconsistent sleep can look like sensory overload, attention …" at bounding box center [1106, 664] width 551 height 423
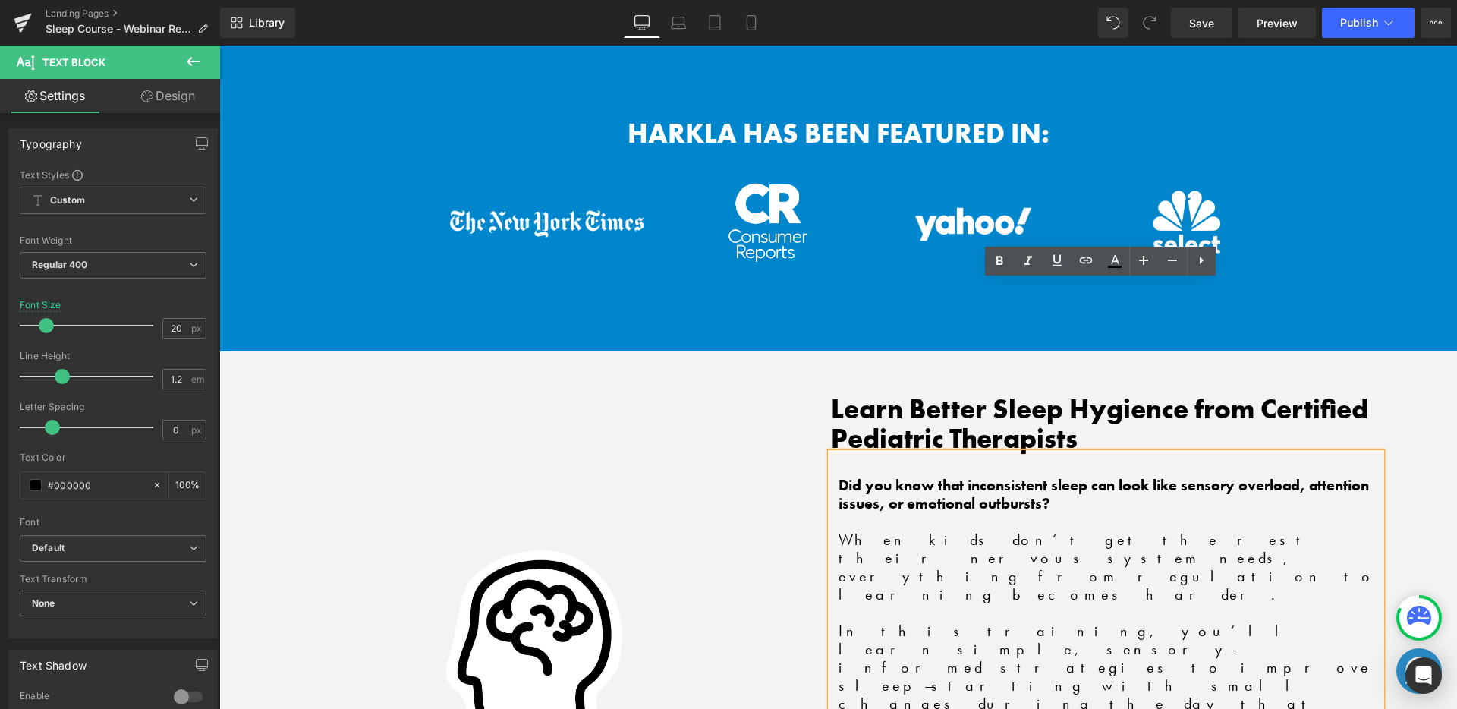
click at [1347, 621] on p "In this training, you’ll learn simple, sensory-informed strategies to improve s…" at bounding box center [1109, 684] width 543 height 127
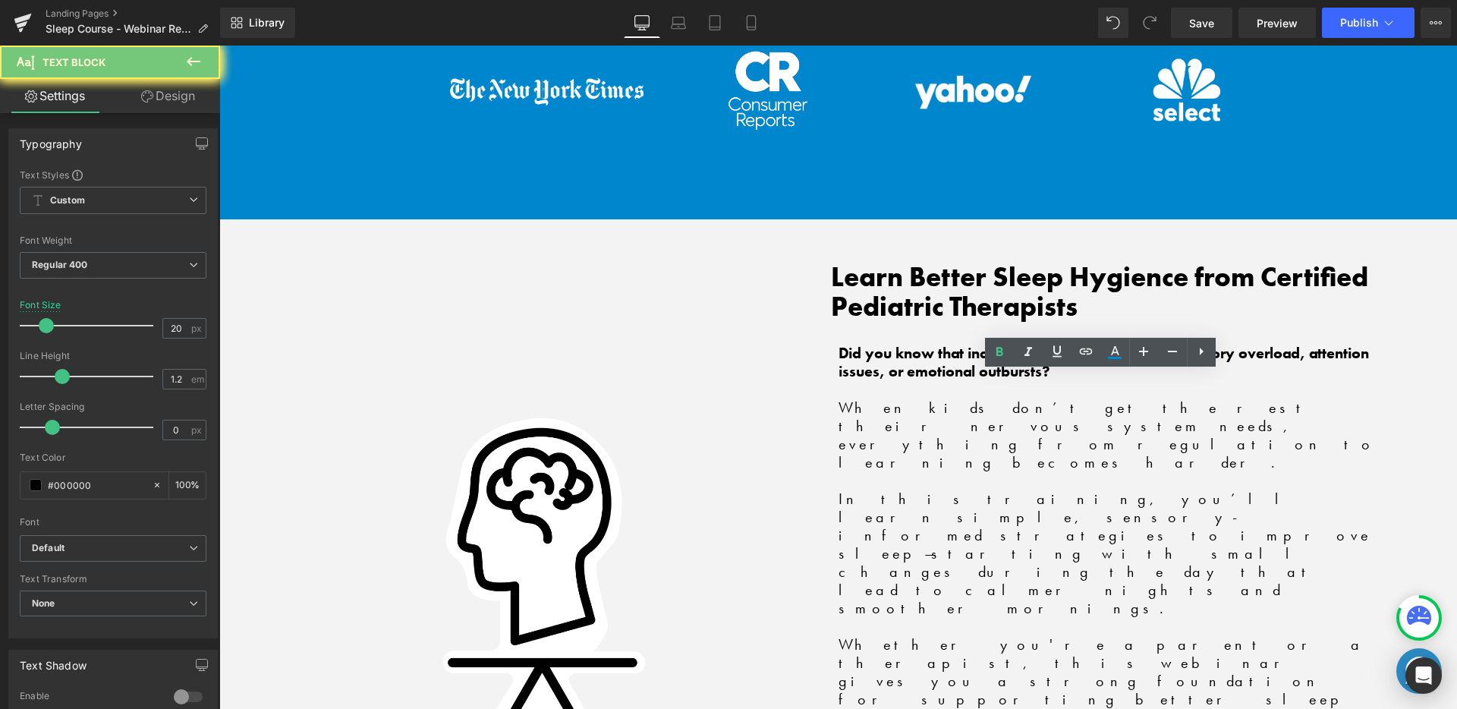
drag, startPoint x: 825, startPoint y: 404, endPoint x: 957, endPoint y: 429, distance: 135.1
copy b "When you support gross, fine and visual motor development, you'll help children…"
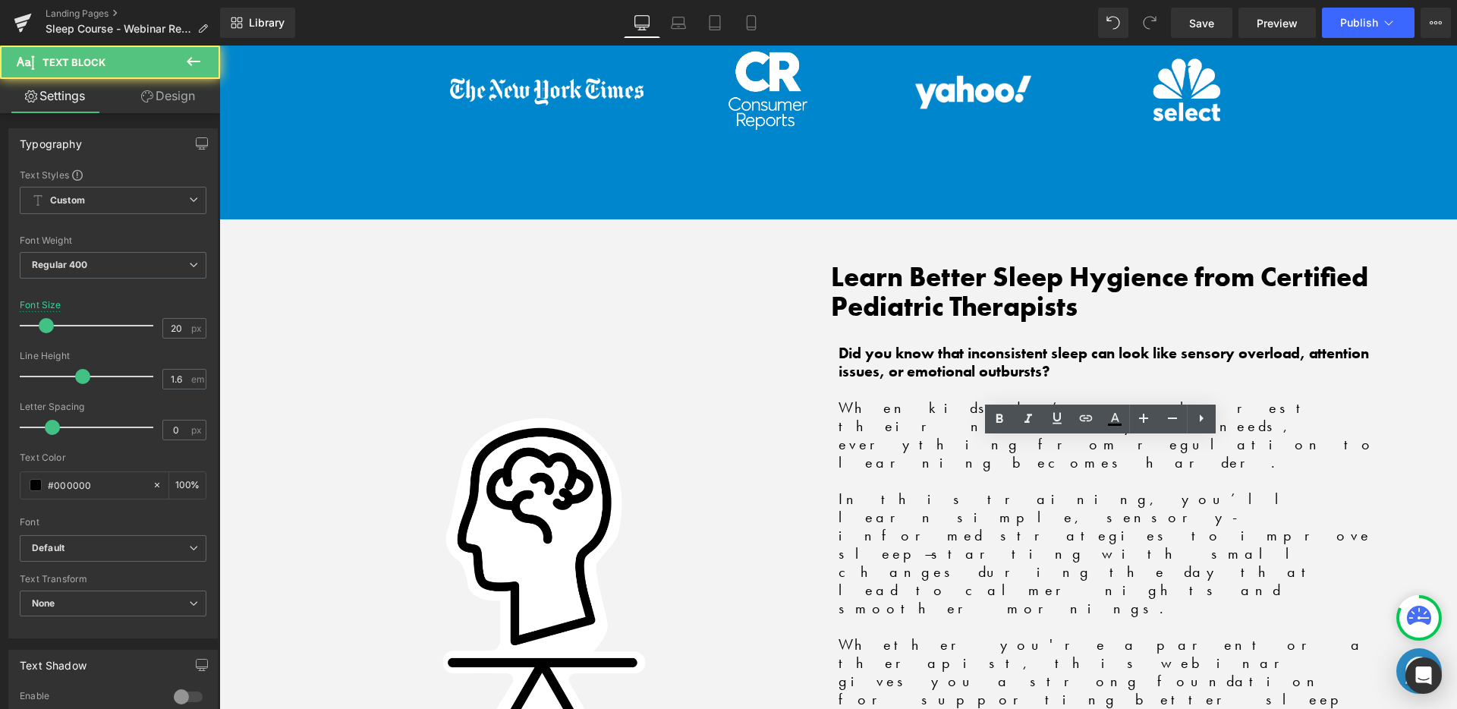
drag, startPoint x: 845, startPoint y: 451, endPoint x: 1355, endPoint y: 548, distance: 519.0
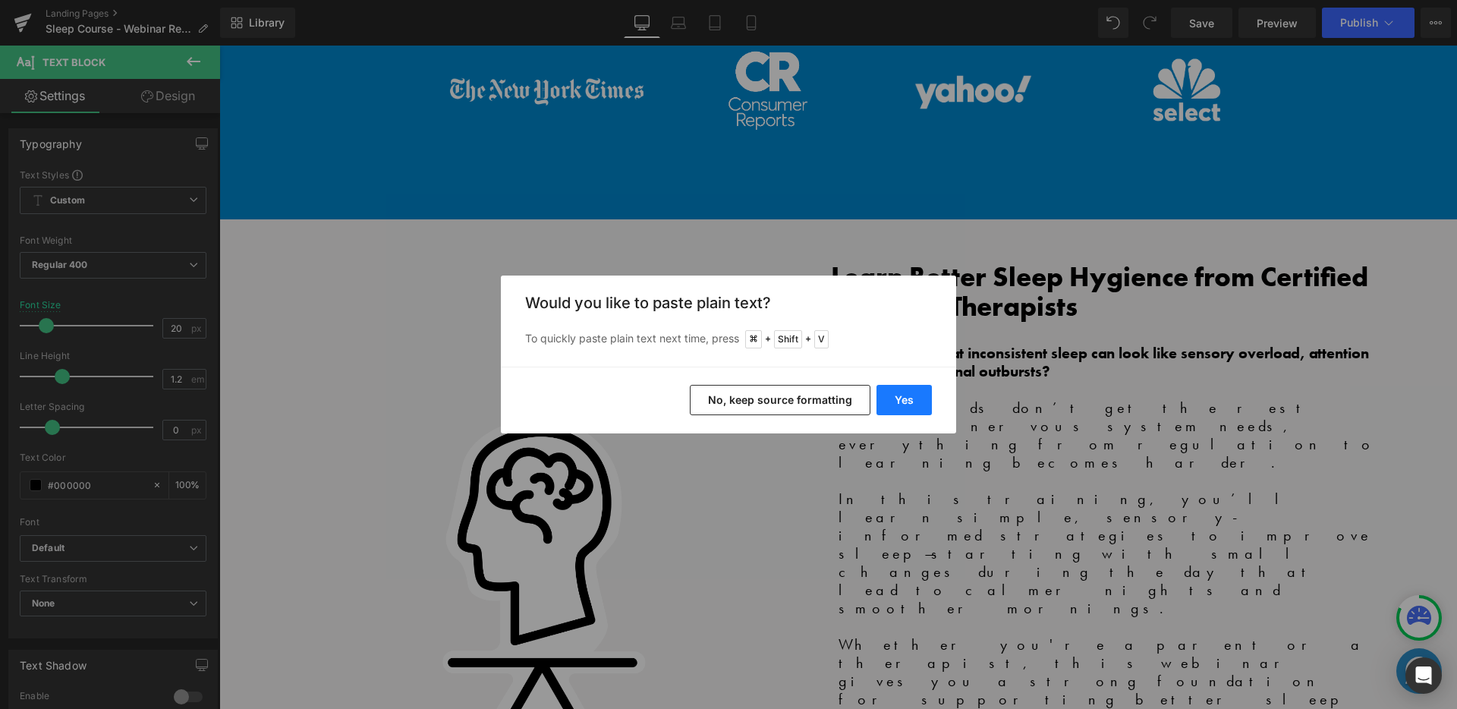
click at [901, 401] on button "Yes" at bounding box center [903, 400] width 55 height 30
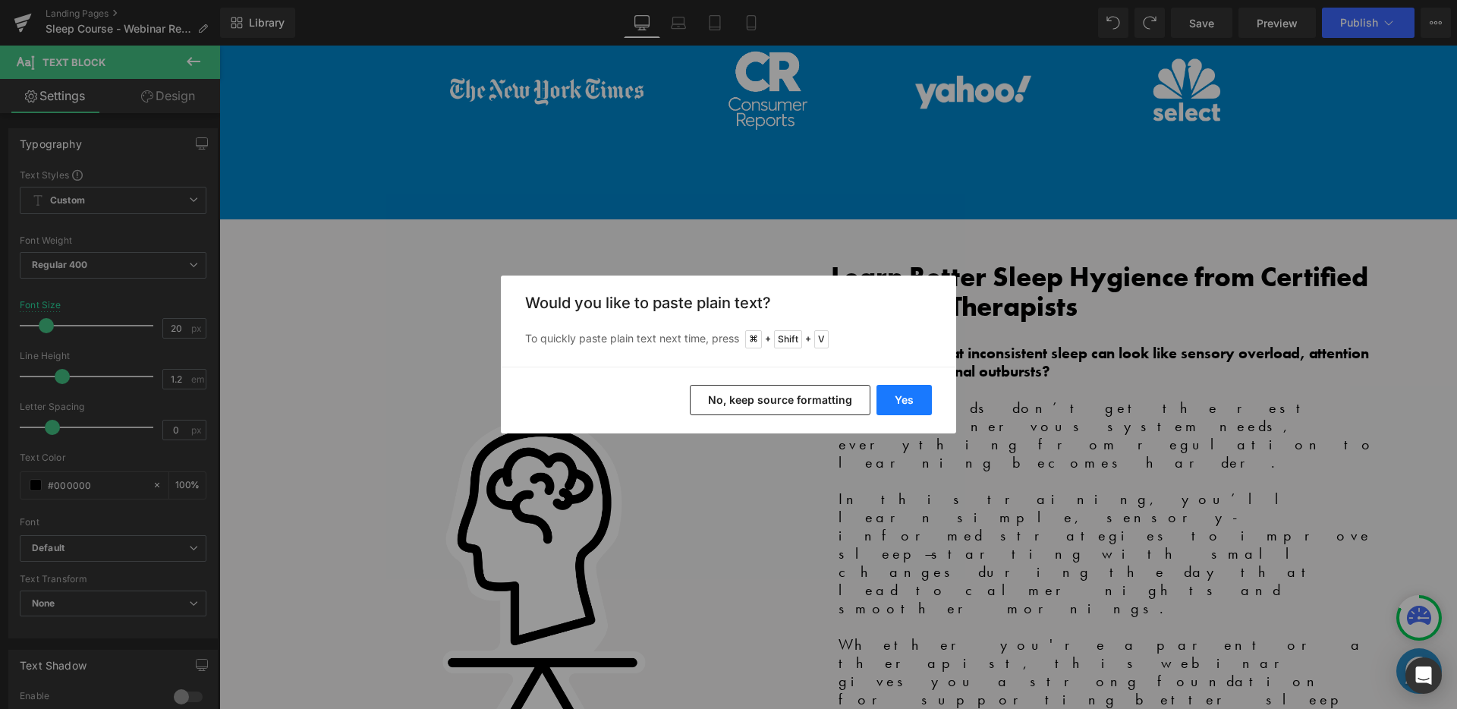
click at [891, 402] on button "Yes" at bounding box center [903, 400] width 55 height 30
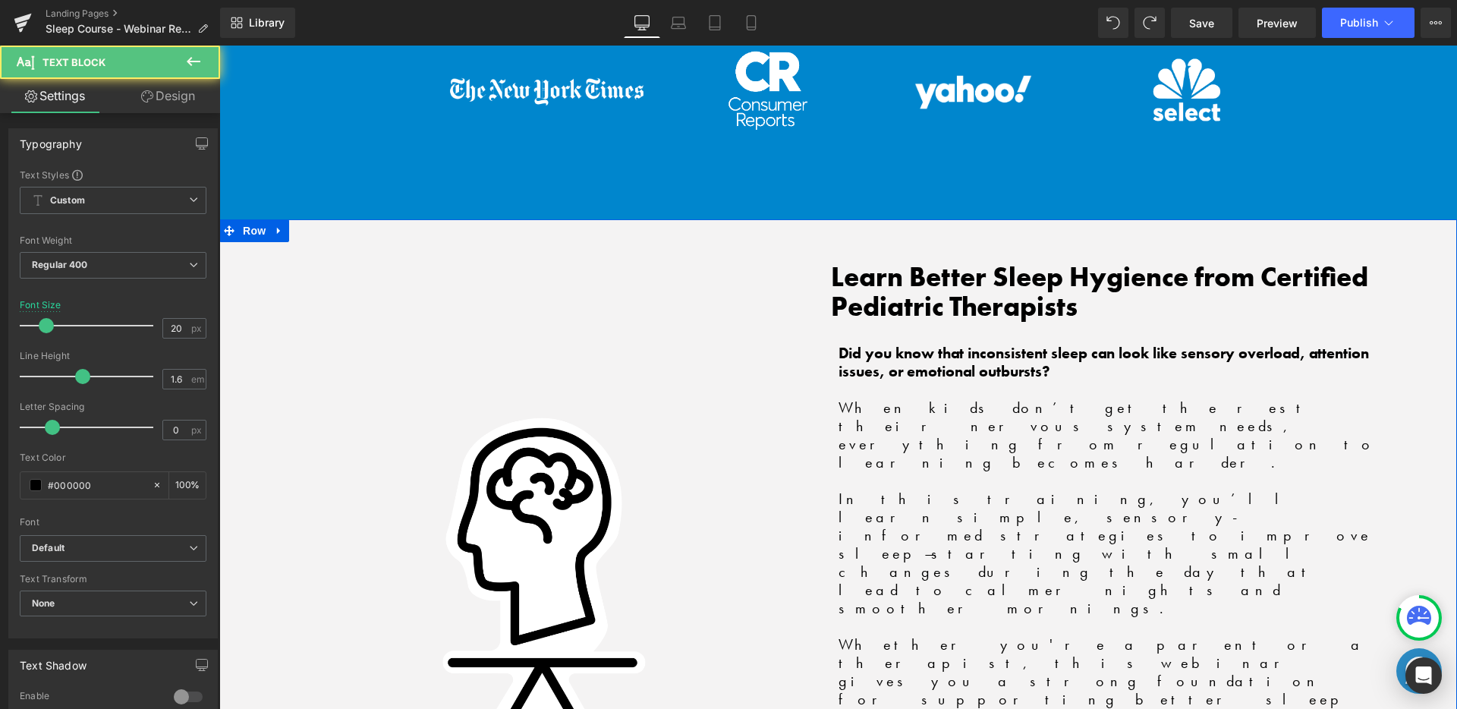
drag, startPoint x: 848, startPoint y: 455, endPoint x: 1124, endPoint y: 446, distance: 275.5
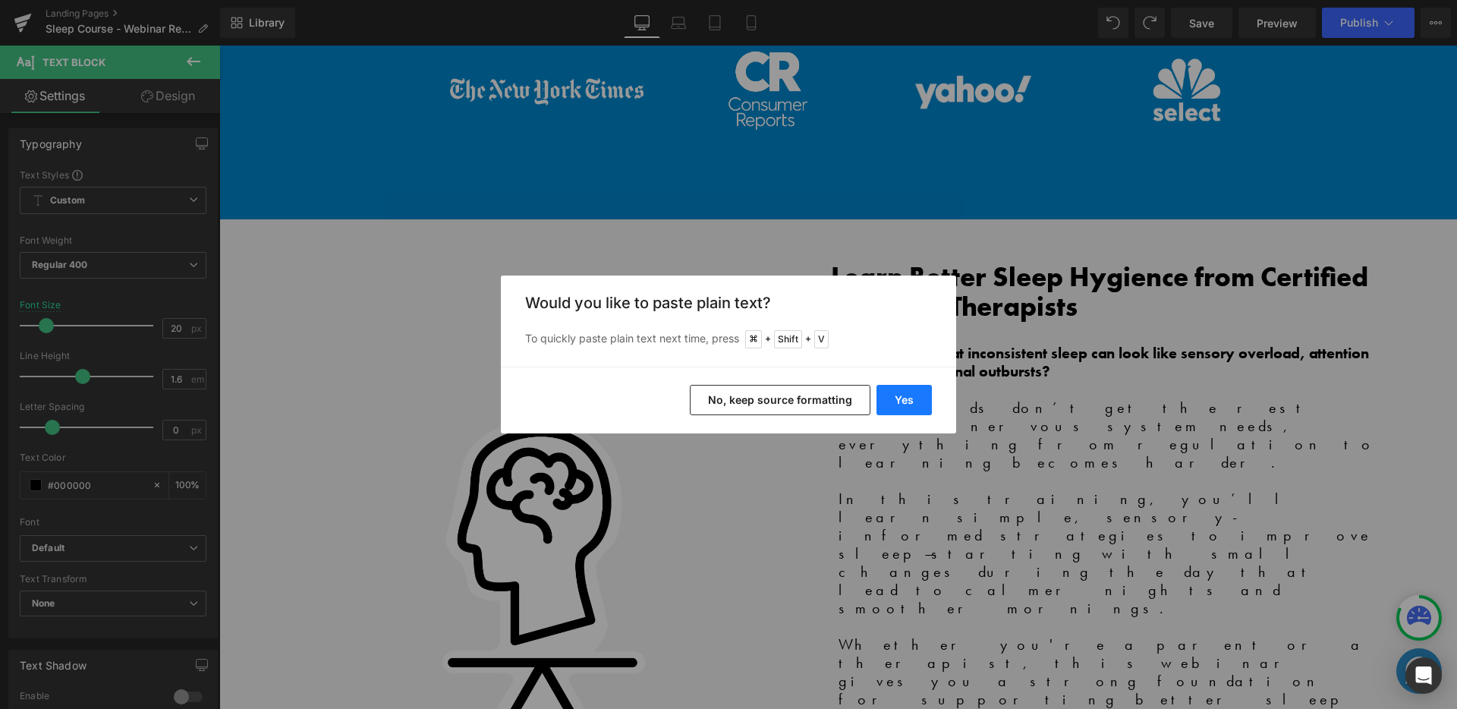
click at [920, 393] on button "Yes" at bounding box center [903, 400] width 55 height 30
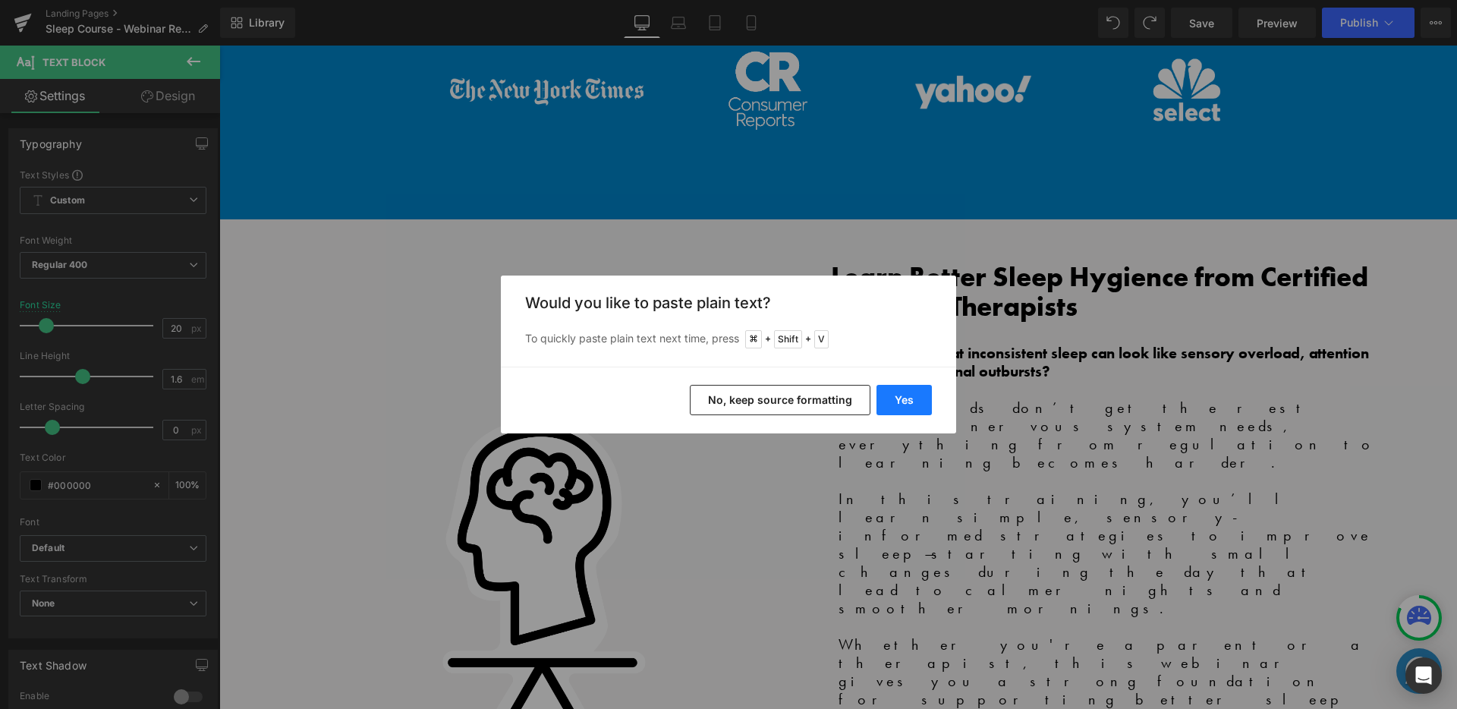
click at [911, 403] on button "Yes" at bounding box center [903, 400] width 55 height 30
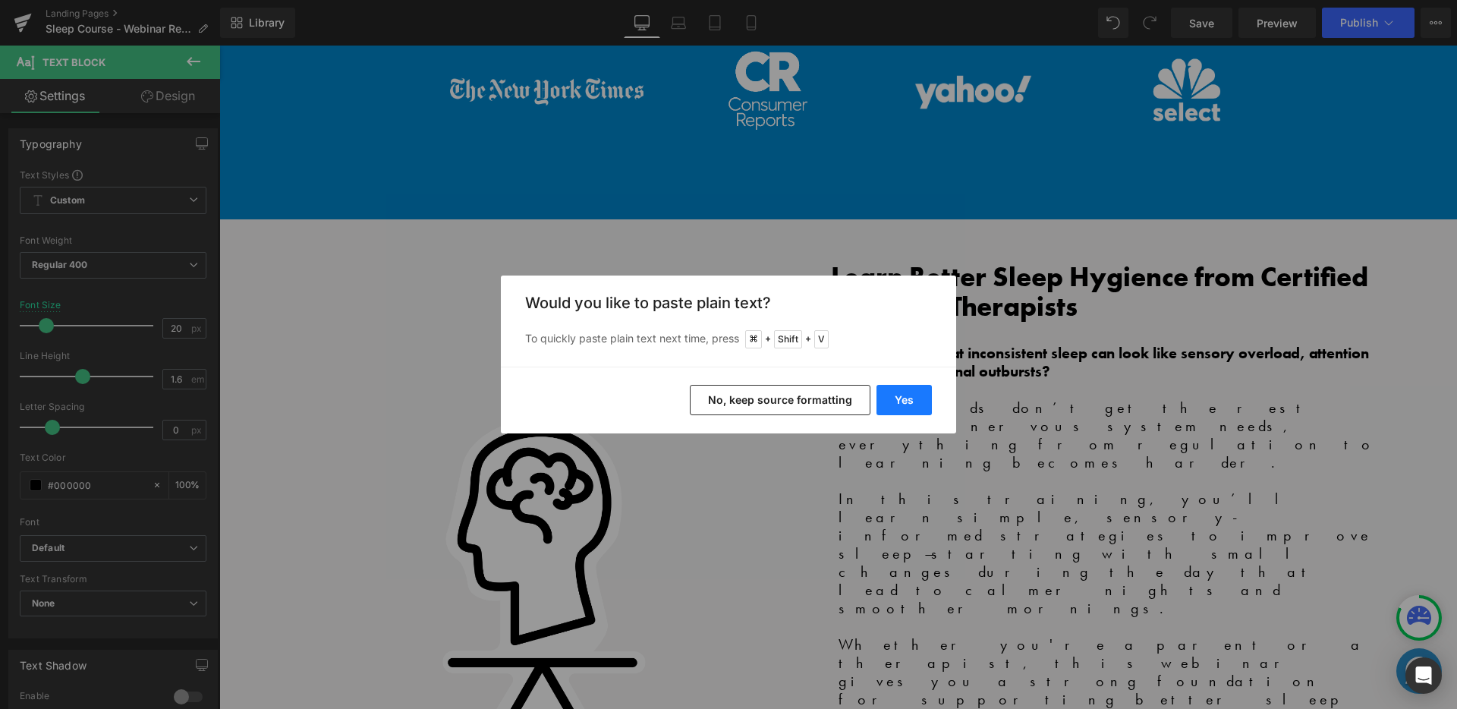
click at [894, 403] on button "Yes" at bounding box center [903, 400] width 55 height 30
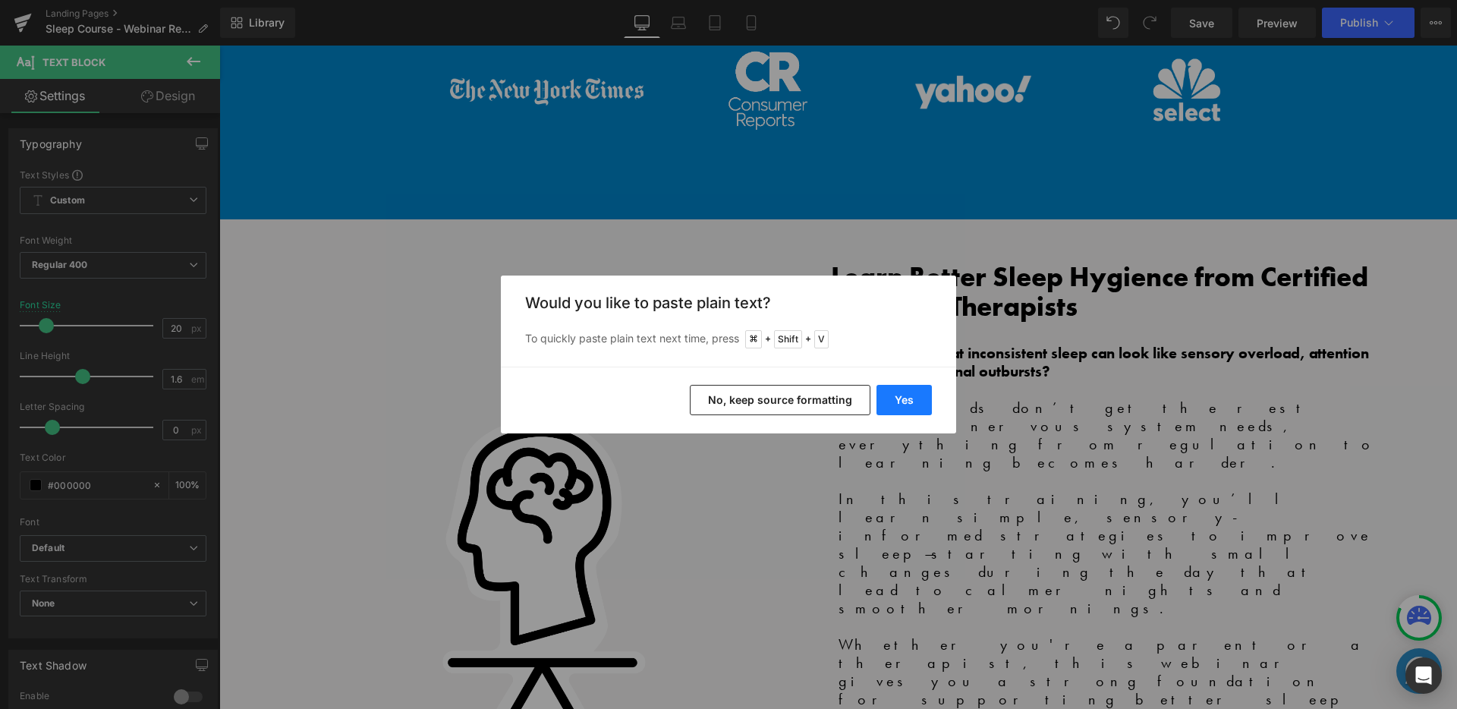
click at [906, 401] on button "Yes" at bounding box center [903, 400] width 55 height 30
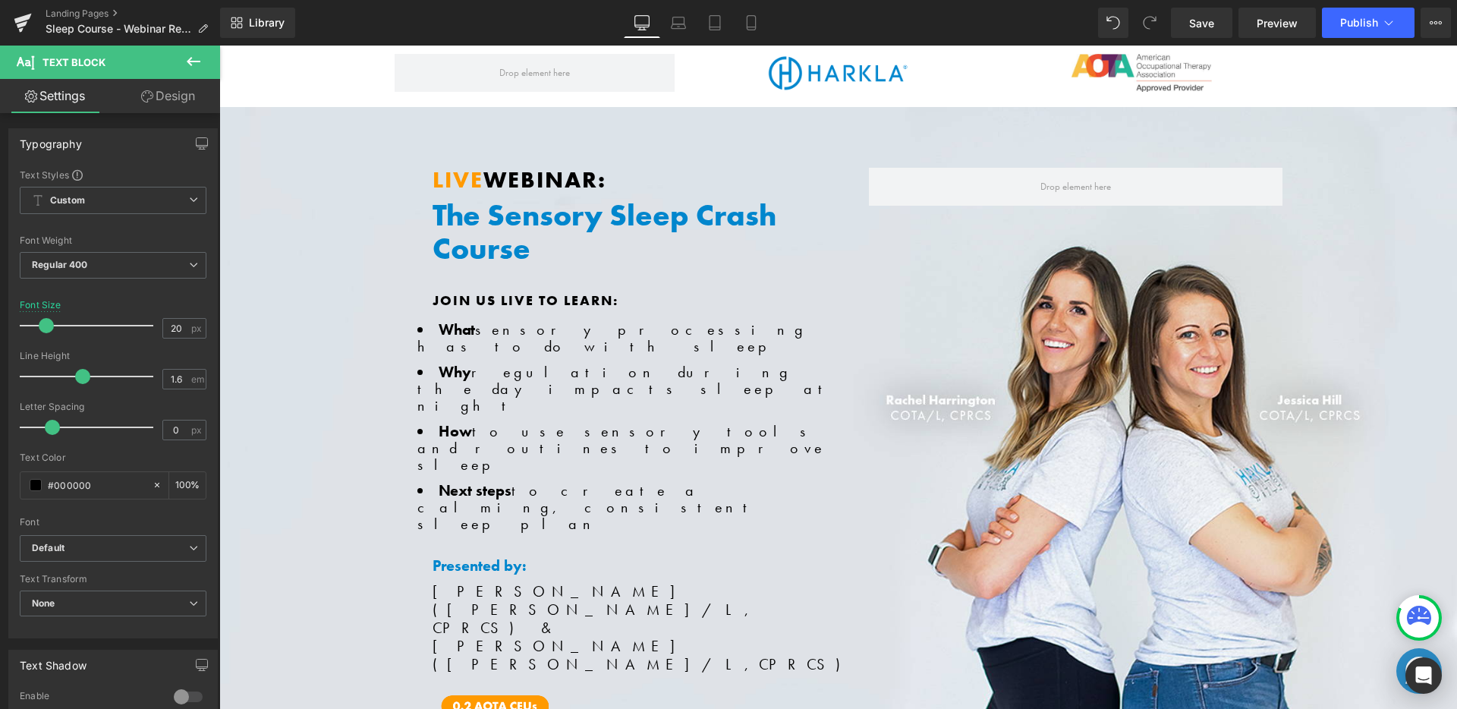
scroll to position [0, 0]
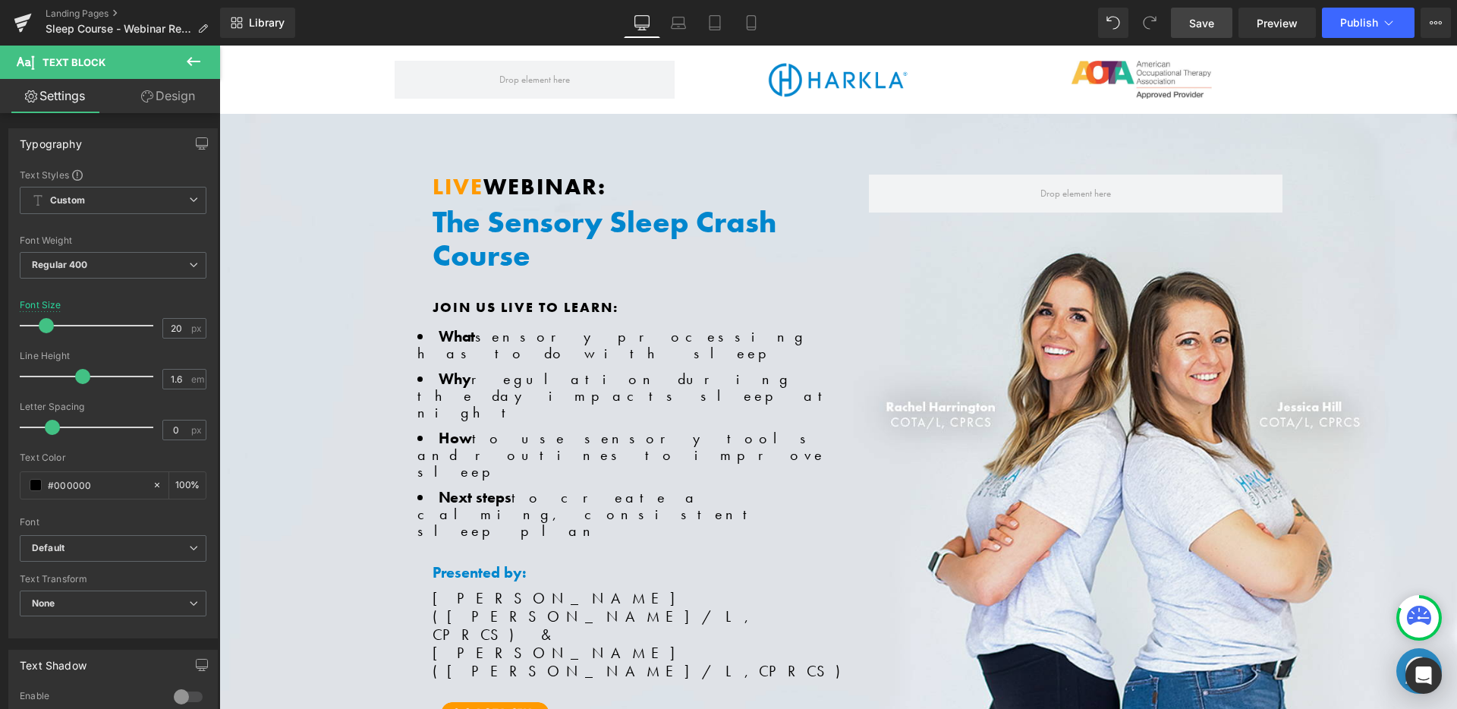
click at [1206, 26] on span "Save" at bounding box center [1201, 23] width 25 height 16
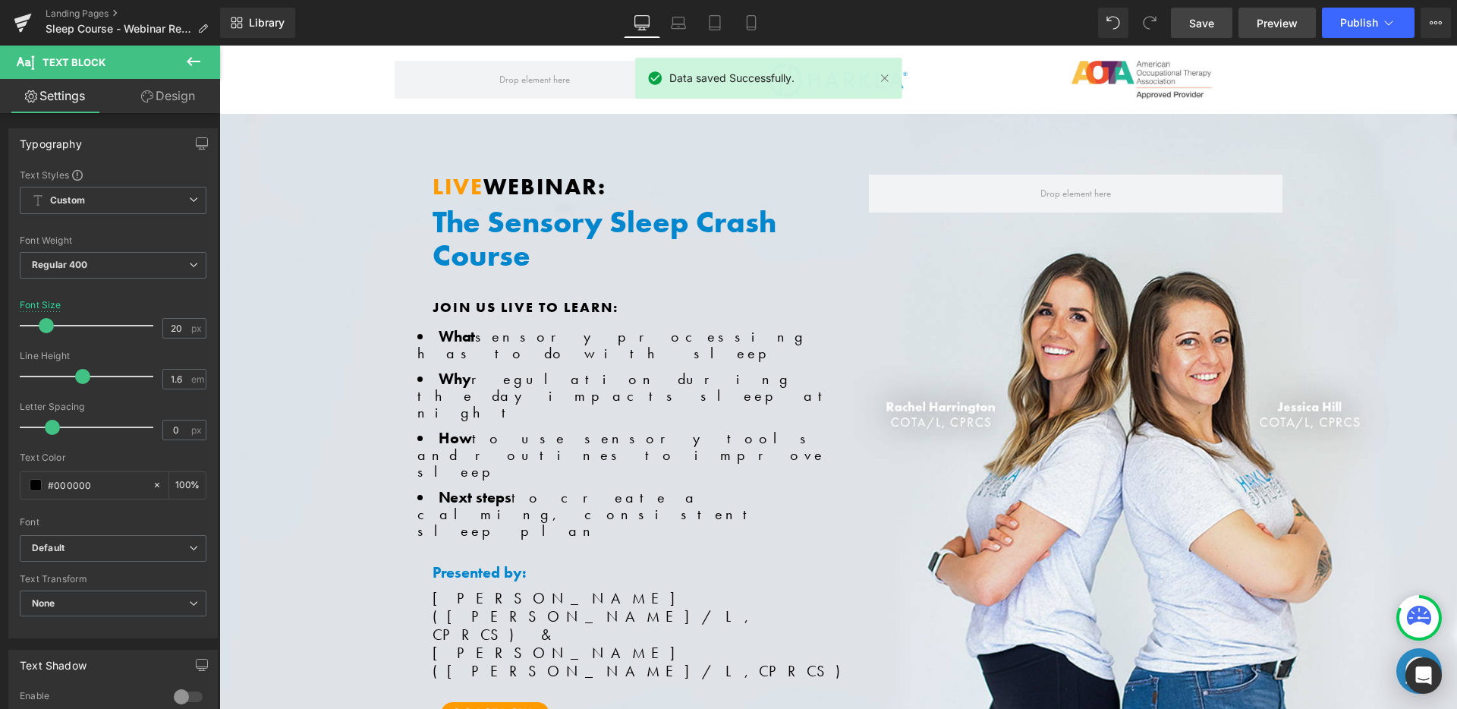
click at [1272, 18] on span "Preview" at bounding box center [1276, 23] width 41 height 16
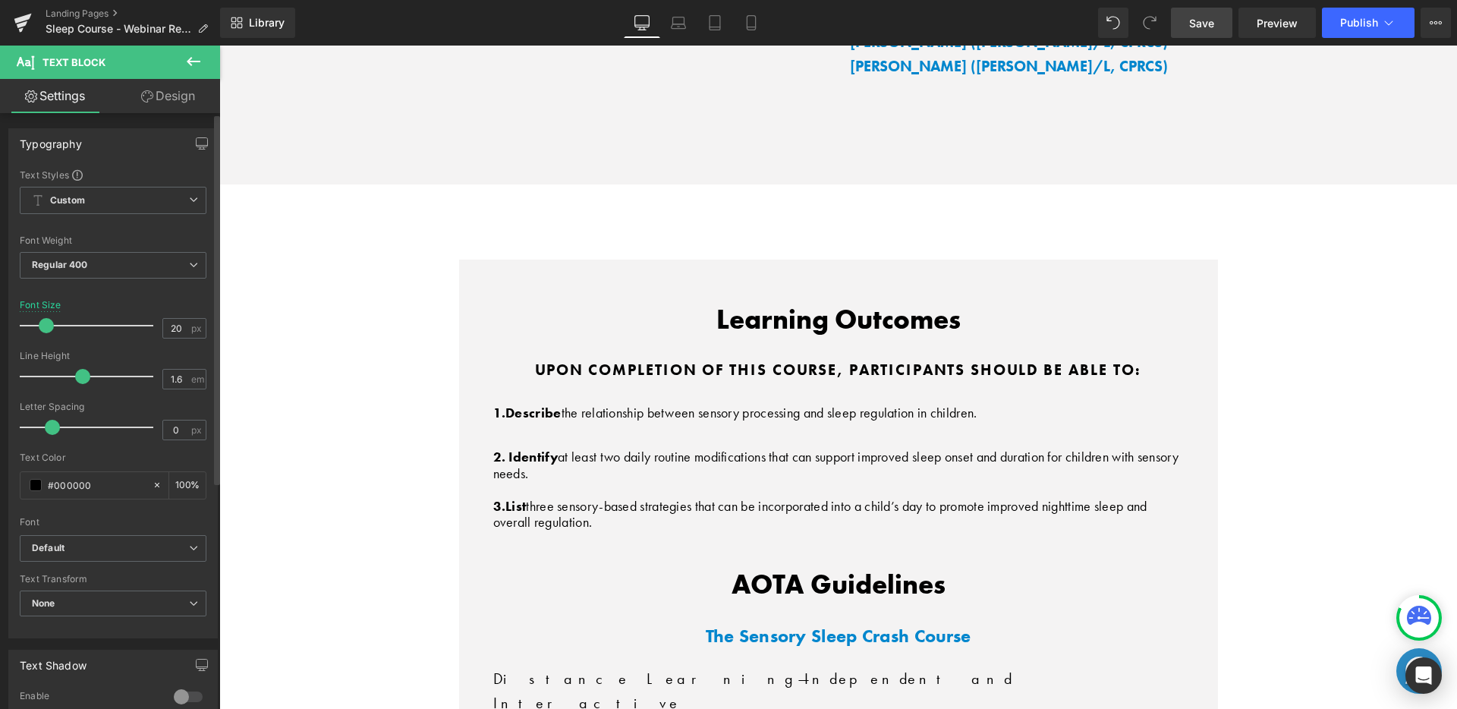
scroll to position [4129, 0]
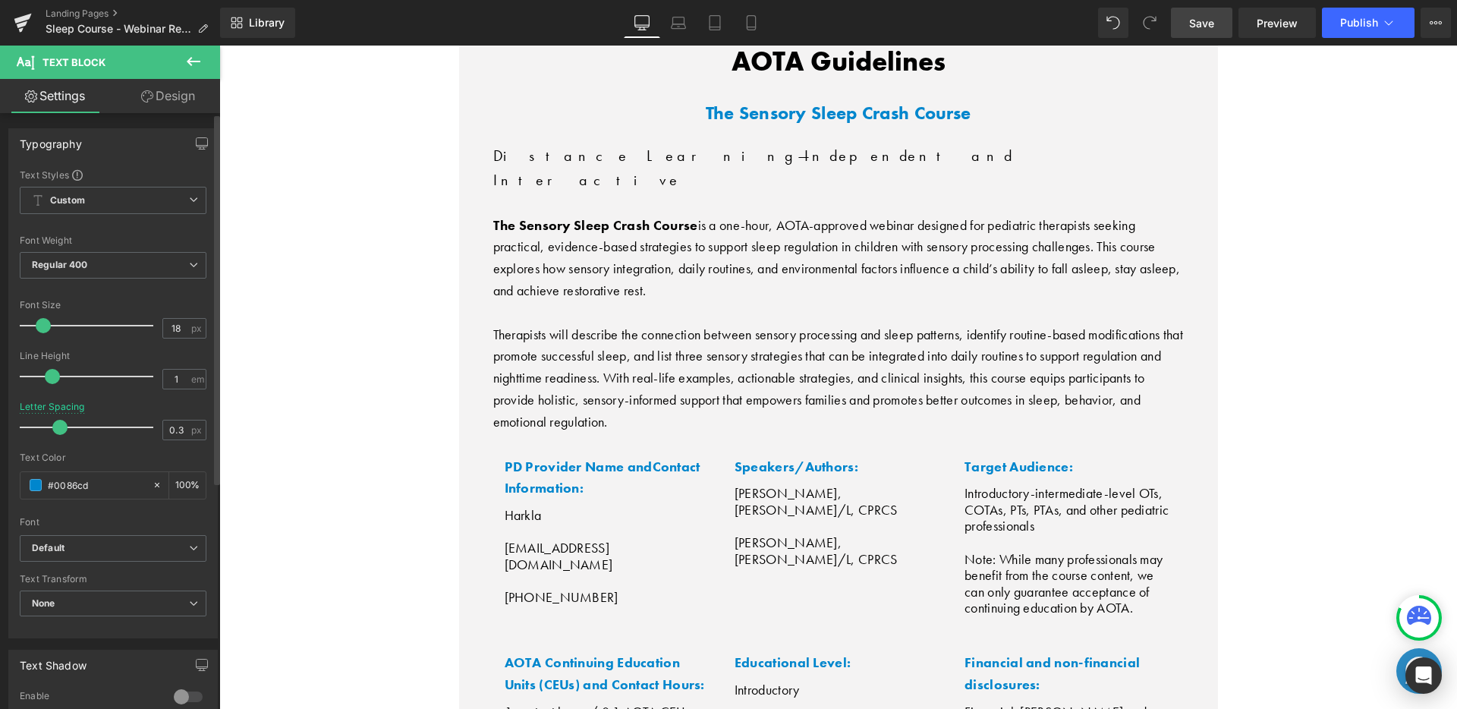
scroll to position [4634, 0]
click at [15, 21] on icon at bounding box center [22, 19] width 17 height 10
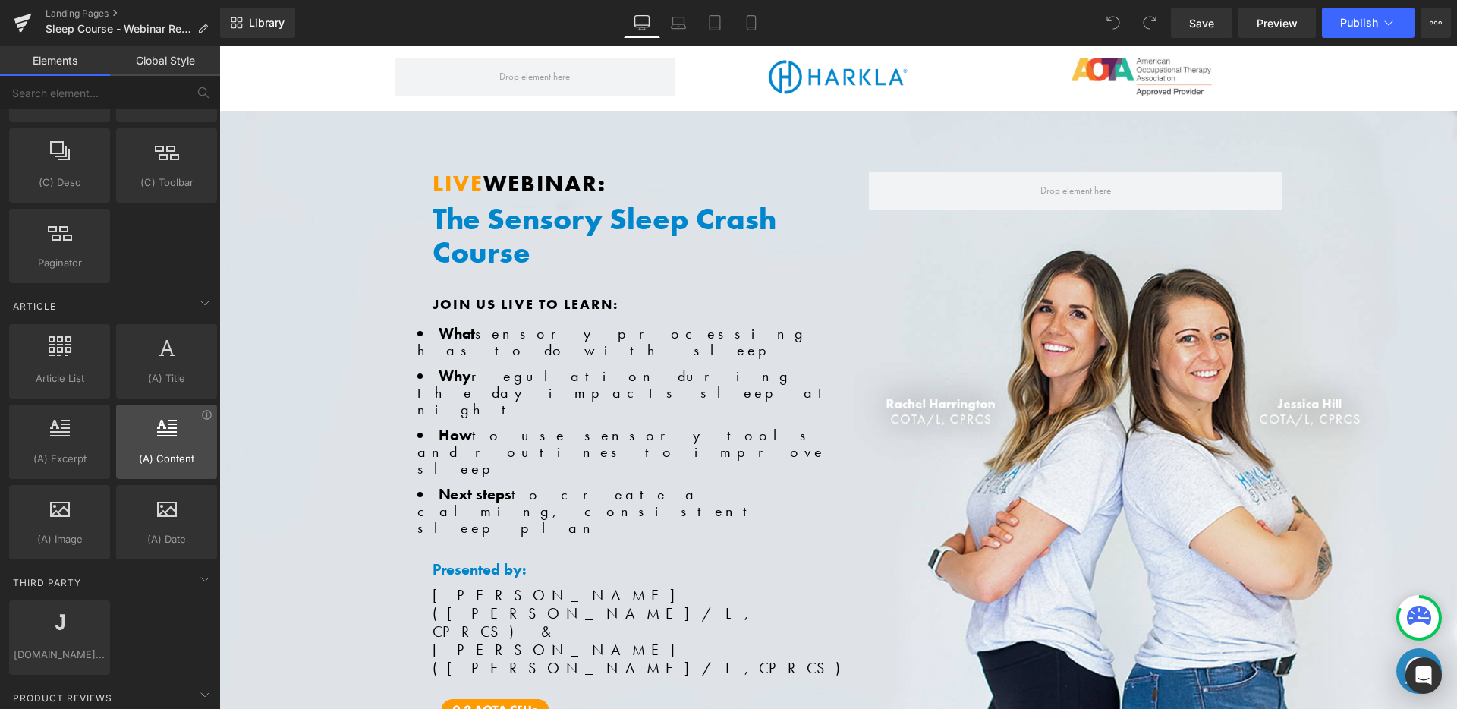
scroll to position [2586, 0]
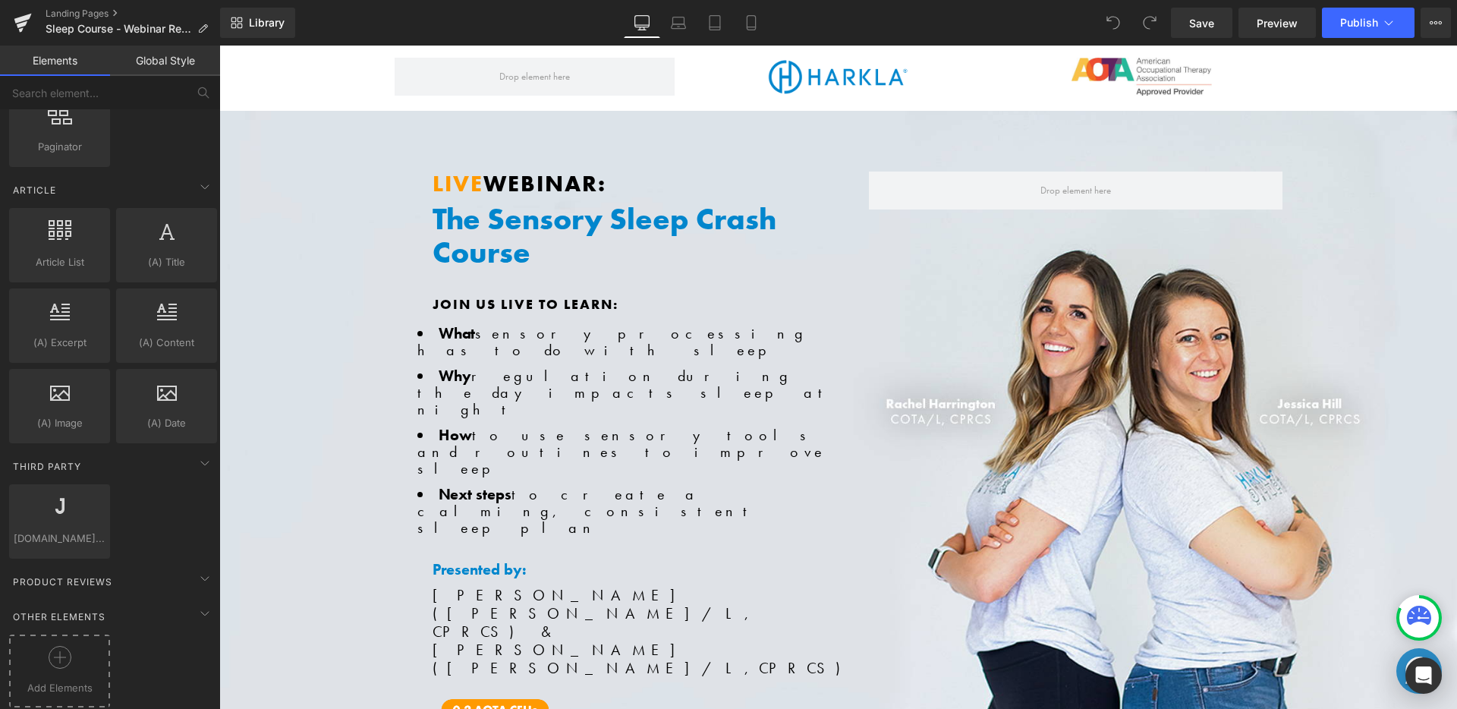
click at [73, 662] on div at bounding box center [59, 663] width 93 height 34
click at [74, 646] on div at bounding box center [59, 663] width 93 height 34
click at [55, 648] on icon at bounding box center [60, 657] width 23 height 23
click at [43, 0] on div "You are previewing how the will restyle your page. You can not edit Elements in…" at bounding box center [728, 0] width 1457 height 0
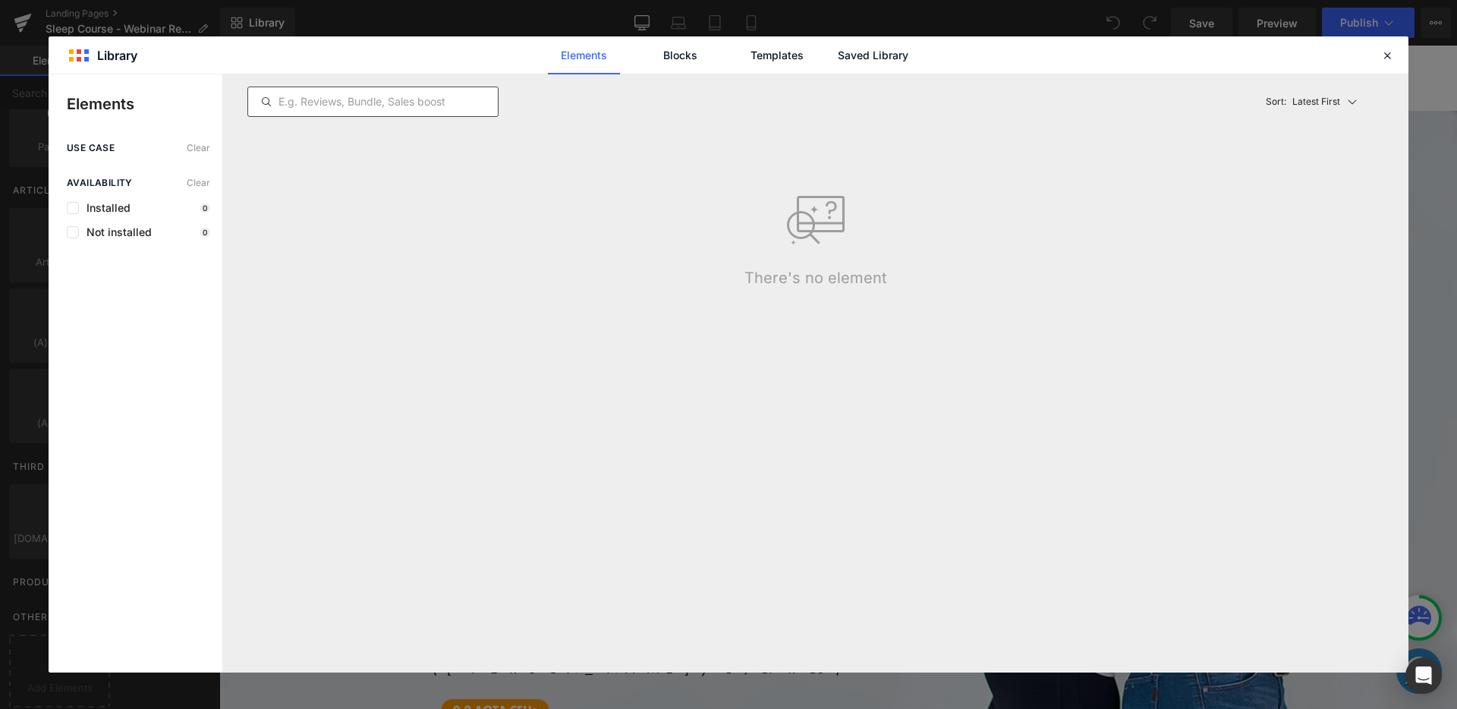
click at [460, 98] on input "text" at bounding box center [373, 102] width 250 height 18
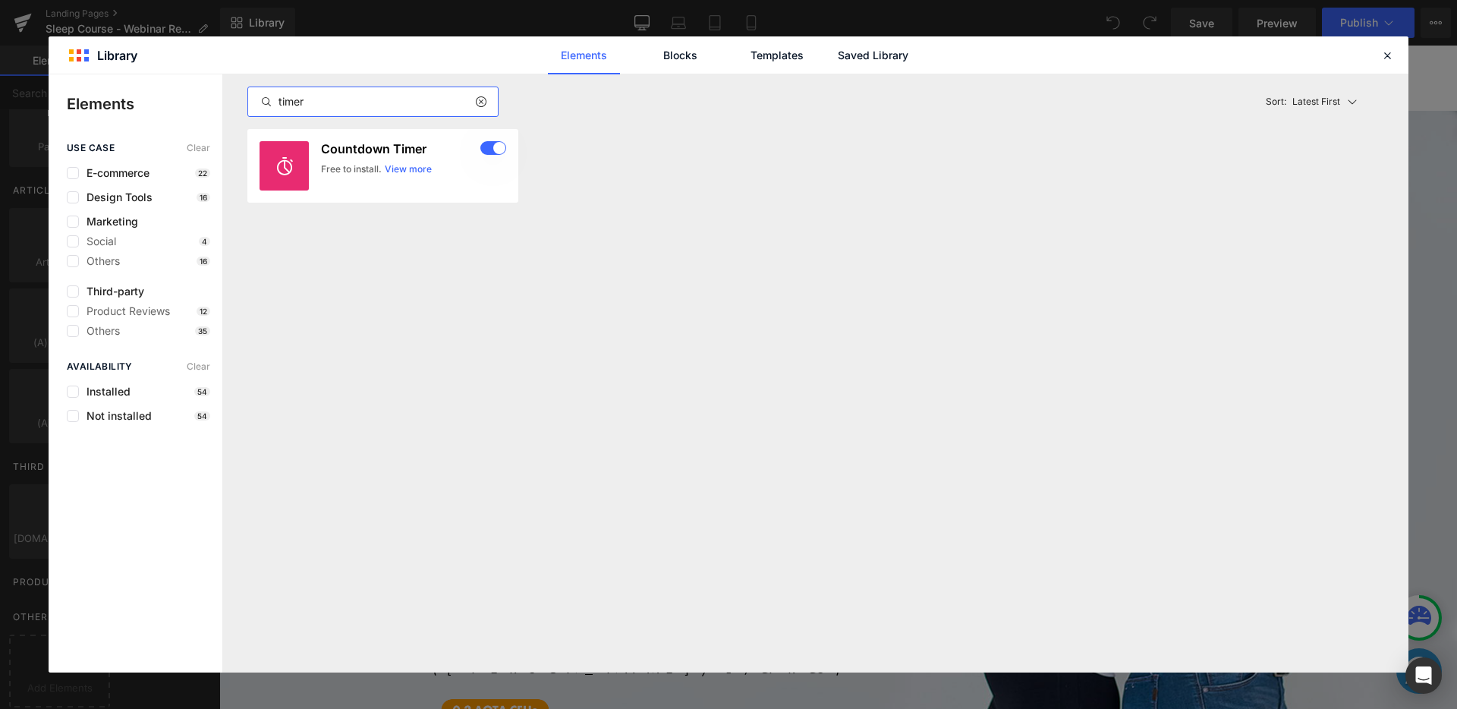
type input "timer"
click at [879, 54] on link "Saved Library" at bounding box center [873, 55] width 72 height 38
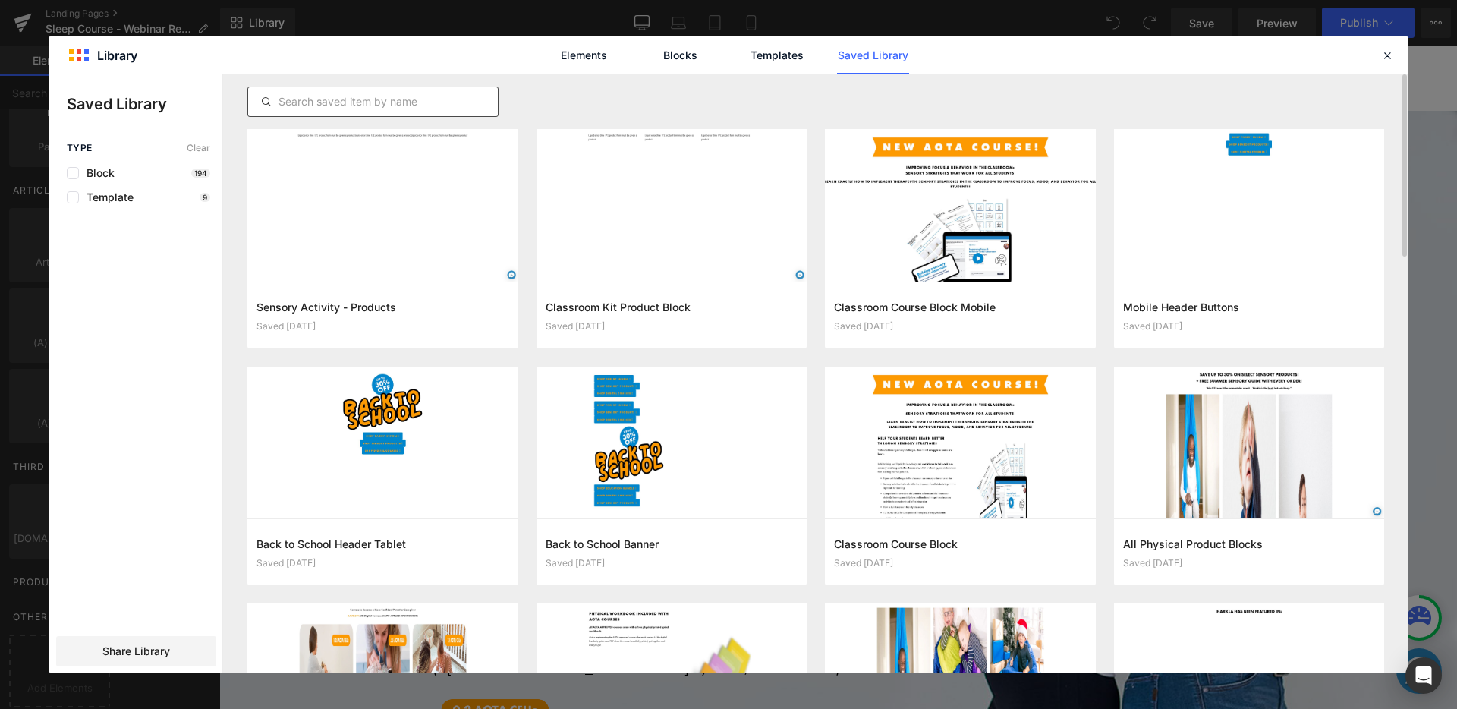
click at [385, 97] on input "text" at bounding box center [373, 102] width 250 height 18
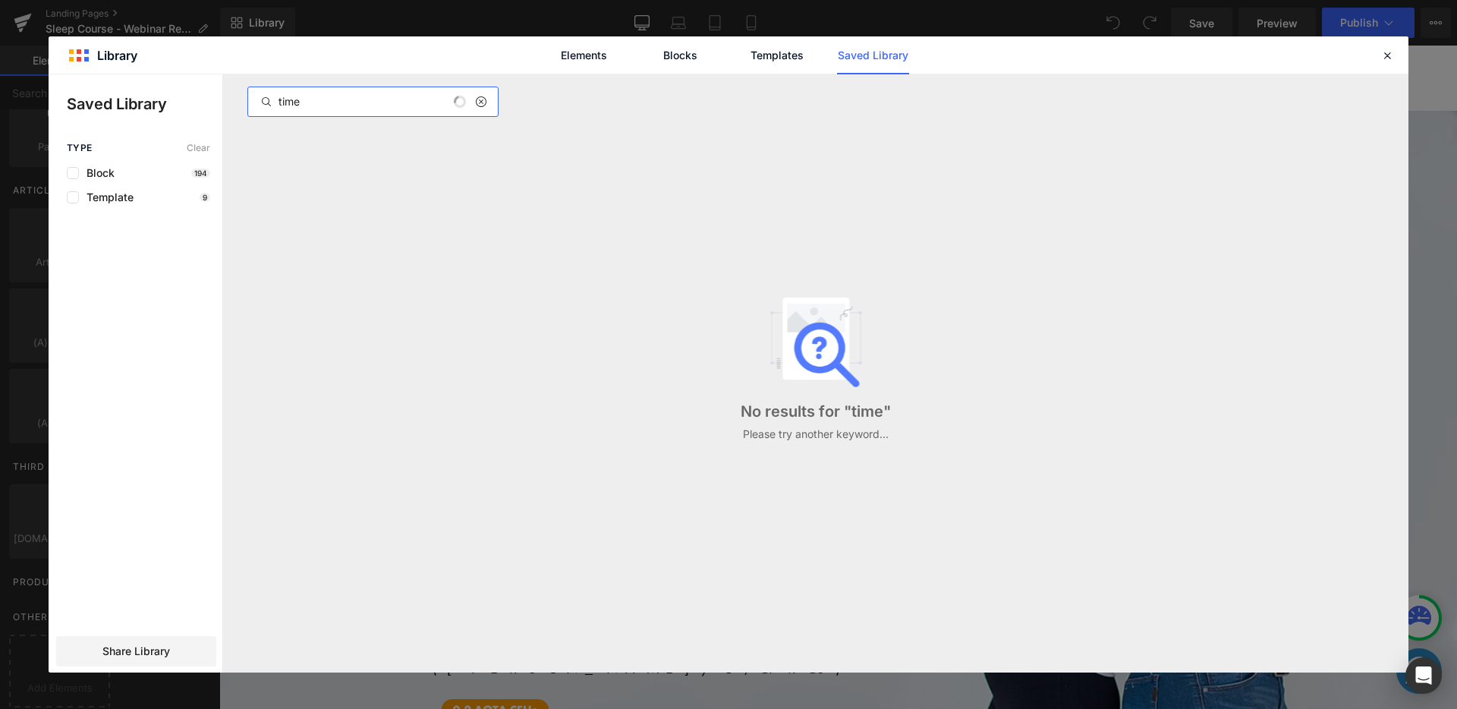
type input "timer"
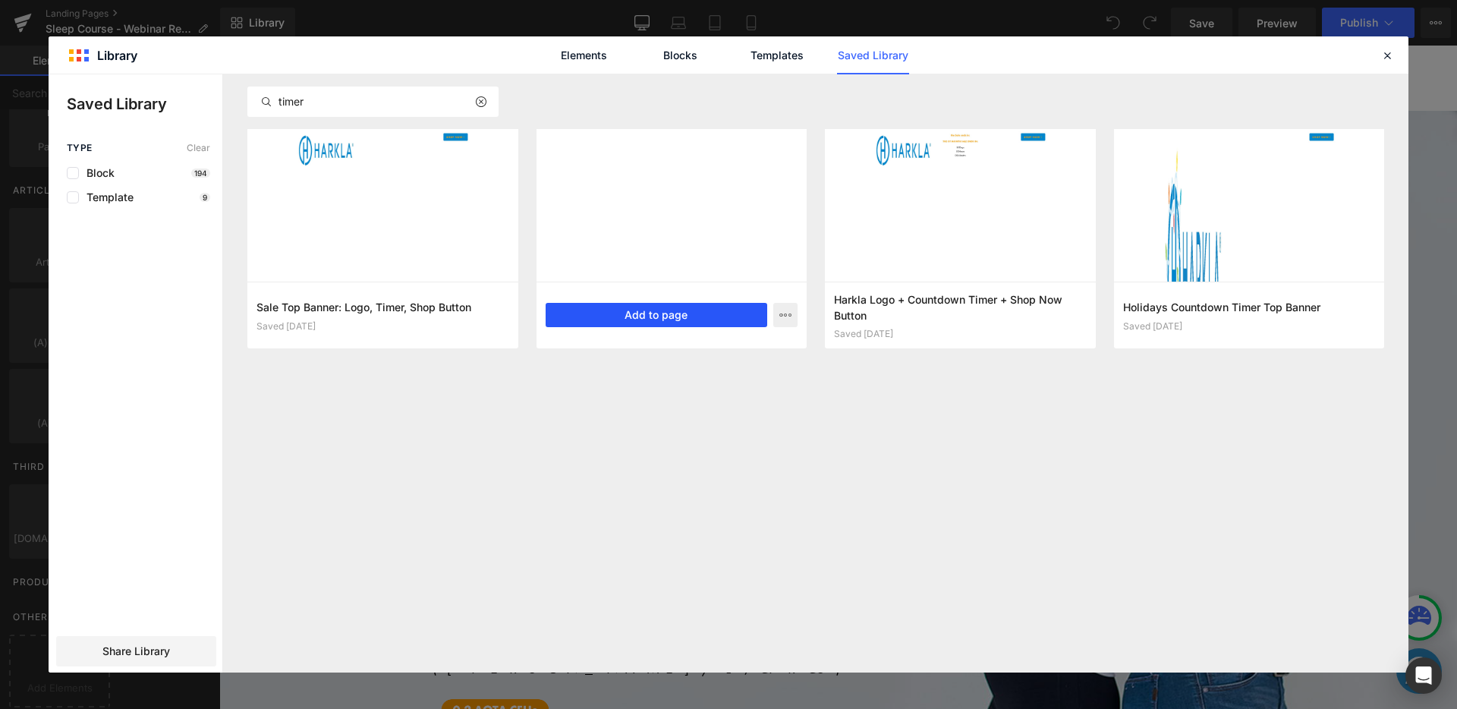
click at [657, 306] on button "Add to page" at bounding box center [656, 315] width 222 height 24
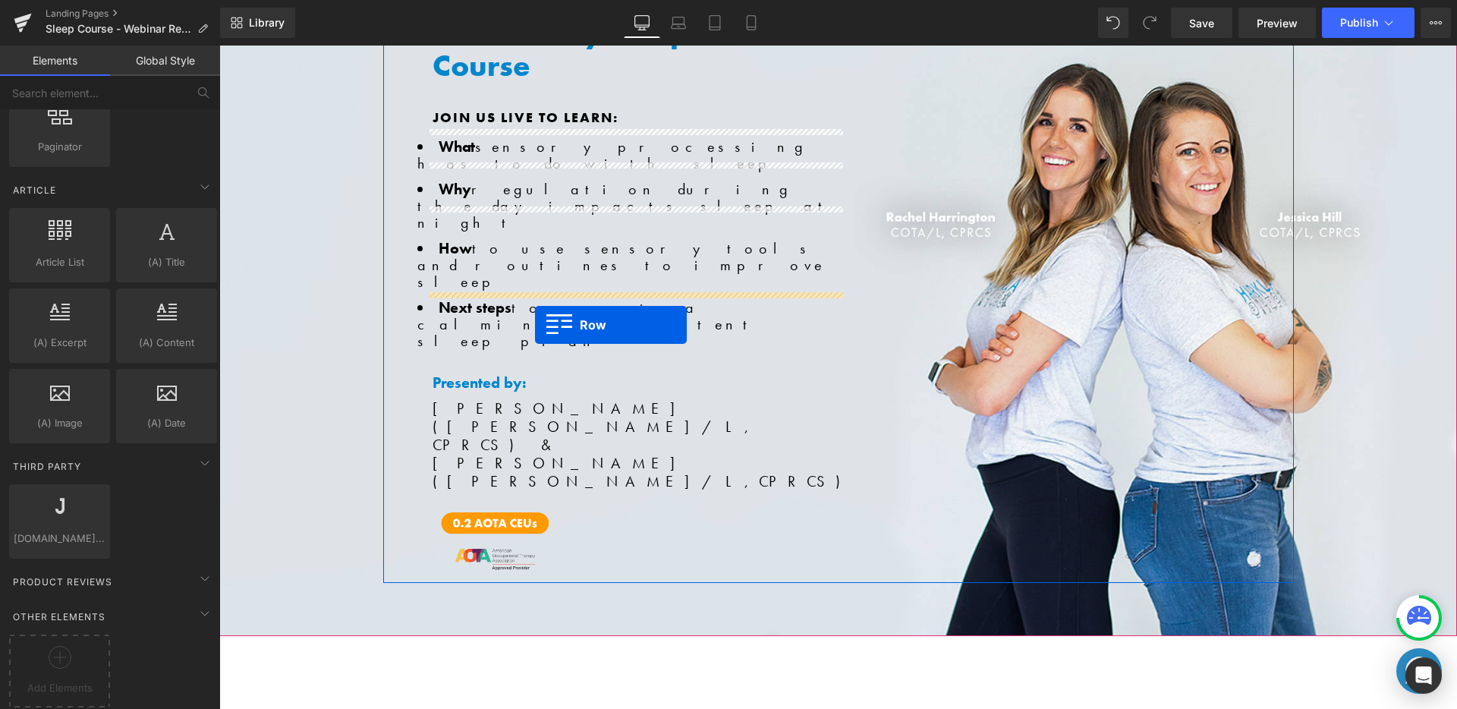
scroll to position [301, 0]
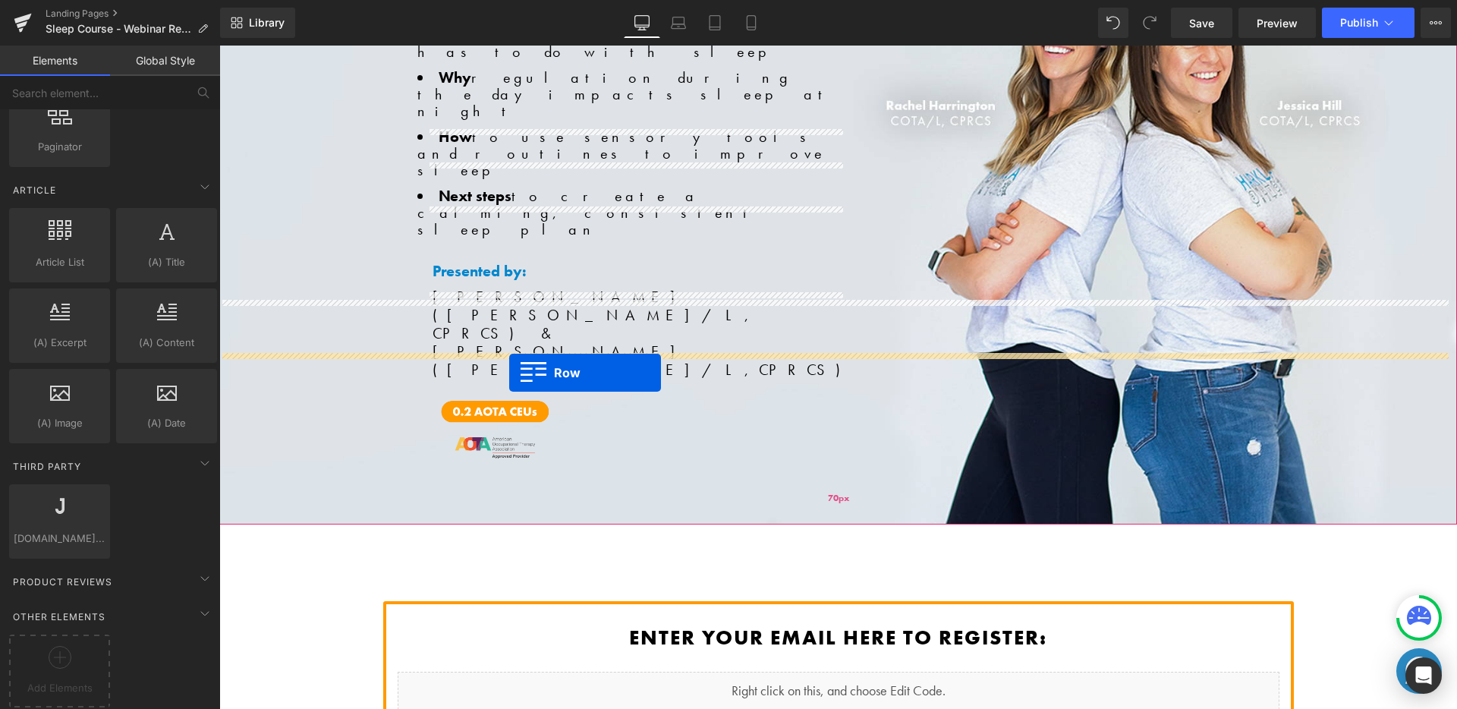
drag, startPoint x: 224, startPoint y: 421, endPoint x: 508, endPoint y: 350, distance: 292.6
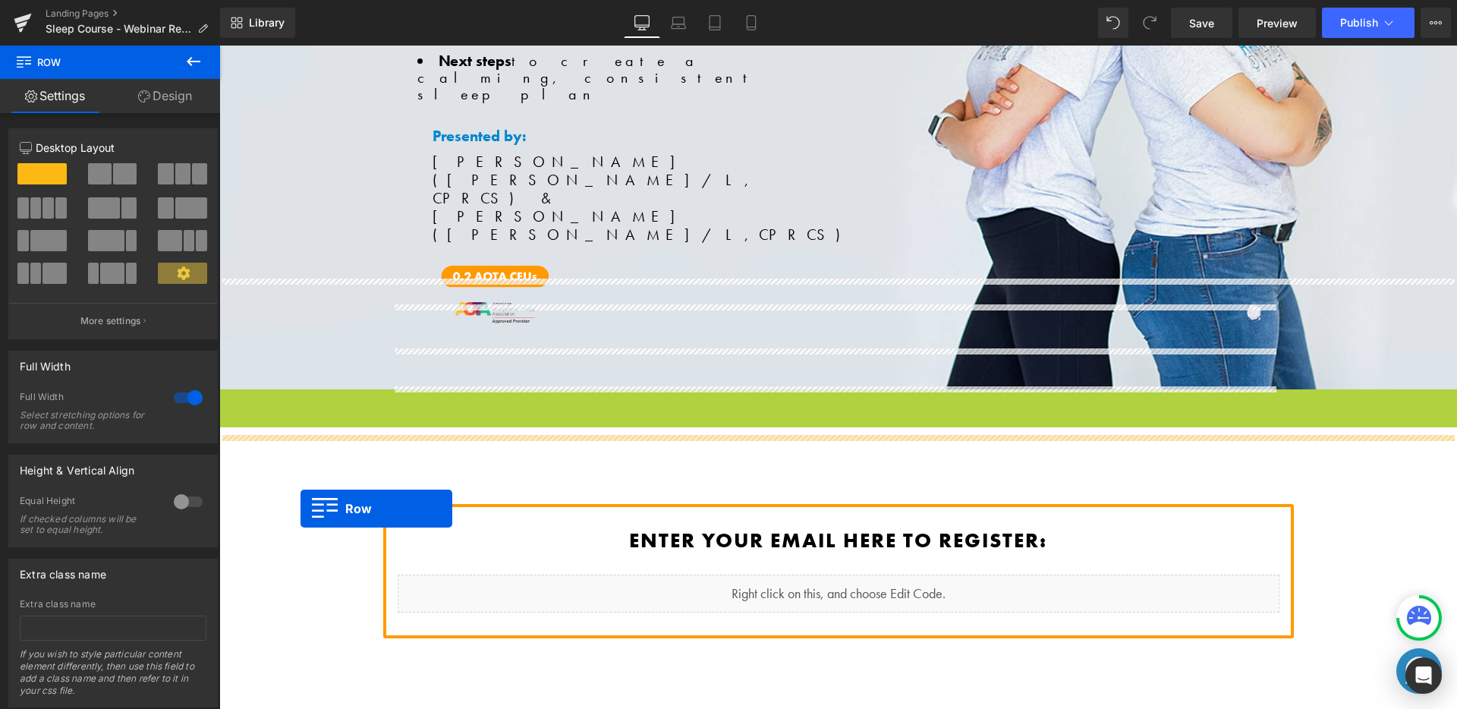
scroll to position [571, 0]
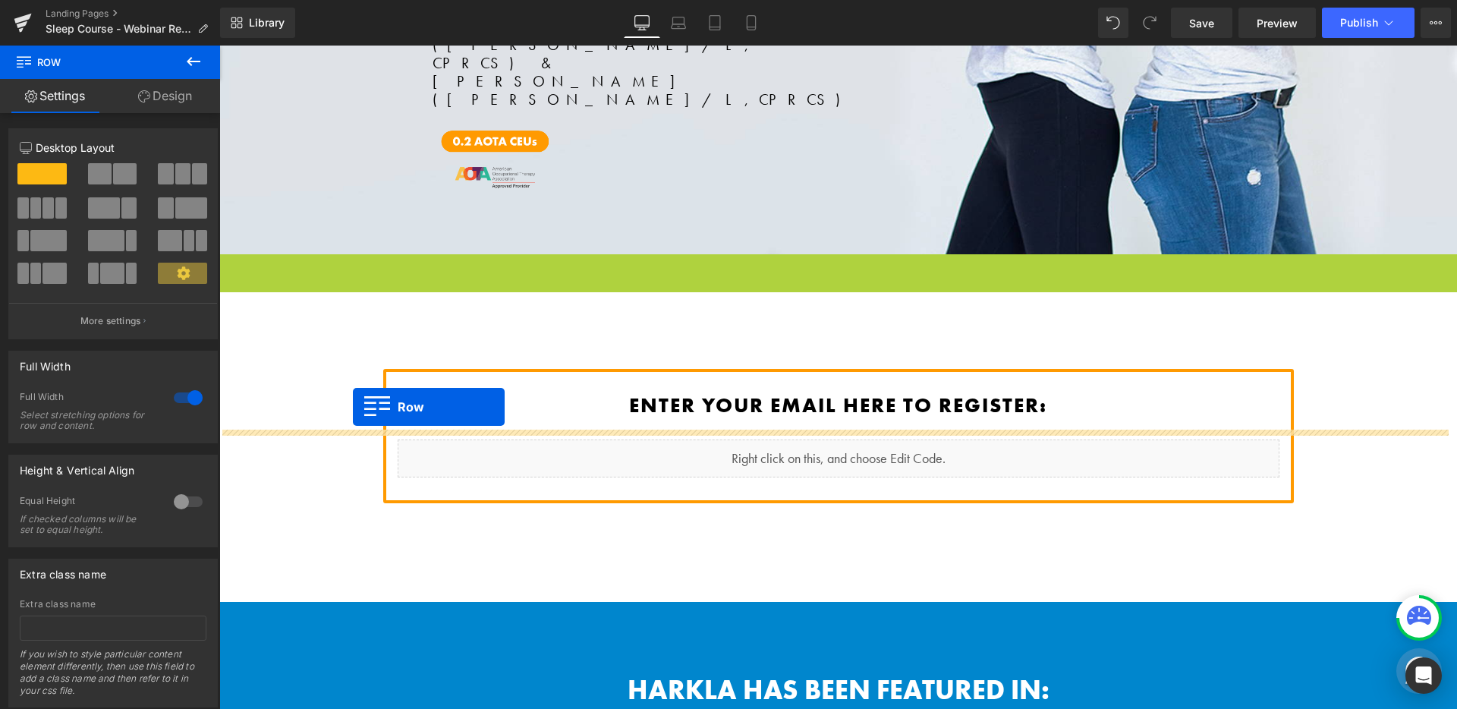
drag, startPoint x: 228, startPoint y: 361, endPoint x: 353, endPoint y: 407, distance: 132.5
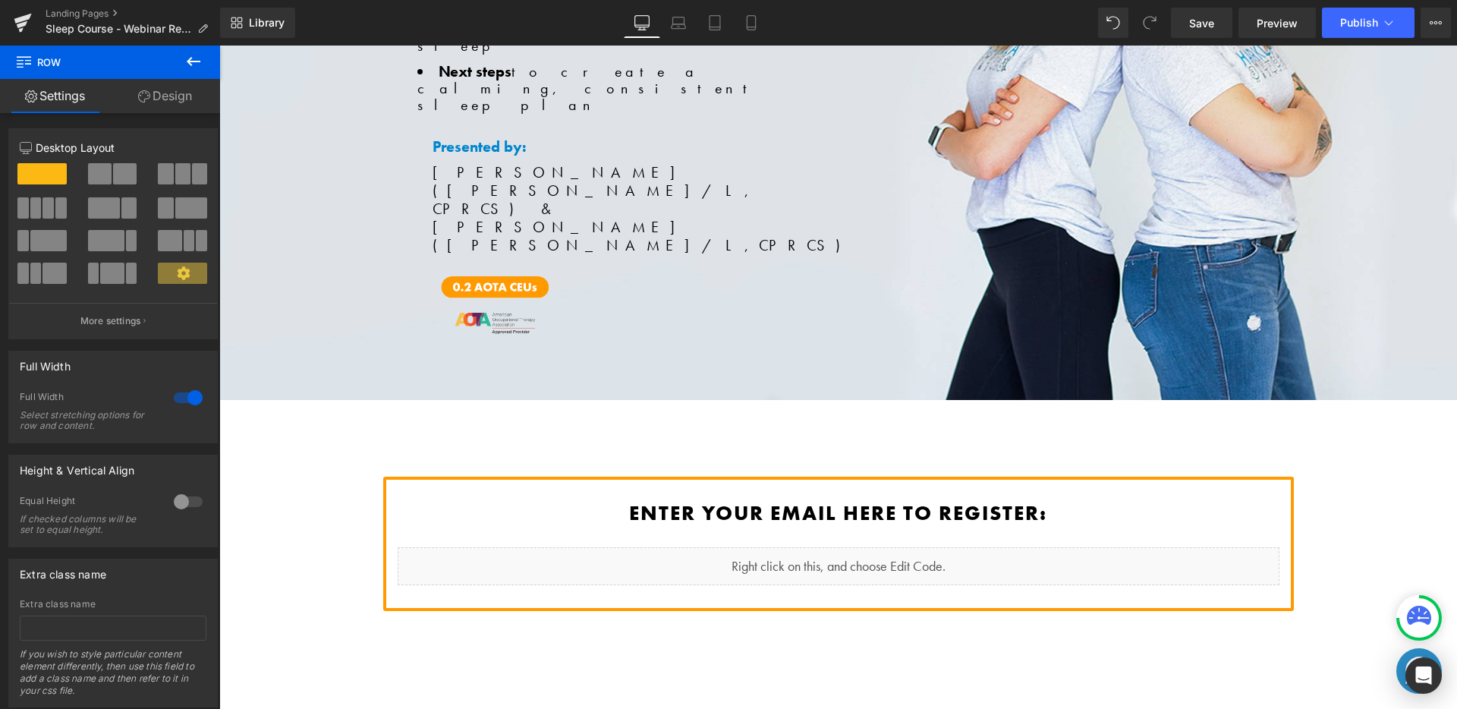
scroll to position [426, 0]
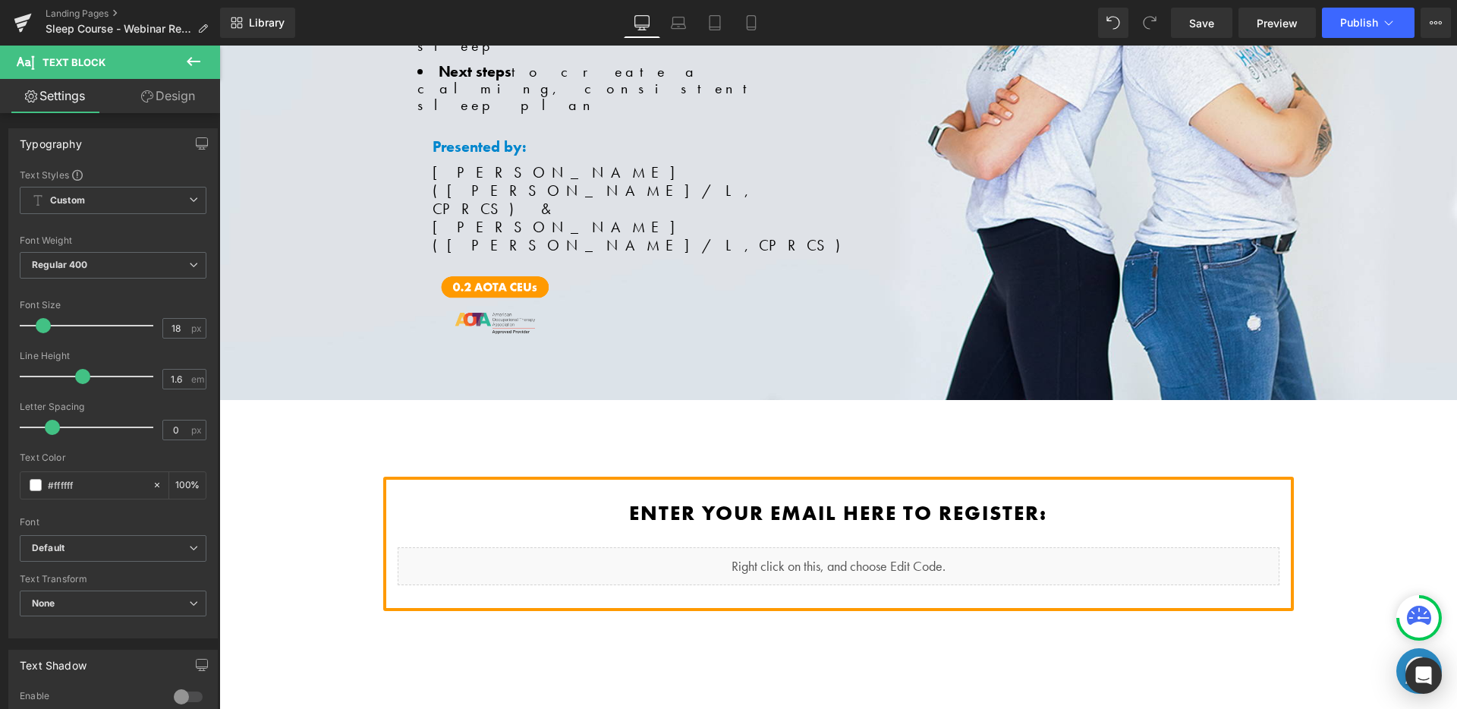
drag, startPoint x: 910, startPoint y: 602, endPoint x: 900, endPoint y: 597, distance: 11.2
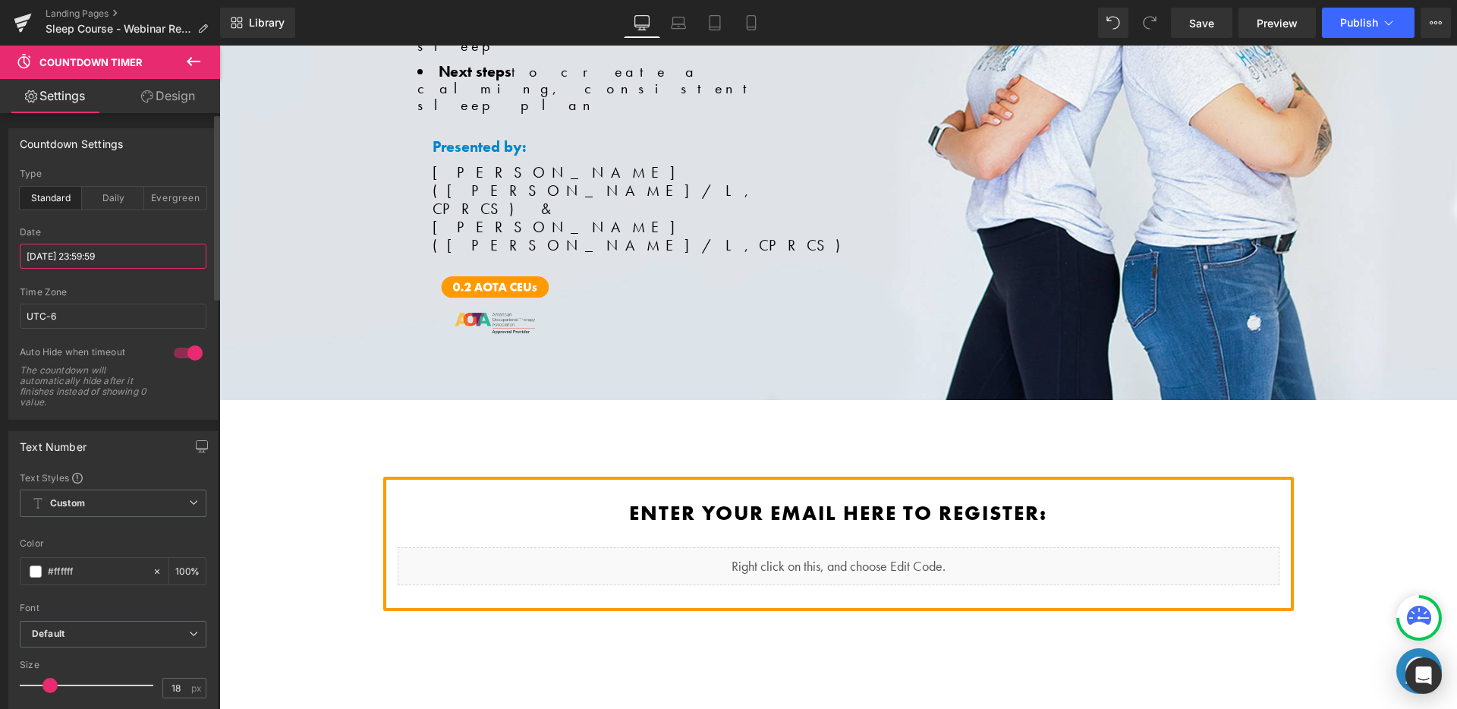
click at [157, 266] on input "[DATE] 23:59:59" at bounding box center [113, 256] width 187 height 25
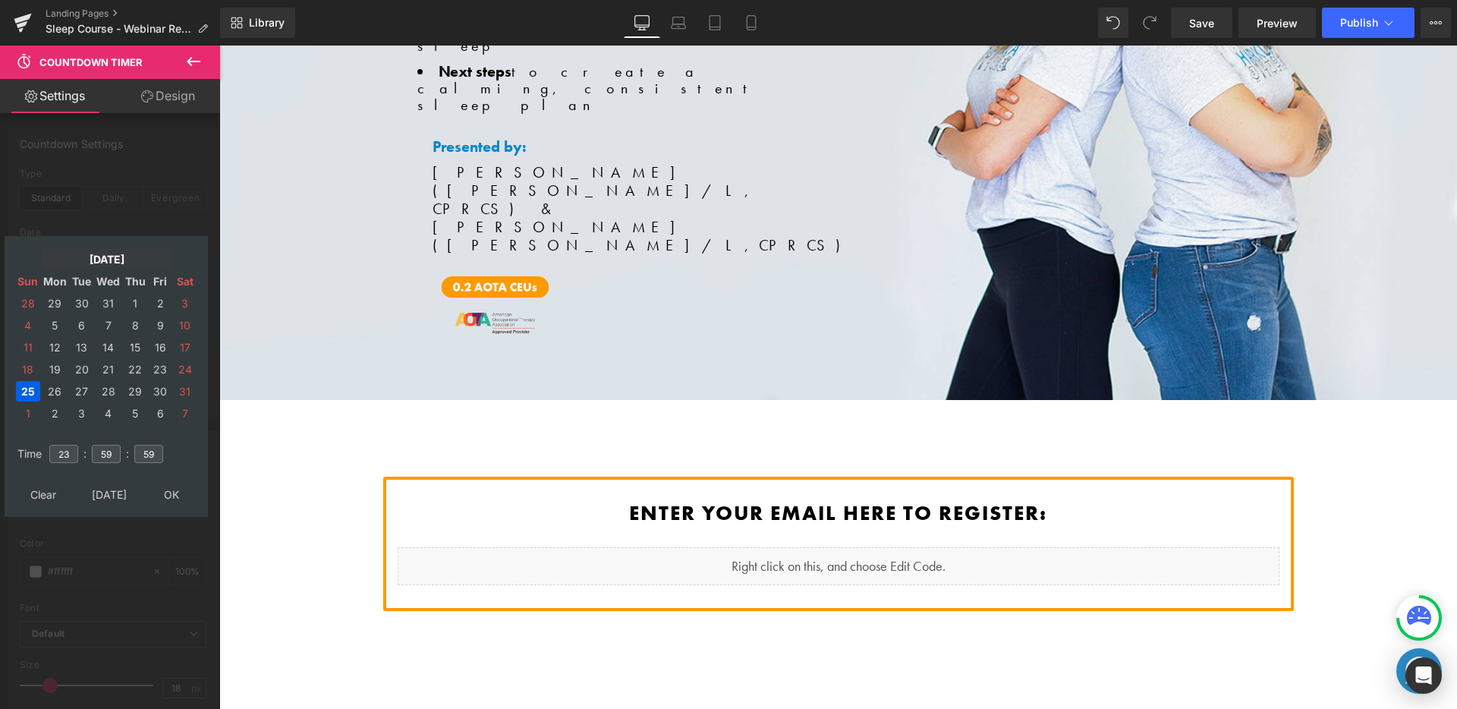
click at [115, 253] on td "[DATE]" at bounding box center [107, 259] width 130 height 20
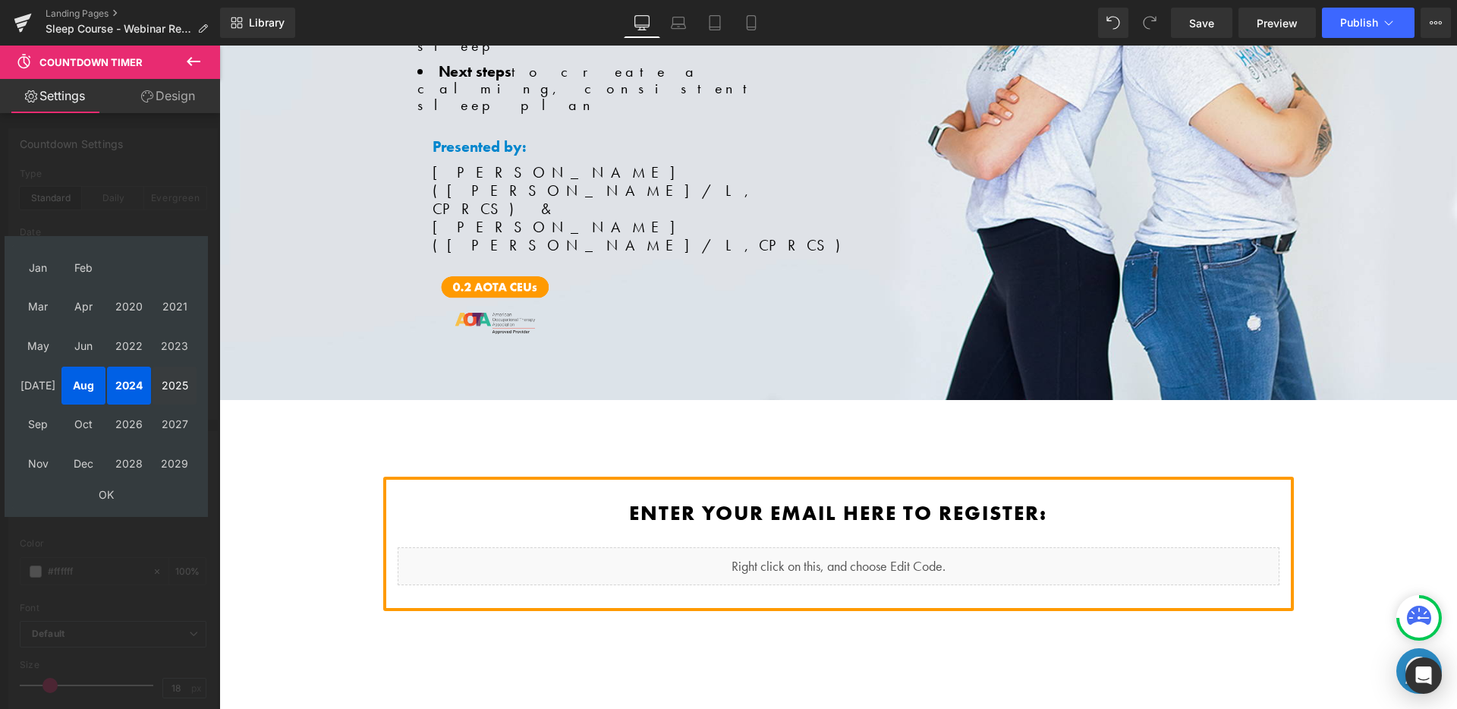
click at [181, 386] on td "2025" at bounding box center [174, 385] width 44 height 38
click at [86, 423] on td "Oct" at bounding box center [83, 425] width 44 height 38
click at [99, 492] on td "OK" at bounding box center [106, 494] width 181 height 20
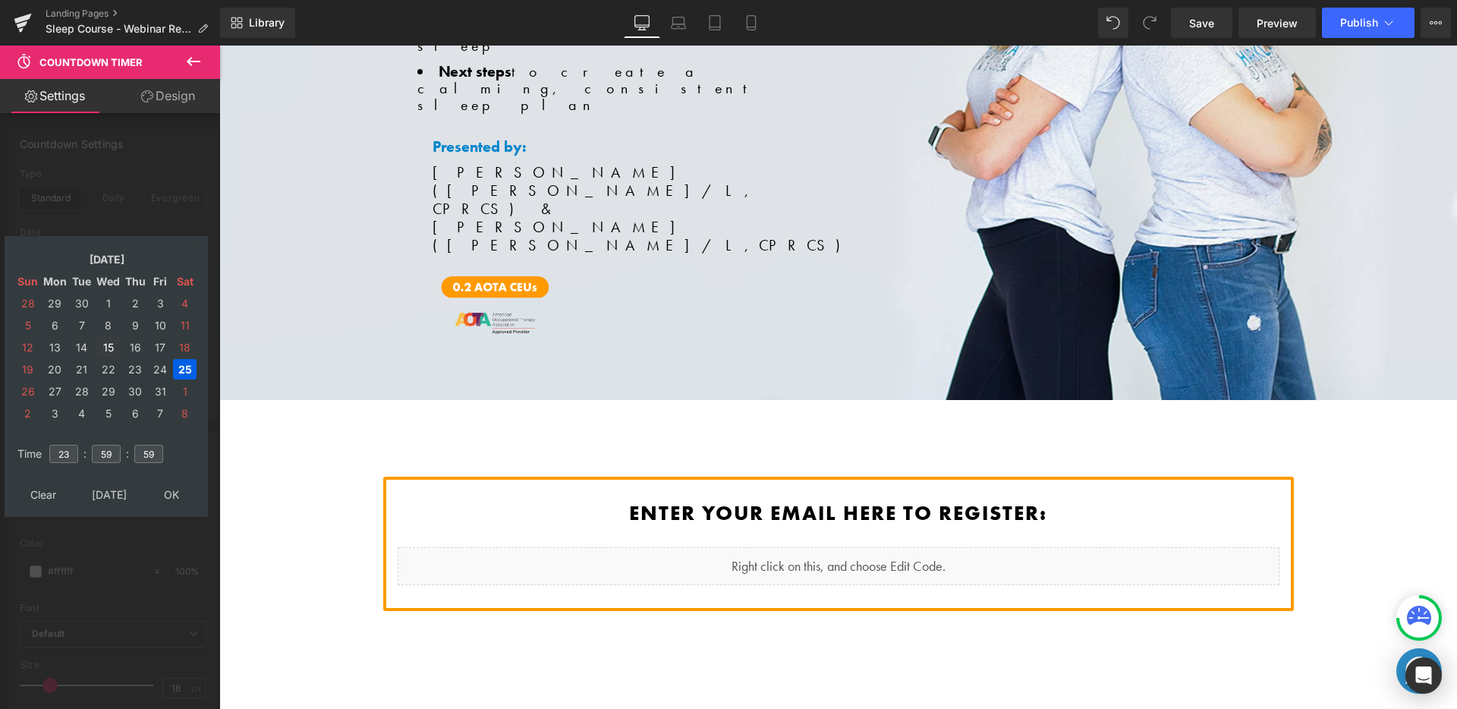
click at [108, 351] on td "15" at bounding box center [108, 347] width 27 height 20
click at [105, 348] on td "15" at bounding box center [108, 347] width 27 height 20
click at [69, 451] on input "23" at bounding box center [63, 454] width 29 height 18
click at [62, 455] on input "23" at bounding box center [63, 454] width 29 height 18
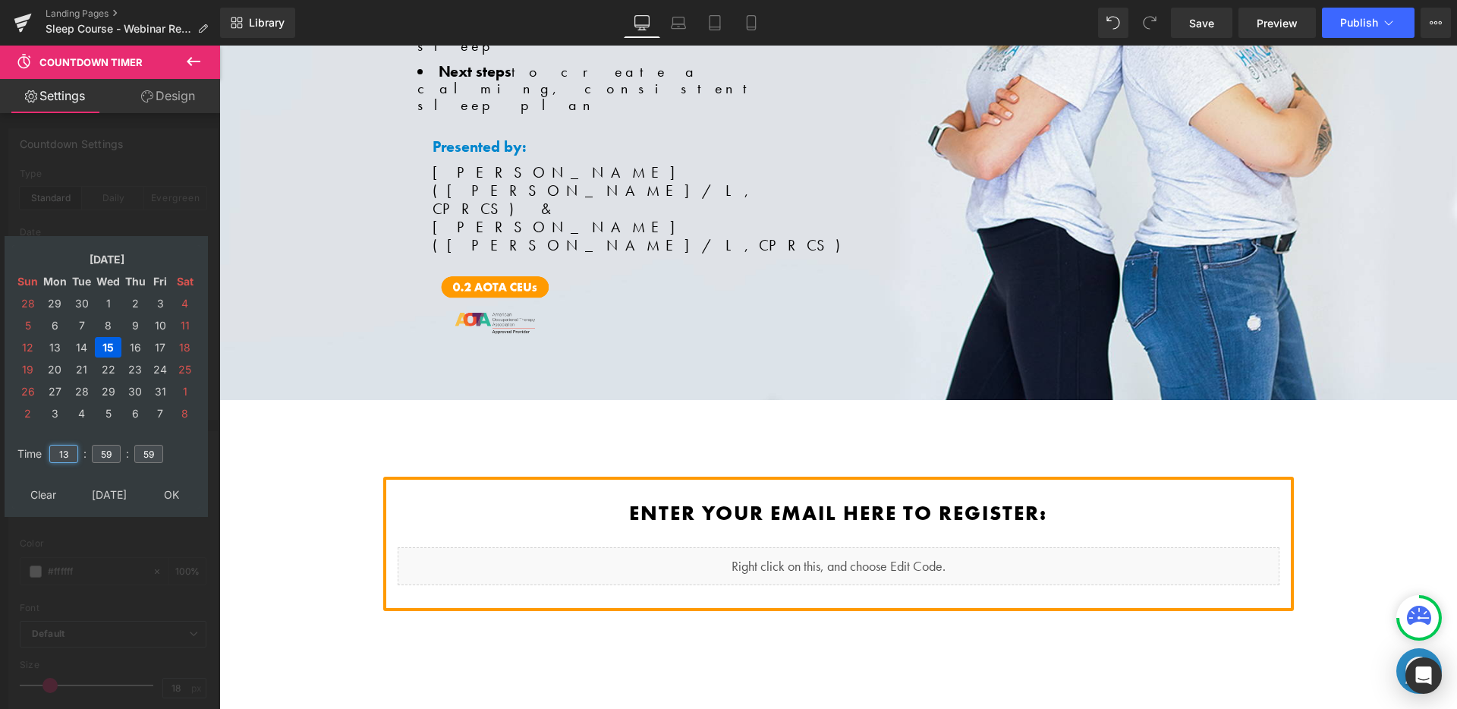
type input "13"
click at [113, 449] on input "59" at bounding box center [106, 454] width 29 height 18
drag, startPoint x: 113, startPoint y: 449, endPoint x: 105, endPoint y: 451, distance: 8.6
click at [105, 451] on input "59" at bounding box center [106, 454] width 29 height 18
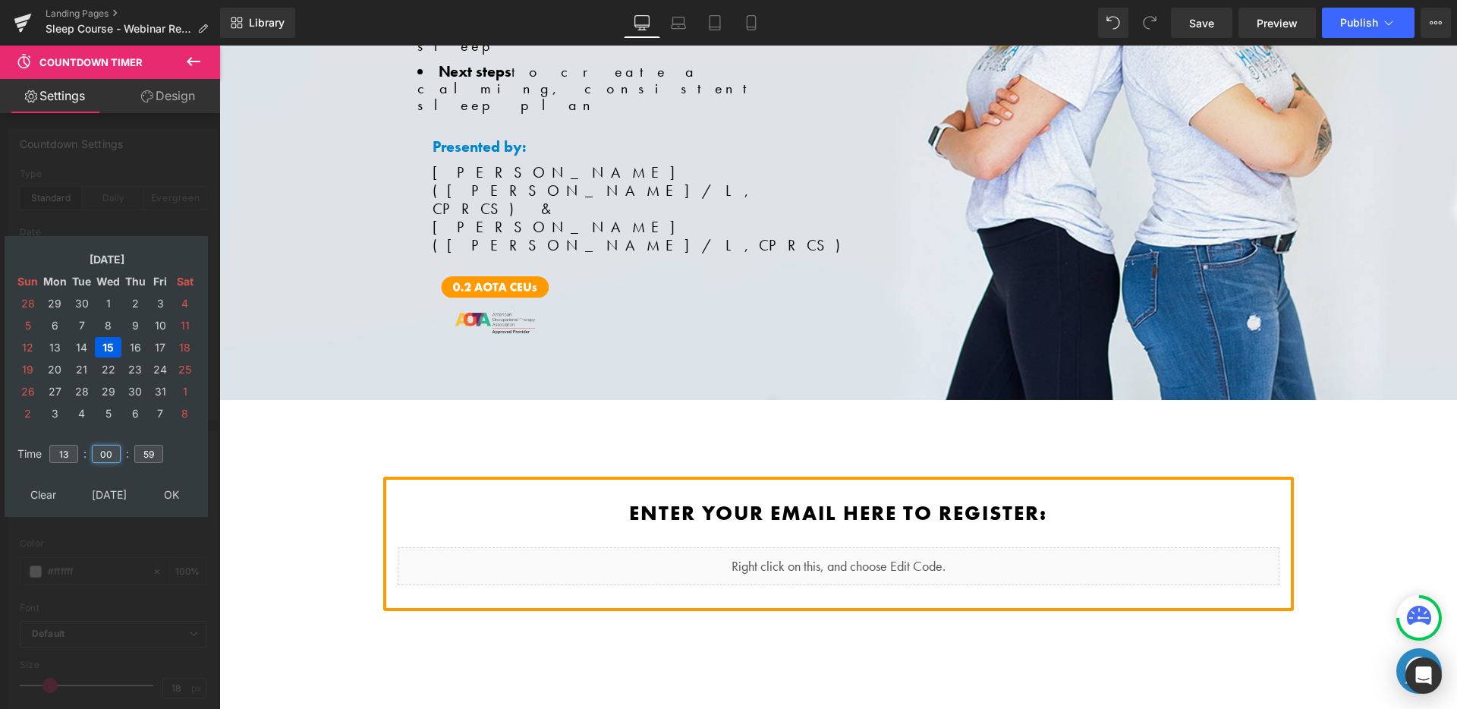
type input "00"
click at [151, 458] on input "59" at bounding box center [148, 454] width 29 height 18
click at [148, 451] on input "5009" at bounding box center [148, 454] width 29 height 18
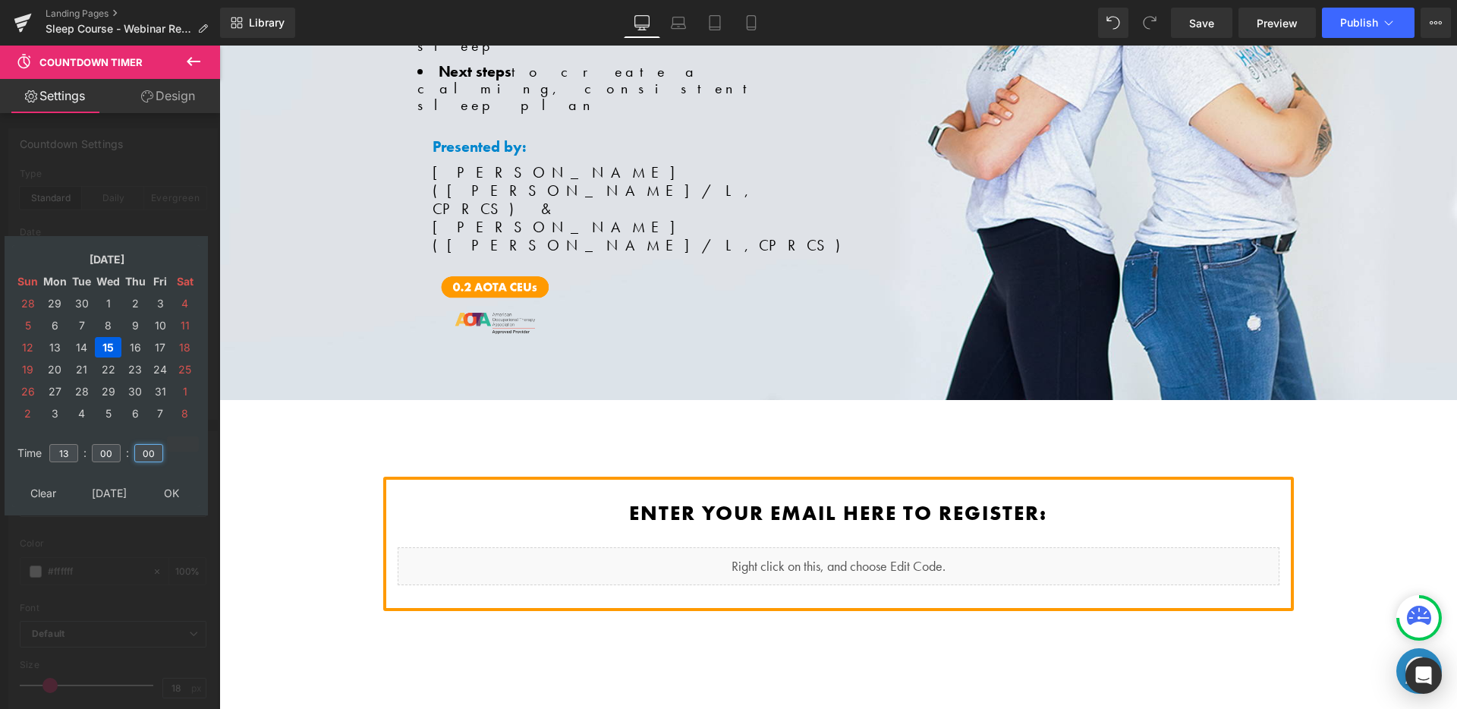
click at [182, 449] on icon at bounding box center [183, 444] width 14 height 14
click at [156, 452] on input "00" at bounding box center [148, 454] width 29 height 18
type input "00"
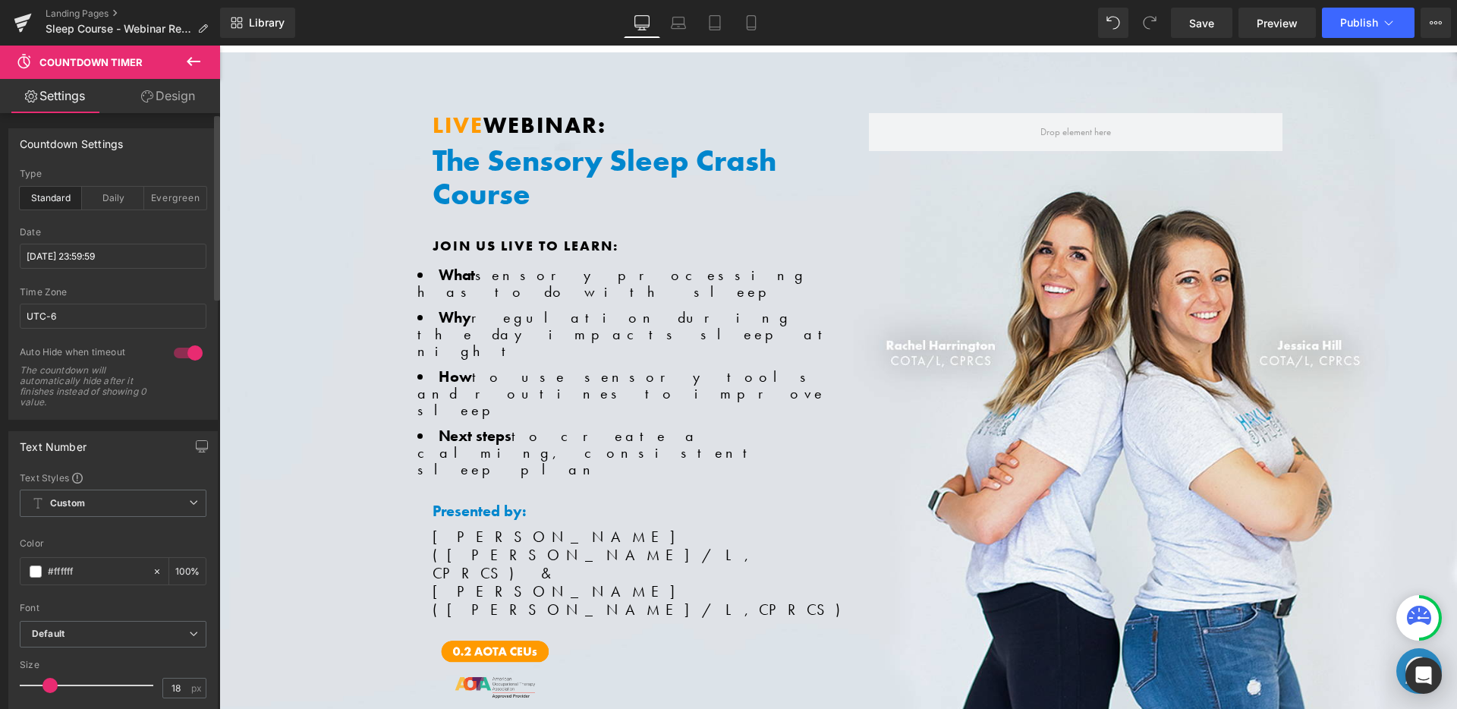
scroll to position [0, 0]
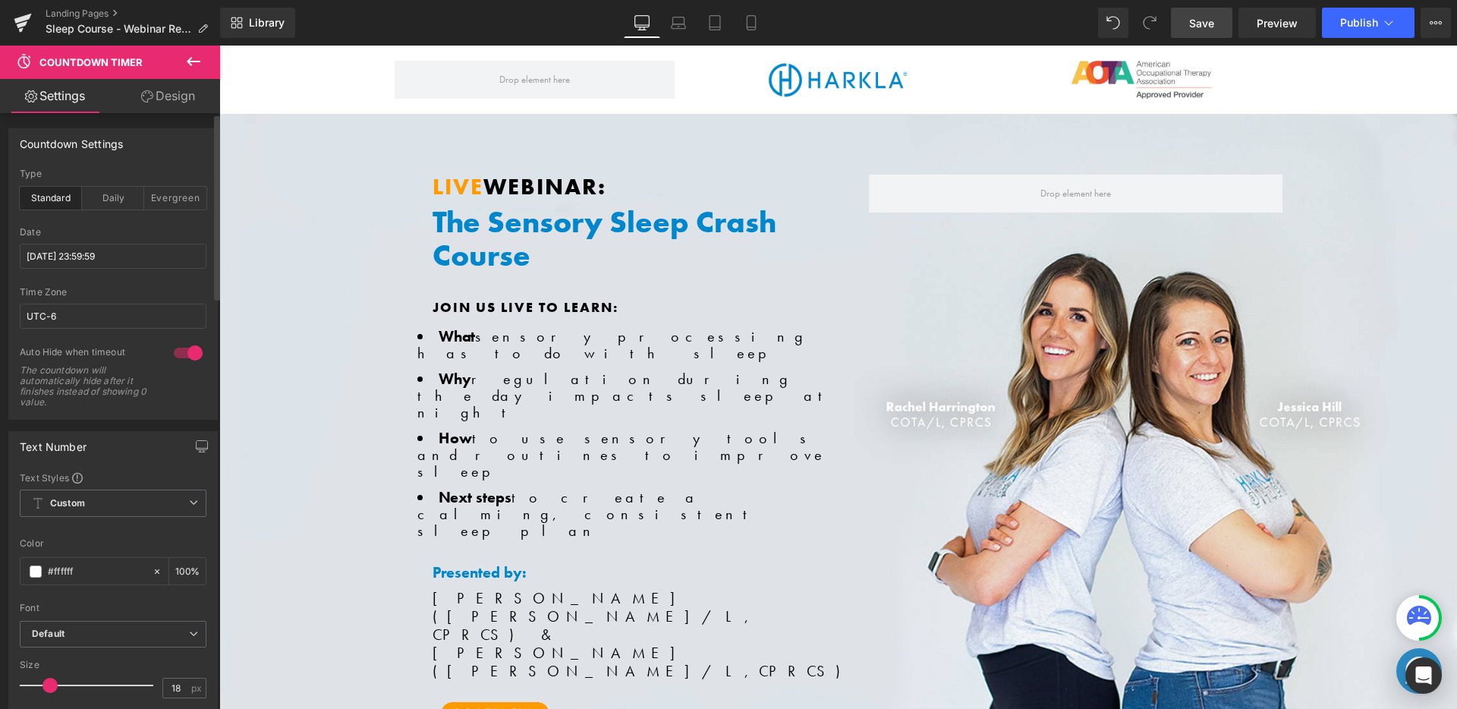
click at [1220, 21] on link "Save" at bounding box center [1201, 23] width 61 height 30
